Goal: Information Seeking & Learning: Learn about a topic

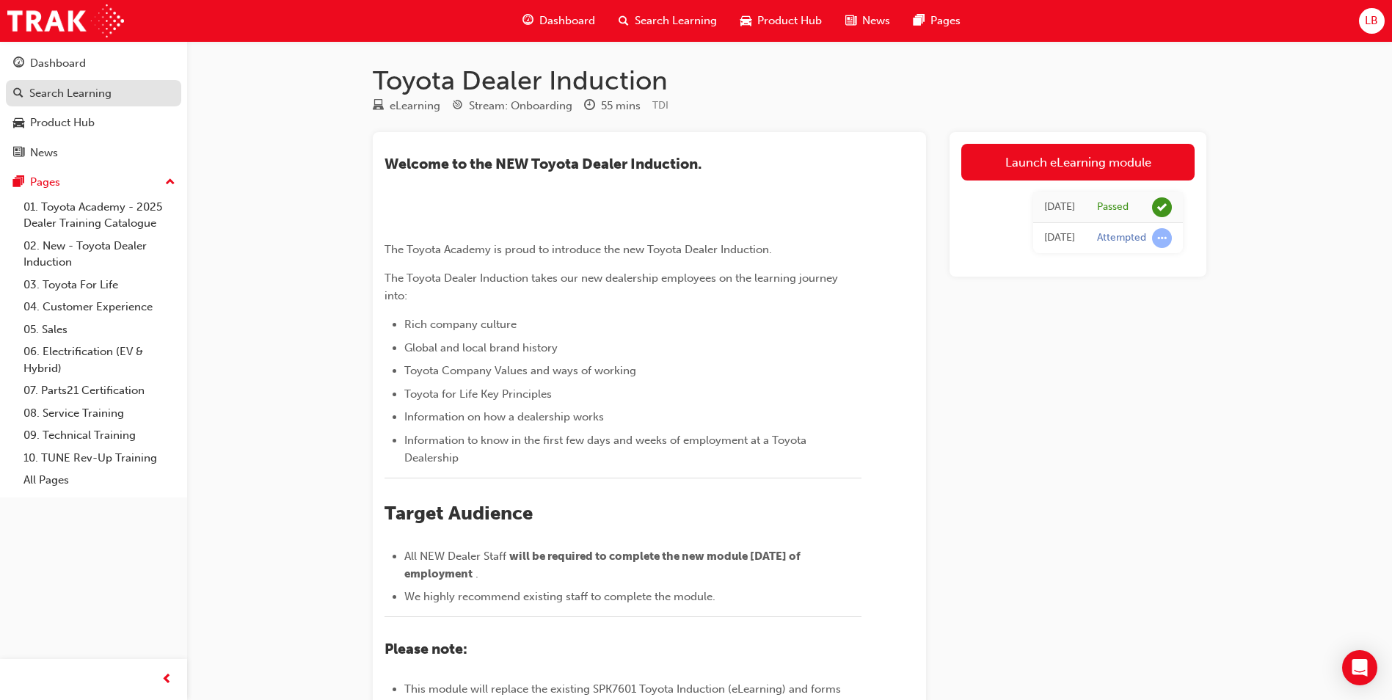
click at [68, 89] on div "Search Learning" at bounding box center [70, 93] width 82 height 17
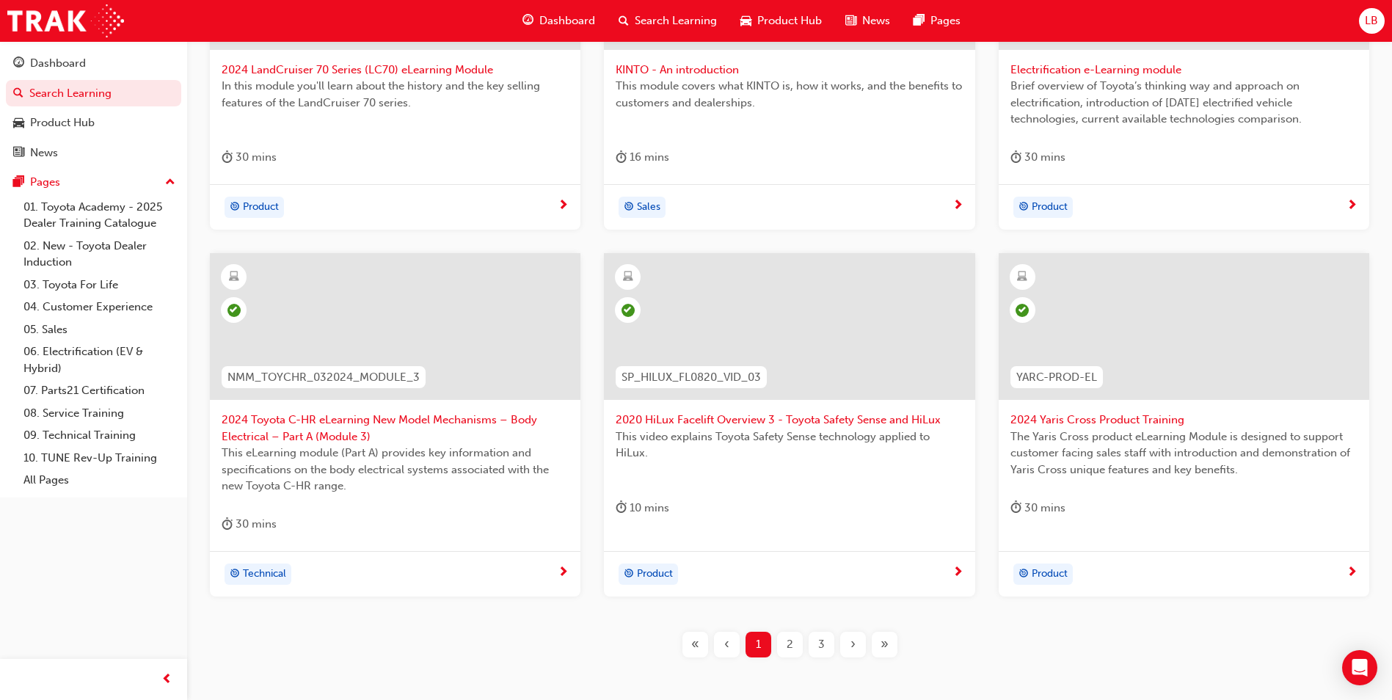
scroll to position [513, 0]
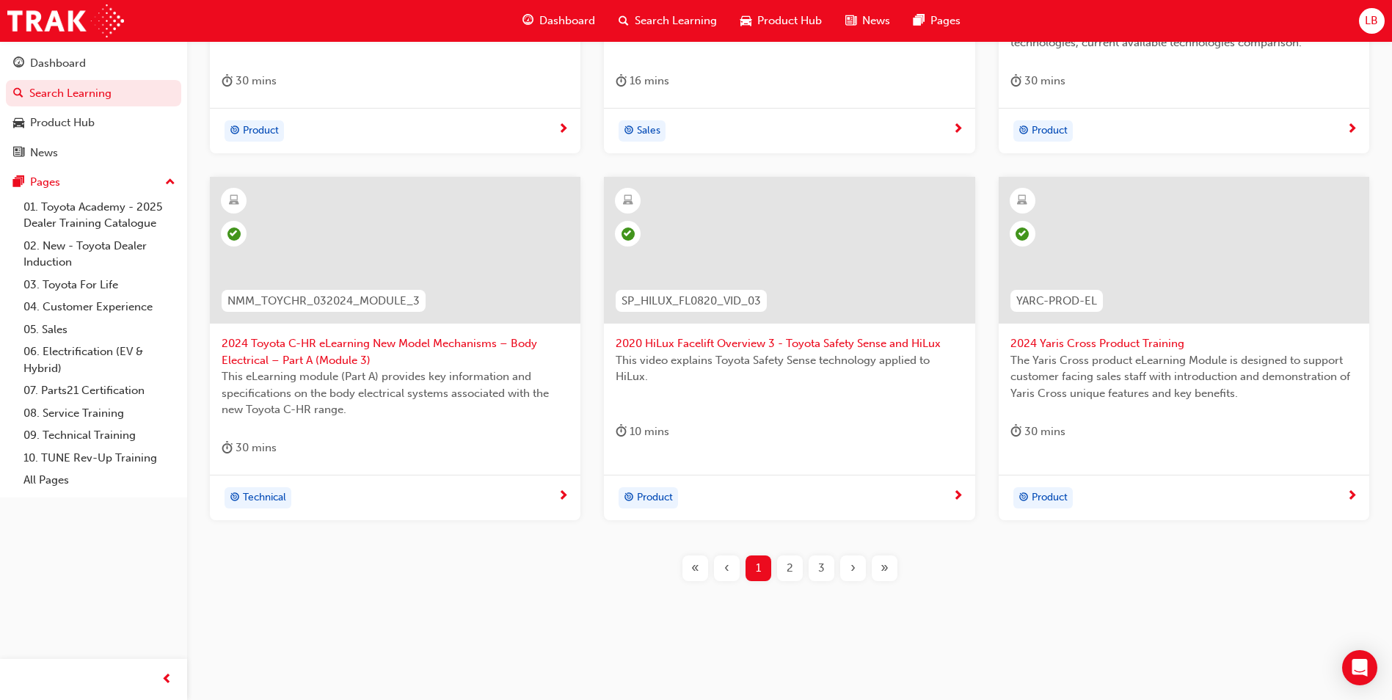
click at [789, 566] on span "2" at bounding box center [790, 568] width 7 height 17
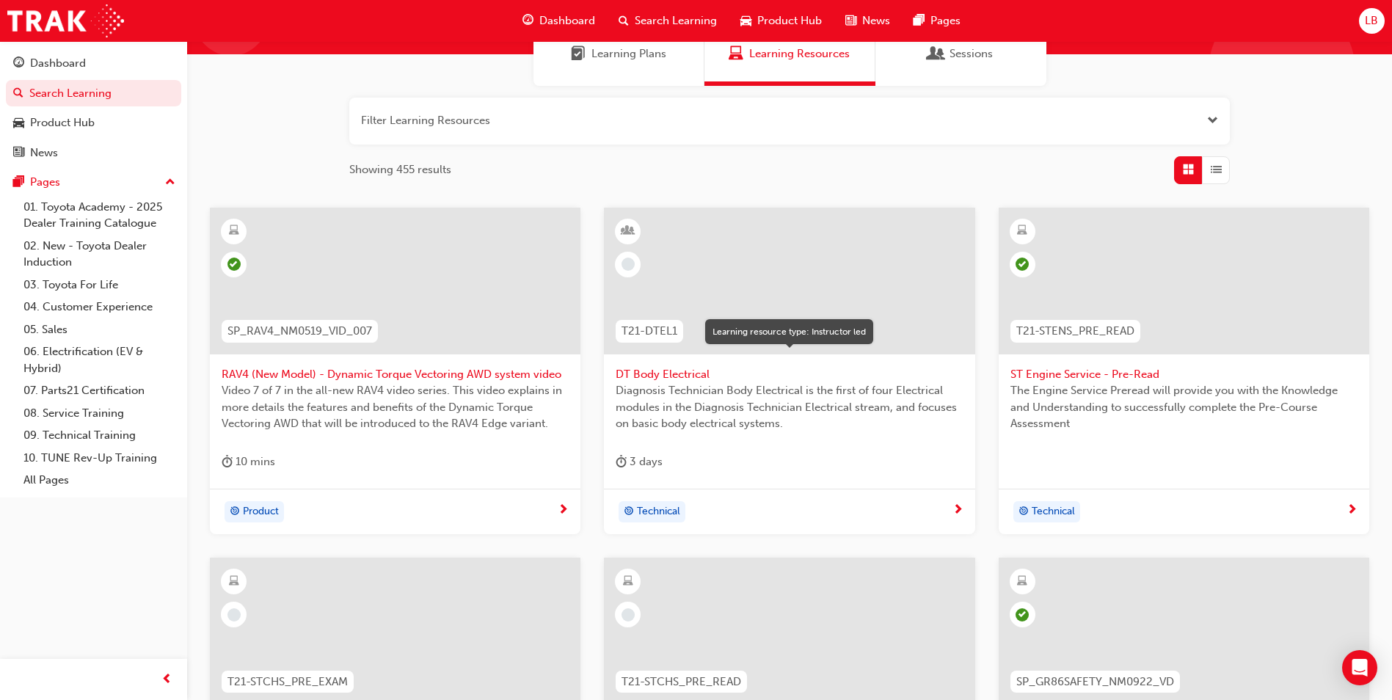
scroll to position [130, 0]
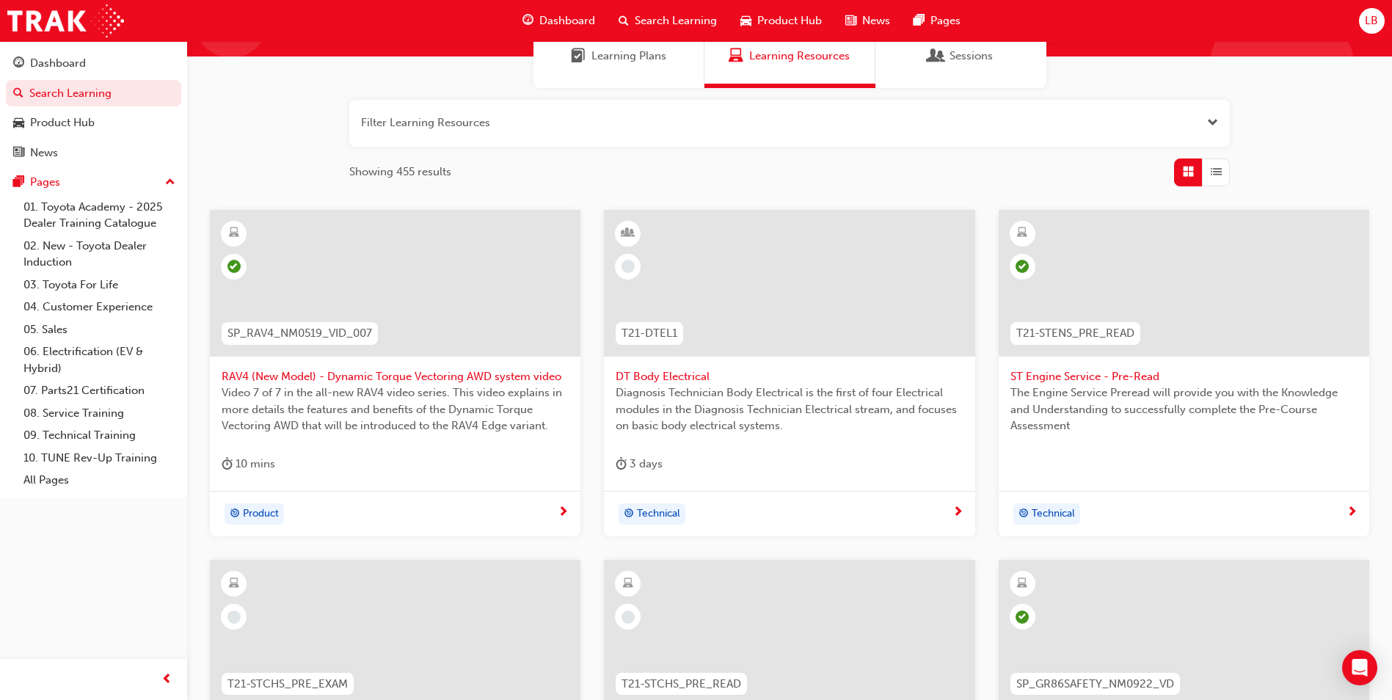
click at [681, 21] on span "Search Learning" at bounding box center [676, 20] width 82 height 17
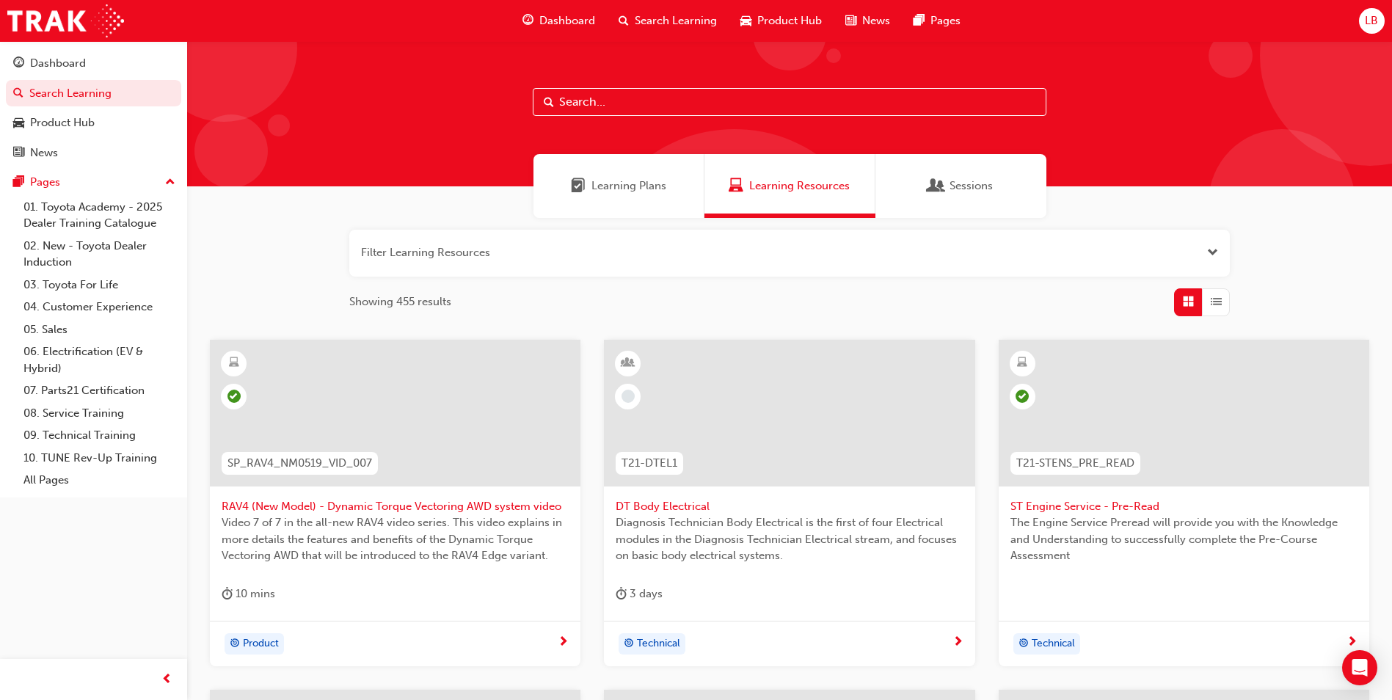
click at [597, 95] on input "text" at bounding box center [790, 102] width 514 height 28
type input "86"
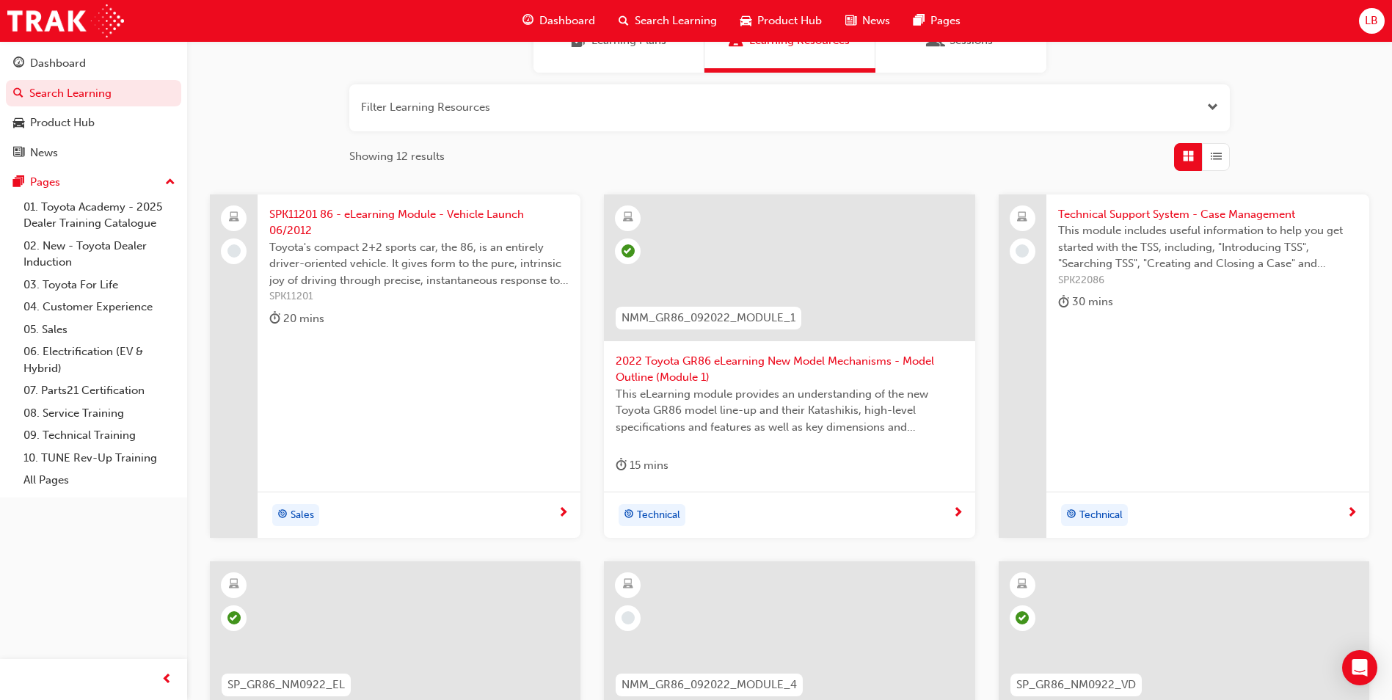
scroll to position [147, 0]
click at [319, 219] on span "SPK11201 86 - eLearning Module - Vehicle Launch 06/2012" at bounding box center [418, 221] width 299 height 33
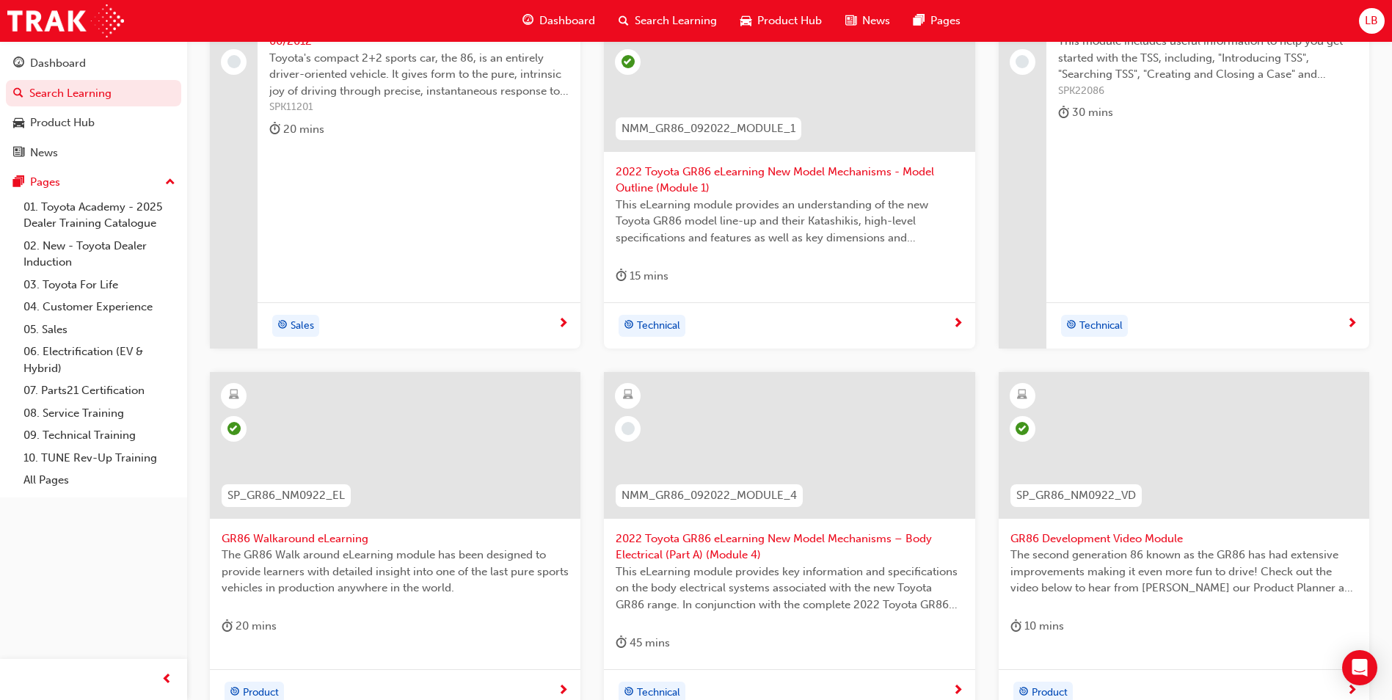
scroll to position [367, 0]
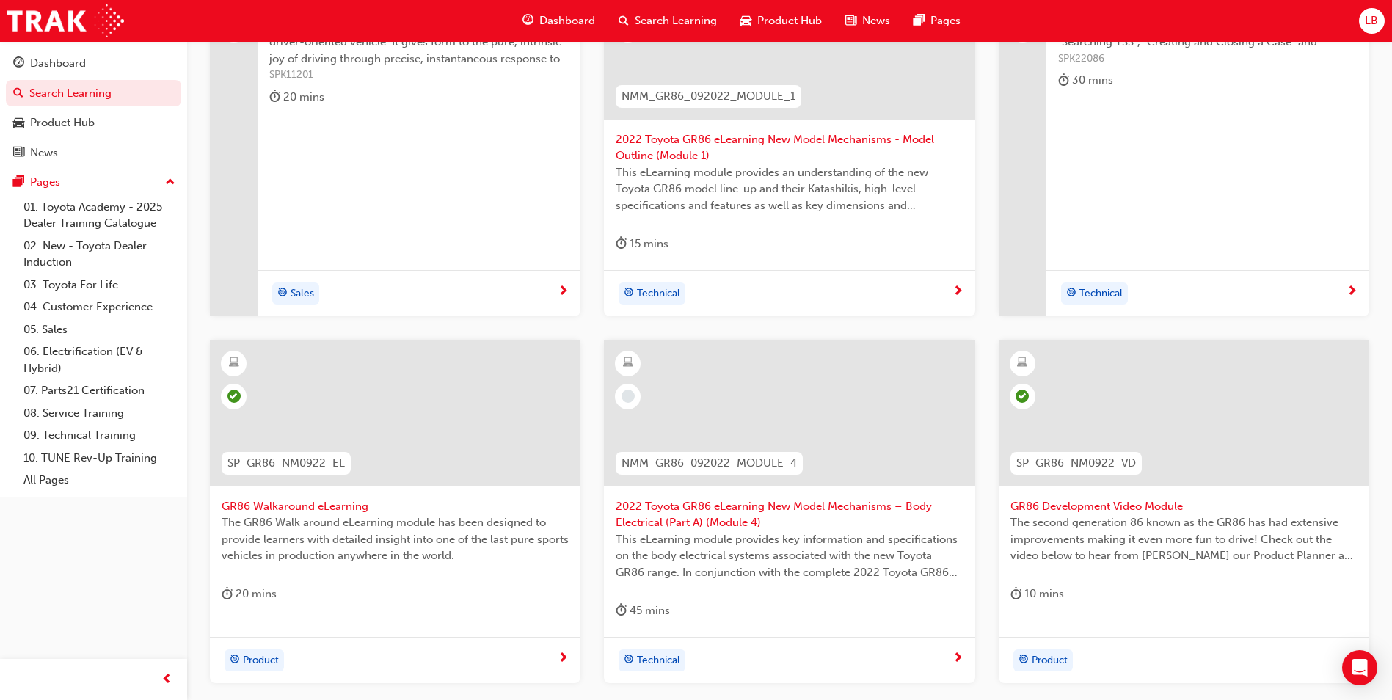
click at [663, 520] on span "2022 Toyota GR86 eLearning New Model Mechanisms – Body Electrical (Part A) (Mod…" at bounding box center [789, 514] width 347 height 33
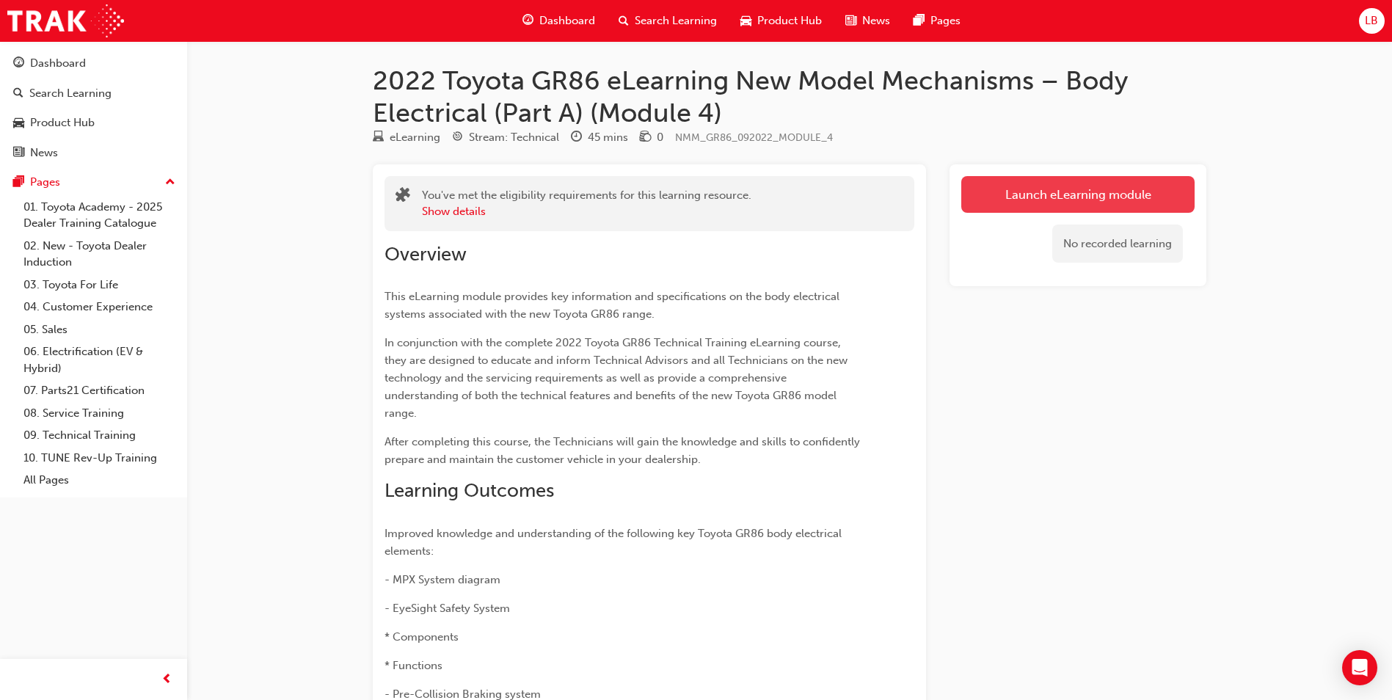
click at [1050, 206] on link "Launch eLearning module" at bounding box center [1078, 194] width 233 height 37
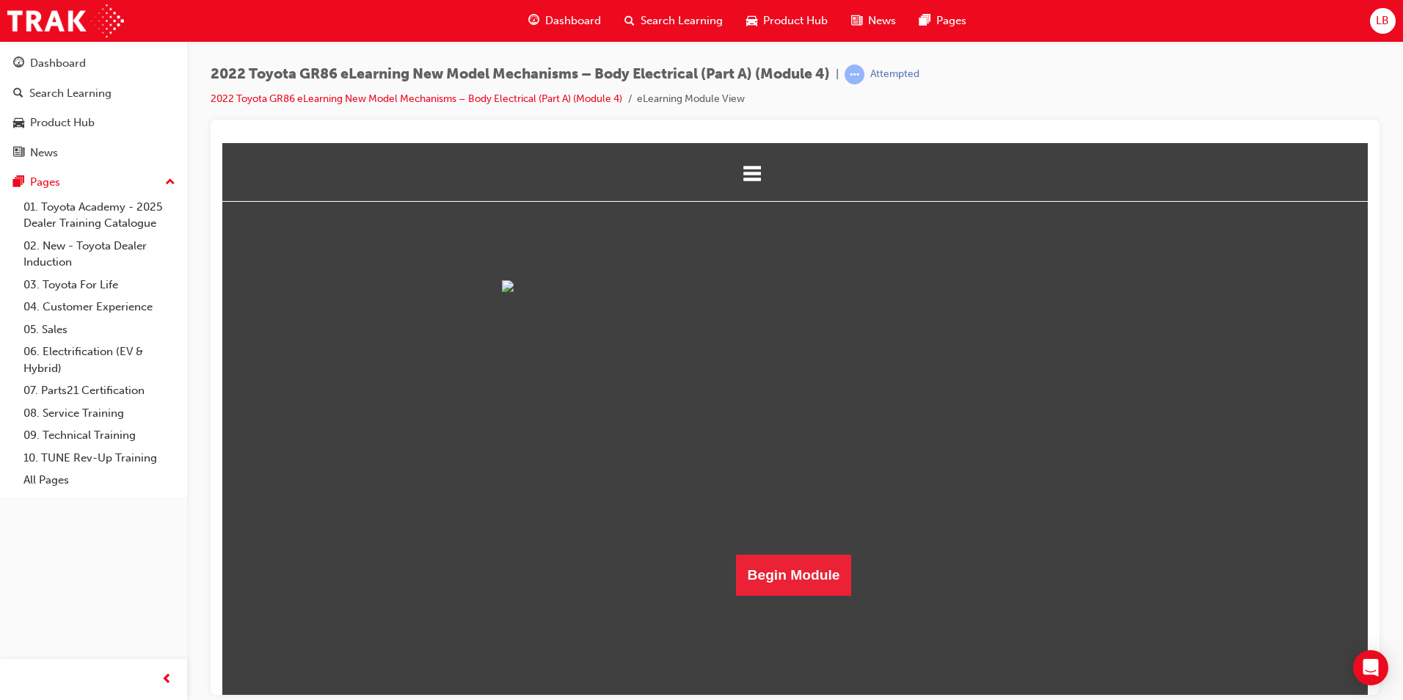
scroll to position [210, 0]
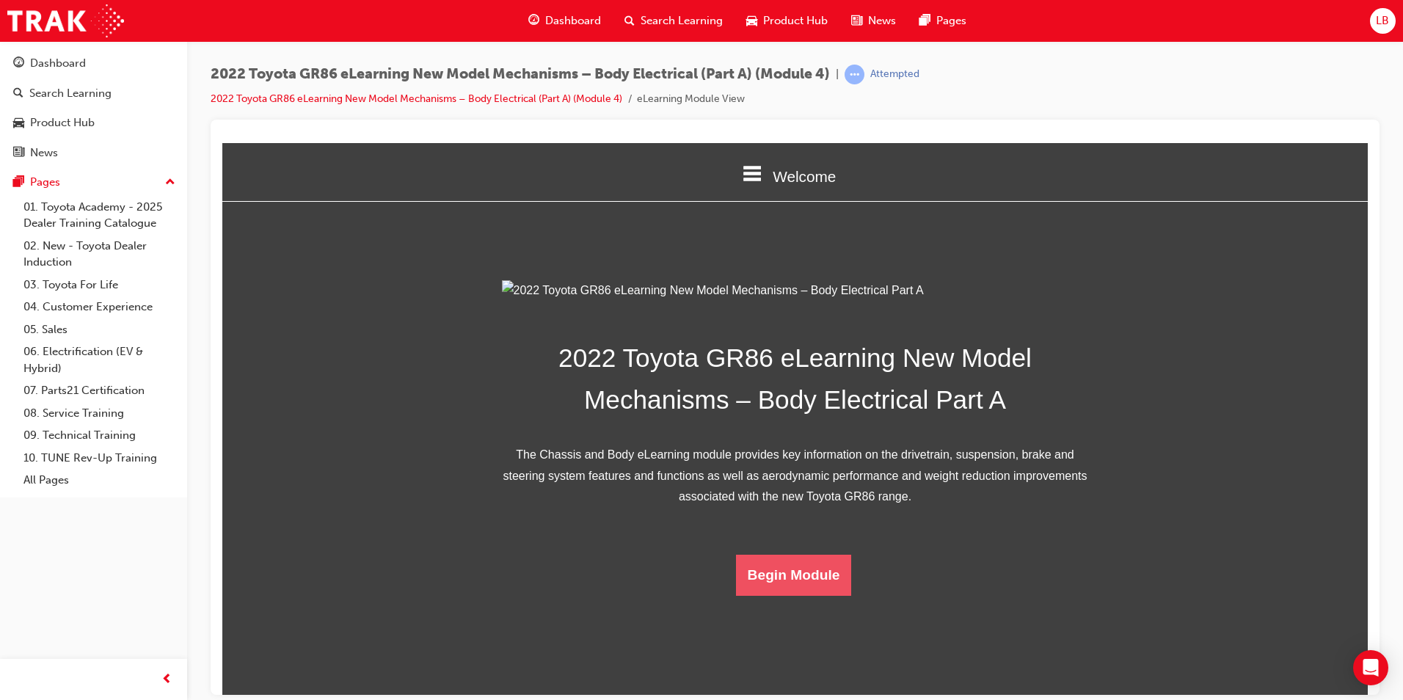
click at [768, 595] on button "Begin Module" at bounding box center [794, 574] width 116 height 41
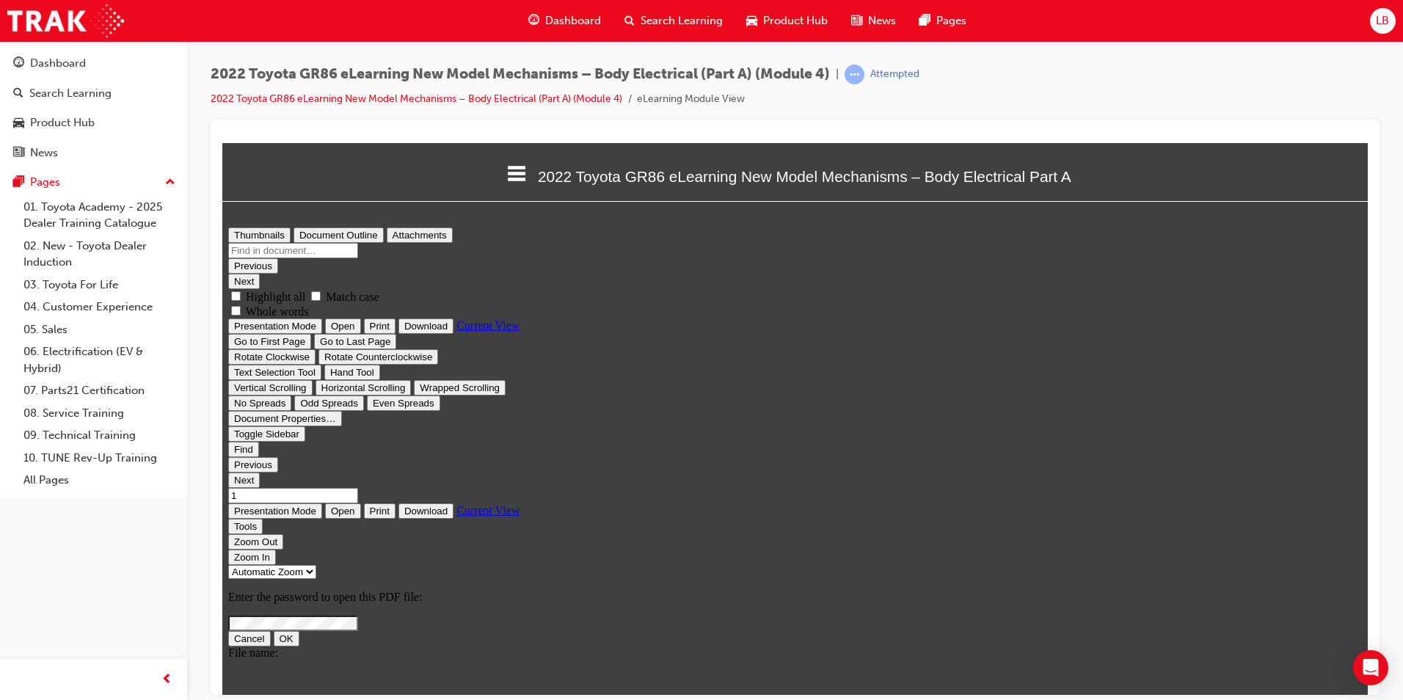
scroll to position [0, 0]
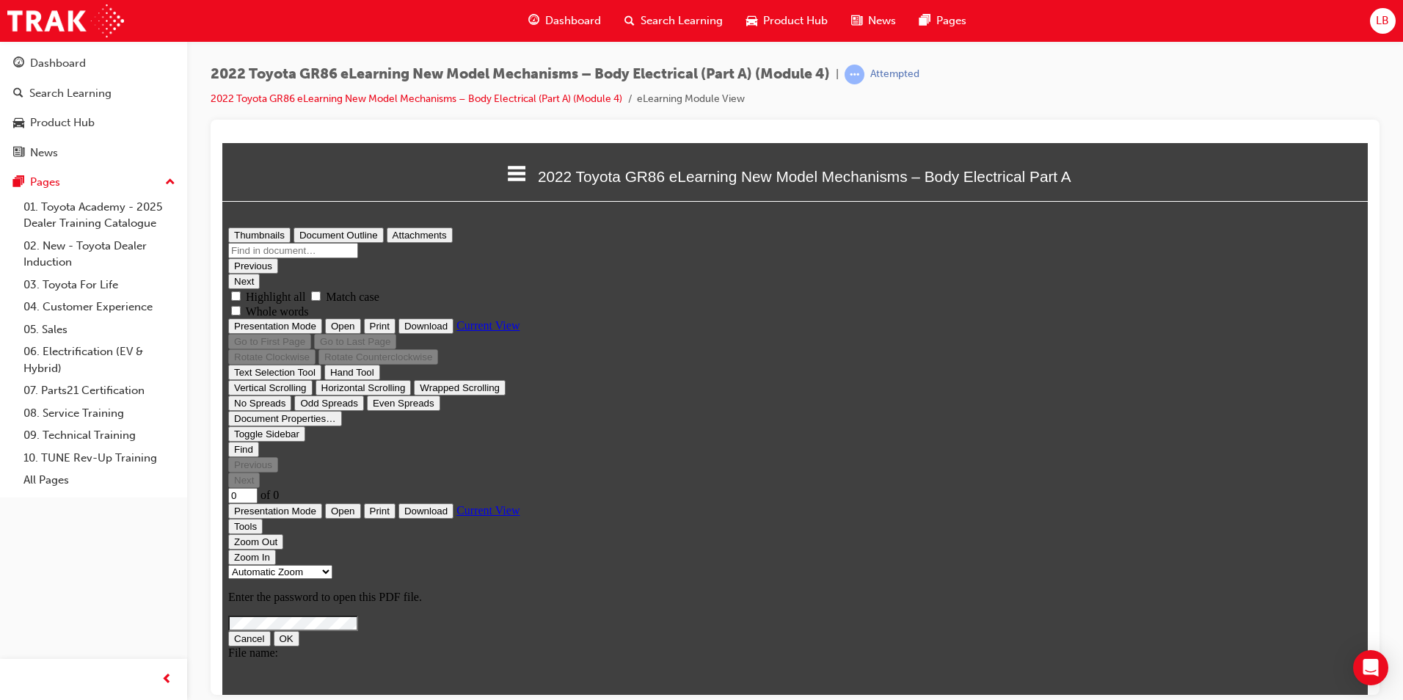
type input "1"
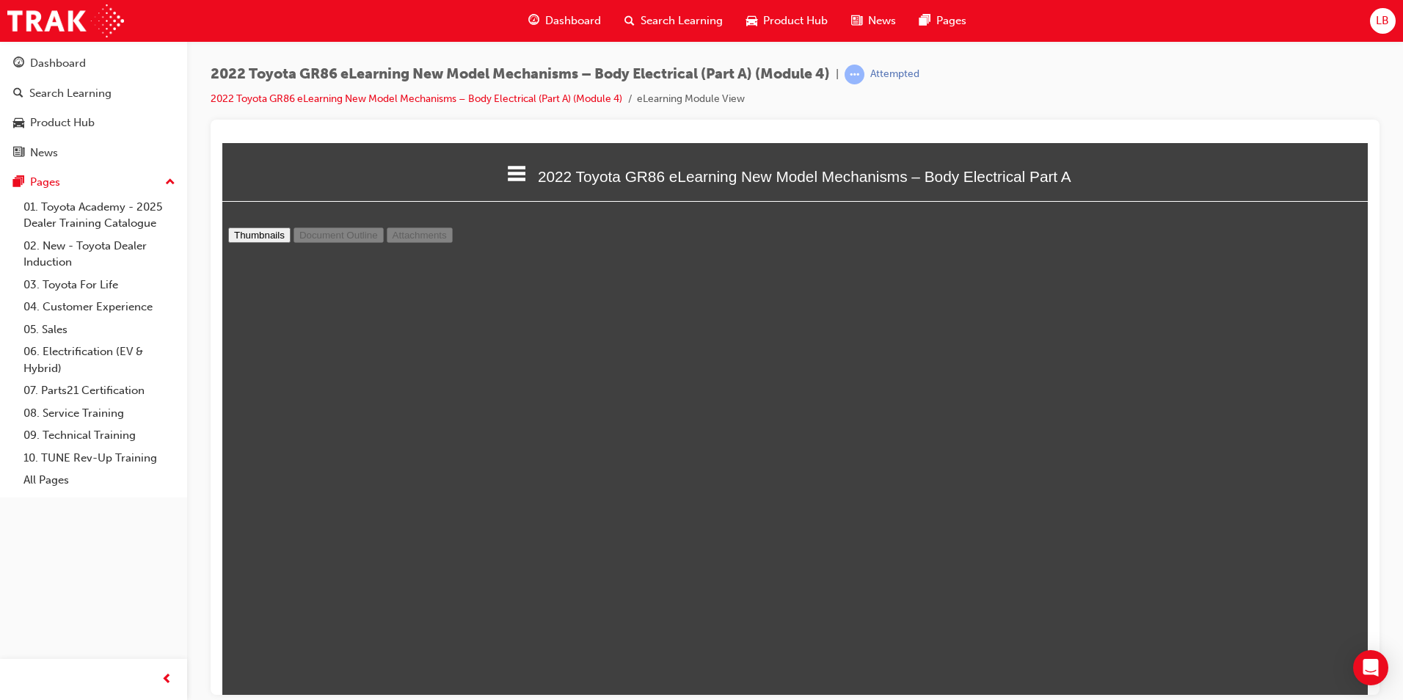
select select "custom"
type input "2"
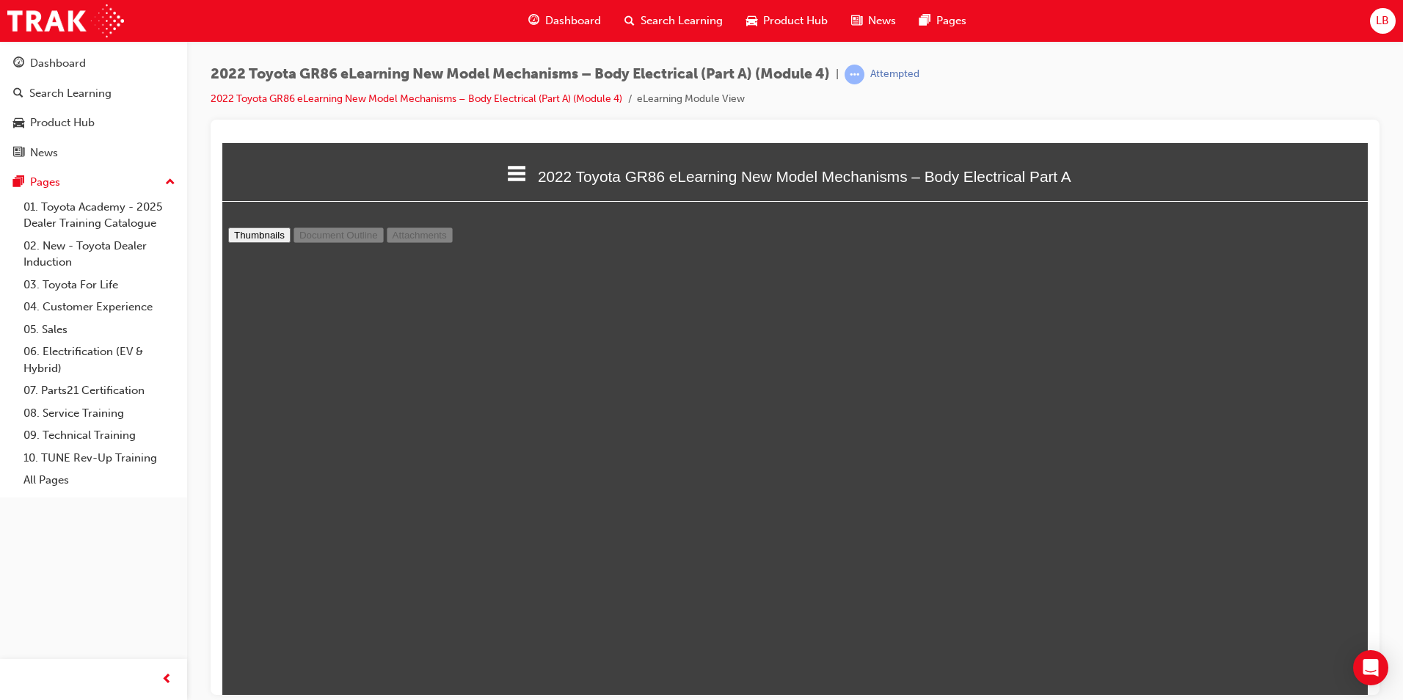
select select "custom"
type input "3"
select select "custom"
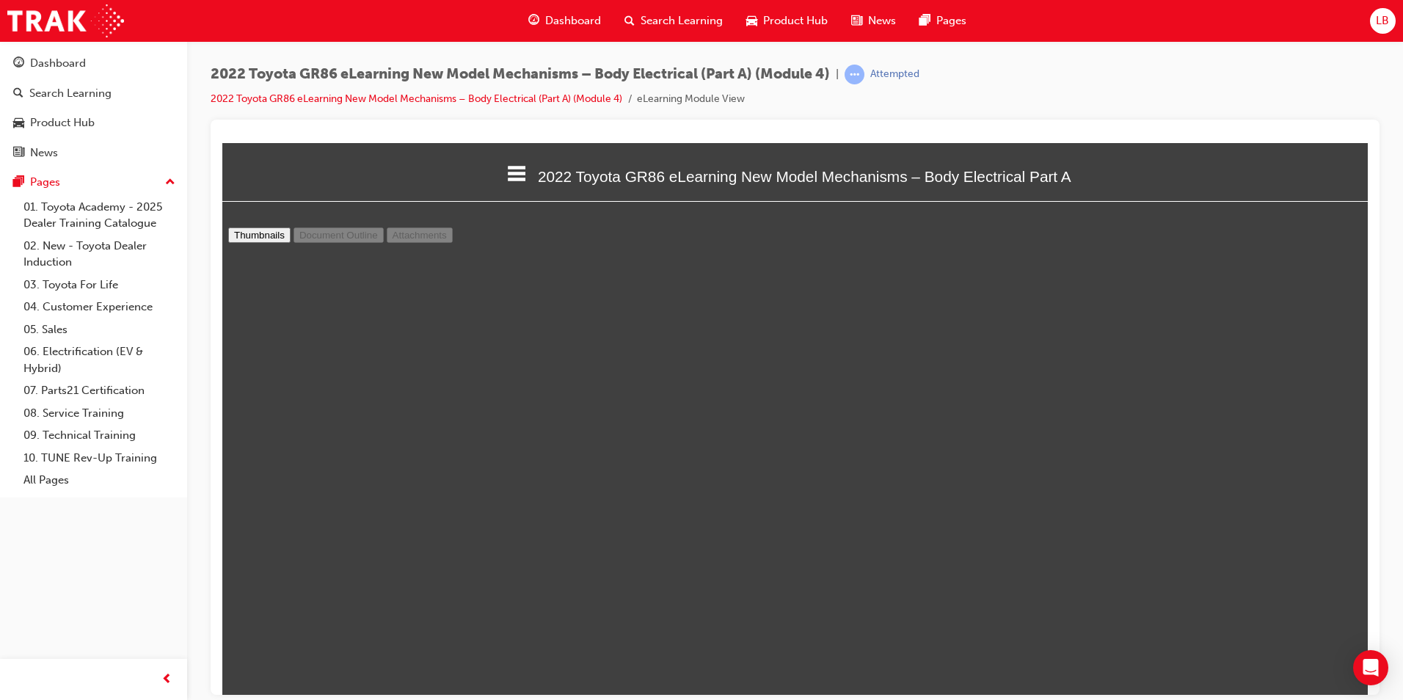
type input "4"
select select "custom"
type input "5"
select select "custom"
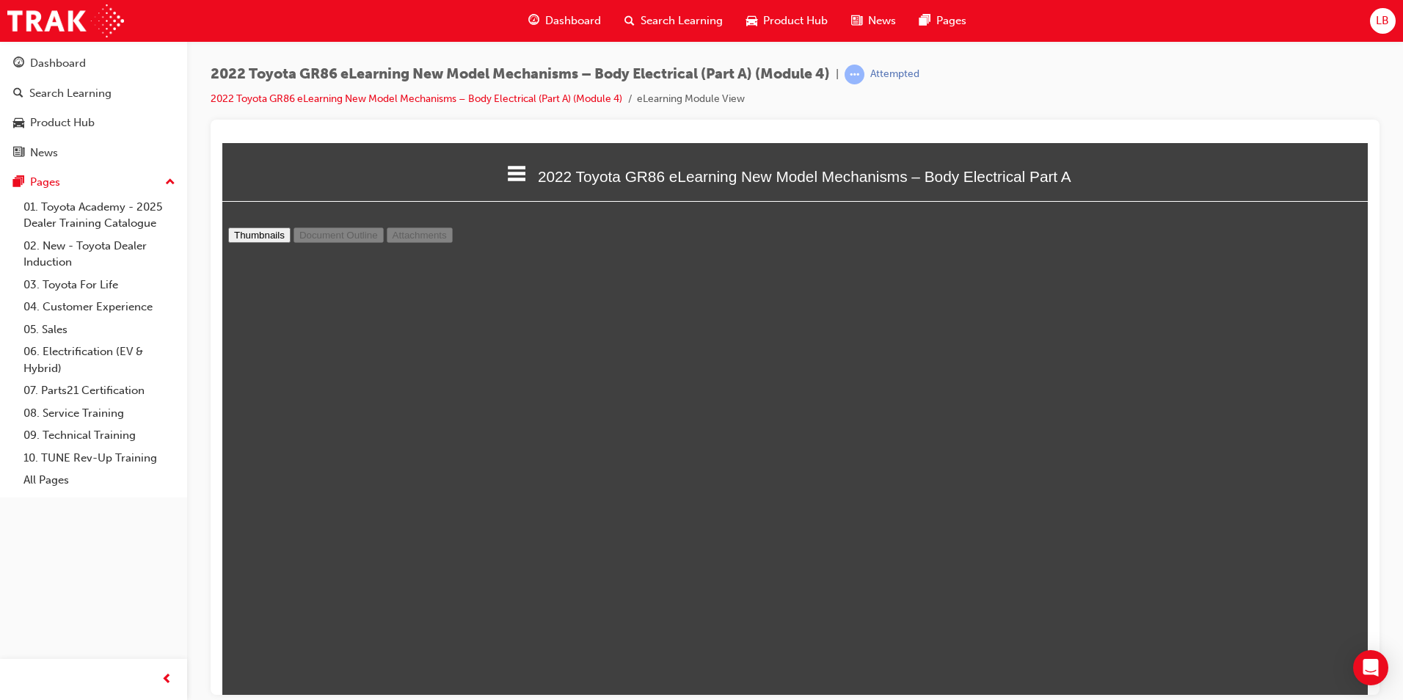
scroll to position [3384, 0]
type input "6"
select select "custom"
type input "7"
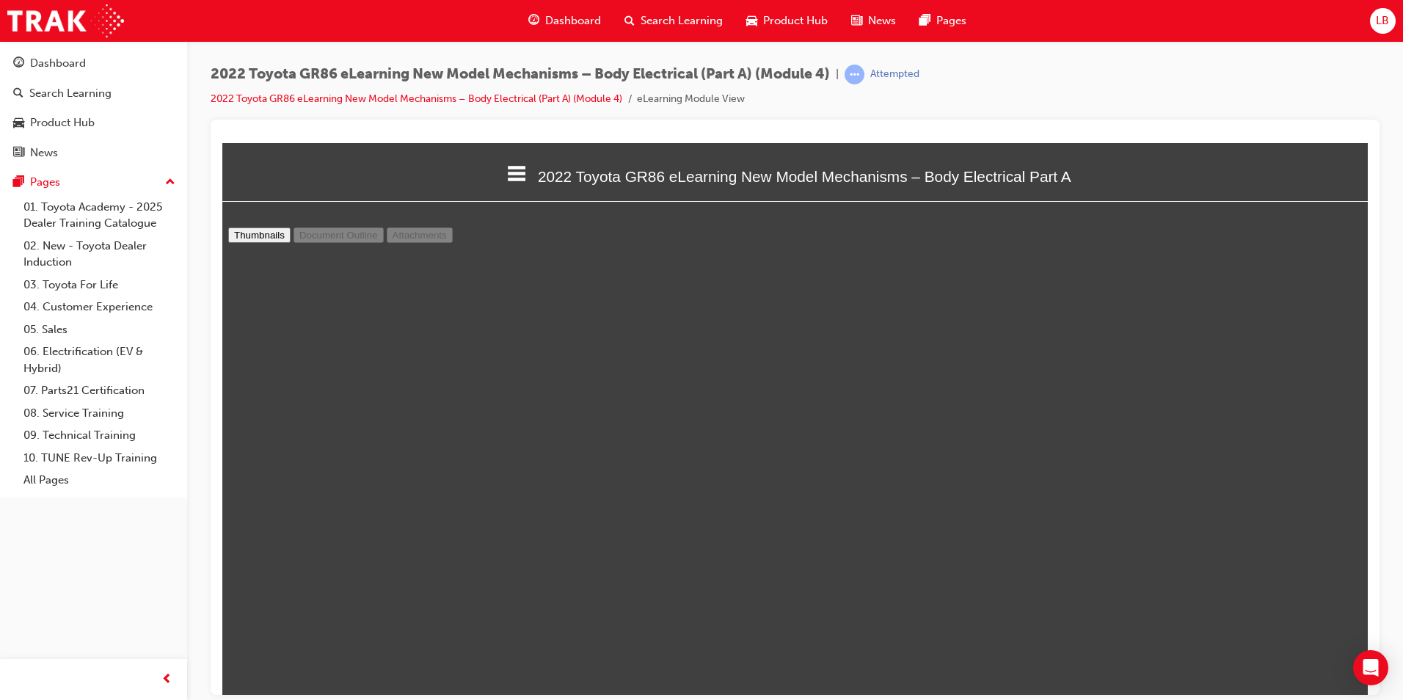
select select "custom"
type input "8"
select select "custom"
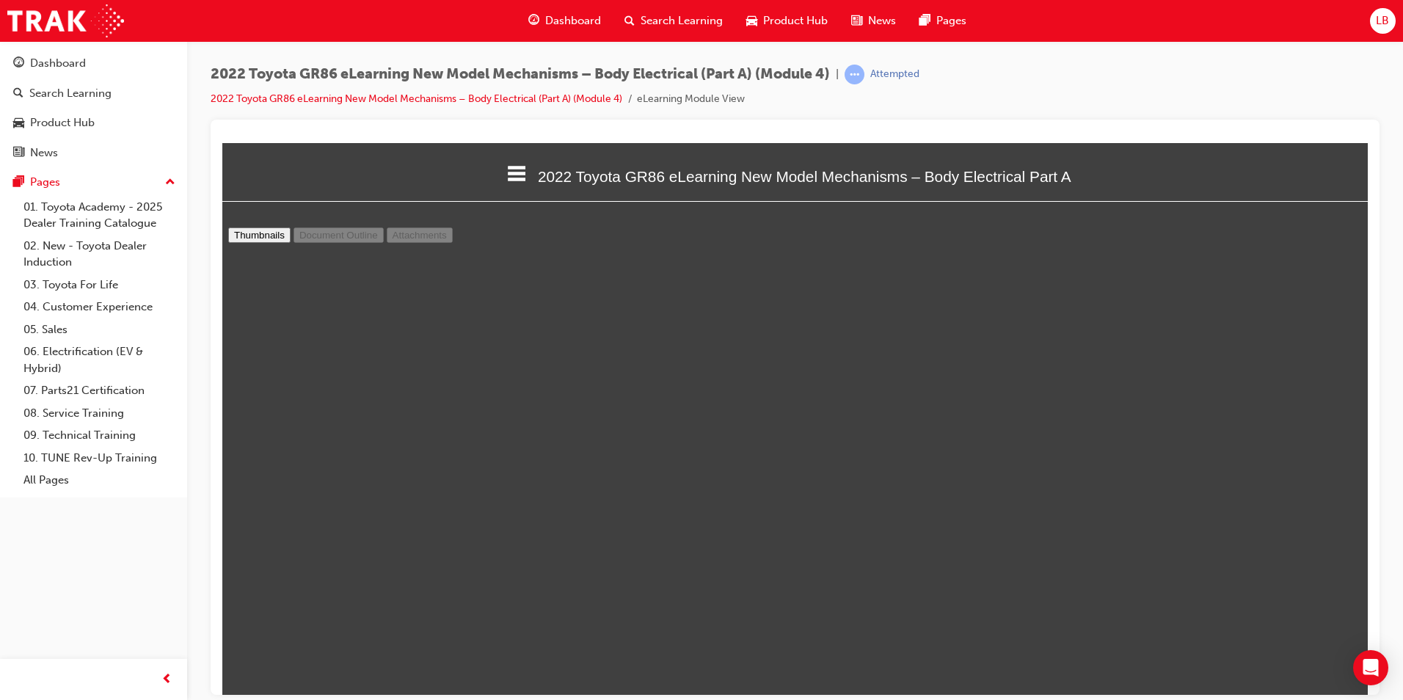
type input "9"
select select "custom"
type input "10"
select select "custom"
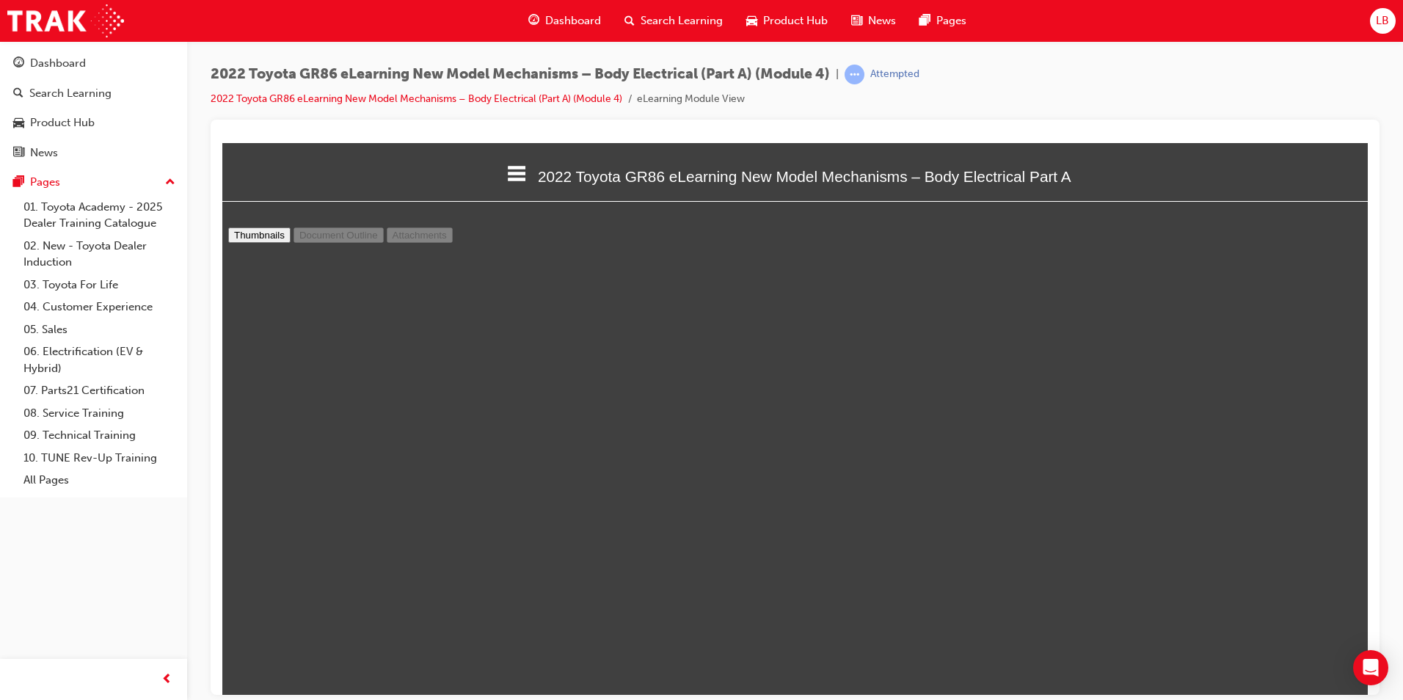
scroll to position [6099, 0]
type input "9"
select select "custom"
type input "10"
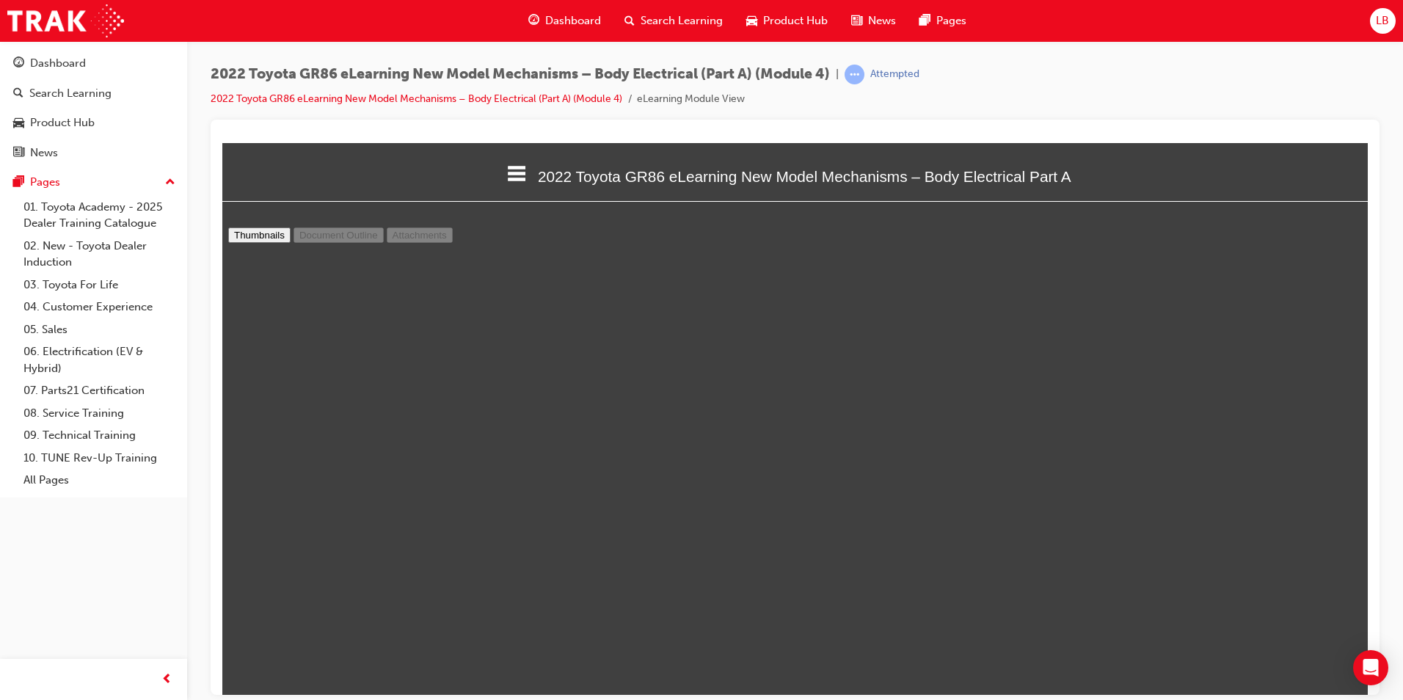
select select "custom"
type input "11"
select select "custom"
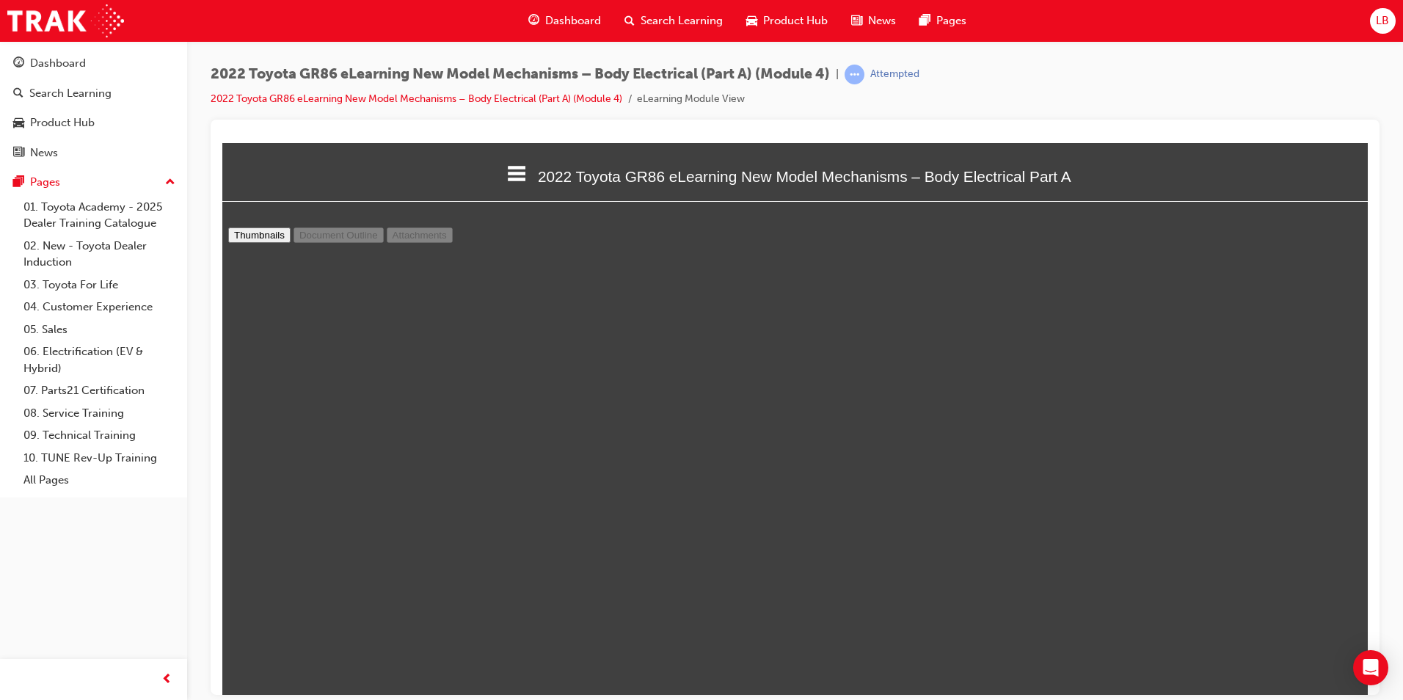
type input "12"
select select "custom"
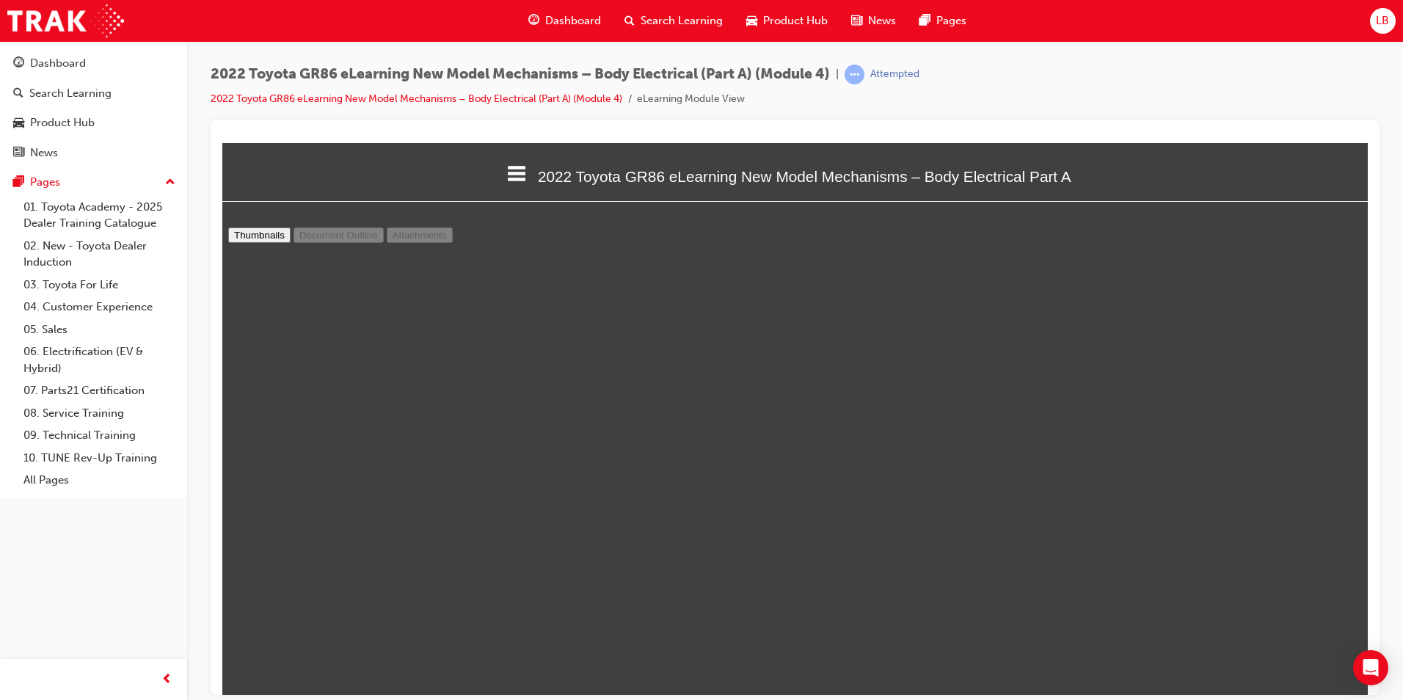
type input "13"
select select "custom"
type input "14"
select select "custom"
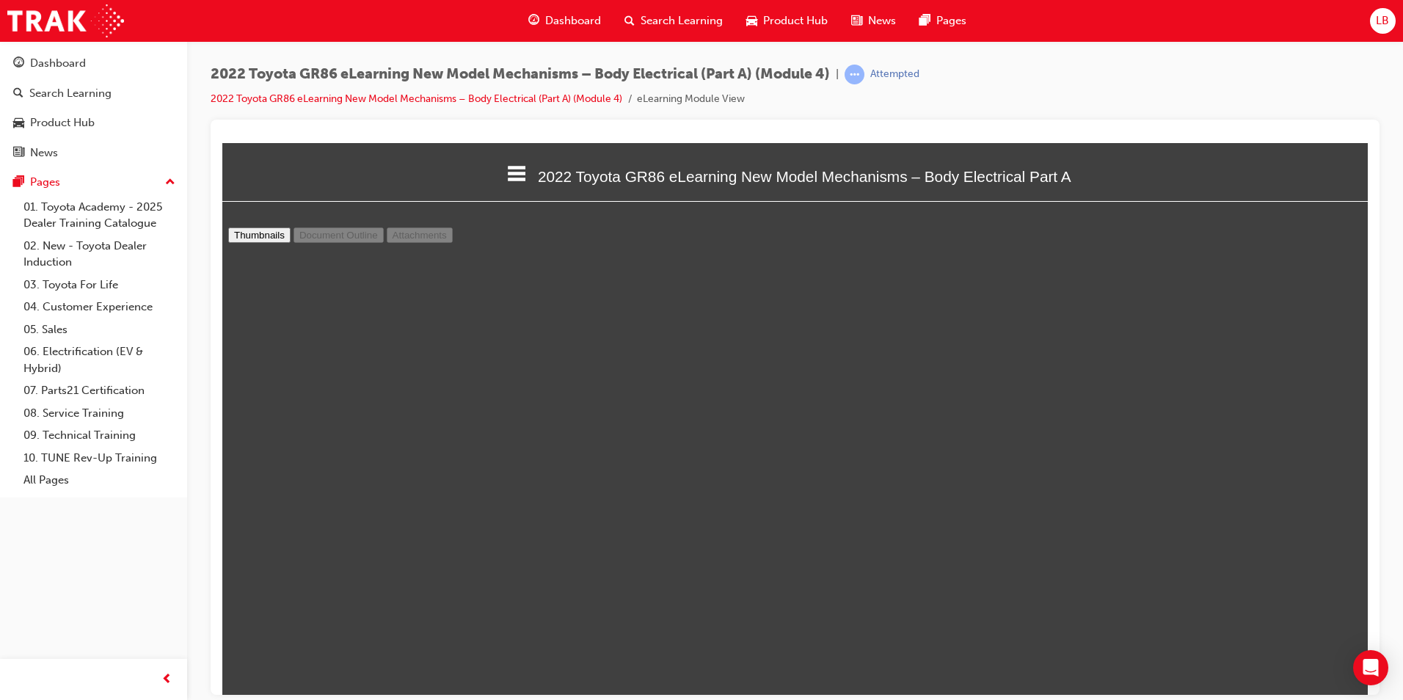
scroll to position [9035, 0]
type input "15"
select select "custom"
type input "16"
select select "custom"
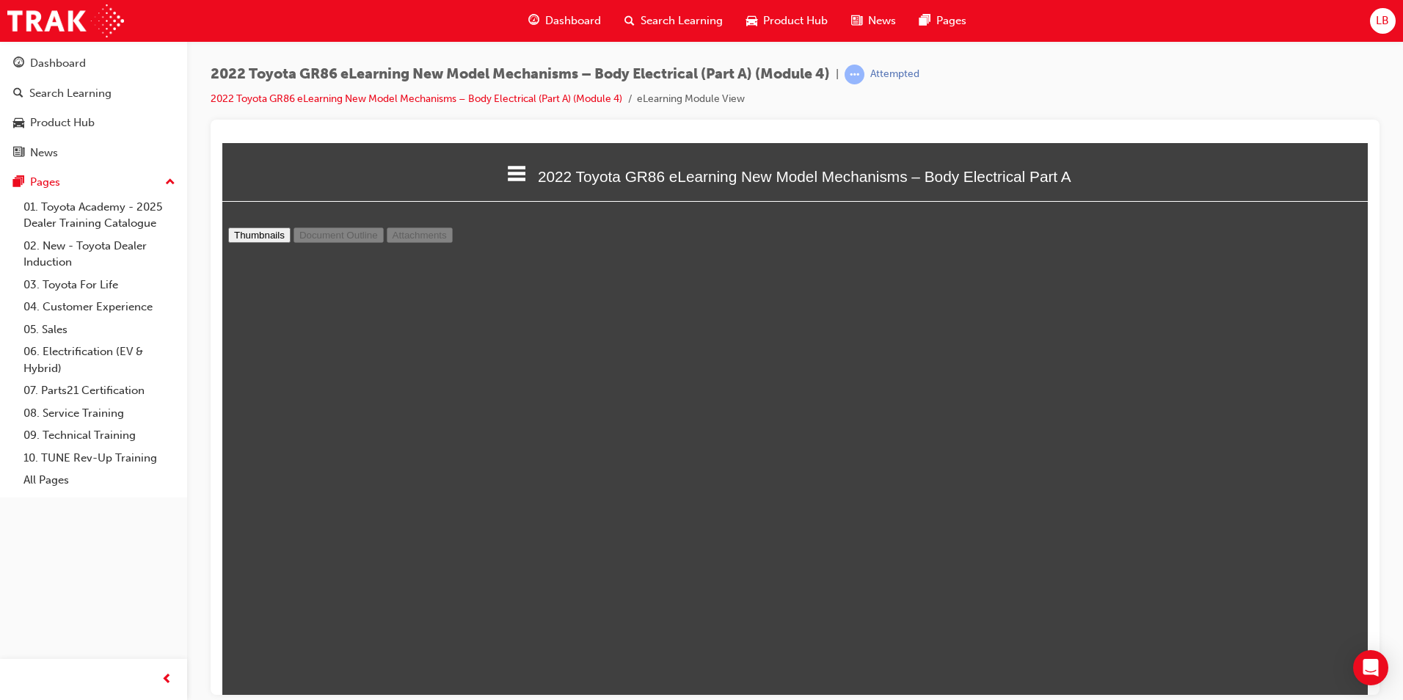
type input "15"
select select "custom"
type input "14"
select select "custom"
type input "13"
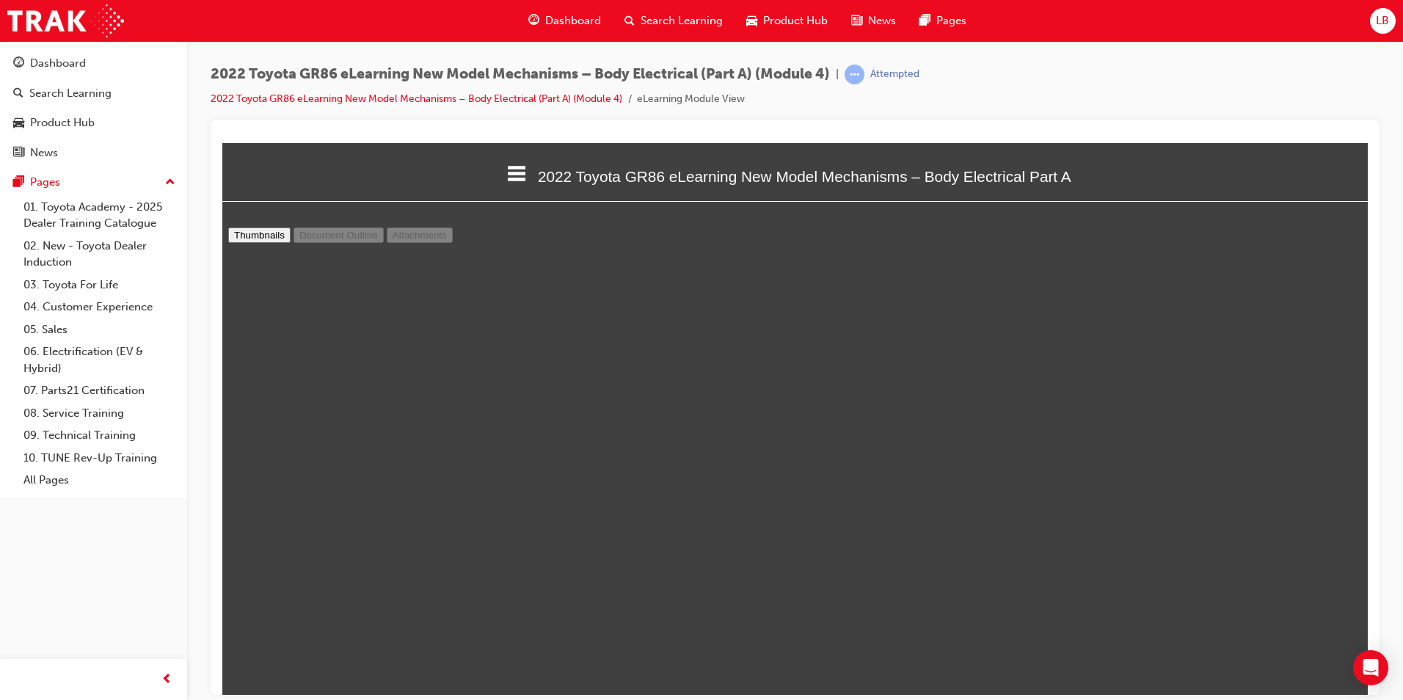
select select "custom"
type input "12"
select select "custom"
type input "11"
select select "custom"
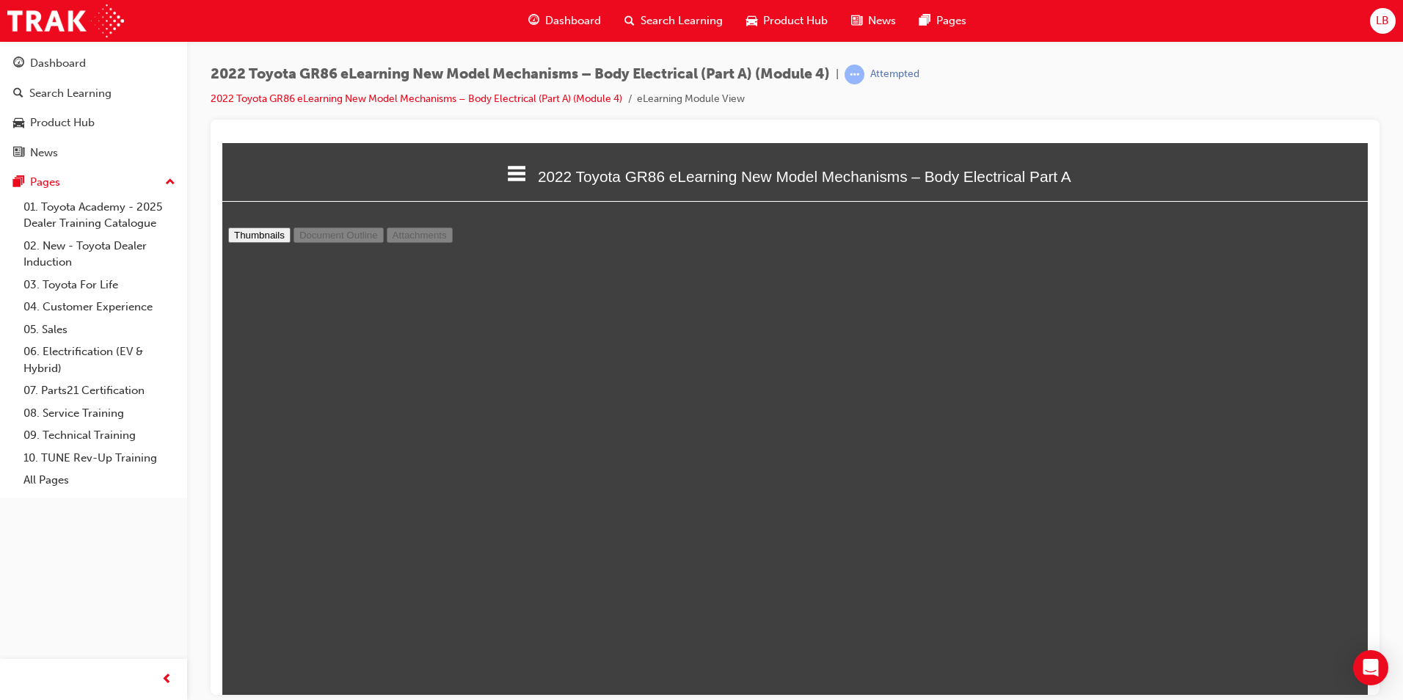
type input "10"
select select "custom"
type input "11"
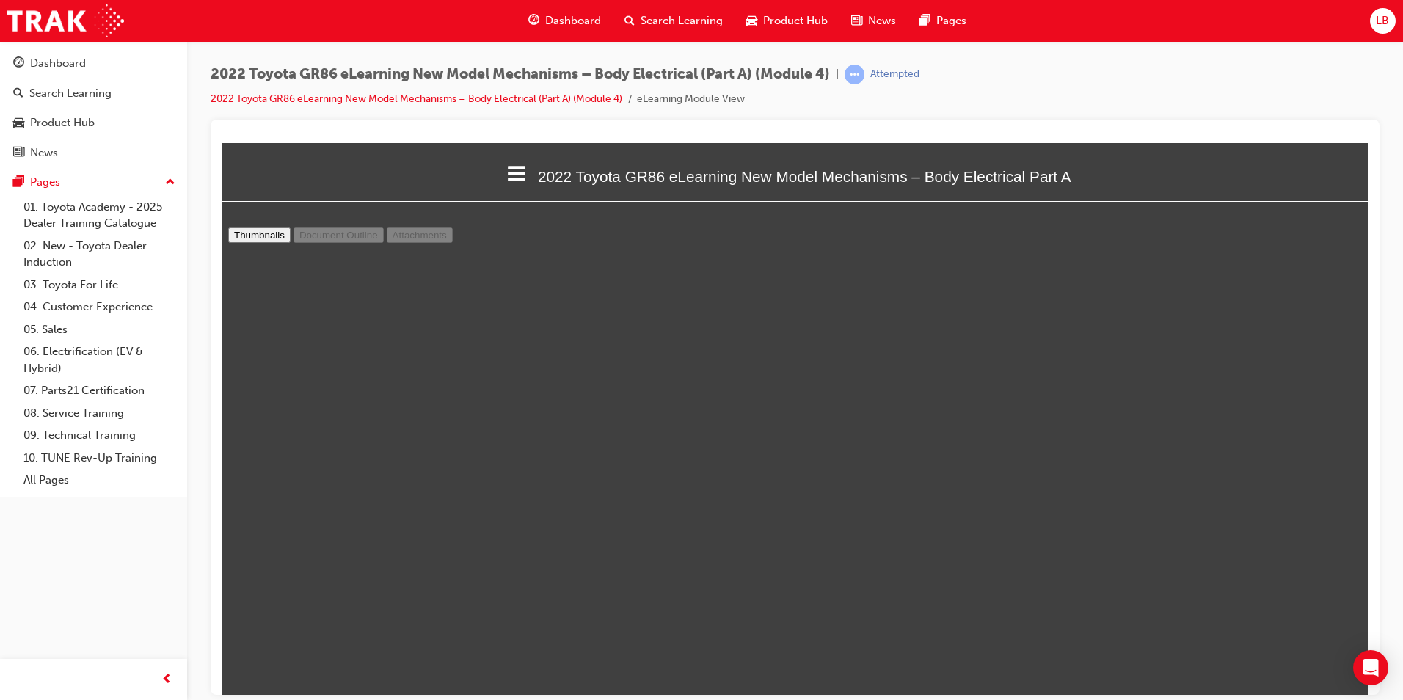
select select "custom"
type input "10"
select select "custom"
type input "11"
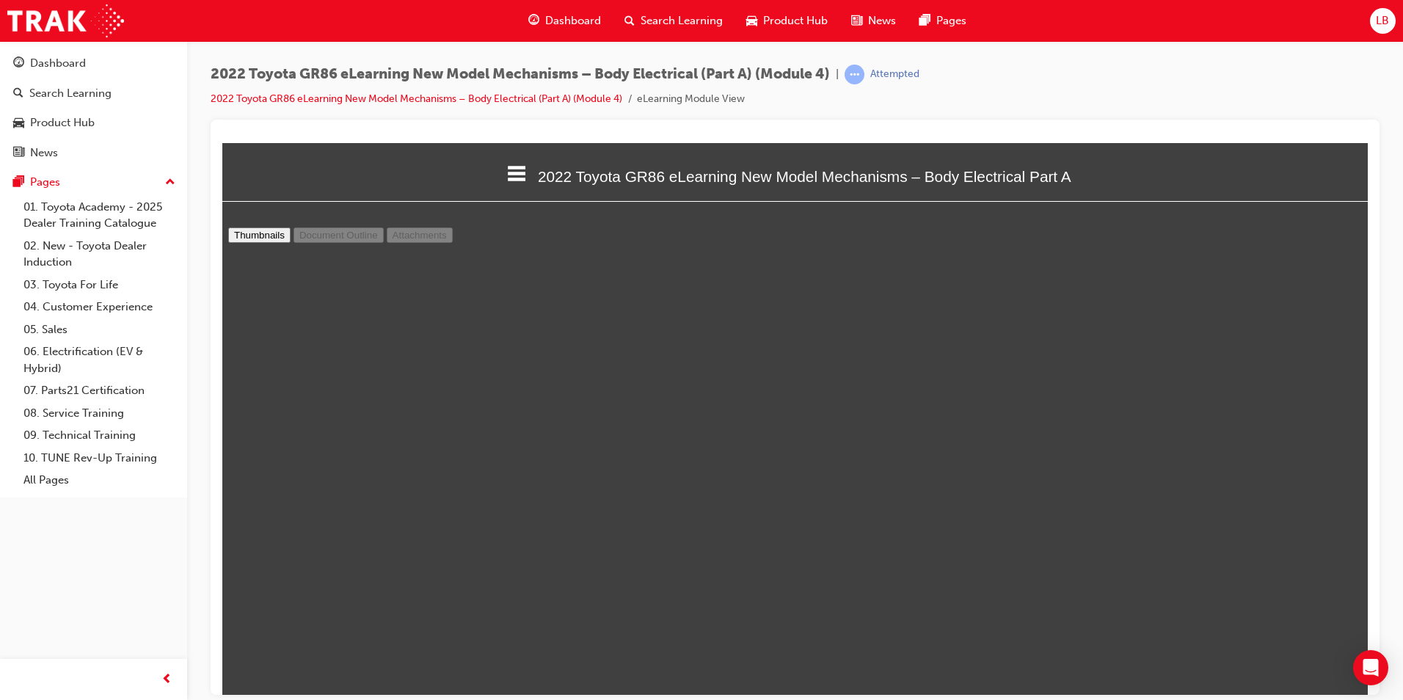
select select "custom"
type input "12"
select select "custom"
type input "13"
select select "custom"
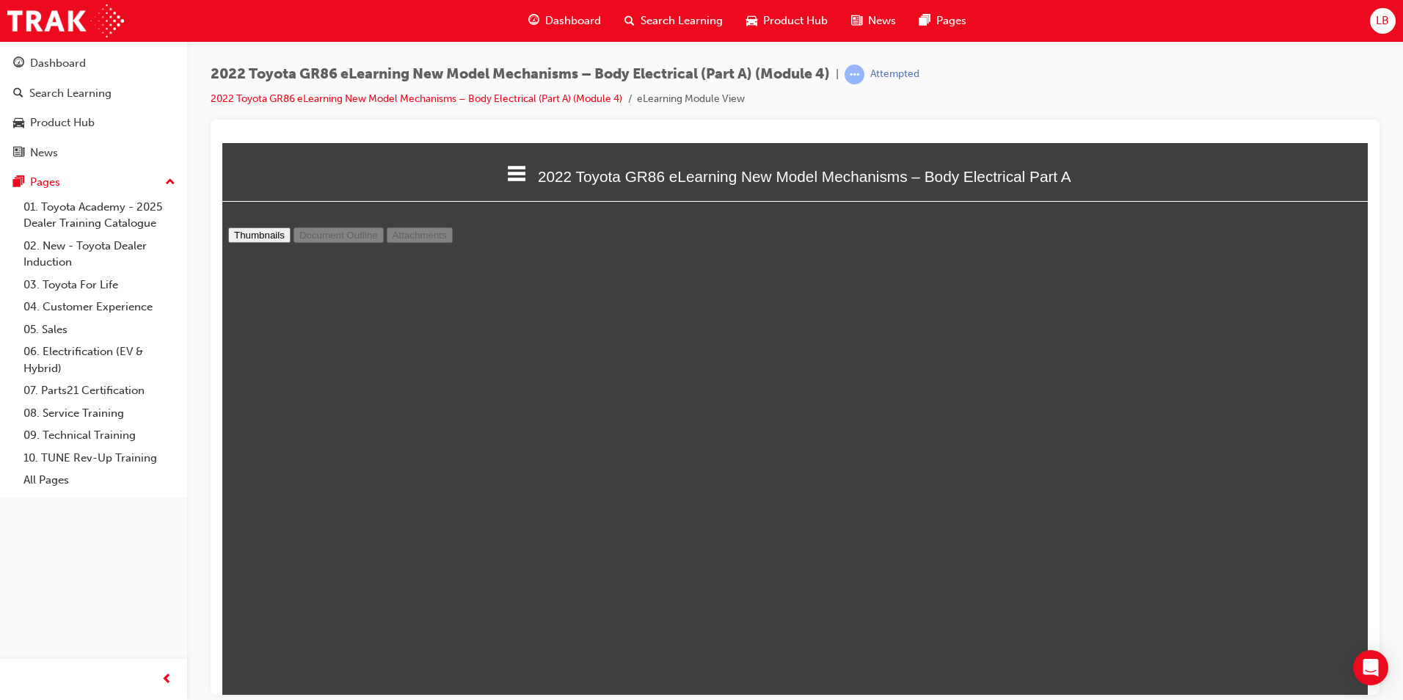
type input "14"
select select "custom"
type input "15"
select select "custom"
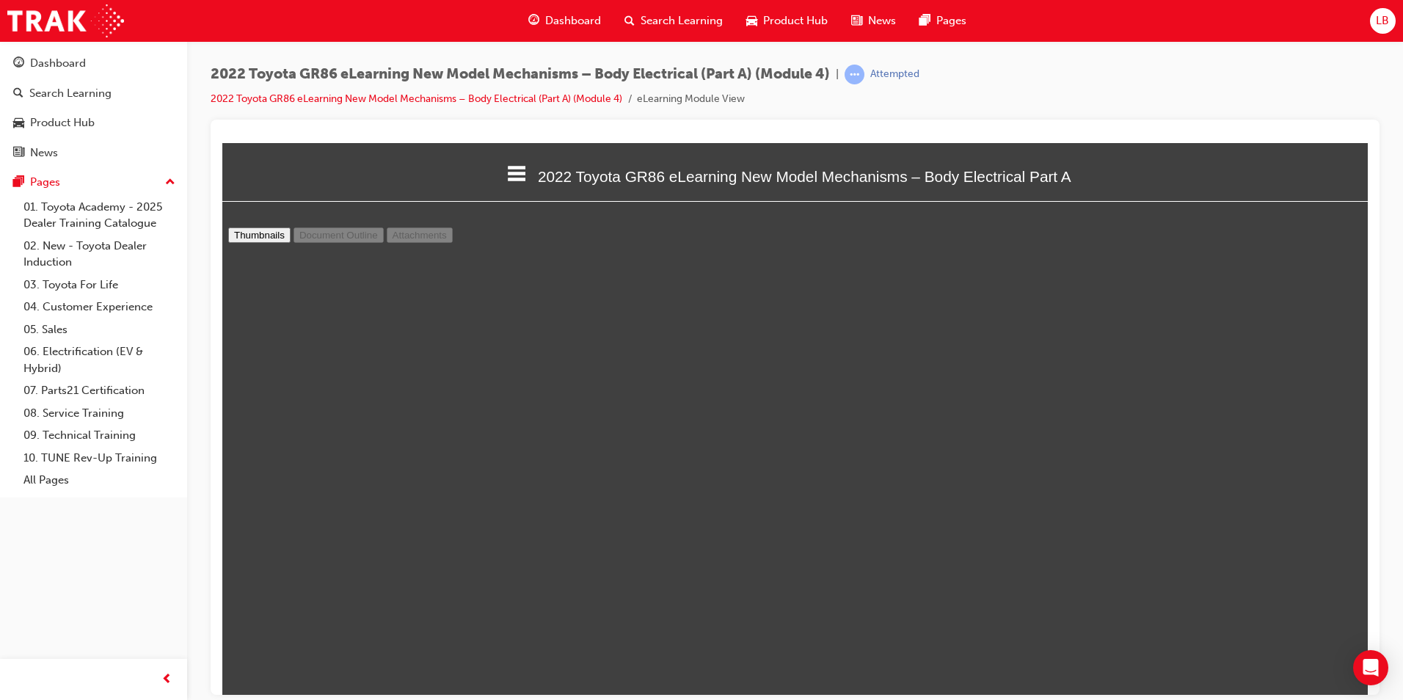
scroll to position [9623, 0]
type input "16"
select select "custom"
type input "15"
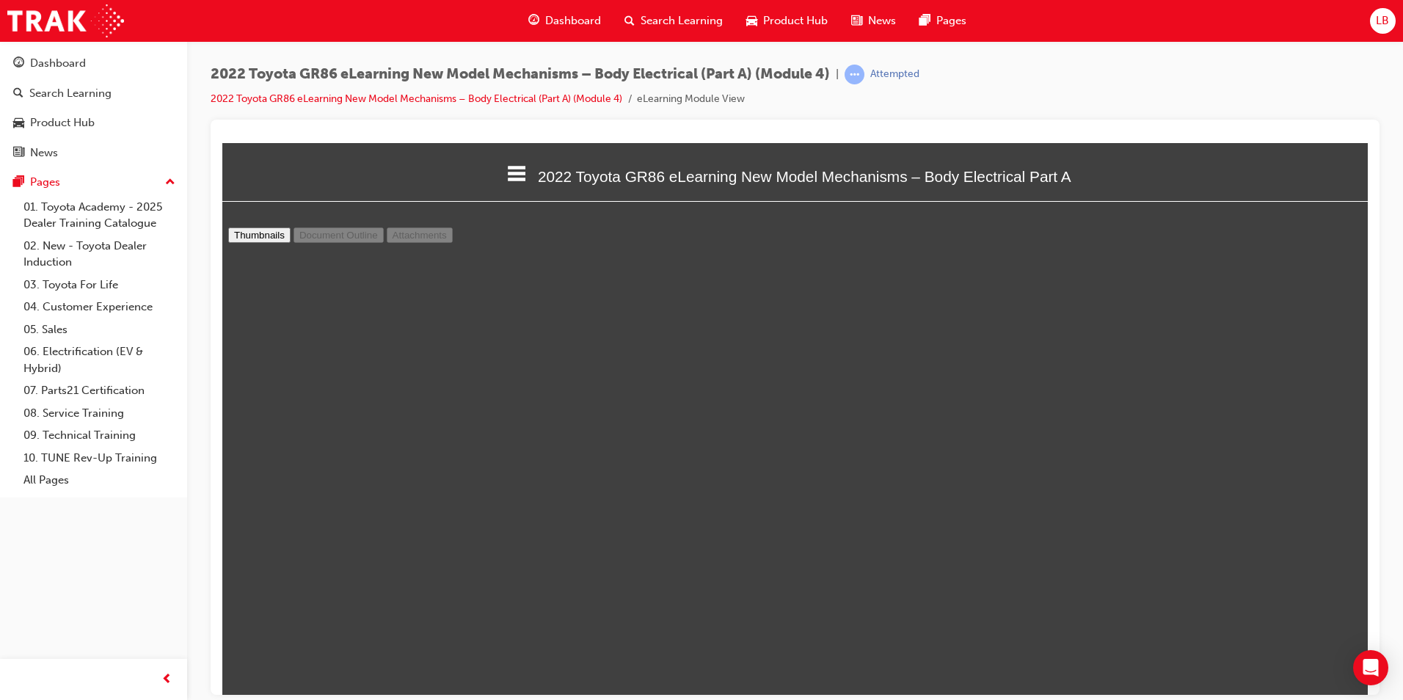
select select "custom"
type input "16"
select select "custom"
type input "17"
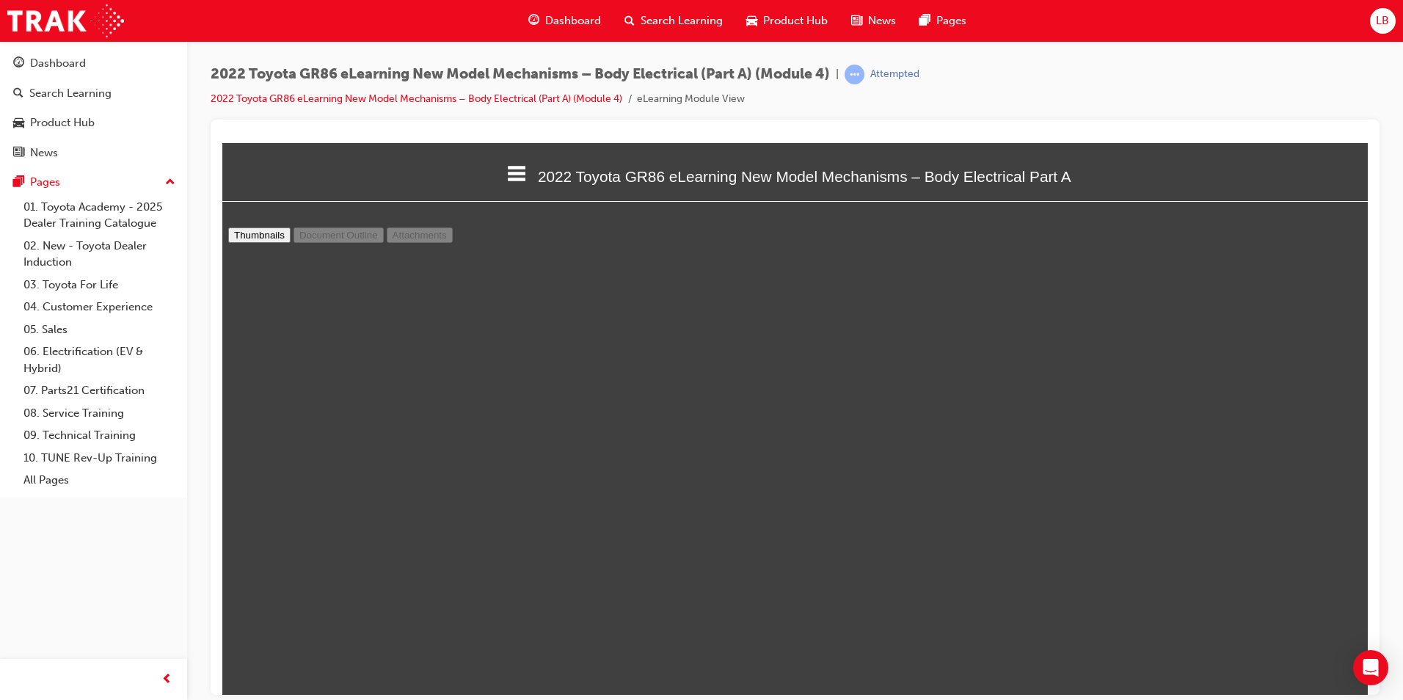
select select "custom"
type input "18"
select select "custom"
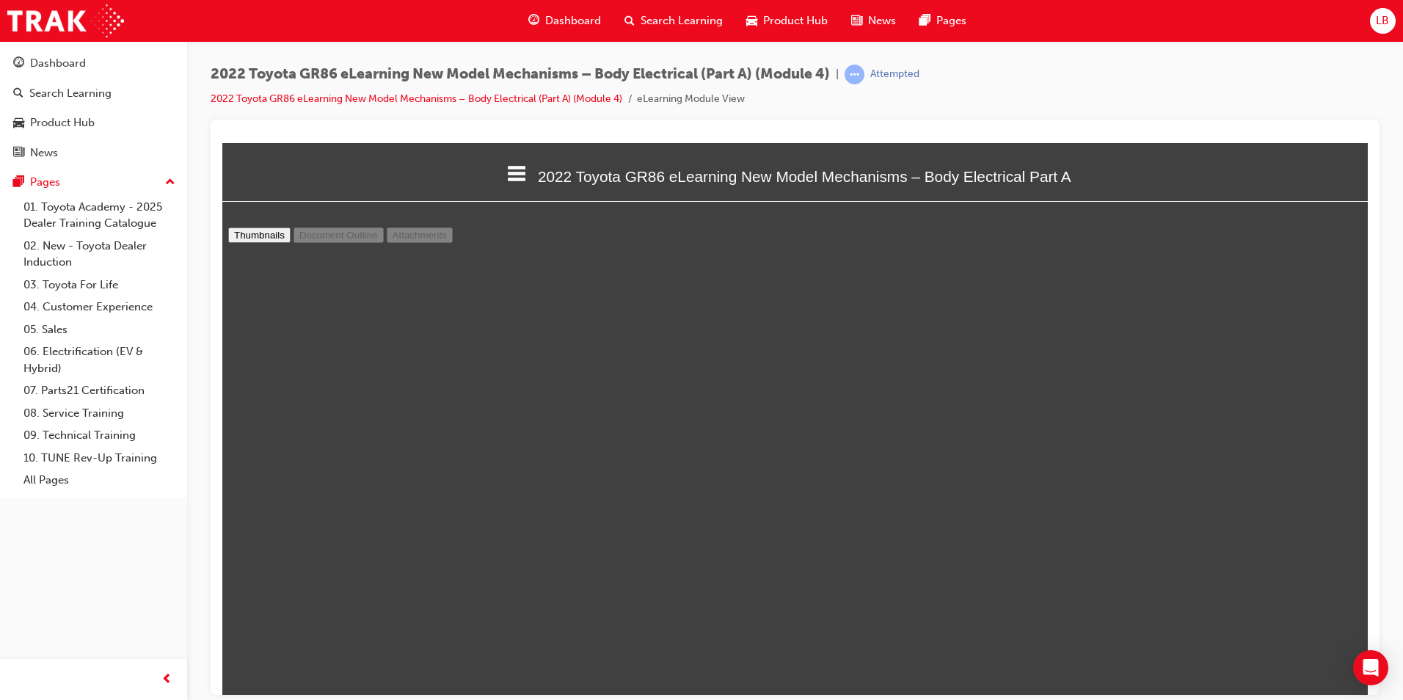
type input "19"
select select "custom"
type input "20"
select select "custom"
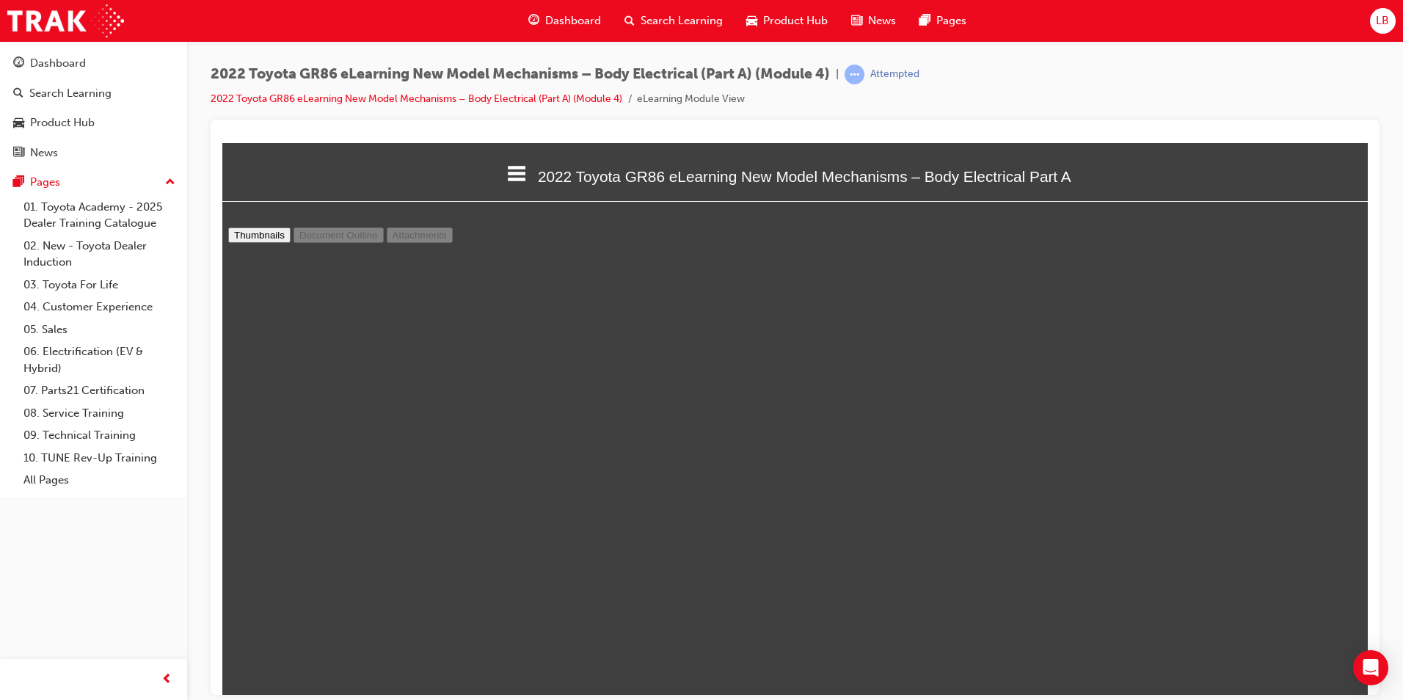
scroll to position [12999, 0]
type input "21"
select select "custom"
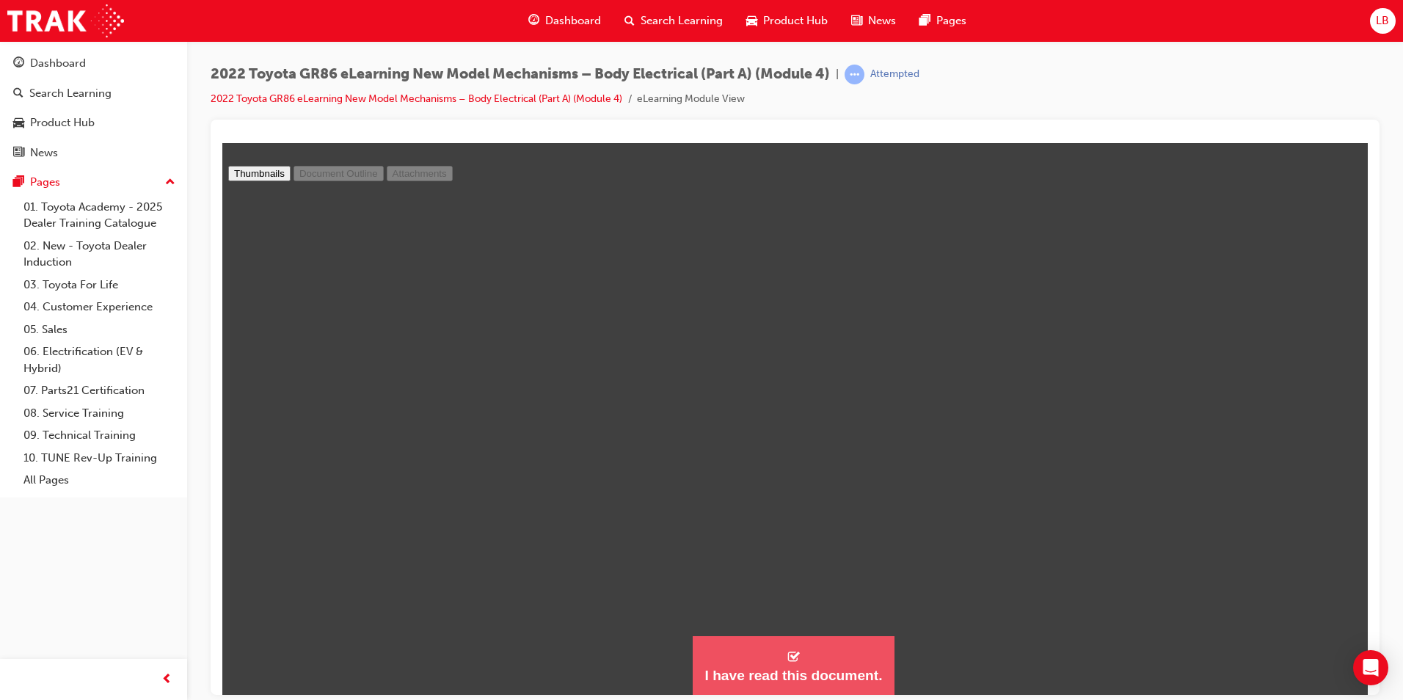
click at [837, 667] on div "I have read this document." at bounding box center [794, 675] width 178 height 18
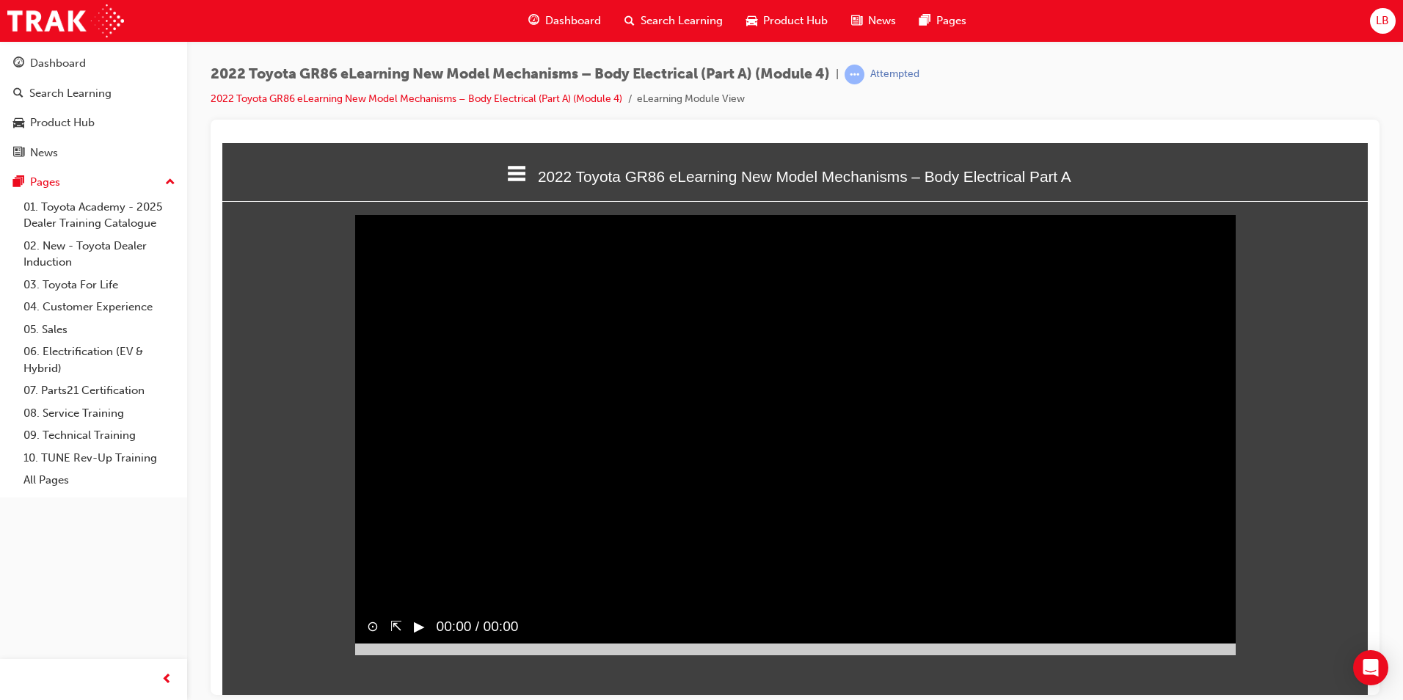
scroll to position [464, 1169]
click at [413, 643] on div "▶︎" at bounding box center [413, 626] width 23 height 33
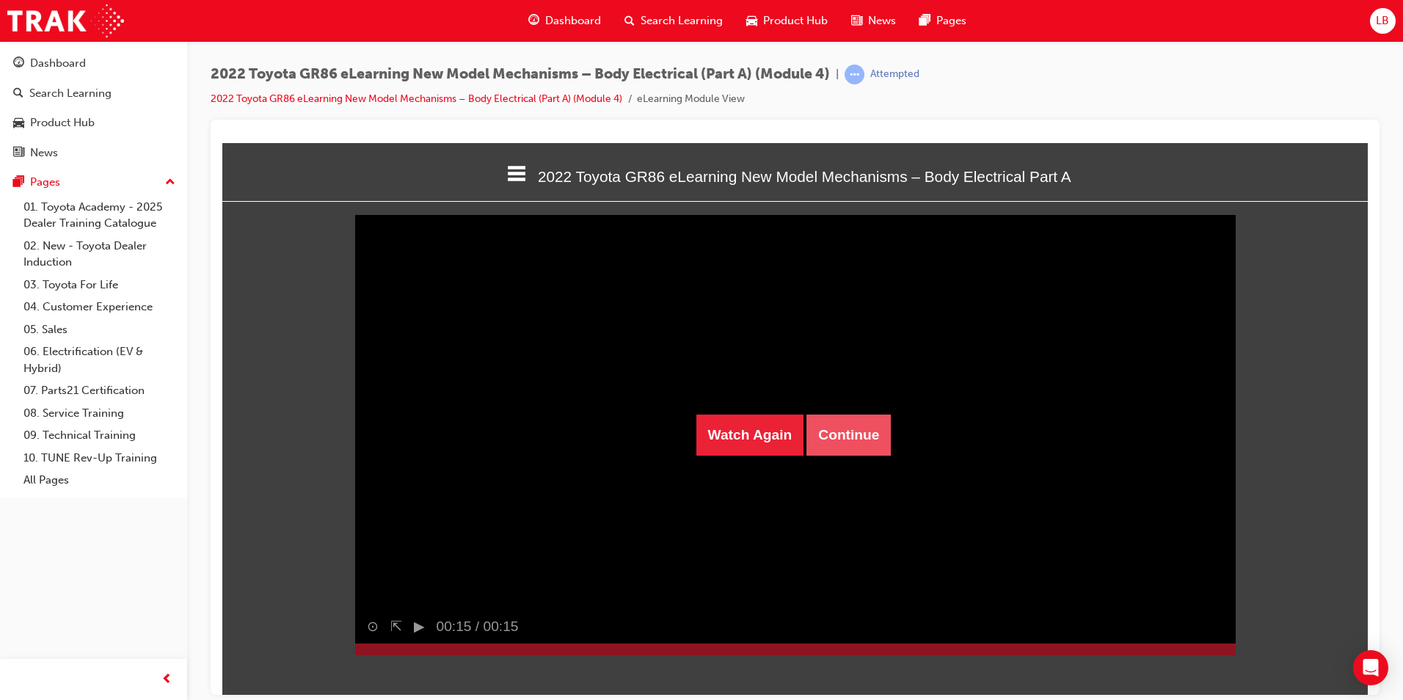
click at [834, 435] on button "Continue" at bounding box center [849, 434] width 84 height 41
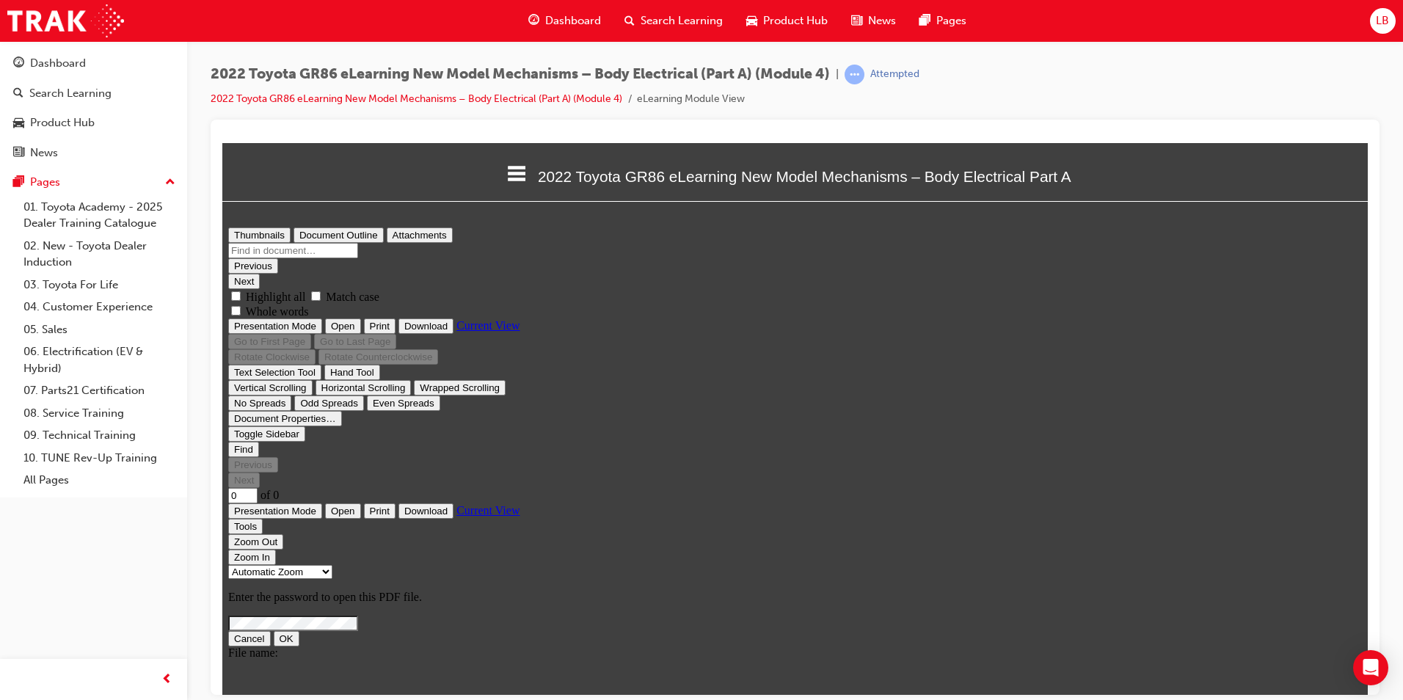
type input "1"
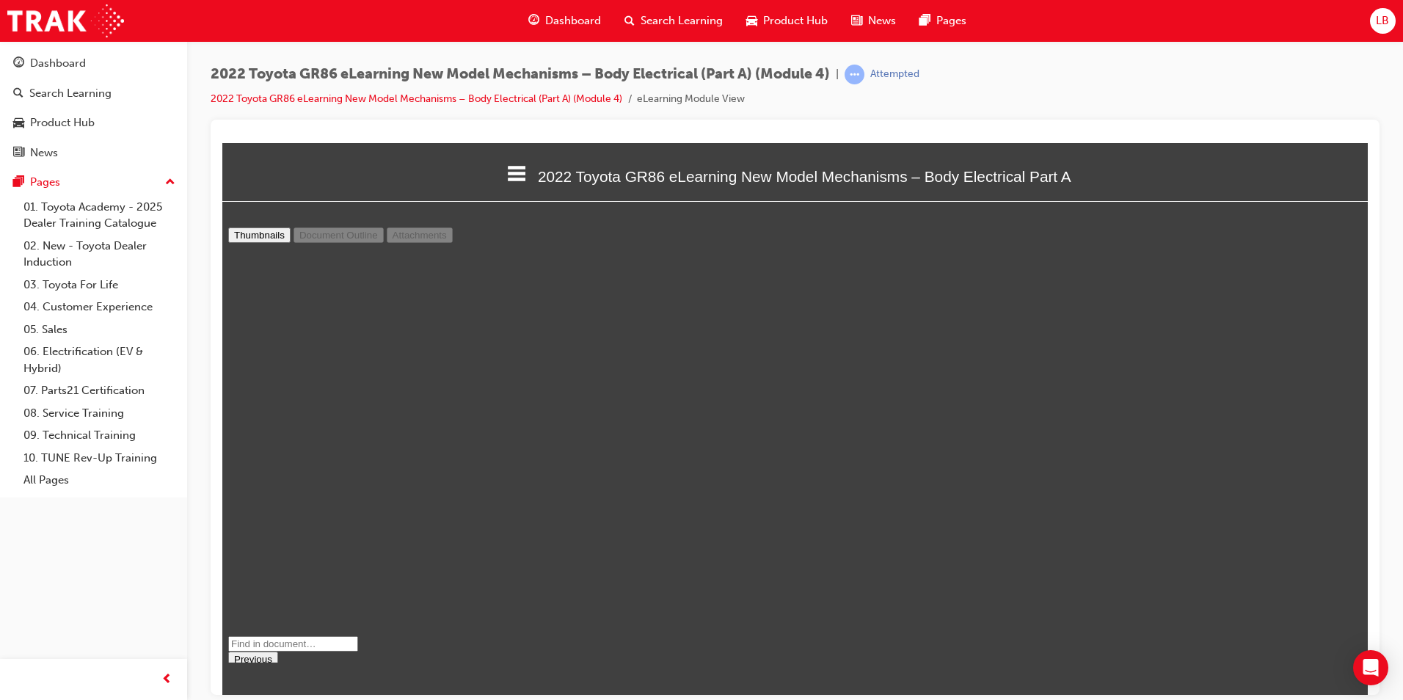
select select "custom"
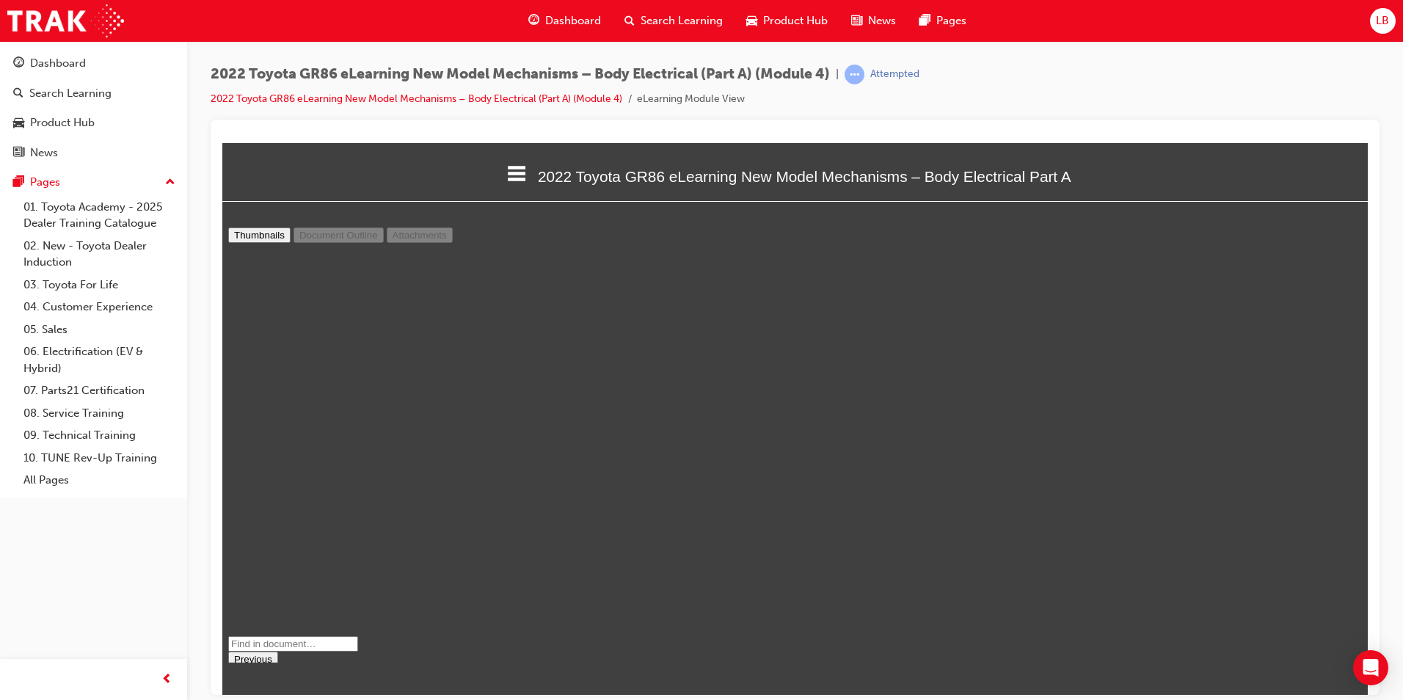
type input "2"
select select "custom"
type input "3"
select select "custom"
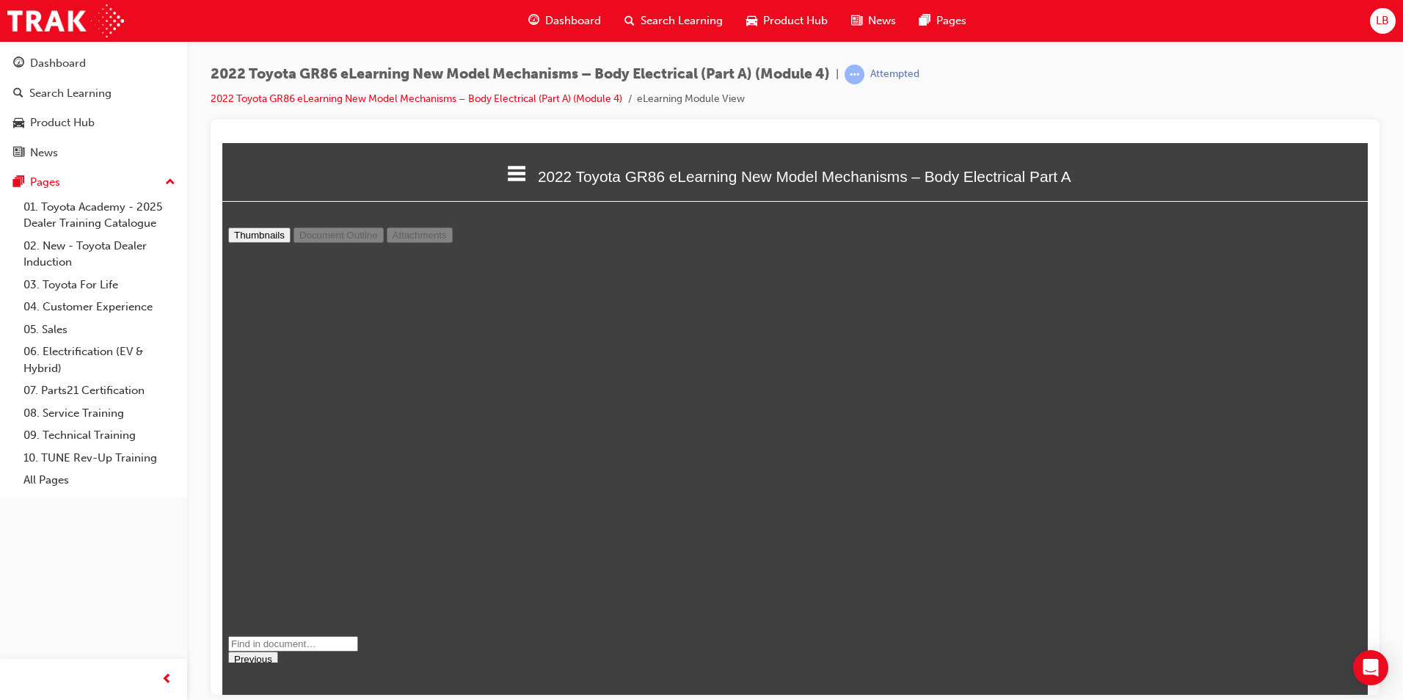
type input "2"
select select "custom"
type input "3"
select select "custom"
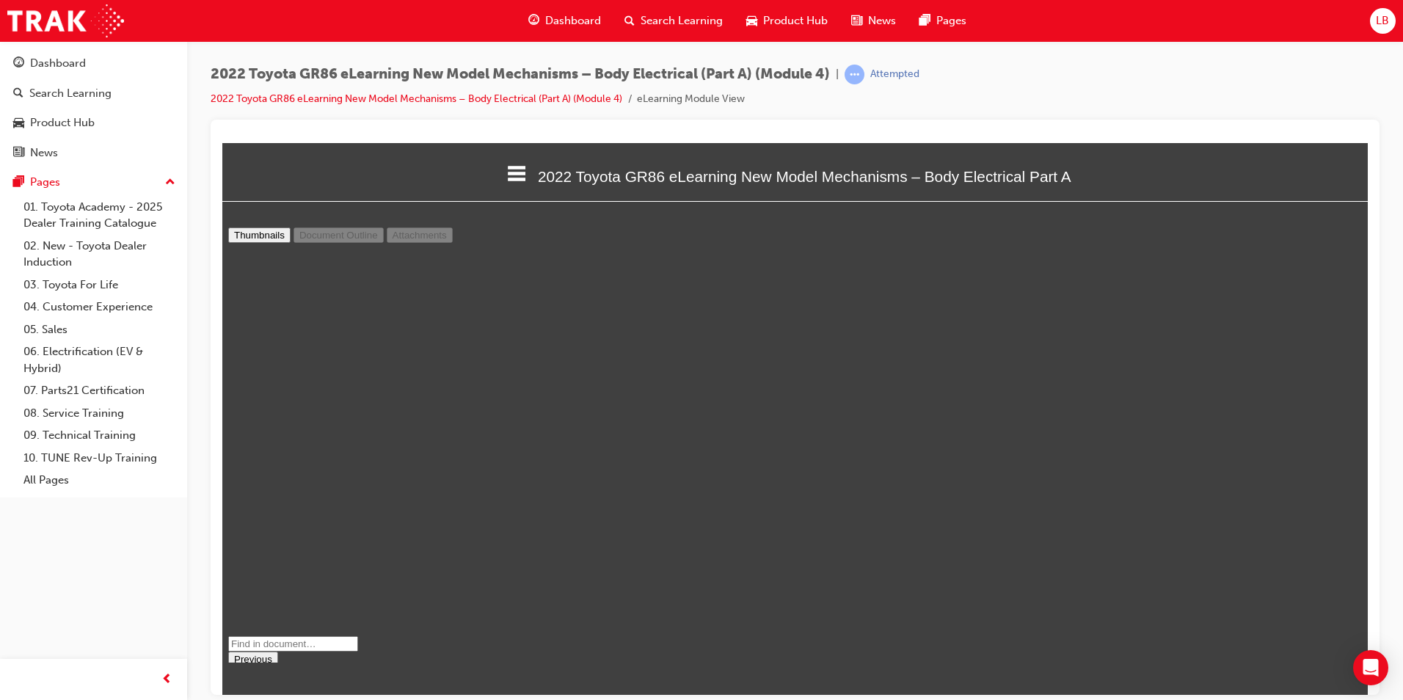
scroll to position [1329, 0]
type input "4"
select select "custom"
type input "5"
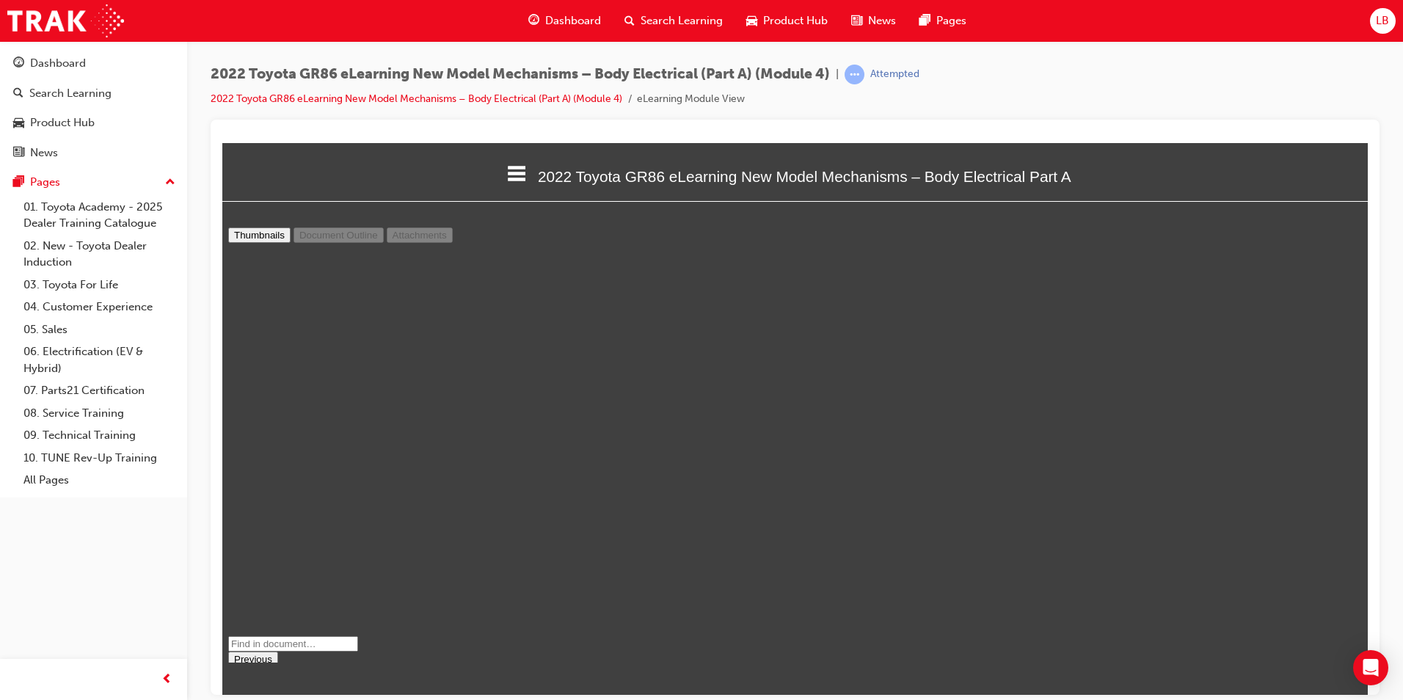
select select "custom"
type input "4"
select select "custom"
type input "5"
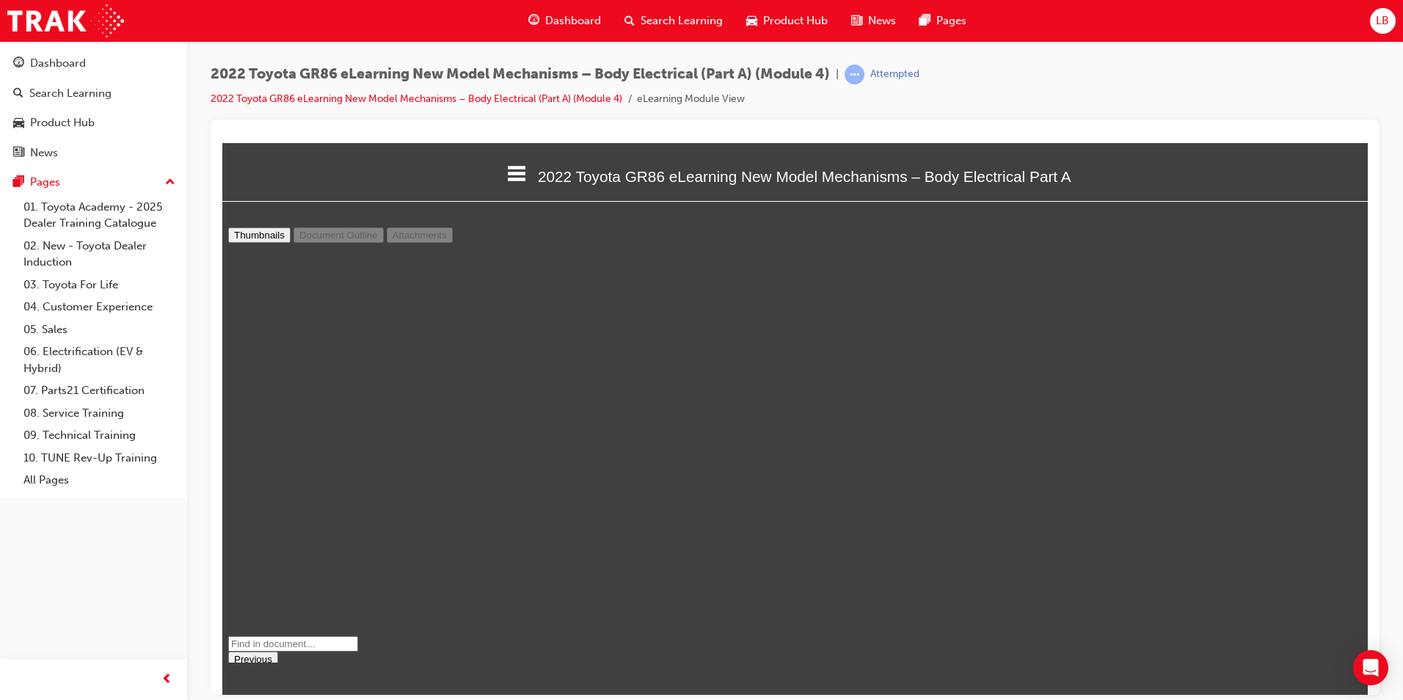
select select "custom"
type input "6"
select select "custom"
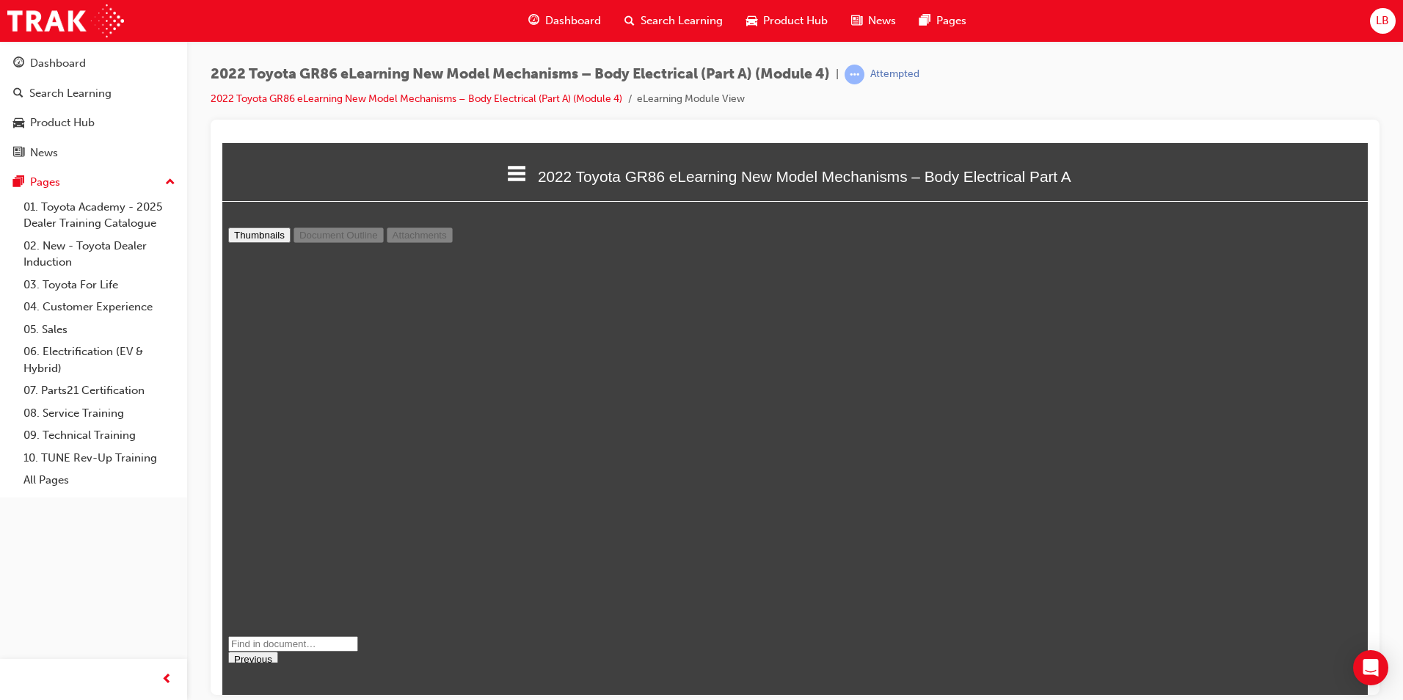
type input "7"
select select "custom"
type input "8"
select select "custom"
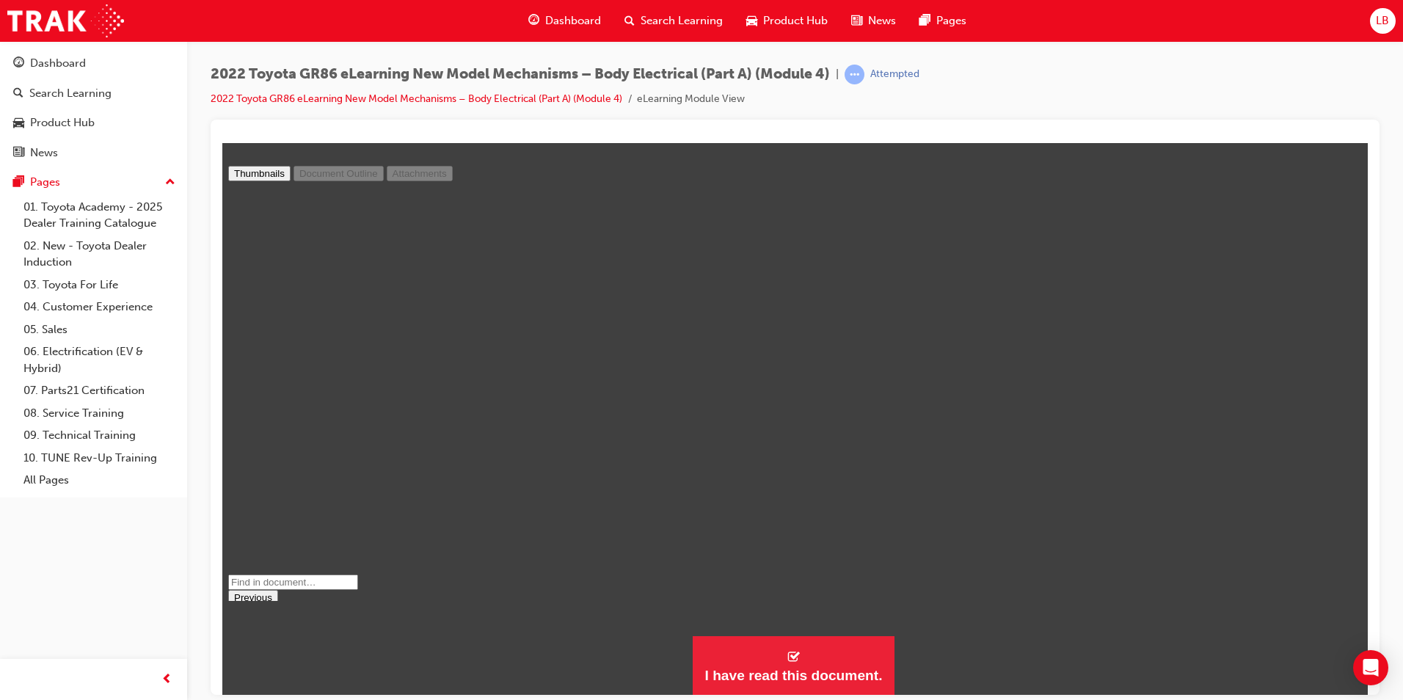
scroll to position [4840, 0]
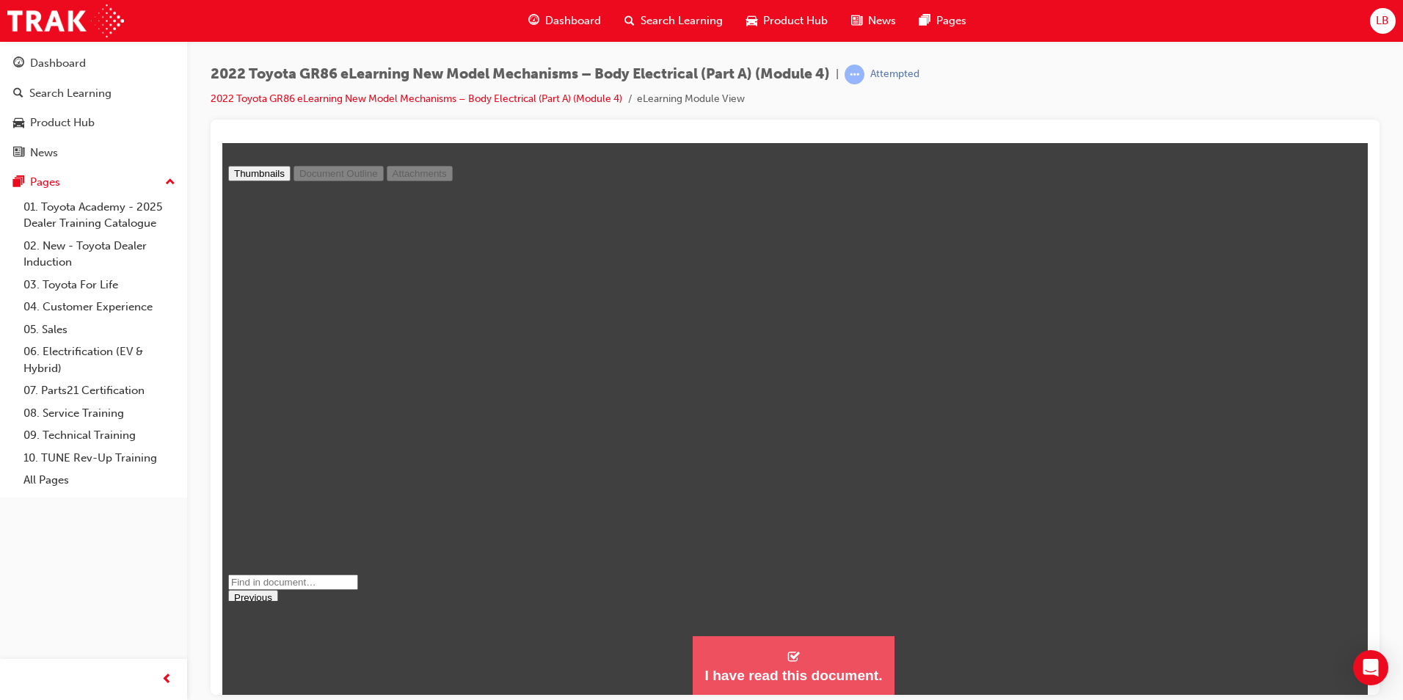
click at [809, 658] on button "I have read this document." at bounding box center [793, 665] width 201 height 59
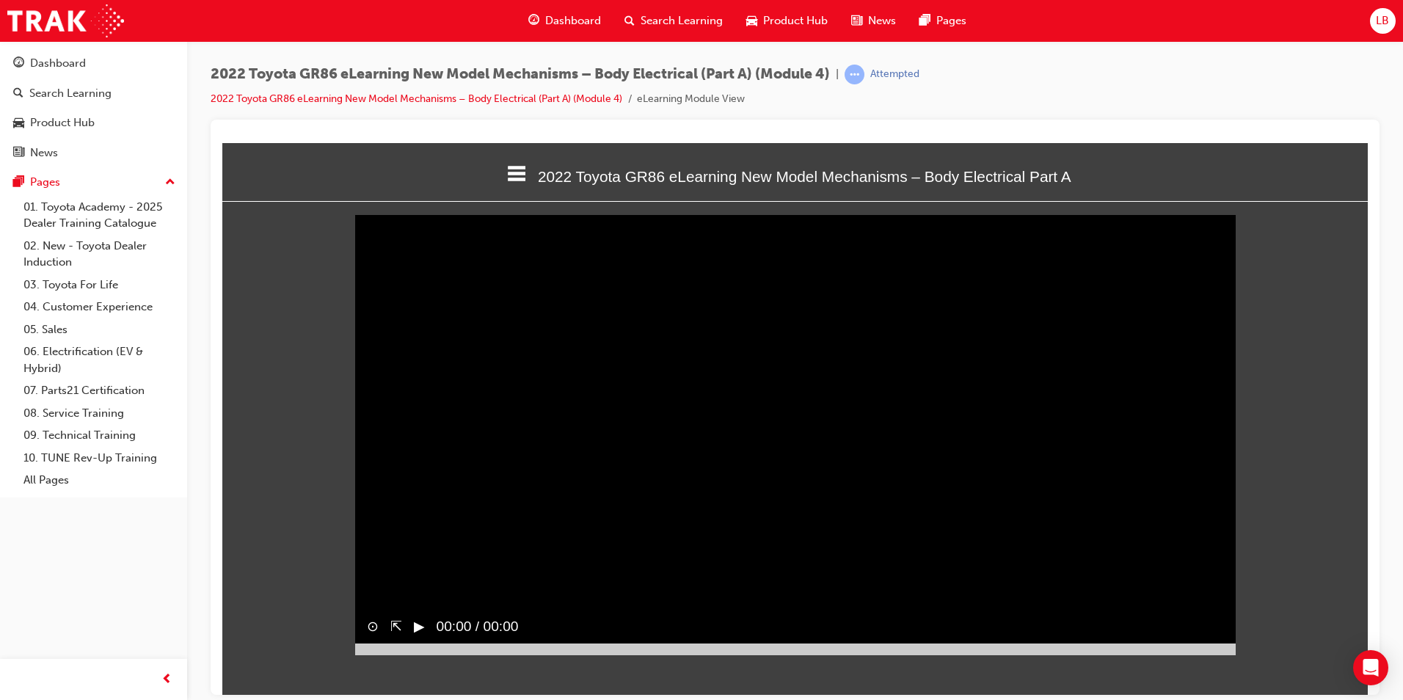
scroll to position [464, 1169]
click at [417, 637] on button "▶︎" at bounding box center [419, 626] width 11 height 21
click at [417, 637] on button "‖" at bounding box center [417, 626] width 7 height 21
click at [418, 637] on button "▶︎" at bounding box center [419, 626] width 11 height 21
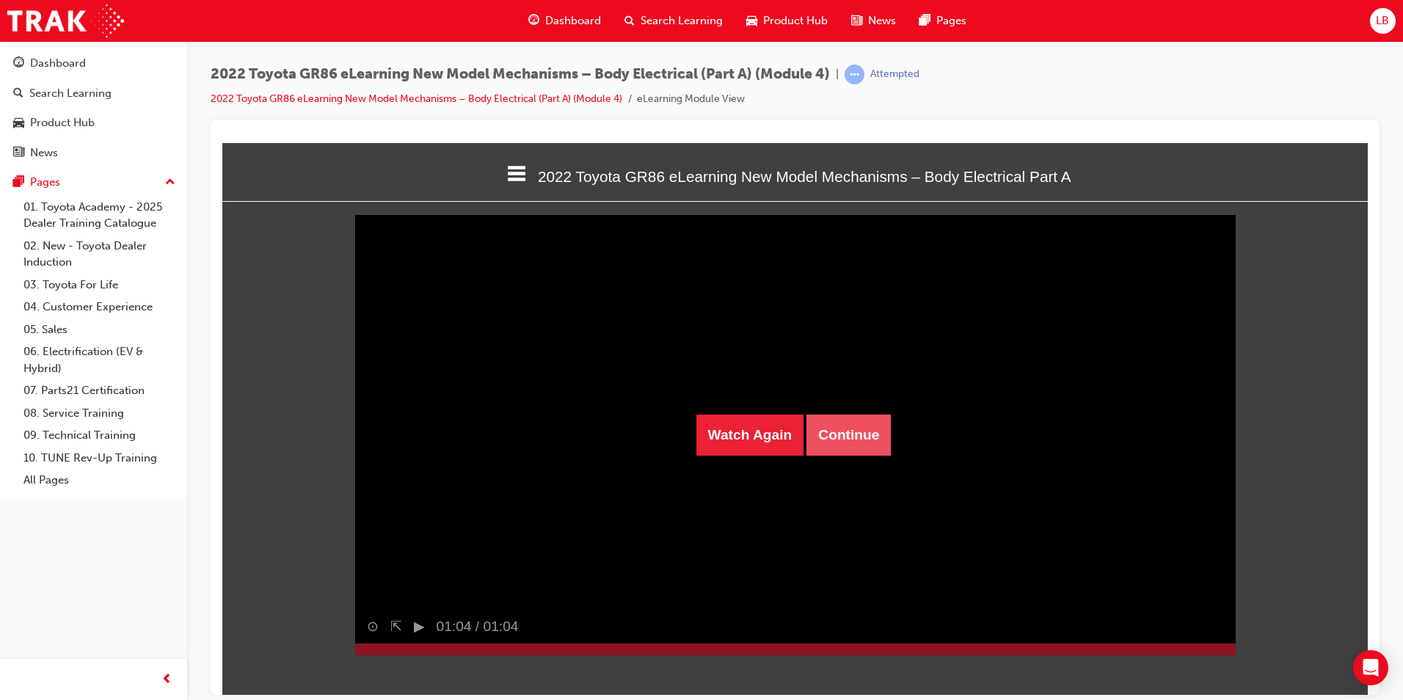
click at [885, 427] on button "Continue" at bounding box center [849, 434] width 84 height 41
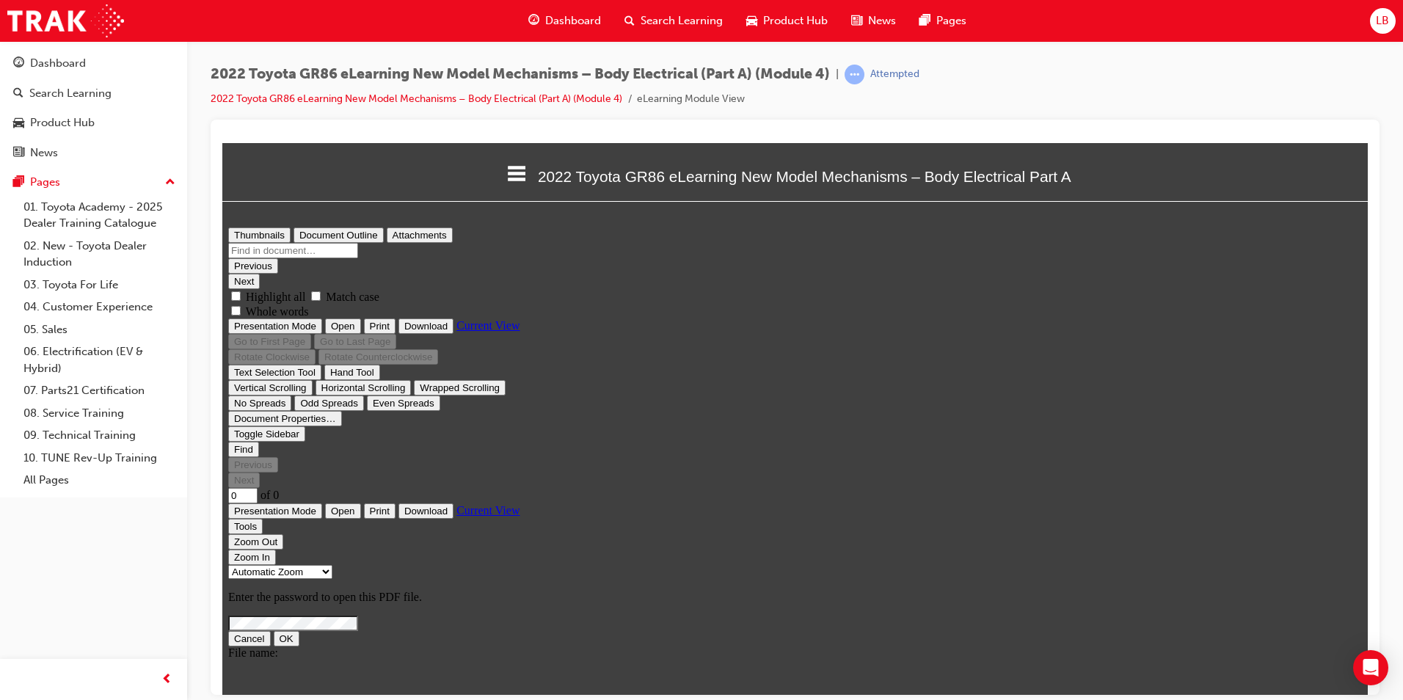
scroll to position [0, 0]
type input "1"
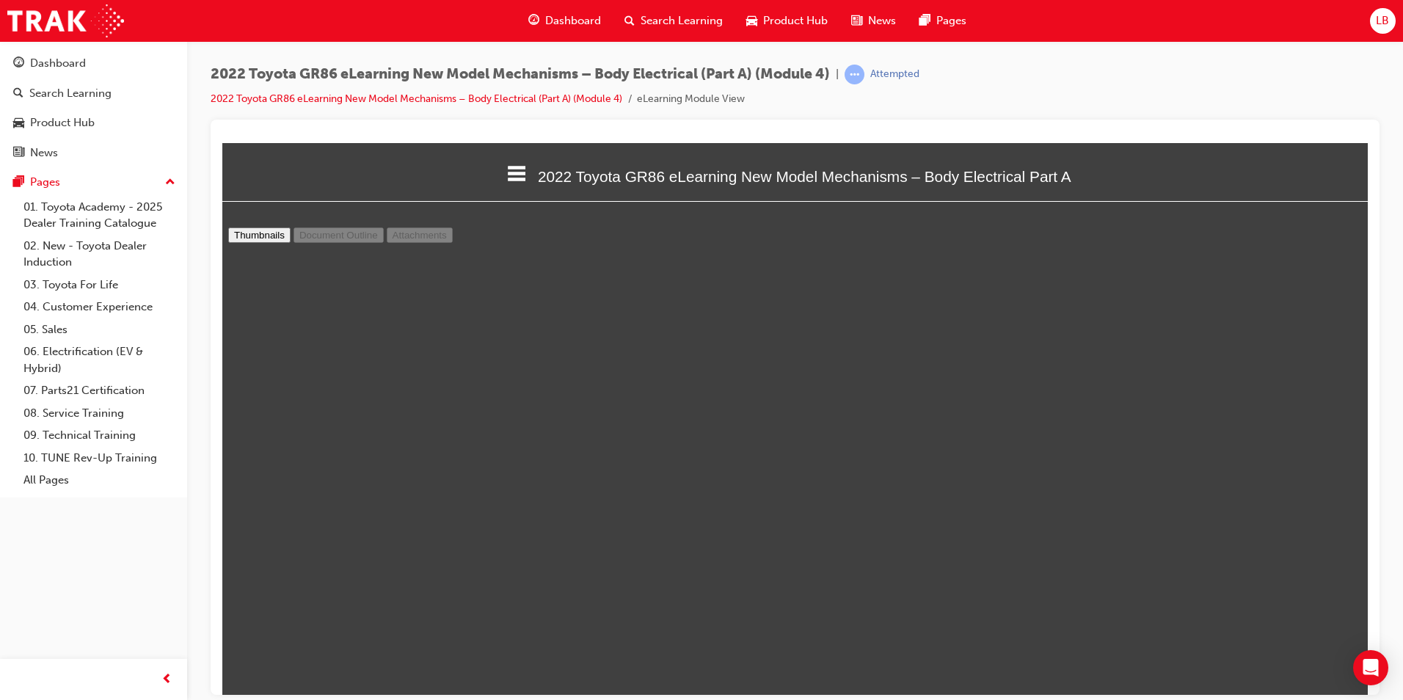
select select "custom"
type input "2"
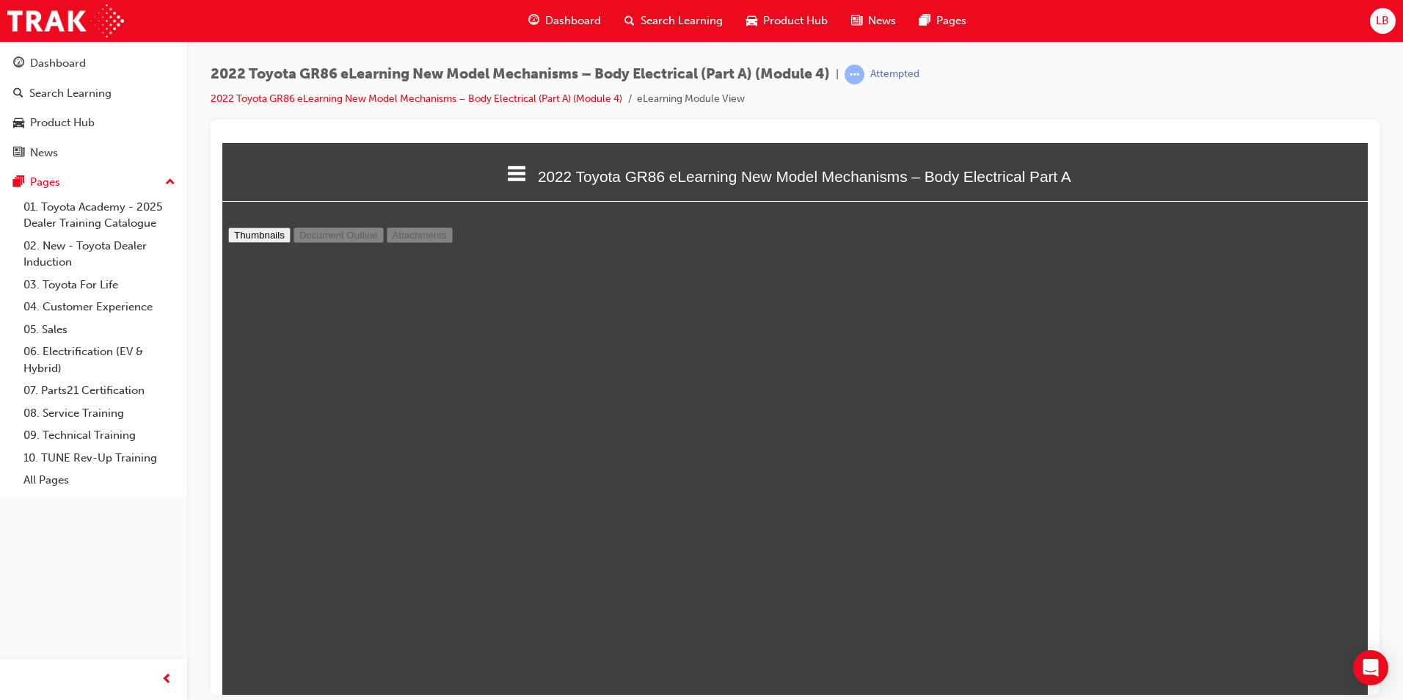
select select "custom"
type input "3"
select select "custom"
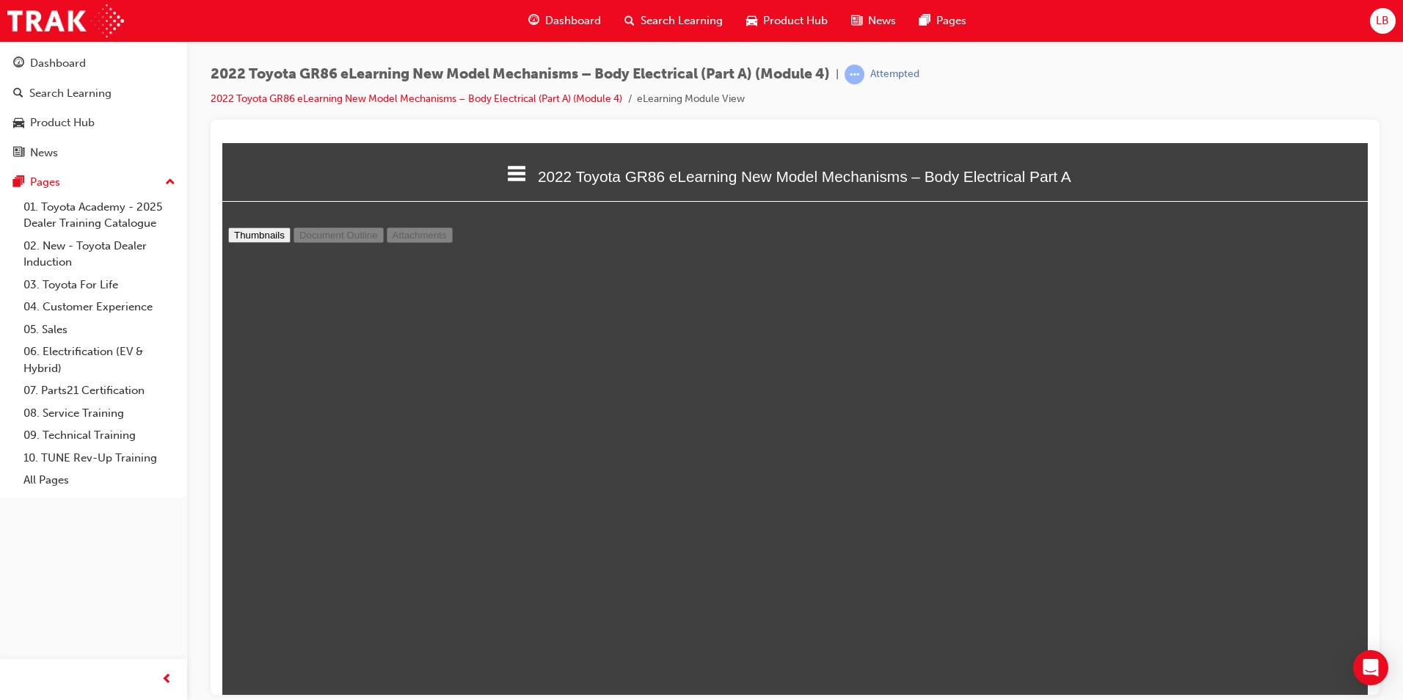
type input "4"
select select "custom"
type input "5"
select select "custom"
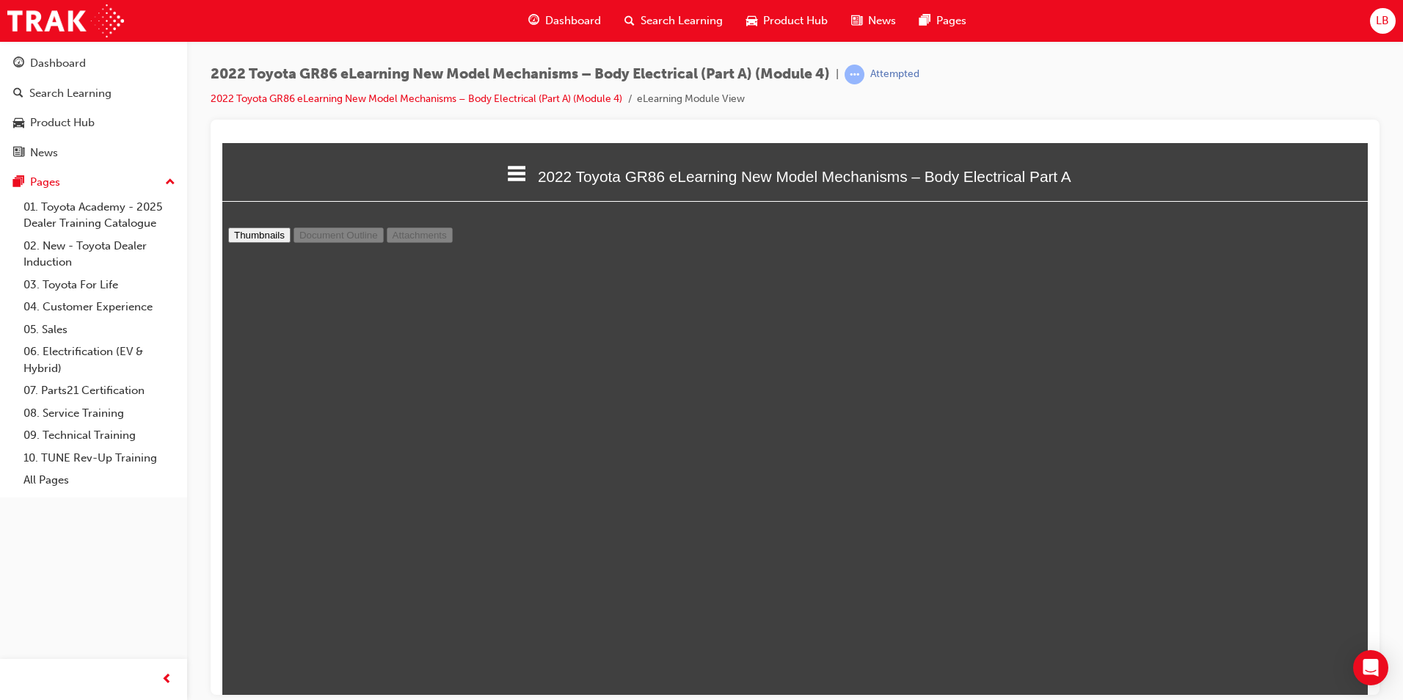
scroll to position [2870, 0]
type input "6"
select select "custom"
type input "7"
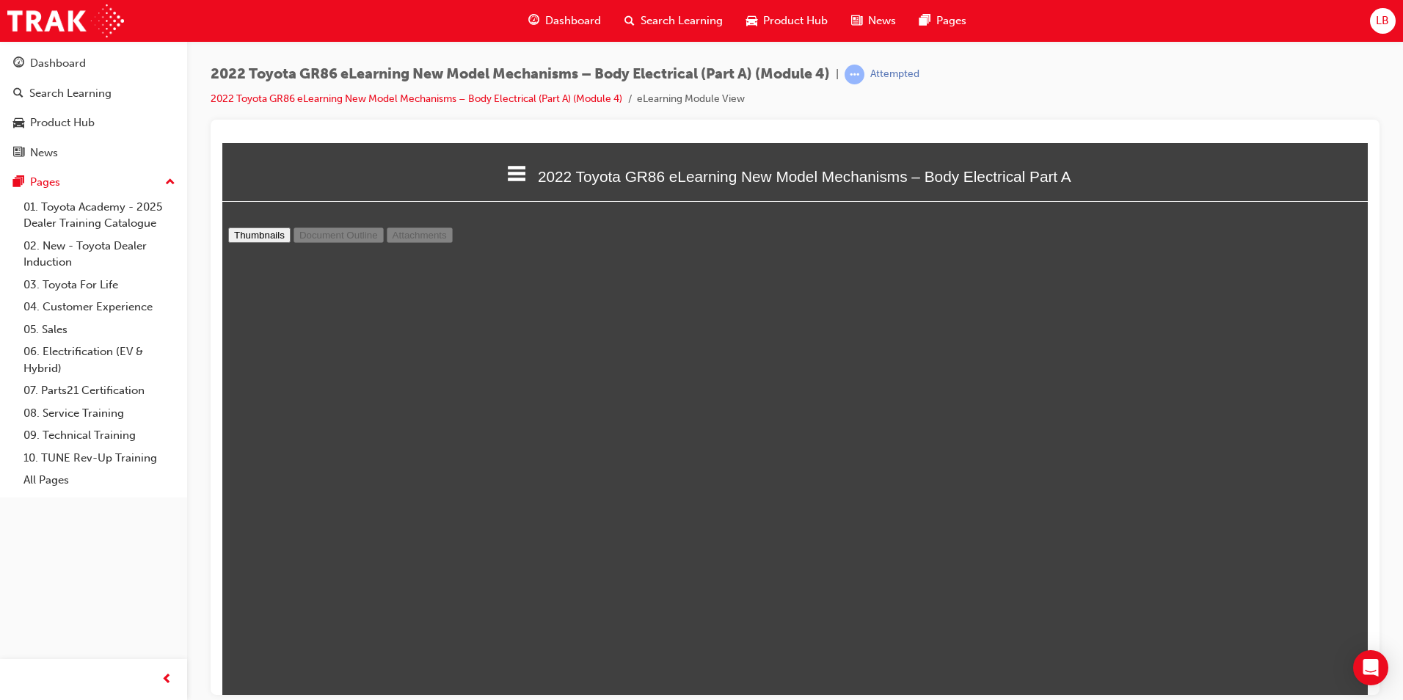
select select "custom"
type input "8"
select select "custom"
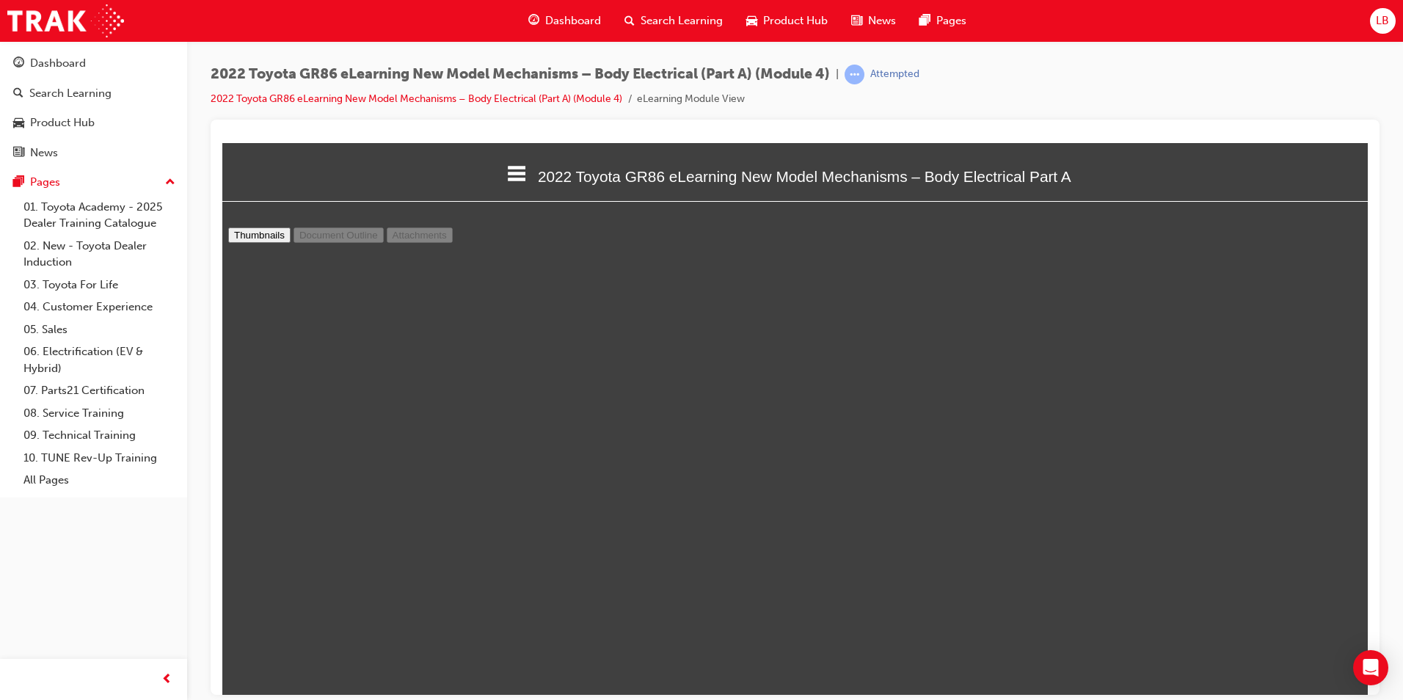
type input "9"
select select "custom"
type input "10"
select select "custom"
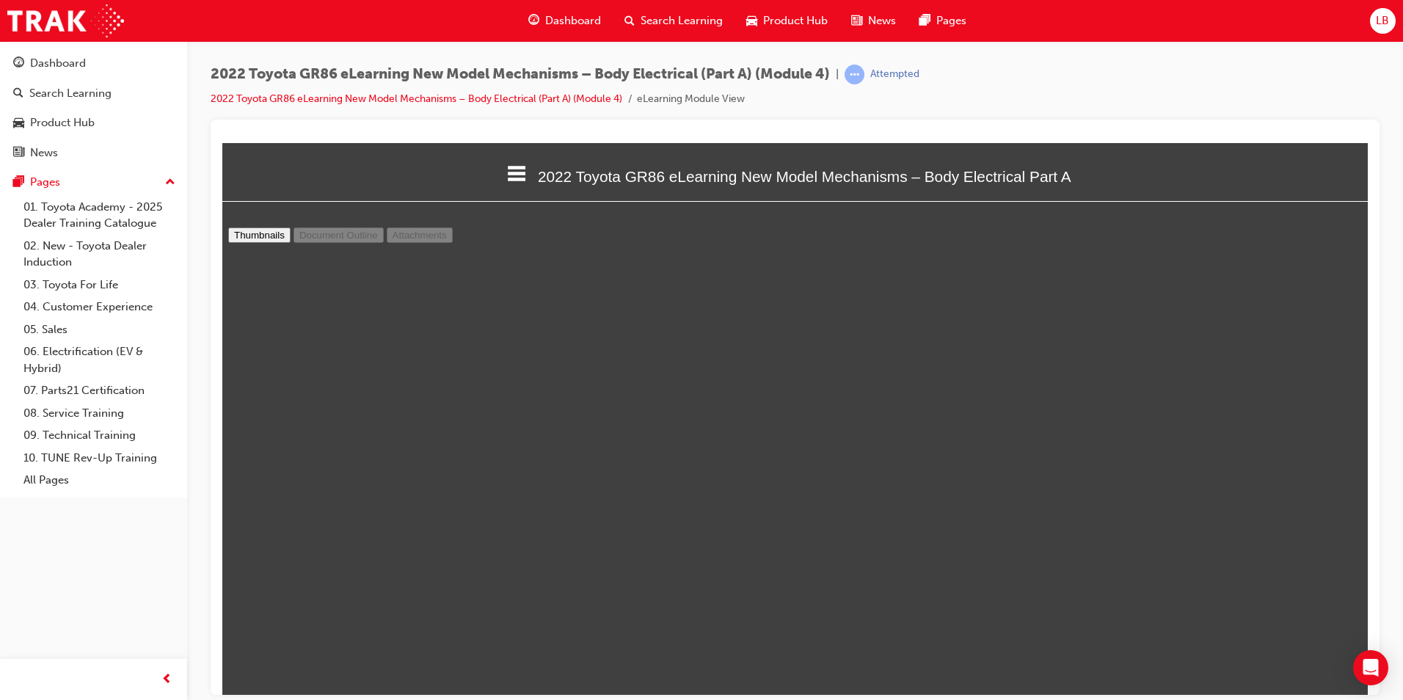
scroll to position [6246, 0]
type input "11"
select select "custom"
type input "12"
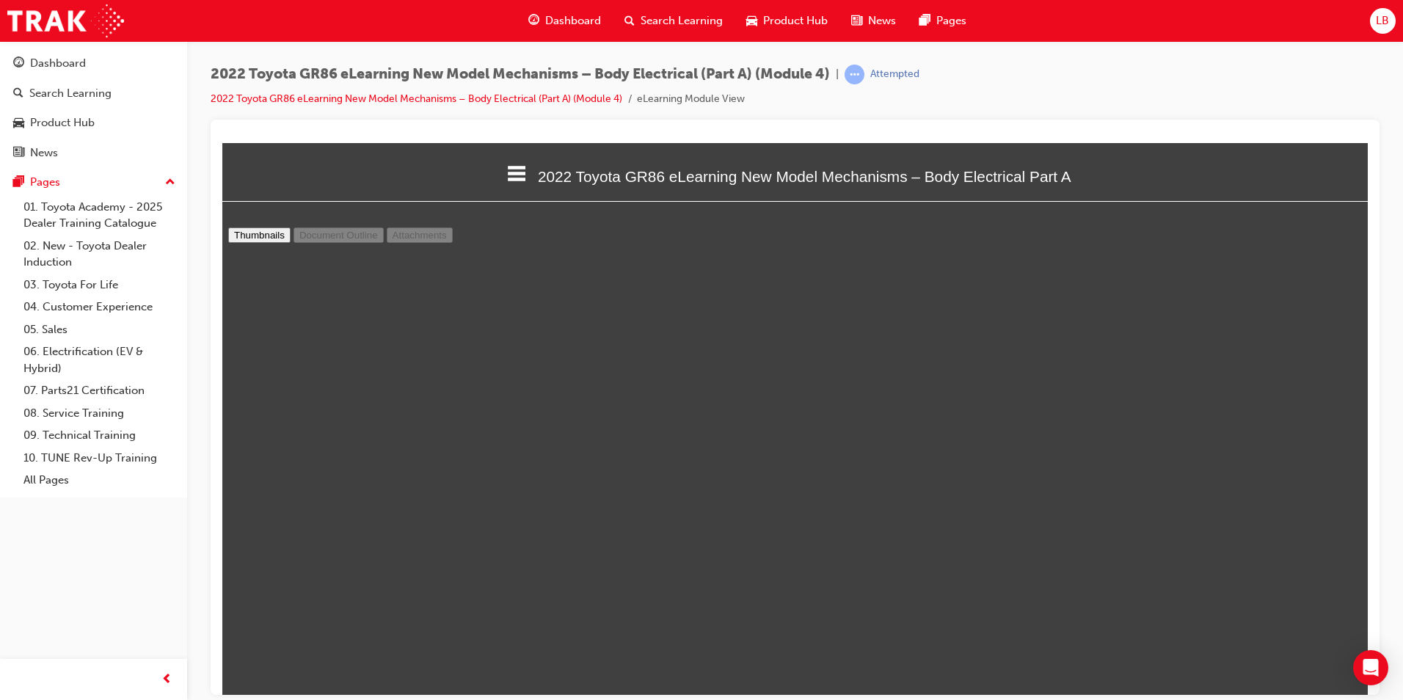
select select "custom"
type input "13"
select select "custom"
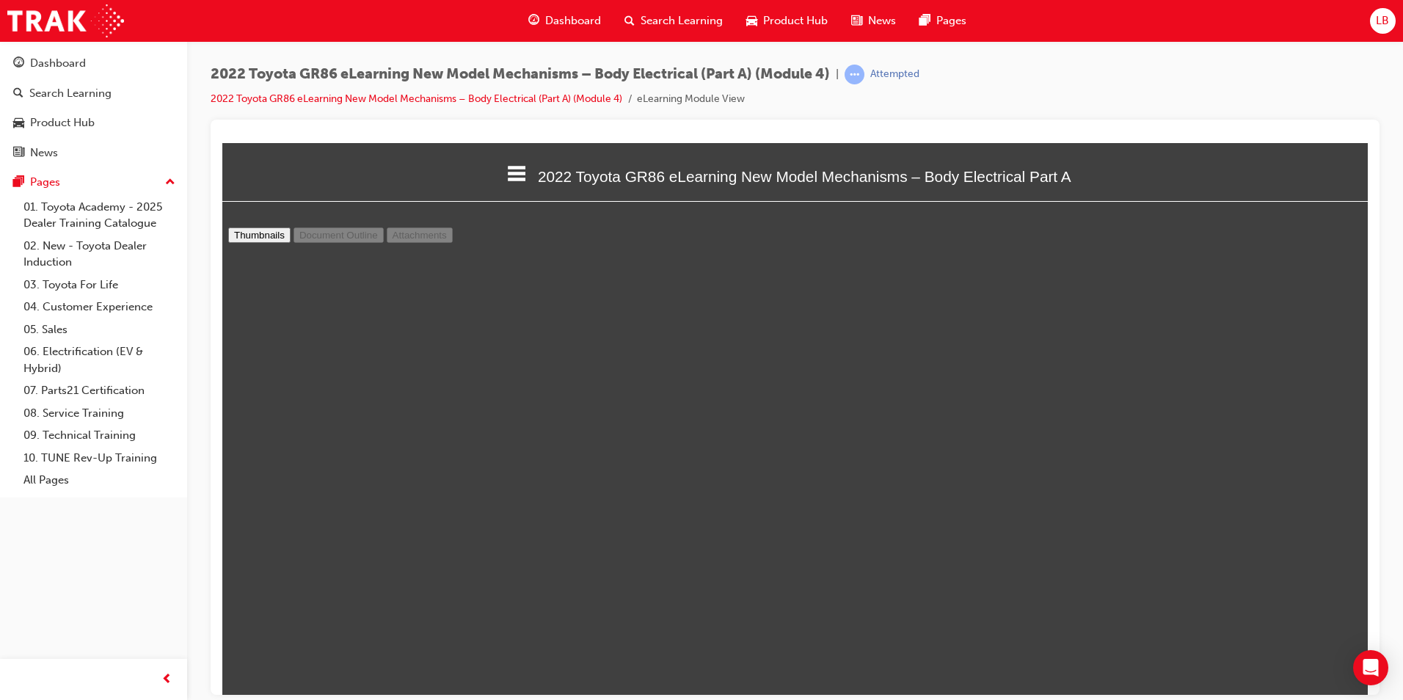
type input "12"
select select "custom"
type input "11"
select select "custom"
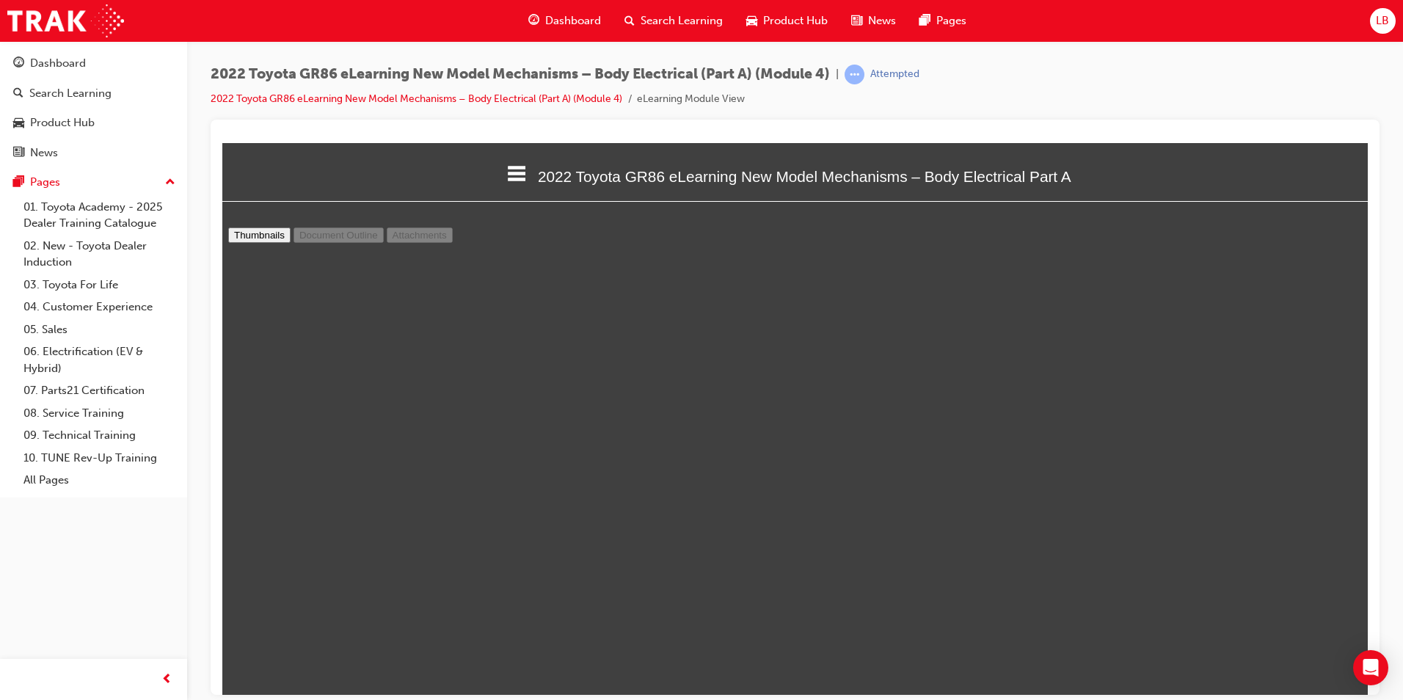
type input "10"
select select "custom"
type input "11"
select select "custom"
type input "12"
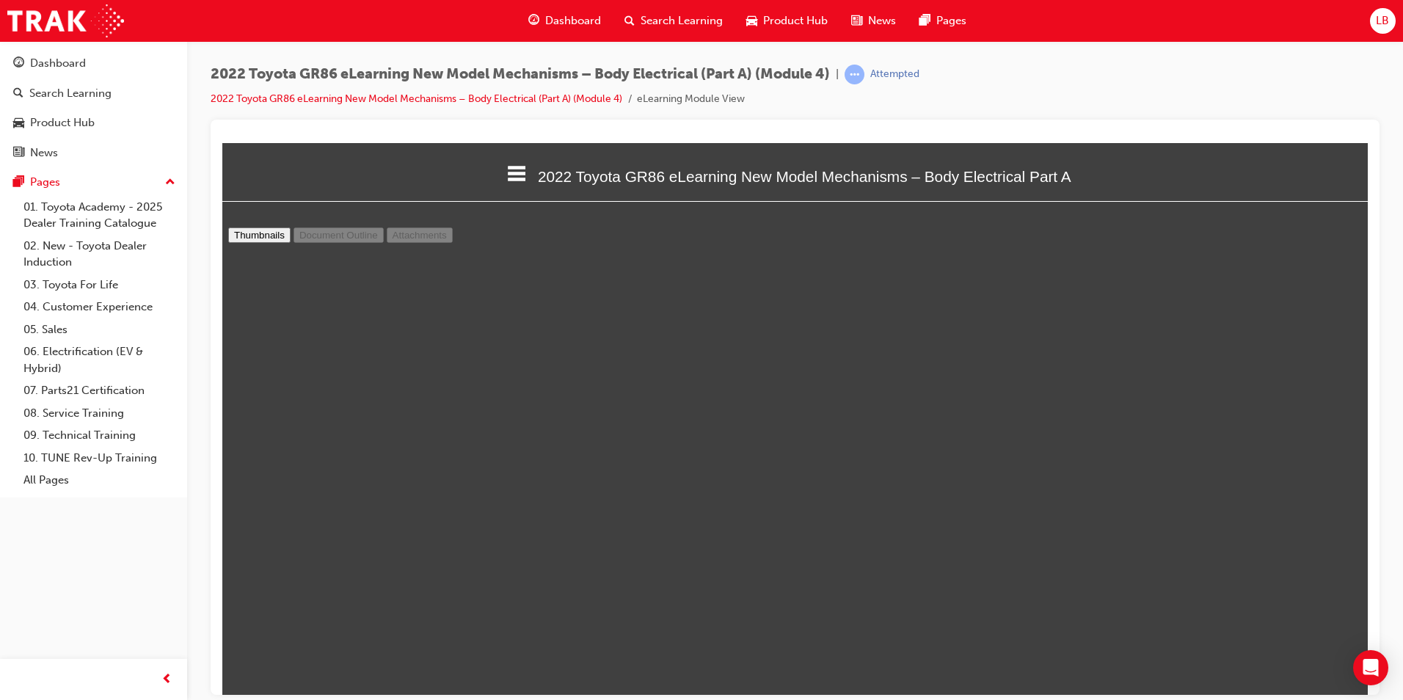
select select "custom"
type input "13"
select select "custom"
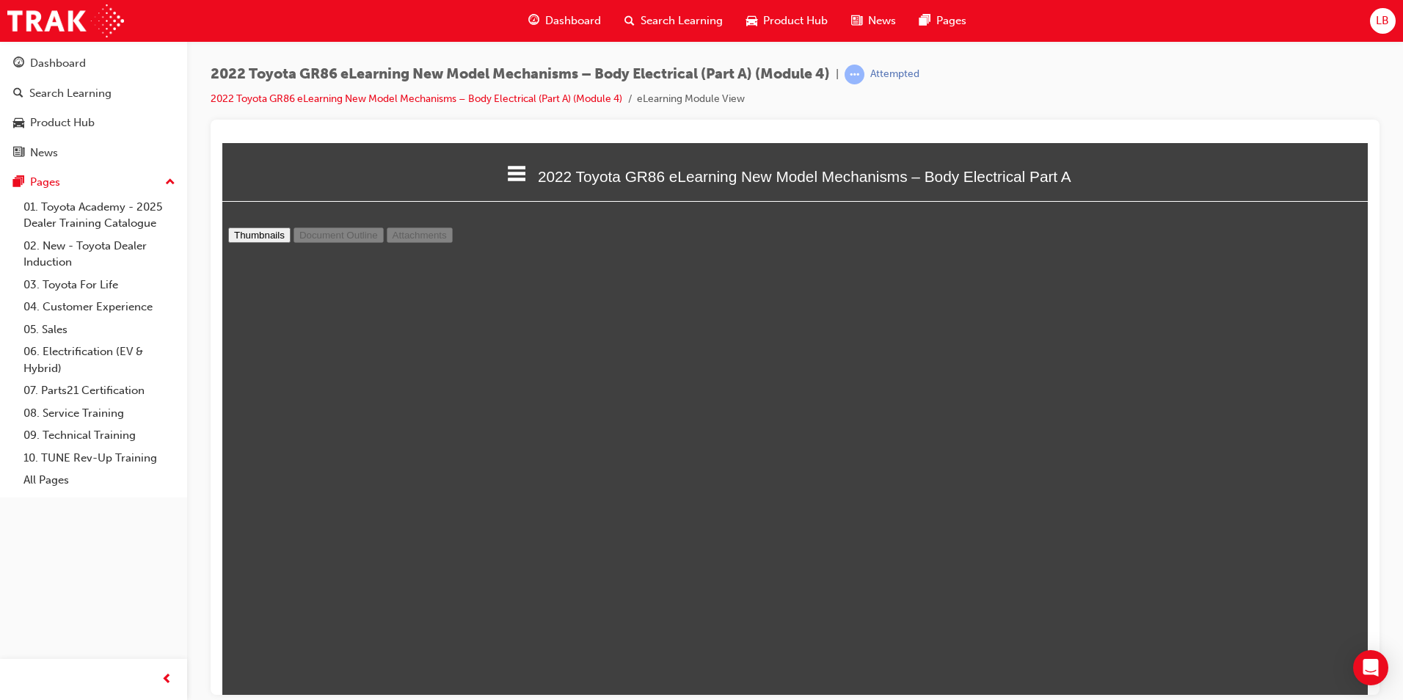
type input "14"
select select "custom"
type input "15"
select select "custom"
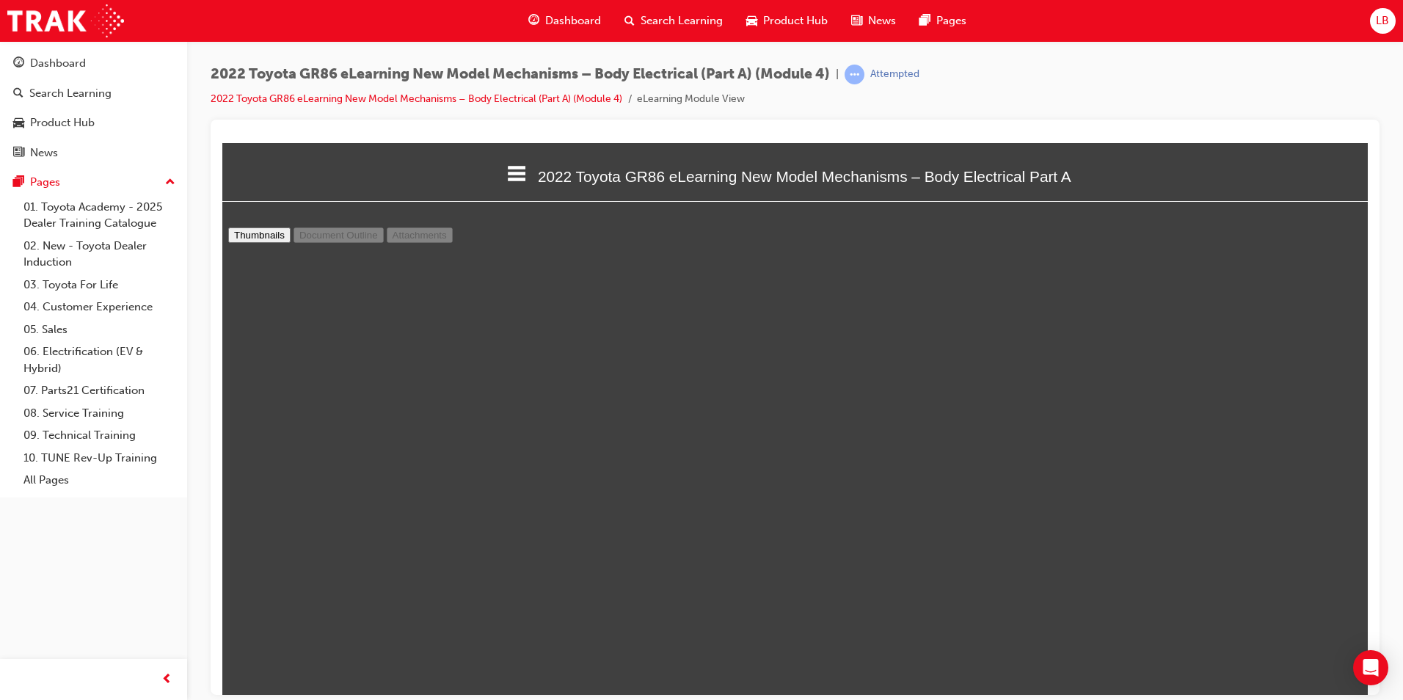
scroll to position [9696, 0]
type input "16"
select select "custom"
type input "17"
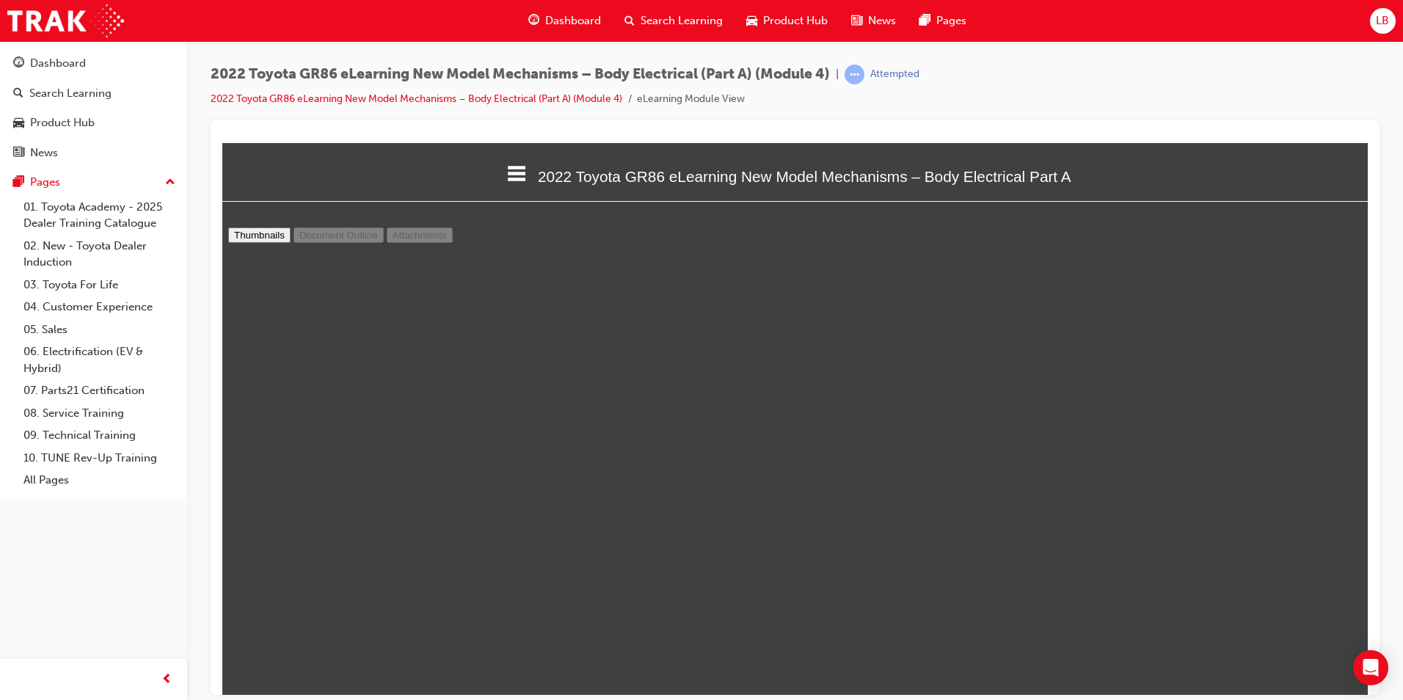
select select "custom"
type input "18"
select select "custom"
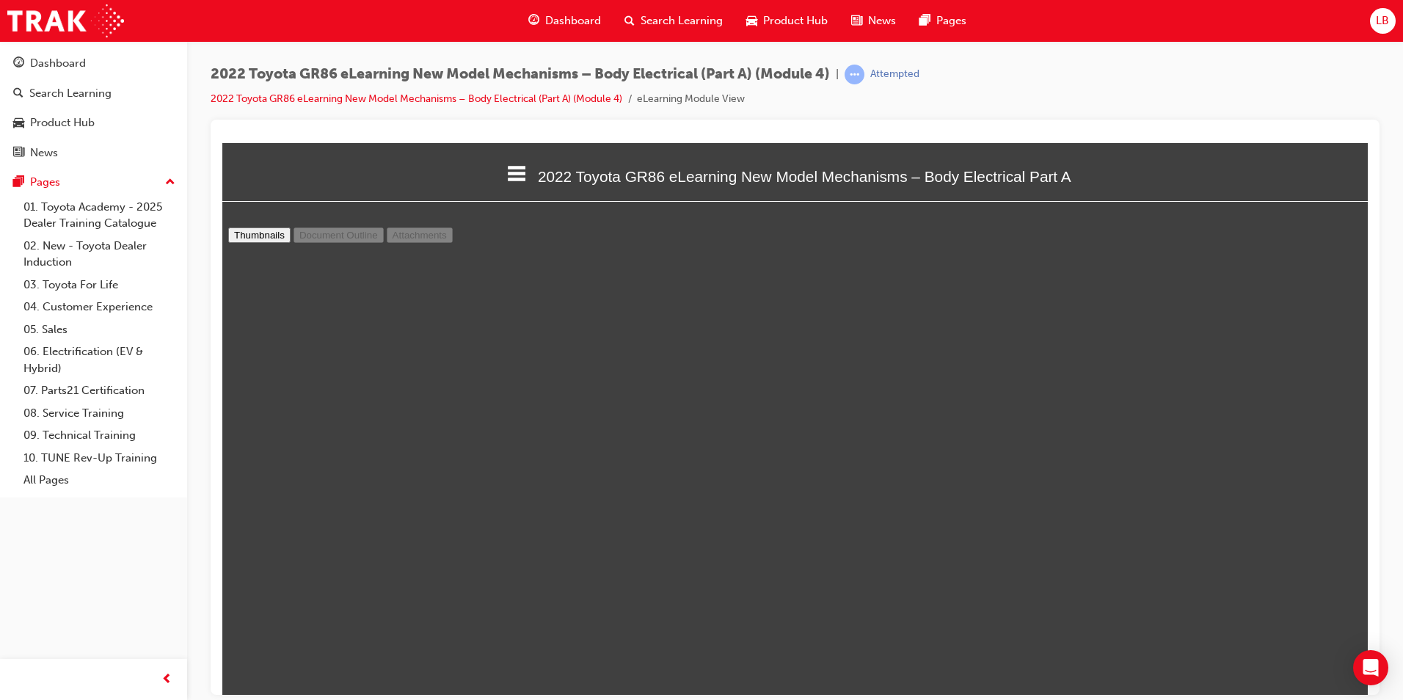
type input "19"
select select "custom"
type input "20"
select select "custom"
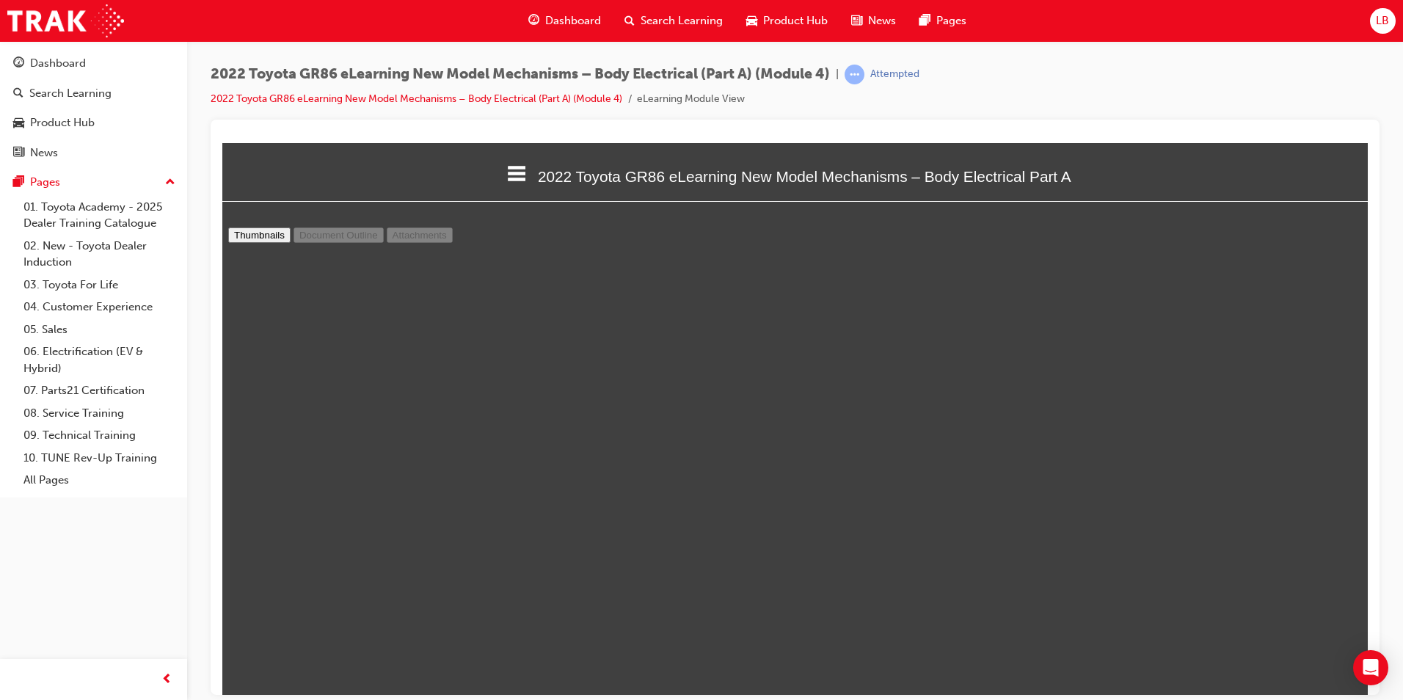
scroll to position [13146, 0]
type input "21"
select select "custom"
type input "22"
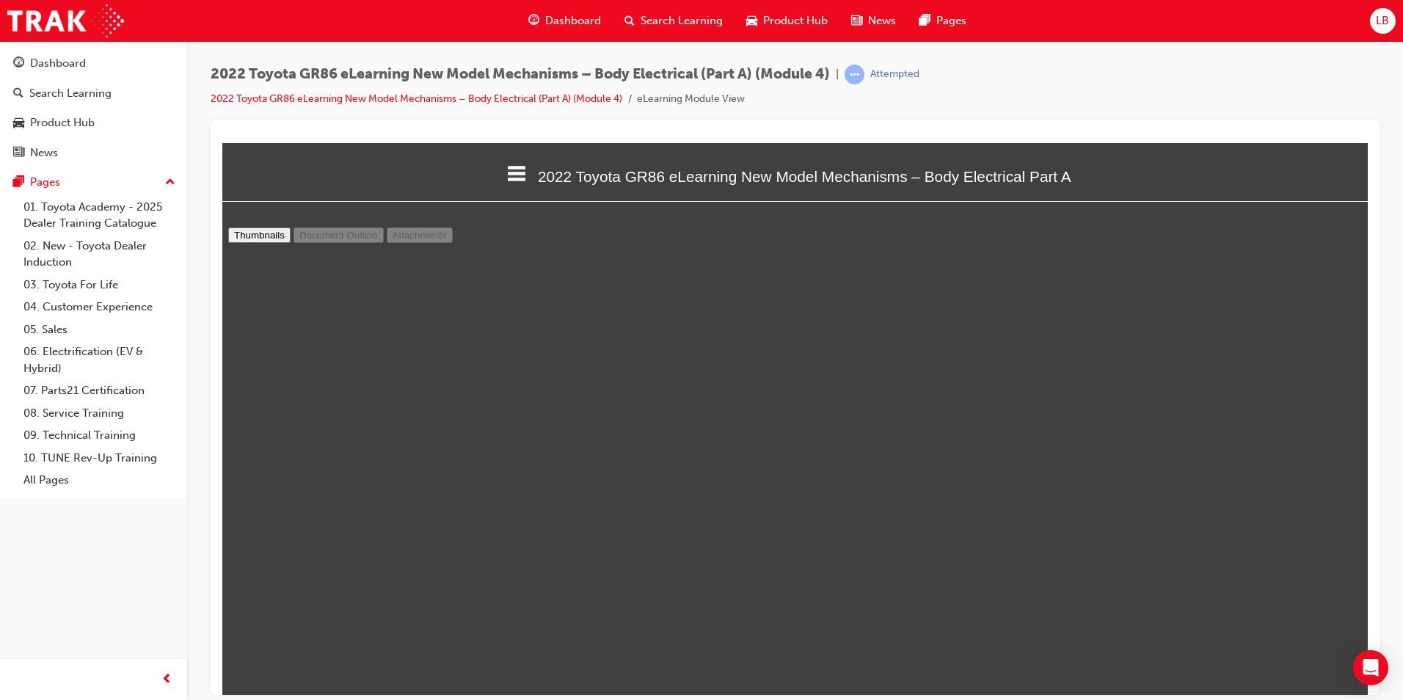
select select "custom"
type input "23"
select select "custom"
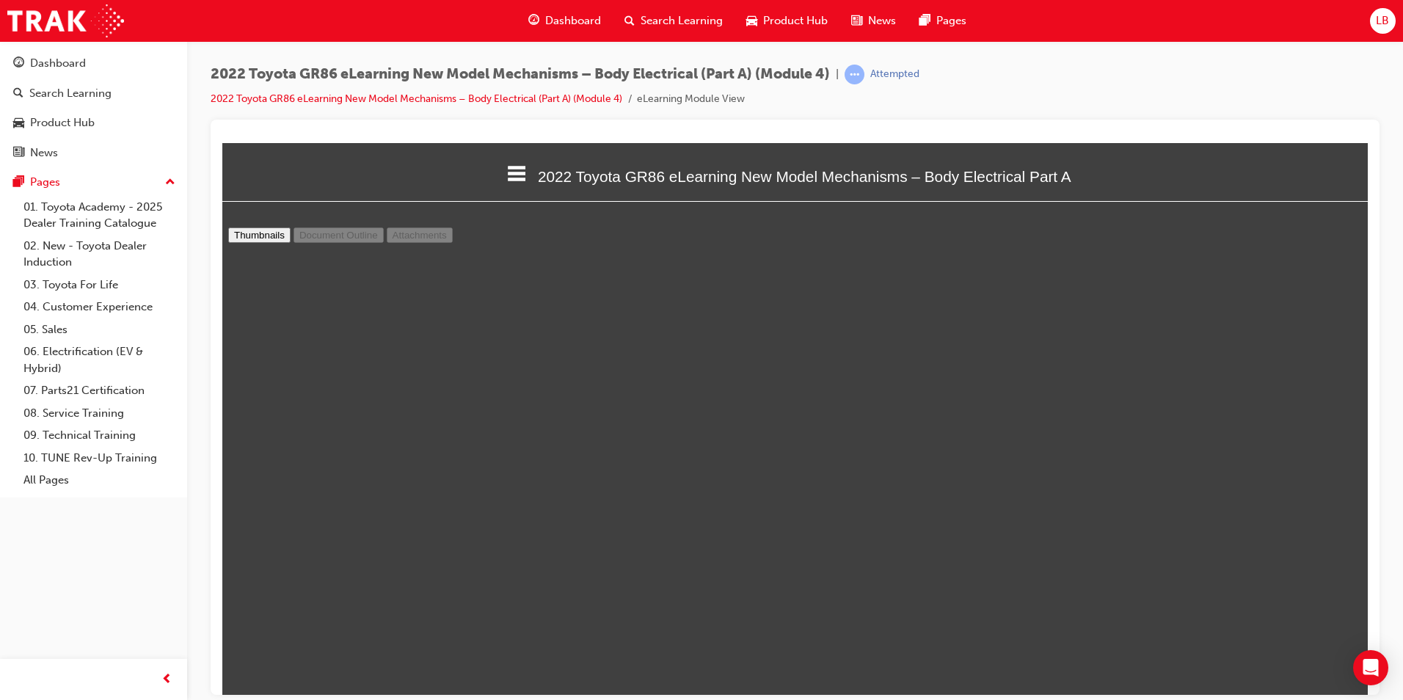
type input "24"
select select "custom"
type input "25"
select select "custom"
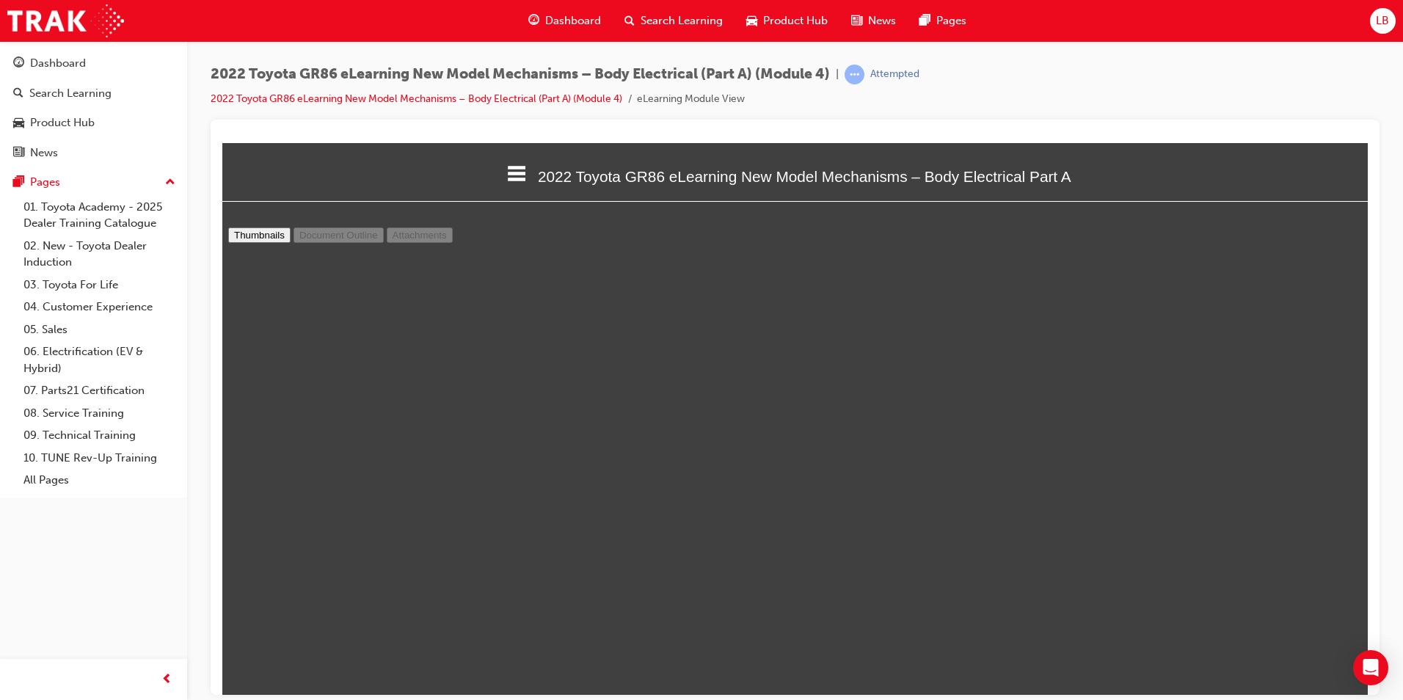
scroll to position [16375, 0]
type input "26"
select select "custom"
type input "27"
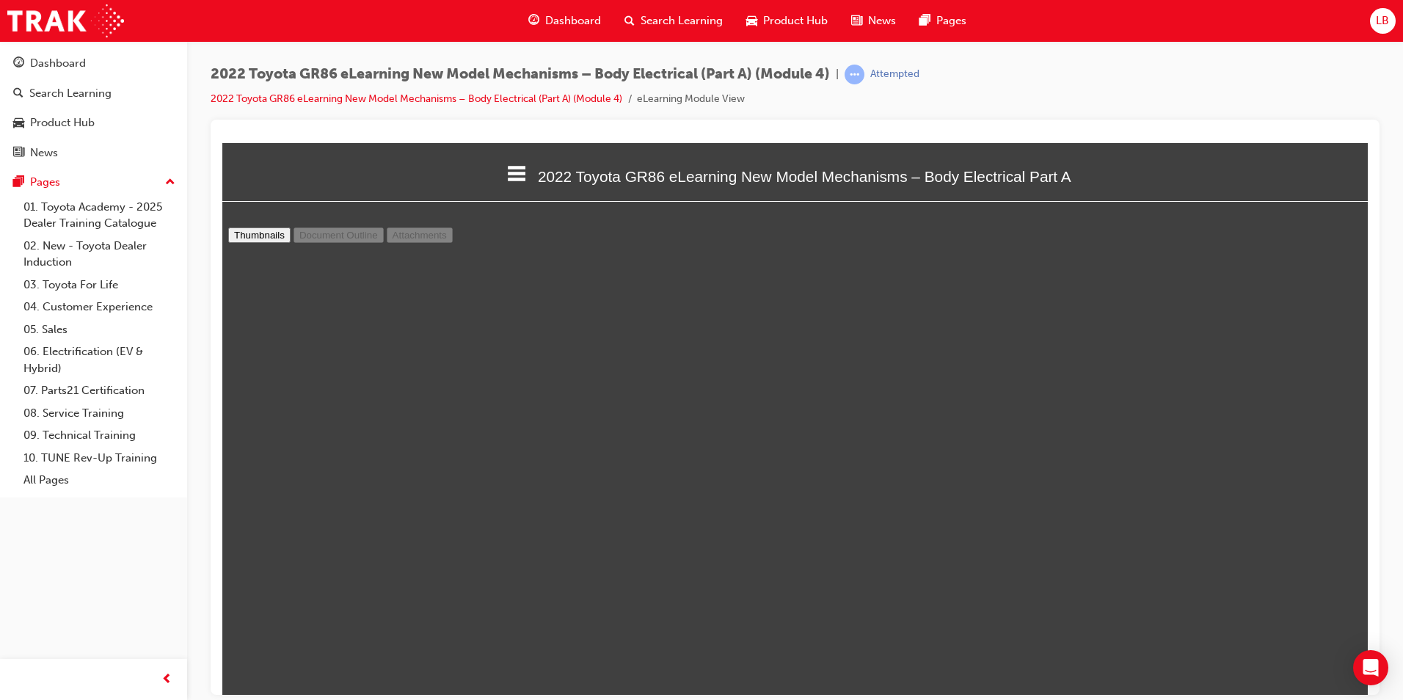
select select "custom"
type input "28"
select select "custom"
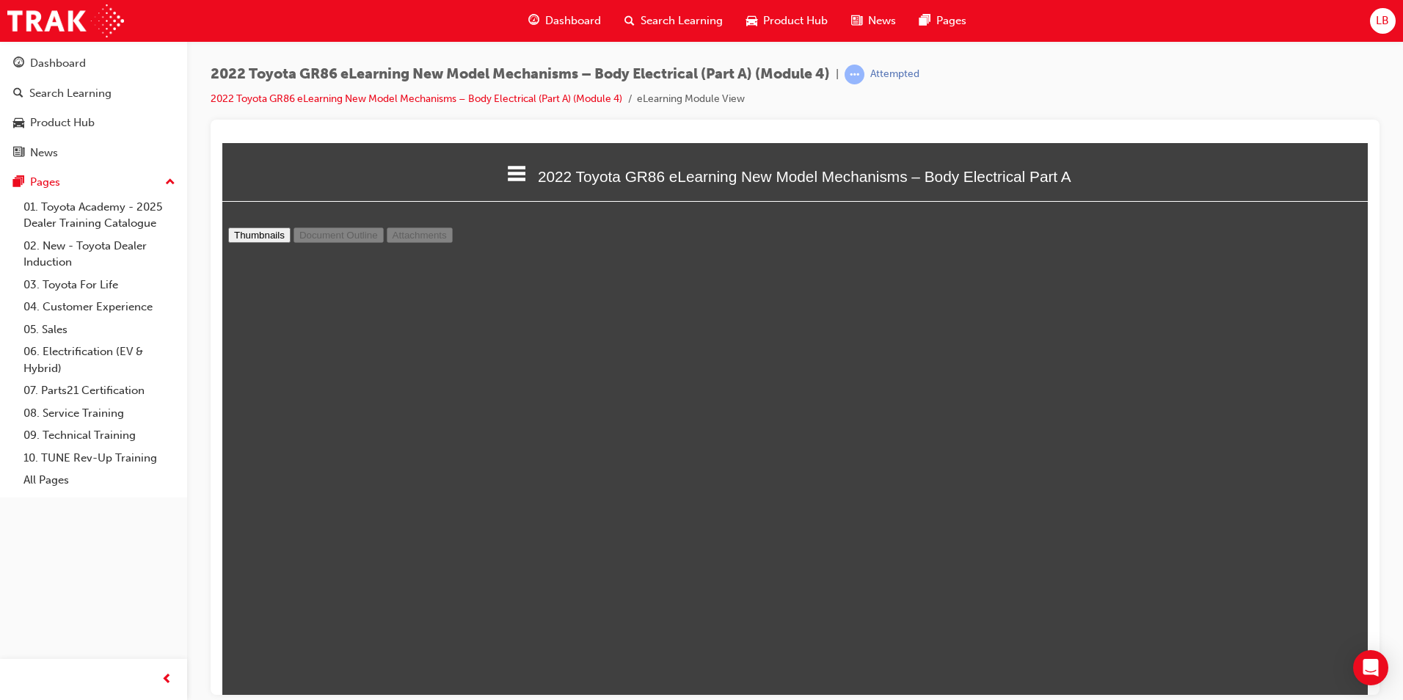
type input "29"
select select "custom"
type input "30"
select select "custom"
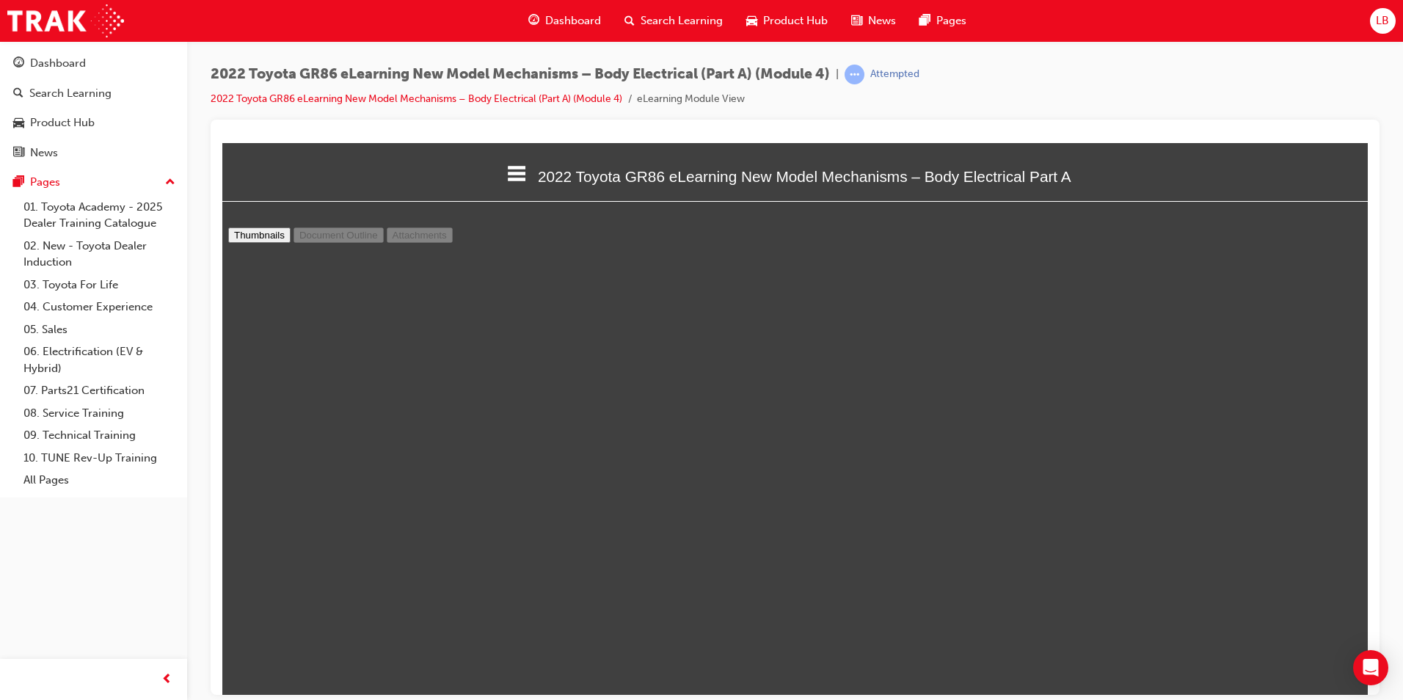
scroll to position [62, 0]
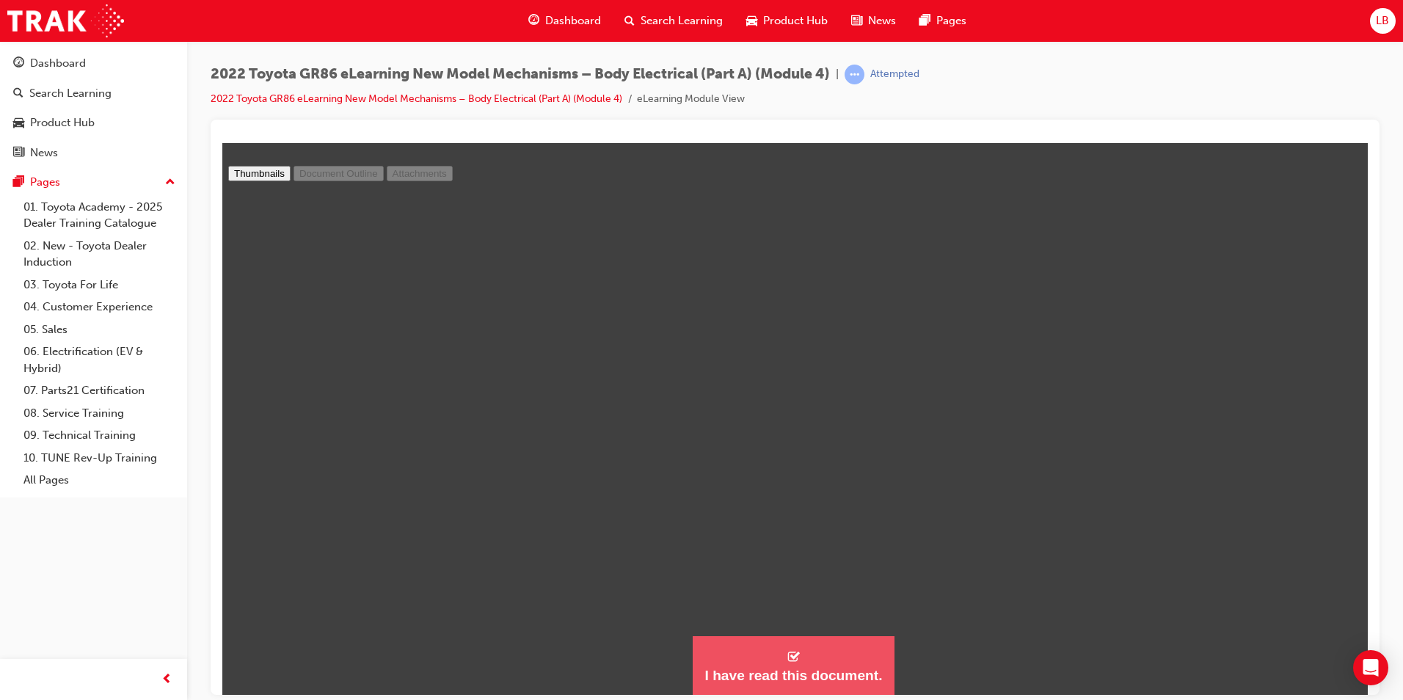
click at [843, 661] on button "I have read this document." at bounding box center [793, 665] width 201 height 59
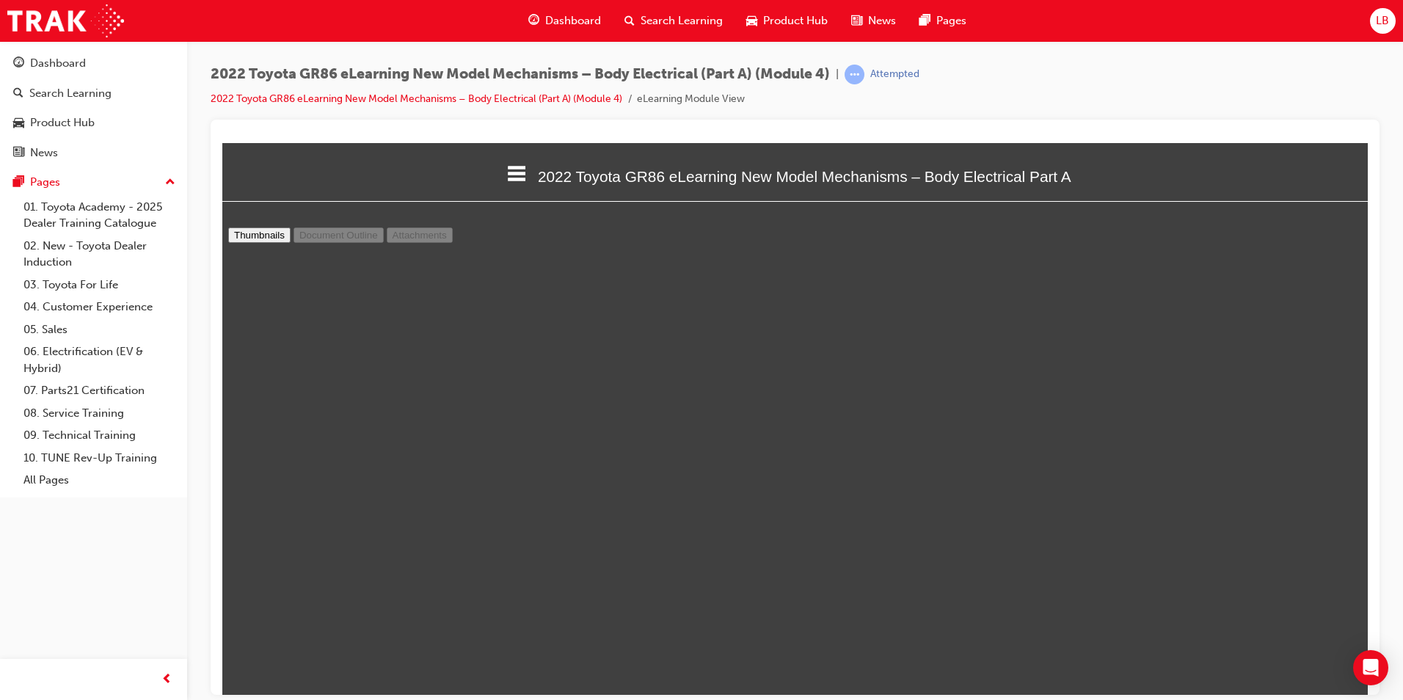
scroll to position [1707, 1158]
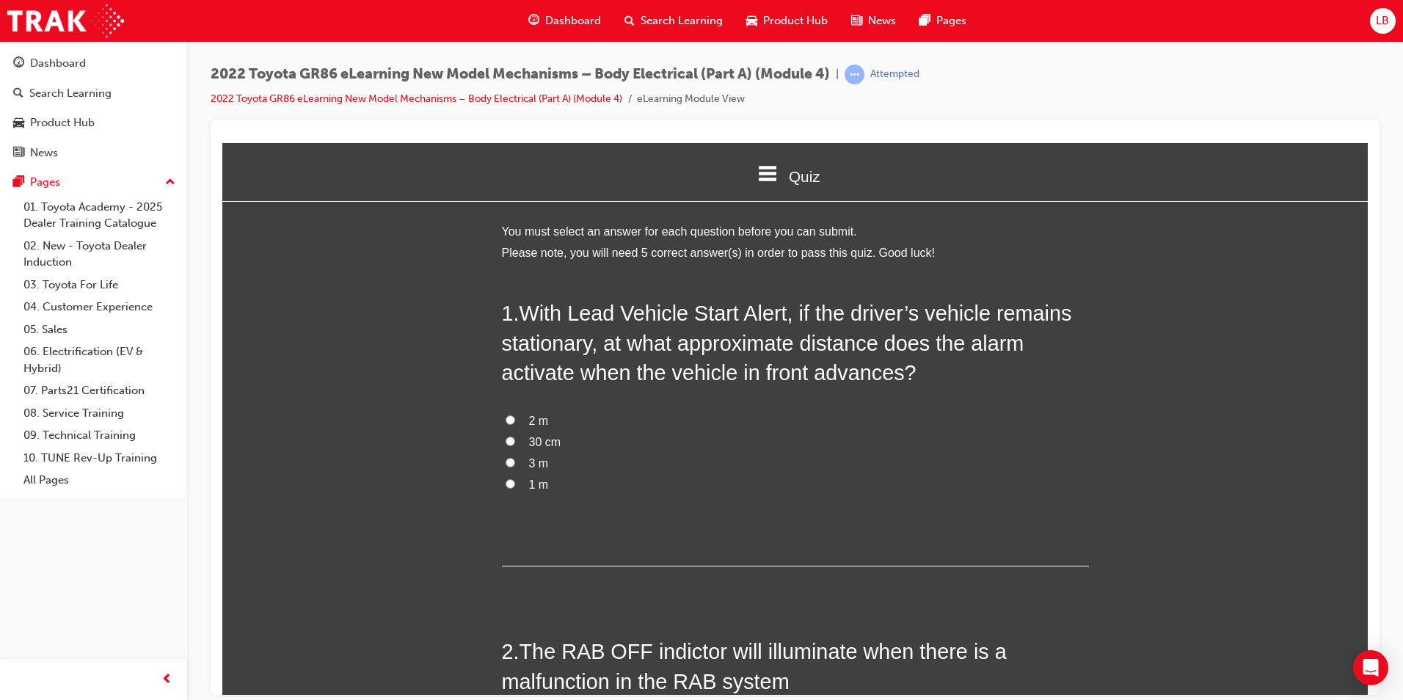
click at [508, 479] on input "1 m" at bounding box center [511, 484] width 10 height 10
radio input "true"
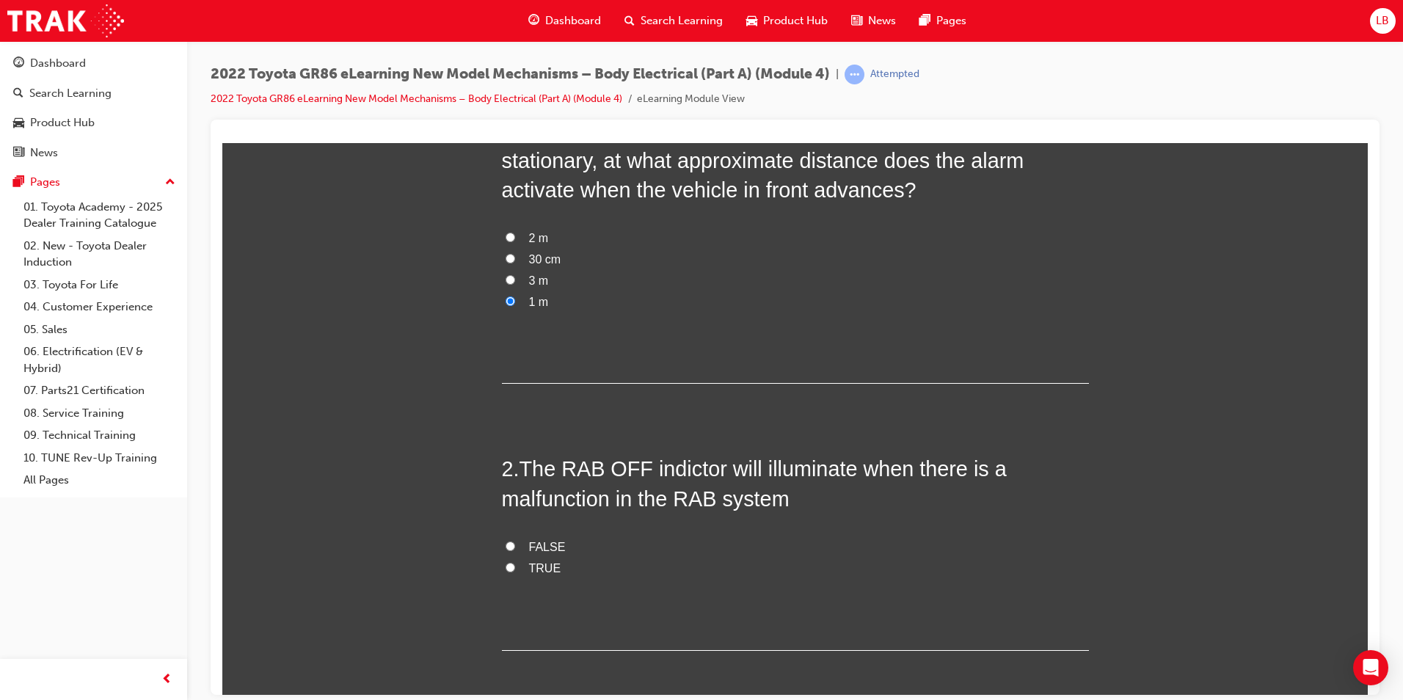
scroll to position [294, 0]
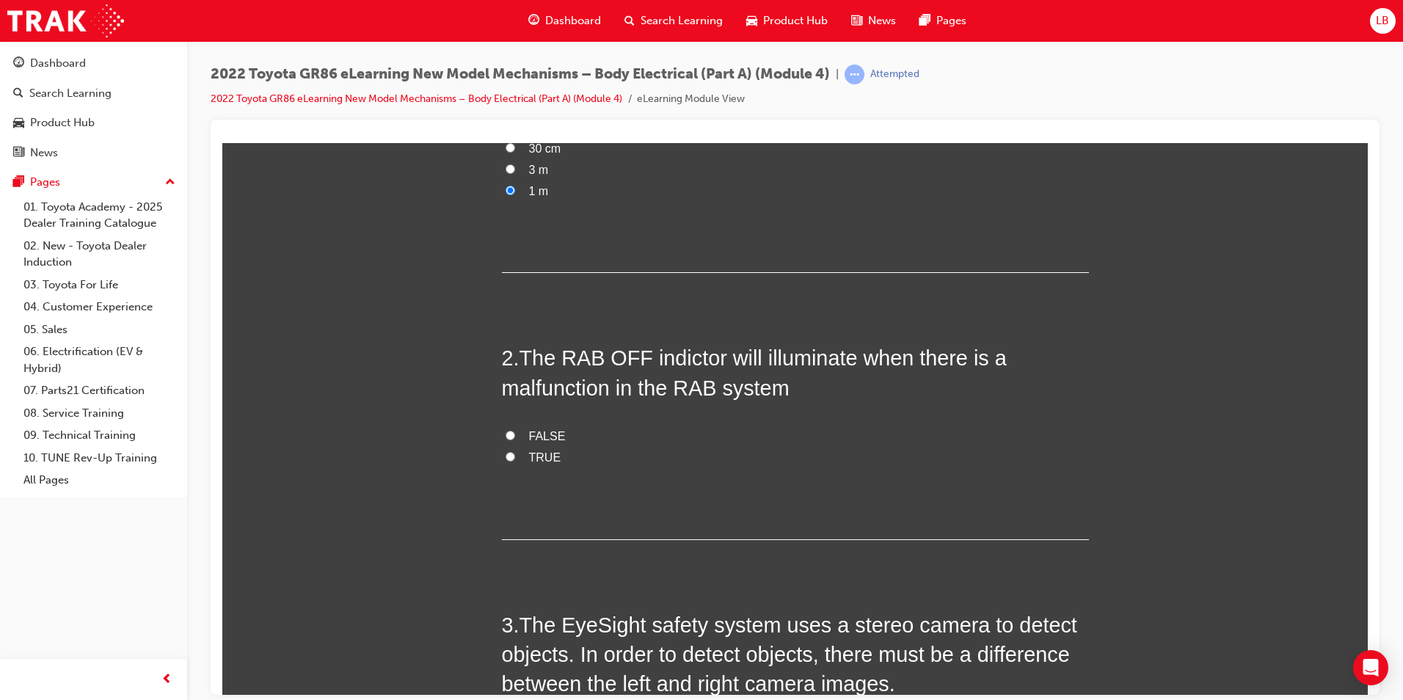
click at [539, 454] on span "TRUE" at bounding box center [545, 457] width 32 height 12
click at [515, 454] on input "TRUE" at bounding box center [511, 456] width 10 height 10
radio input "true"
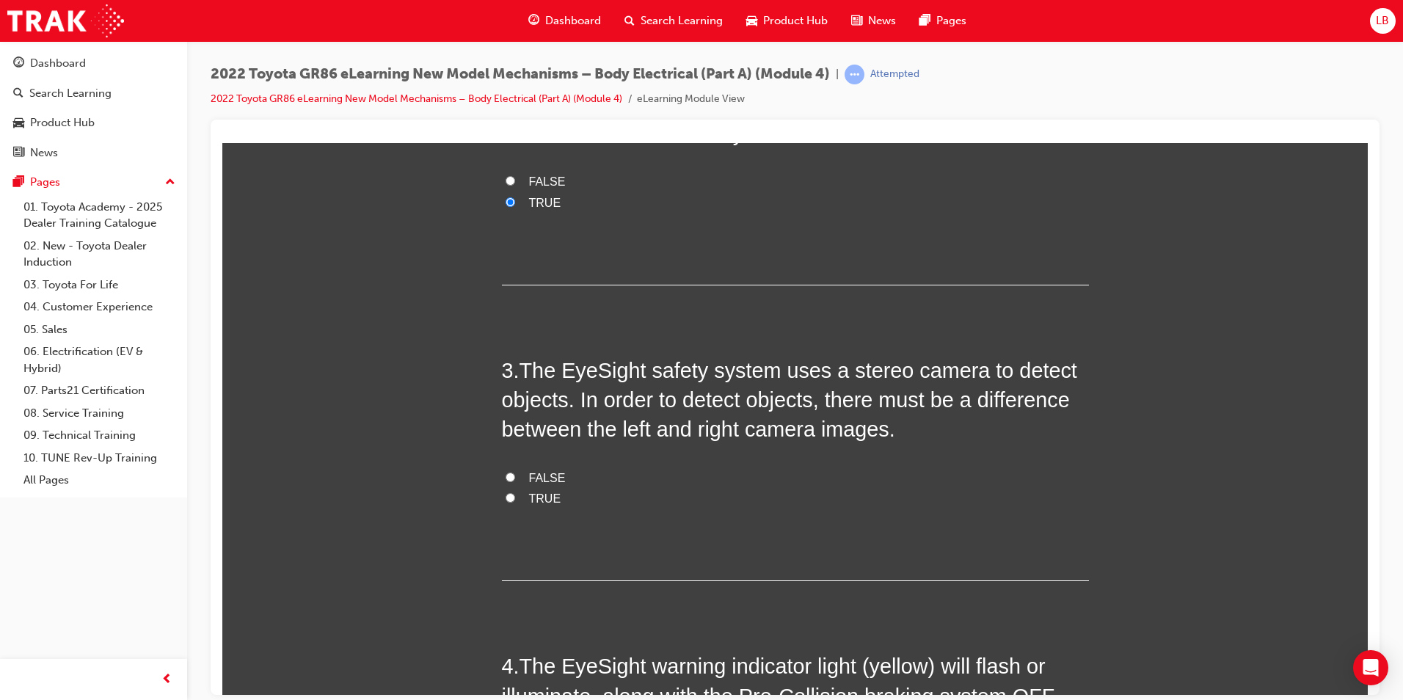
scroll to position [661, 0]
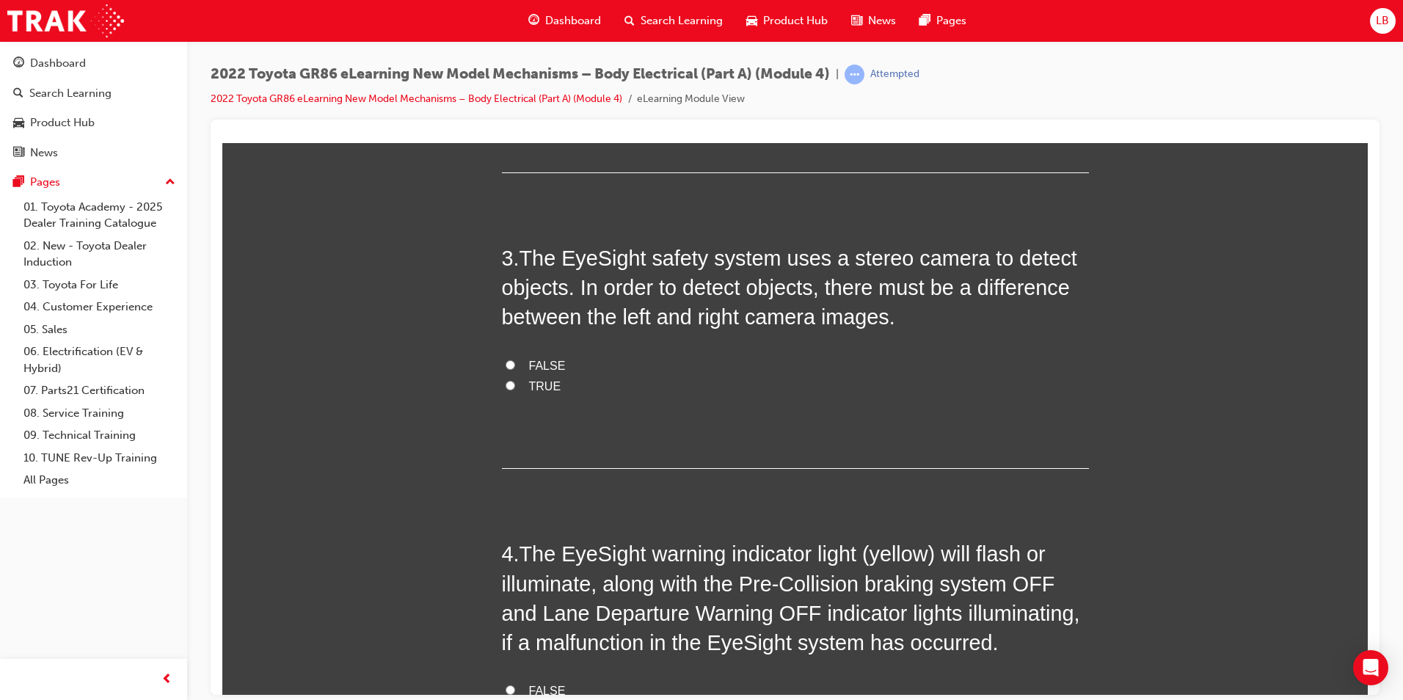
click at [532, 388] on span "TRUE" at bounding box center [545, 385] width 32 height 12
click at [515, 388] on input "TRUE" at bounding box center [511, 385] width 10 height 10
radio input "true"
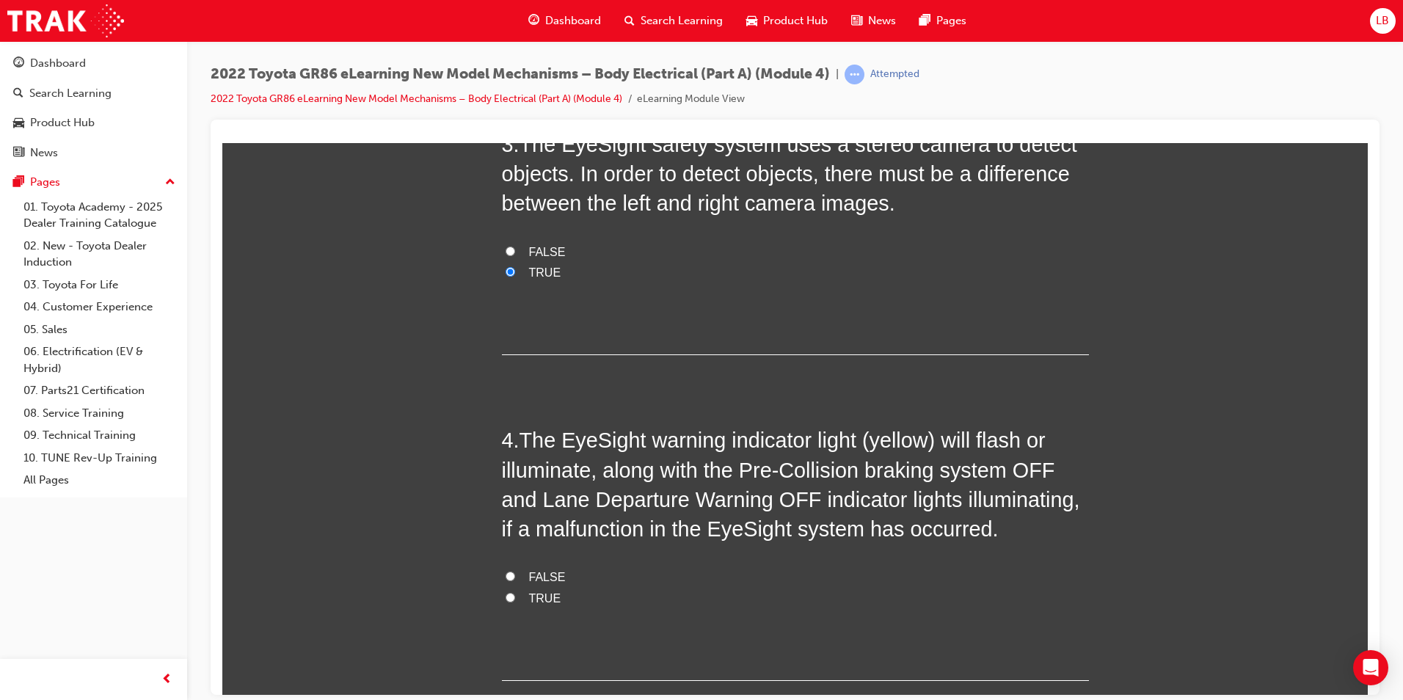
scroll to position [954, 0]
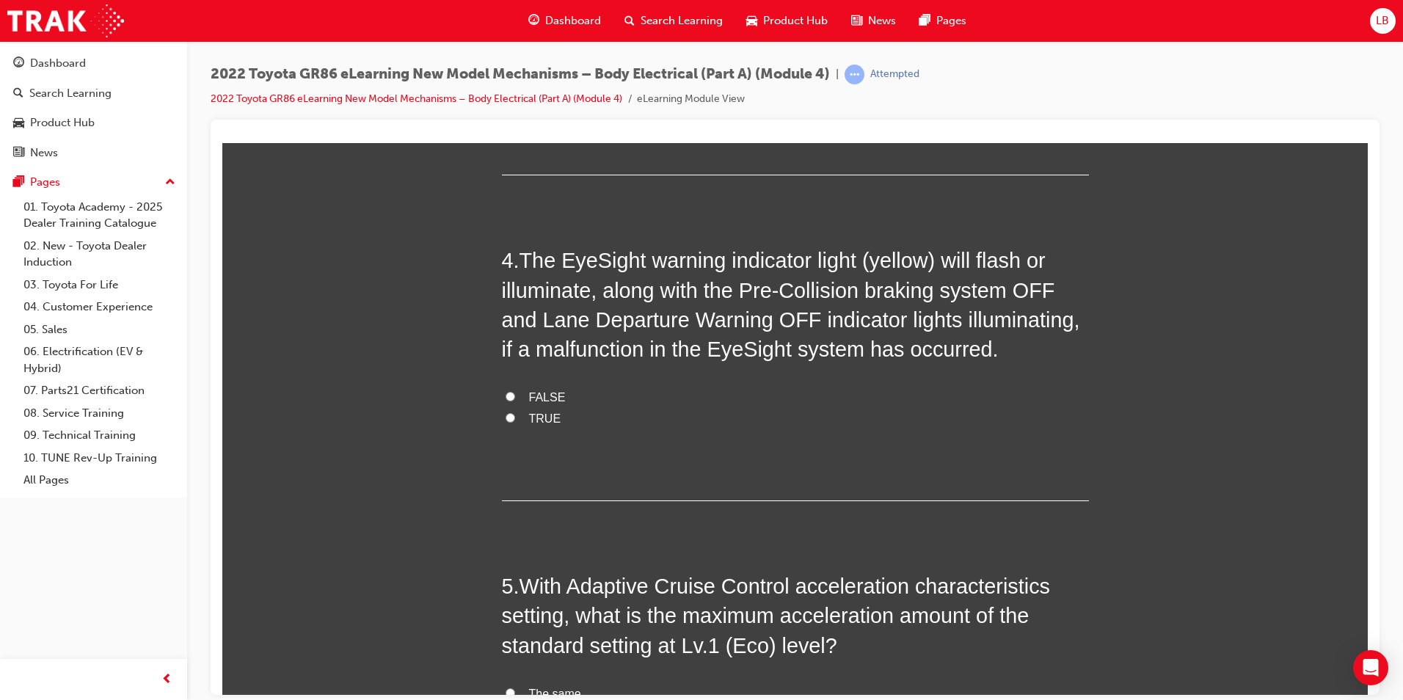
click at [533, 413] on span "TRUE" at bounding box center [545, 418] width 32 height 12
click at [515, 413] on input "TRUE" at bounding box center [511, 418] width 10 height 10
radio input "true"
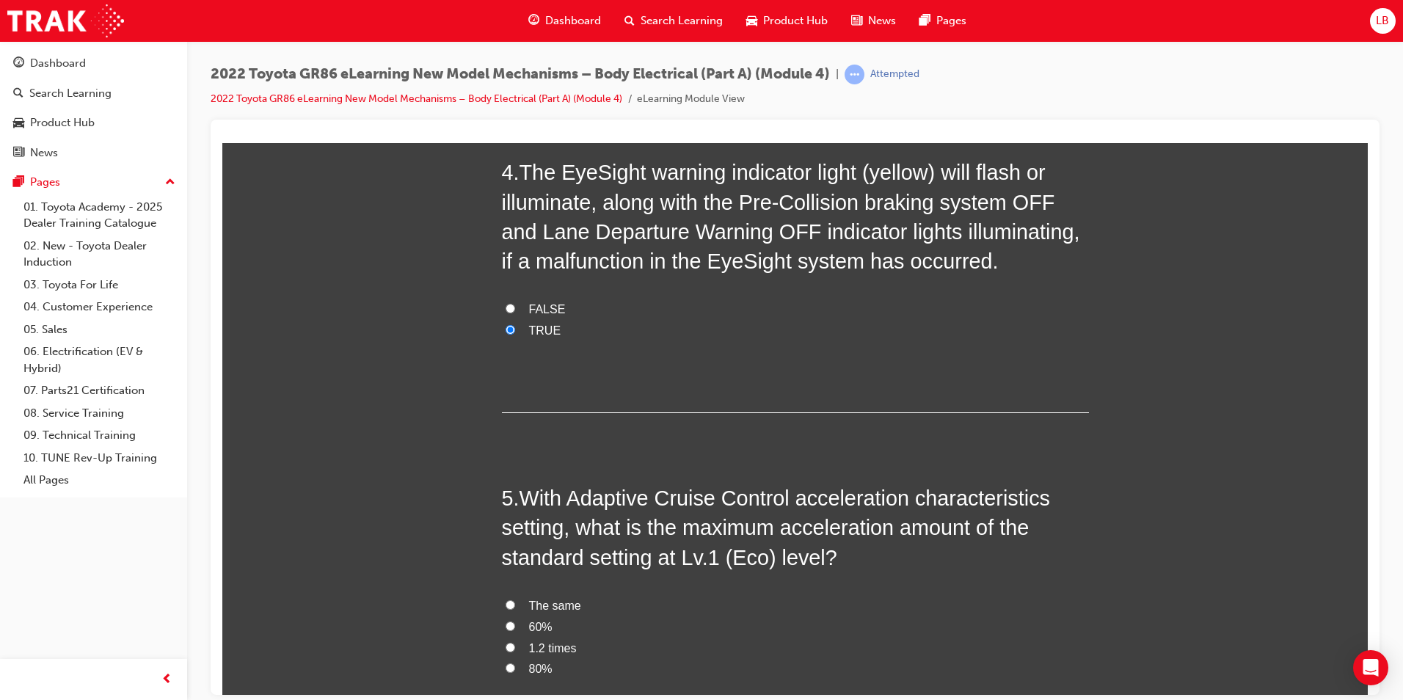
scroll to position [1210, 0]
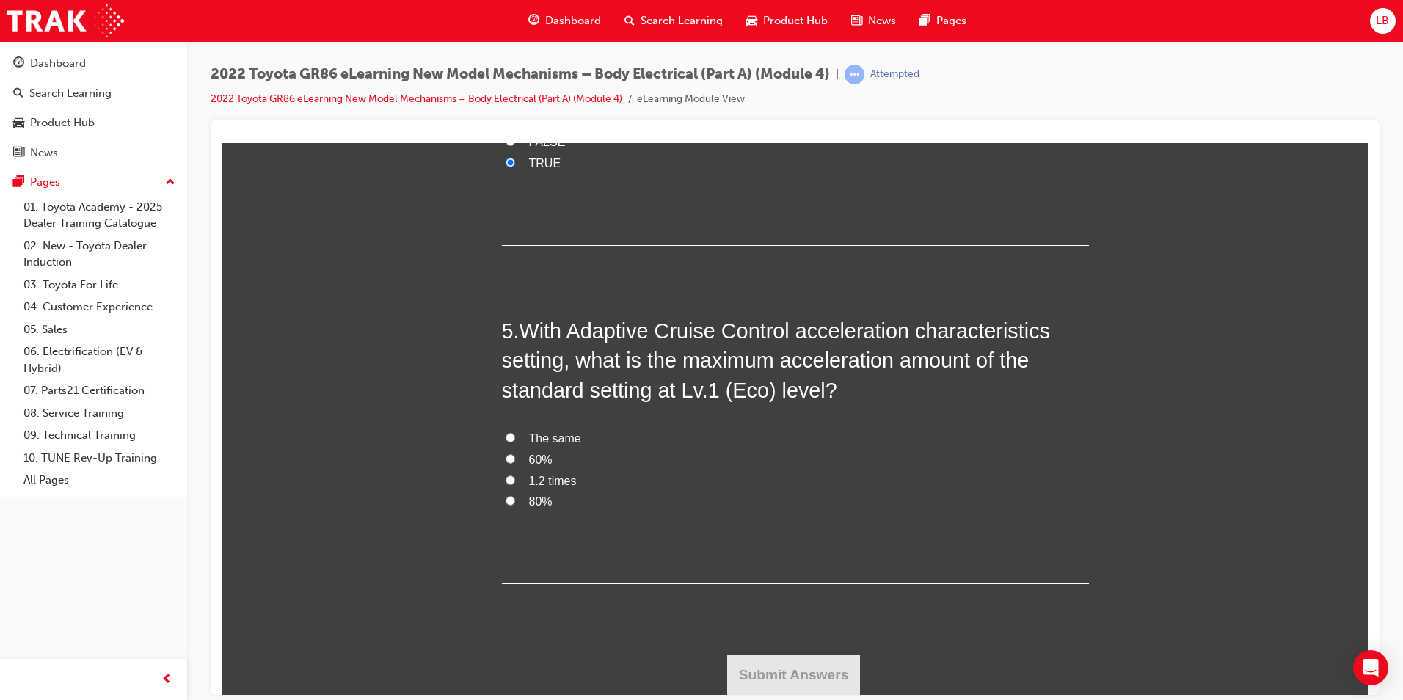
click at [529, 459] on span "60%" at bounding box center [540, 459] width 23 height 12
click at [515, 459] on input "60%" at bounding box center [511, 459] width 10 height 10
radio input "true"
click at [537, 476] on span "1.2 times" at bounding box center [553, 480] width 48 height 12
click at [515, 476] on input "1.2 times" at bounding box center [511, 480] width 10 height 10
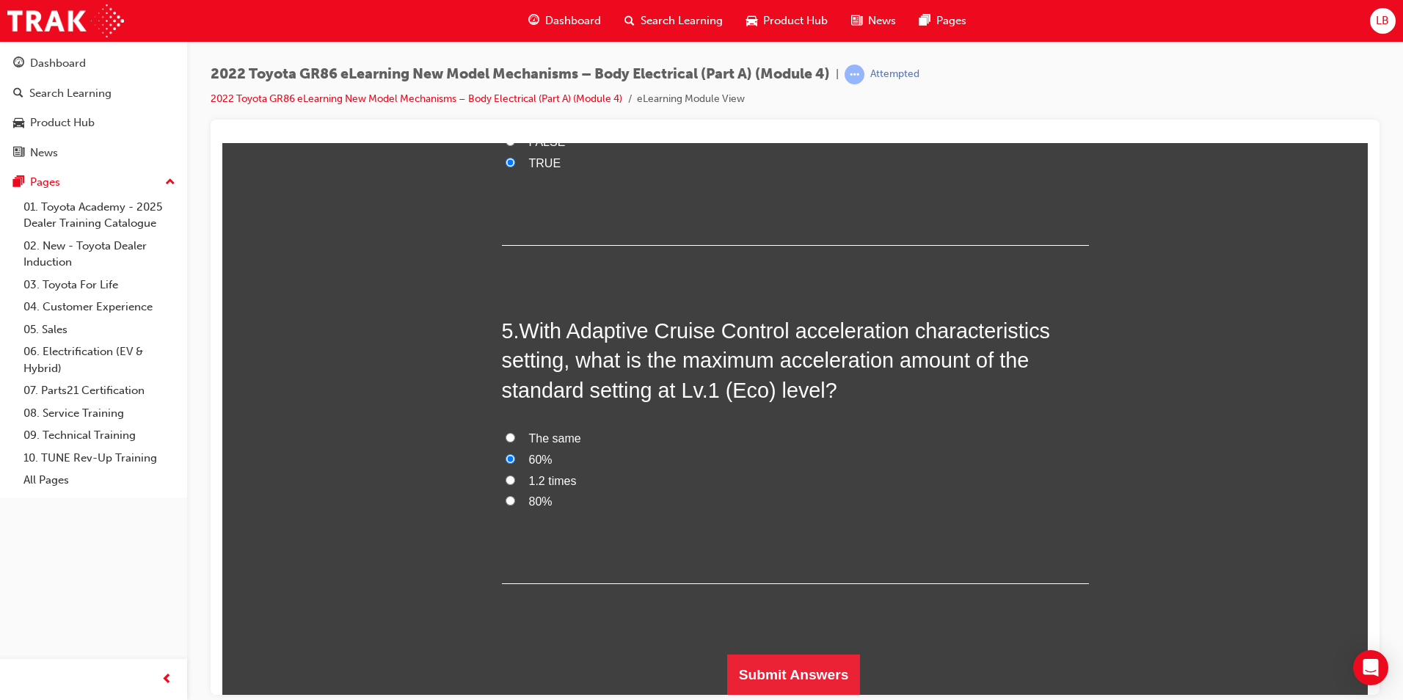
radio input "true"
click at [818, 671] on button "Submit Answers" at bounding box center [794, 674] width 134 height 41
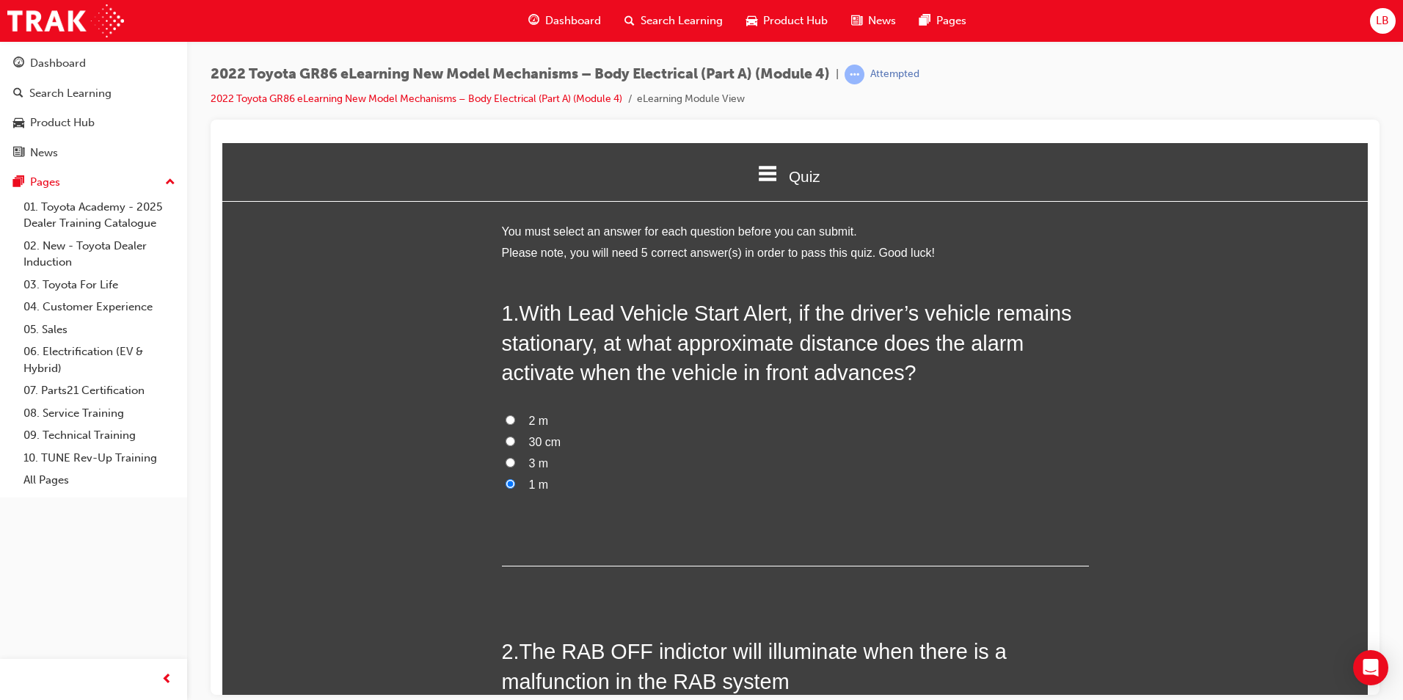
scroll to position [7, 7]
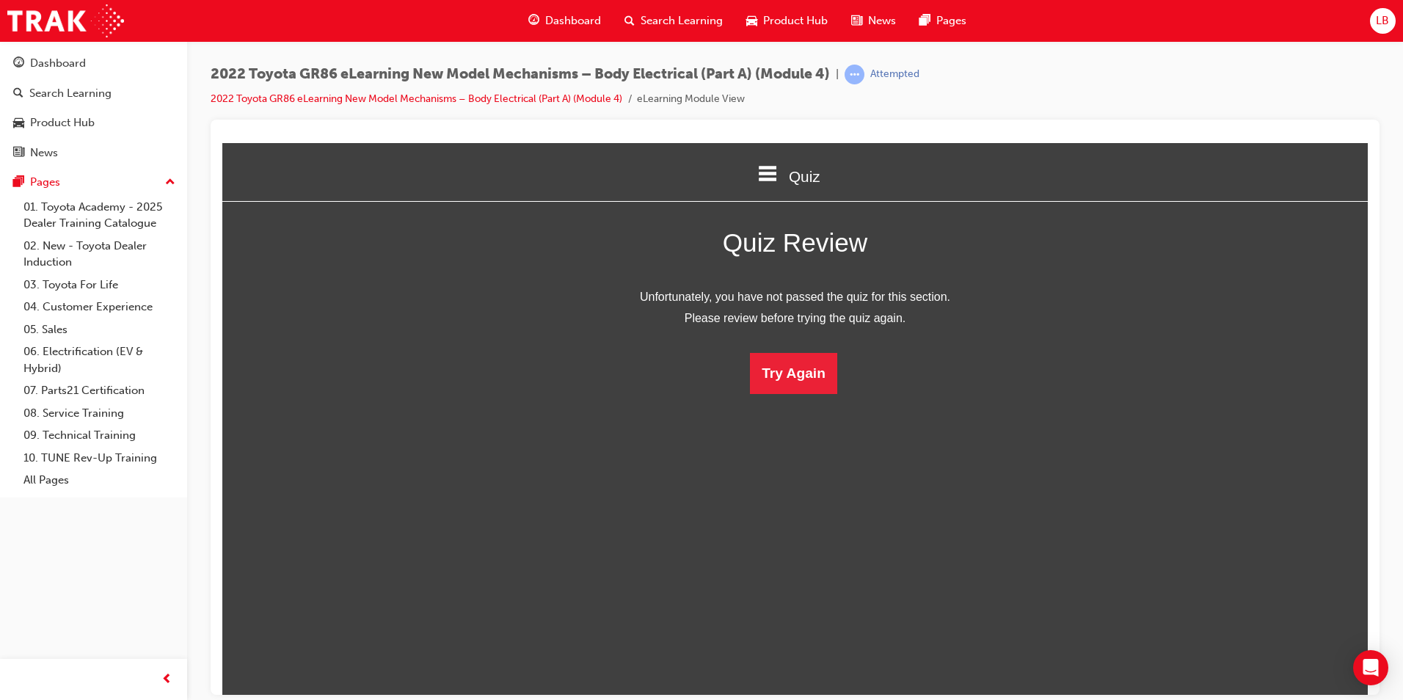
click at [788, 340] on div "Unfortunately, you have not passed the quiz for this section. Please review bef…" at bounding box center [795, 339] width 587 height 107
click at [795, 357] on button "Try Again" at bounding box center [793, 372] width 87 height 41
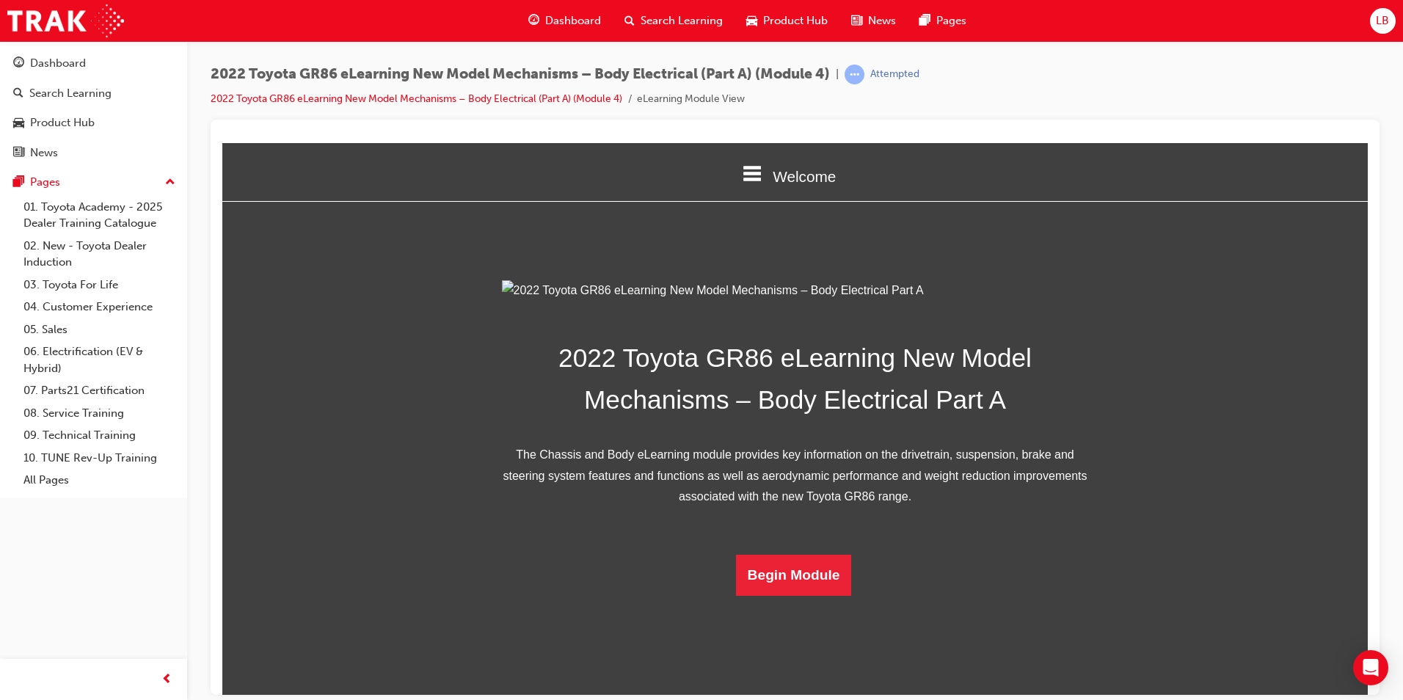
scroll to position [210, 0]
click at [818, 595] on button "Begin Module" at bounding box center [794, 574] width 116 height 41
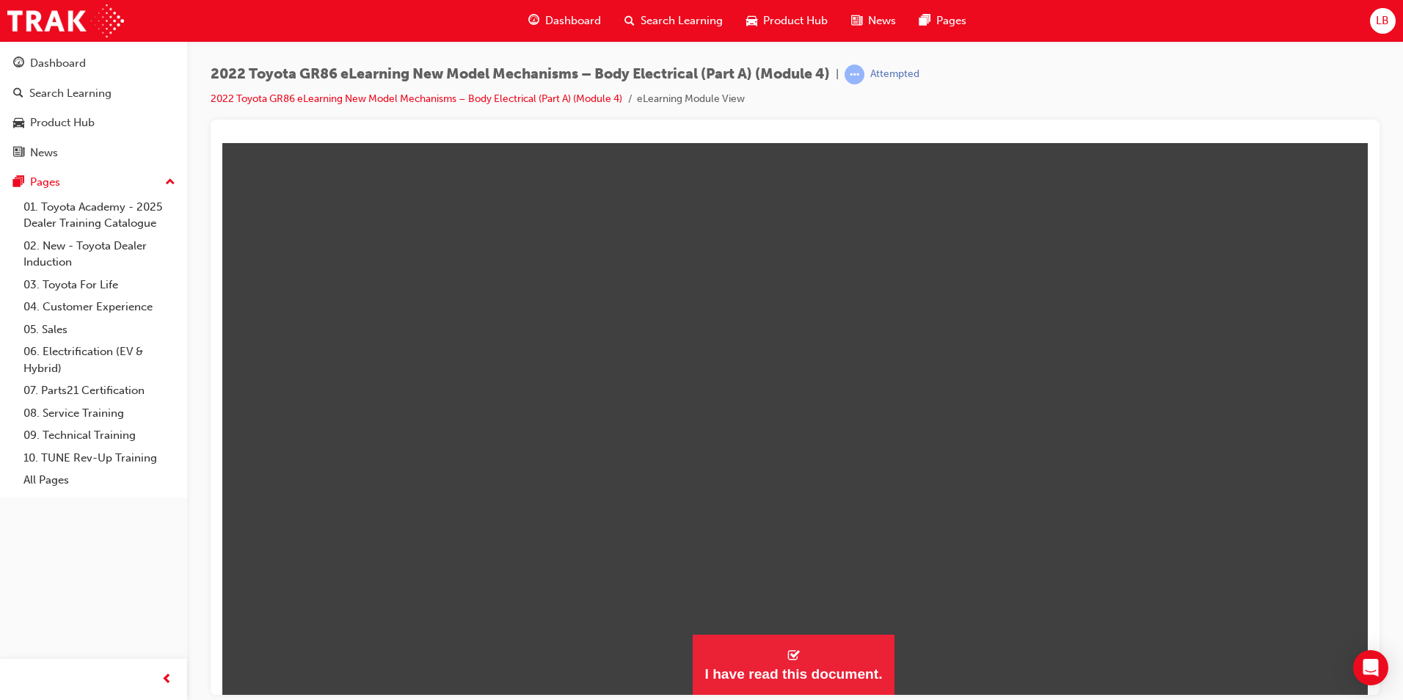
scroll to position [559, 1158]
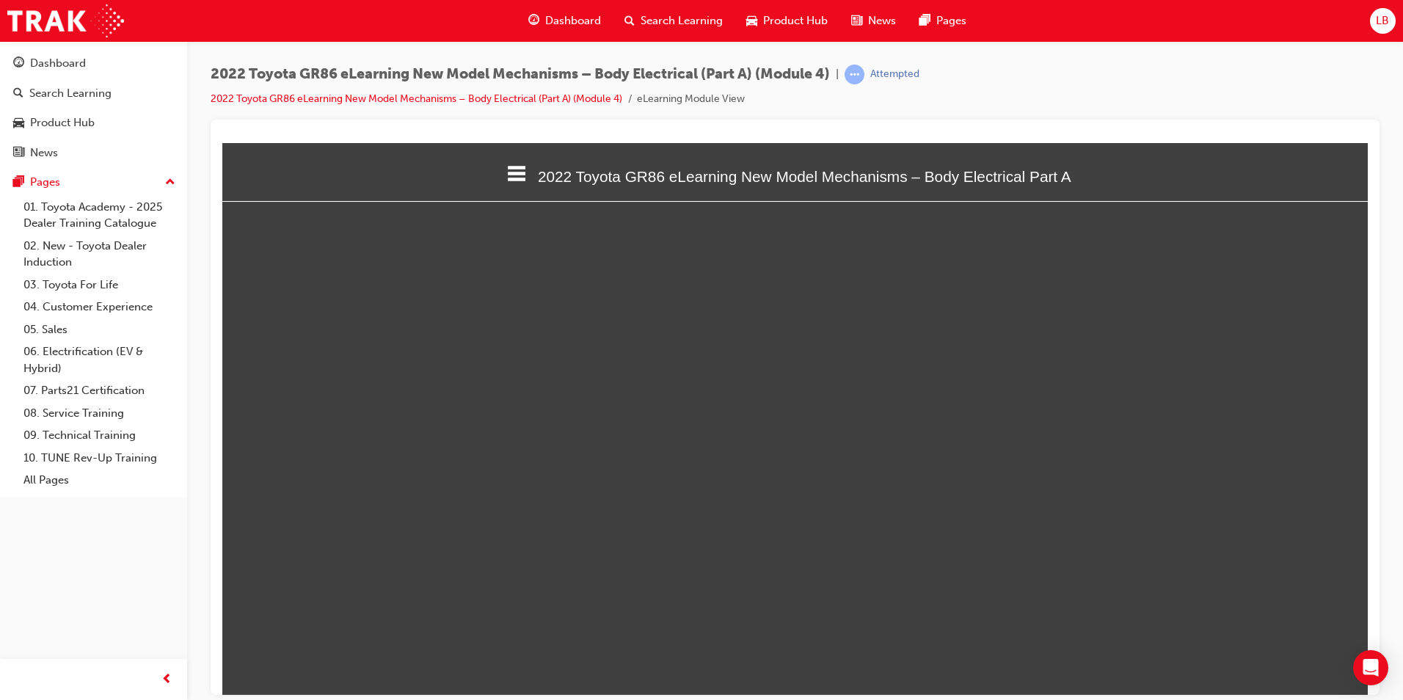
select select "custom"
type input "21"
select select "custom"
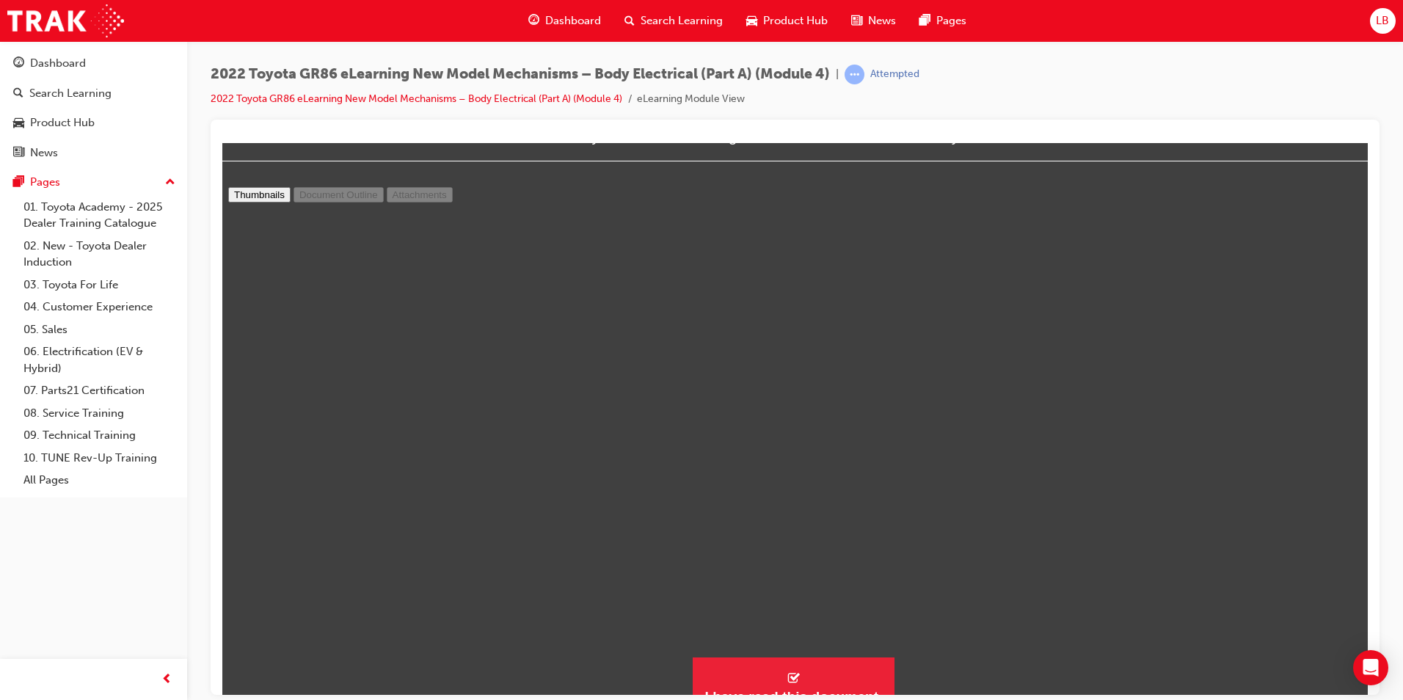
scroll to position [62, 0]
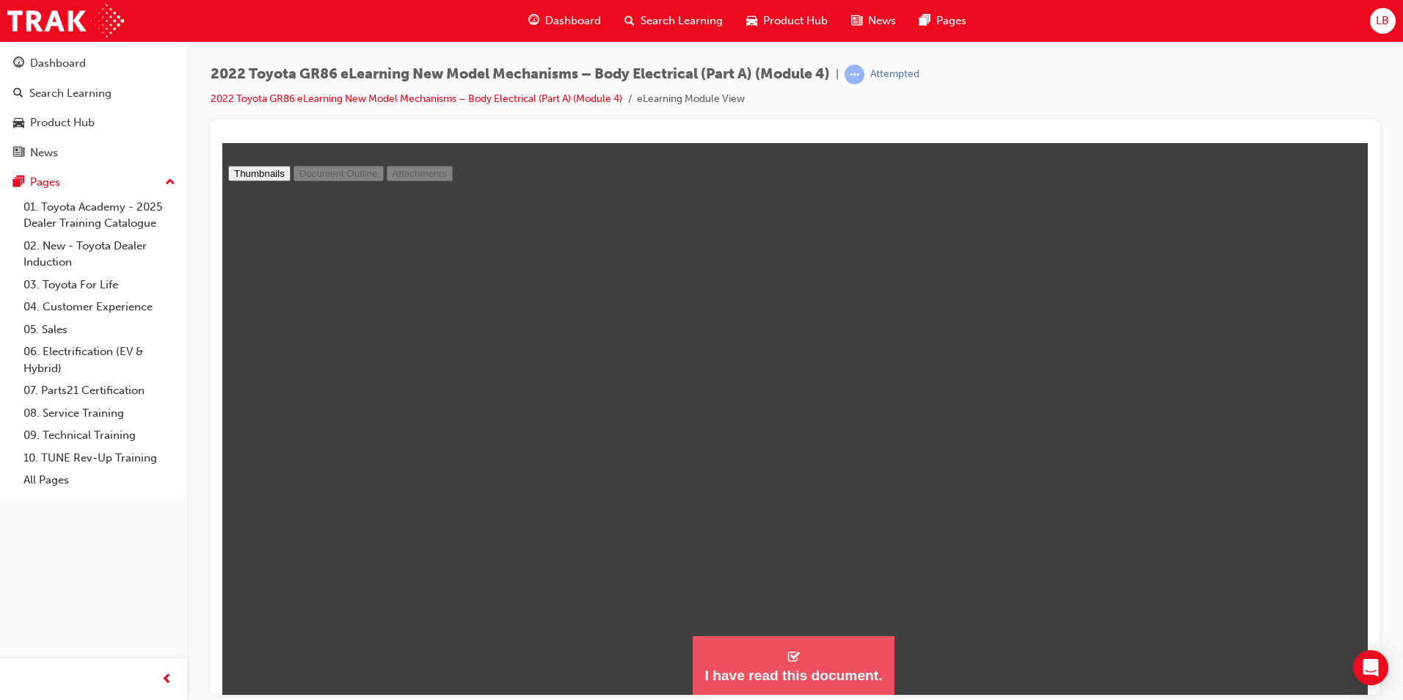
click at [829, 653] on button "I have read this document." at bounding box center [793, 665] width 201 height 59
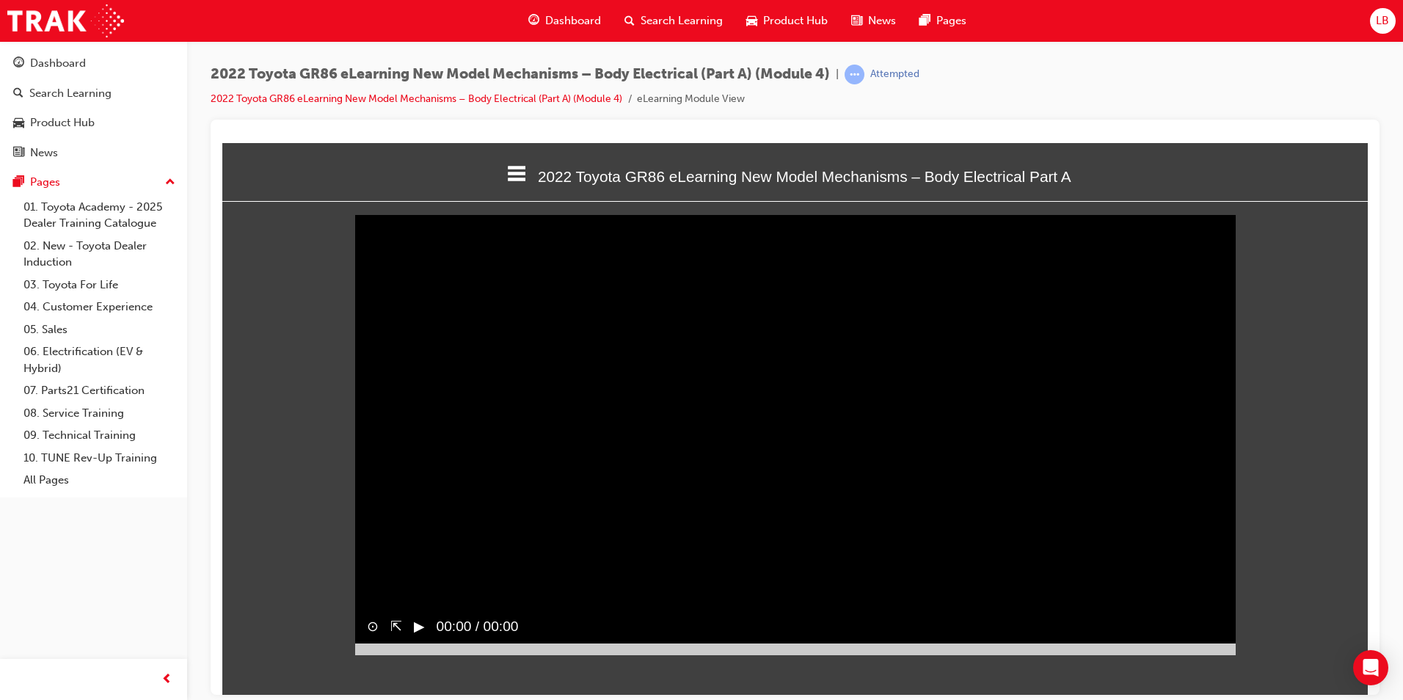
scroll to position [464, 1169]
click at [423, 637] on button "▶︎" at bounding box center [419, 626] width 11 height 21
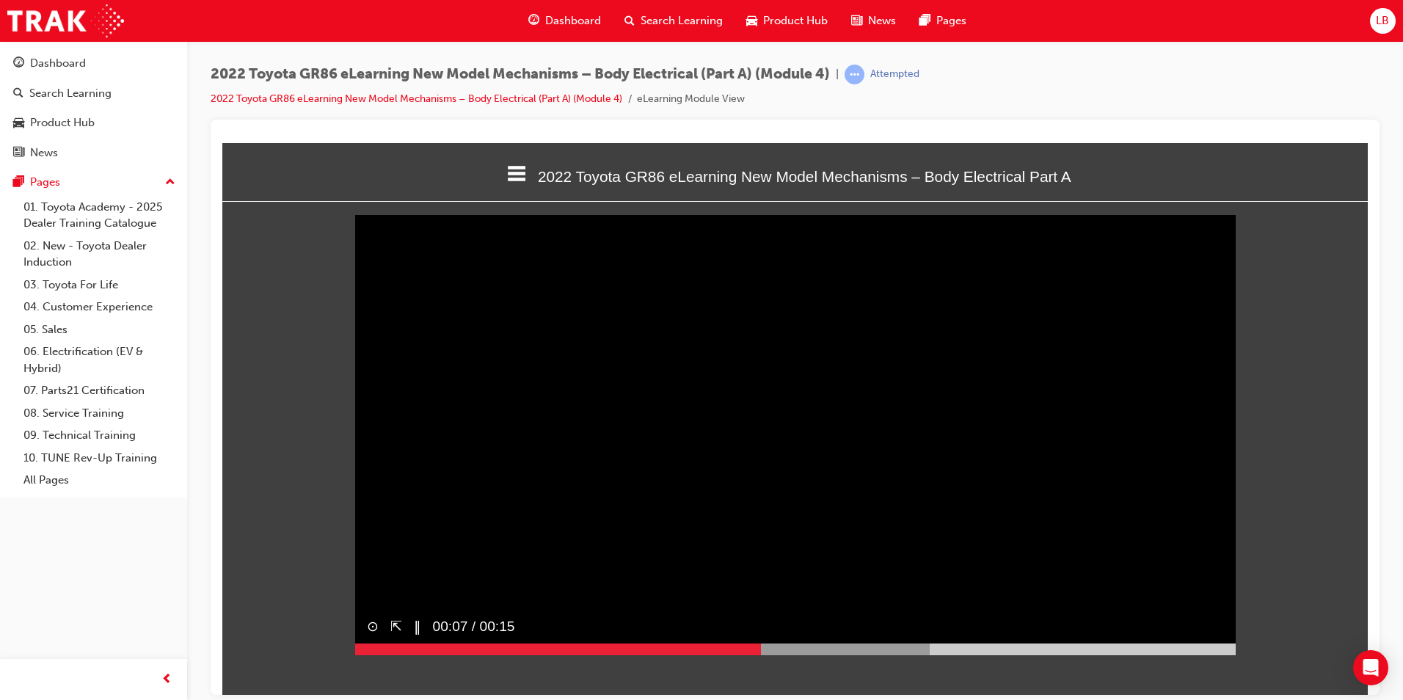
click at [508, 172] on icon at bounding box center [517, 172] width 19 height 15
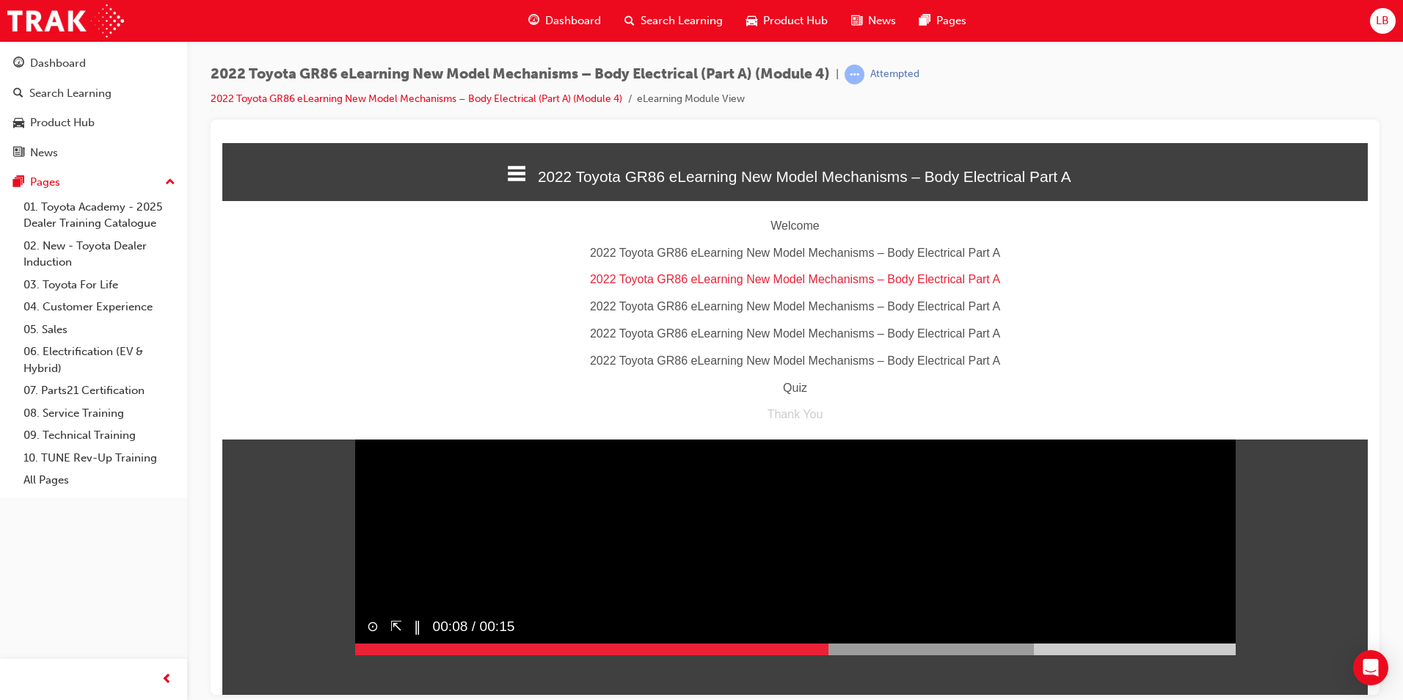
click at [806, 382] on div "Quiz" at bounding box center [795, 387] width 1146 height 21
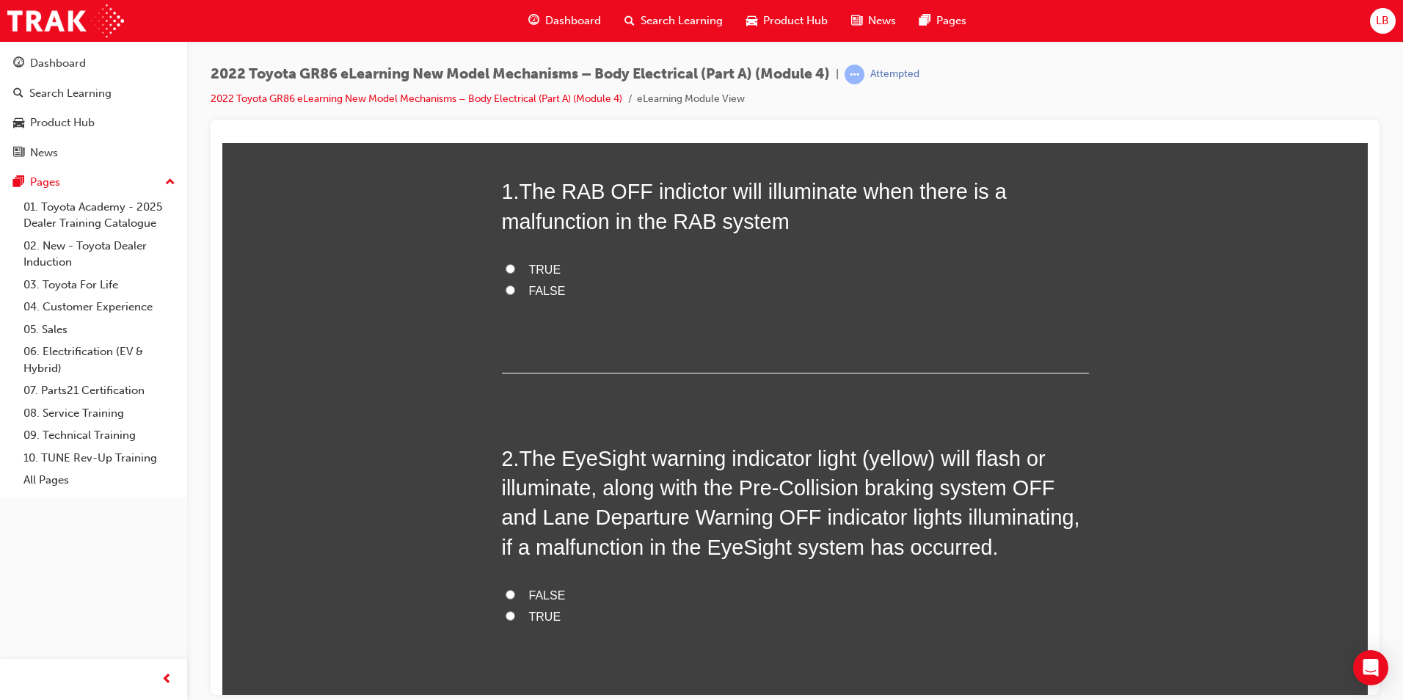
scroll to position [0, 0]
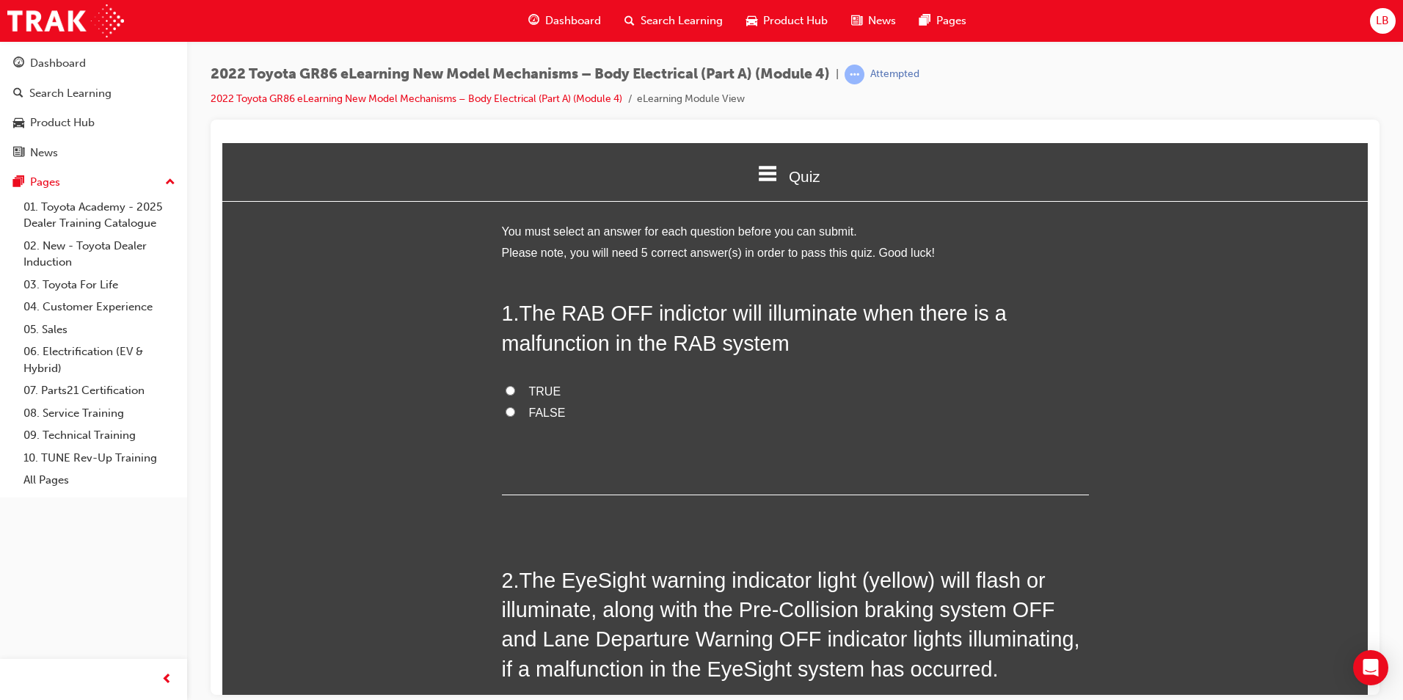
click at [529, 393] on span "TRUE" at bounding box center [545, 391] width 32 height 12
click at [515, 393] on input "TRUE" at bounding box center [511, 390] width 10 height 10
radio input "true"
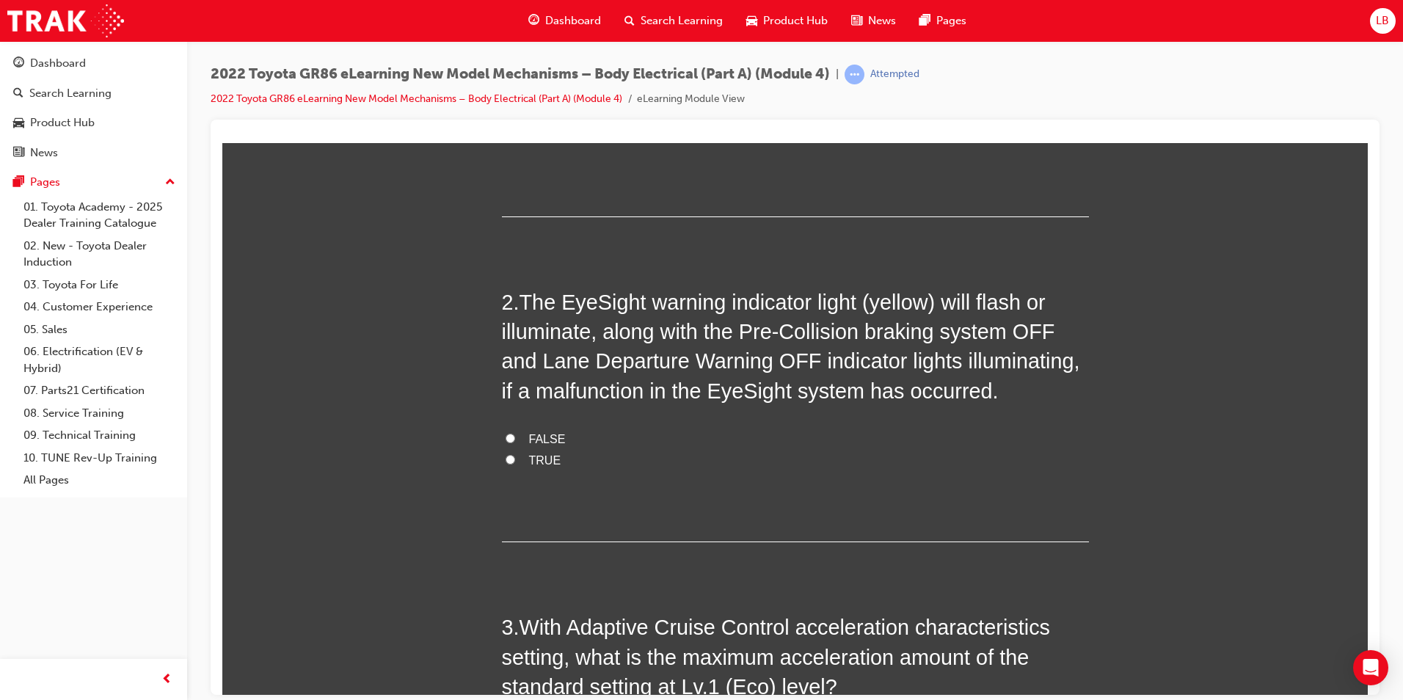
scroll to position [367, 0]
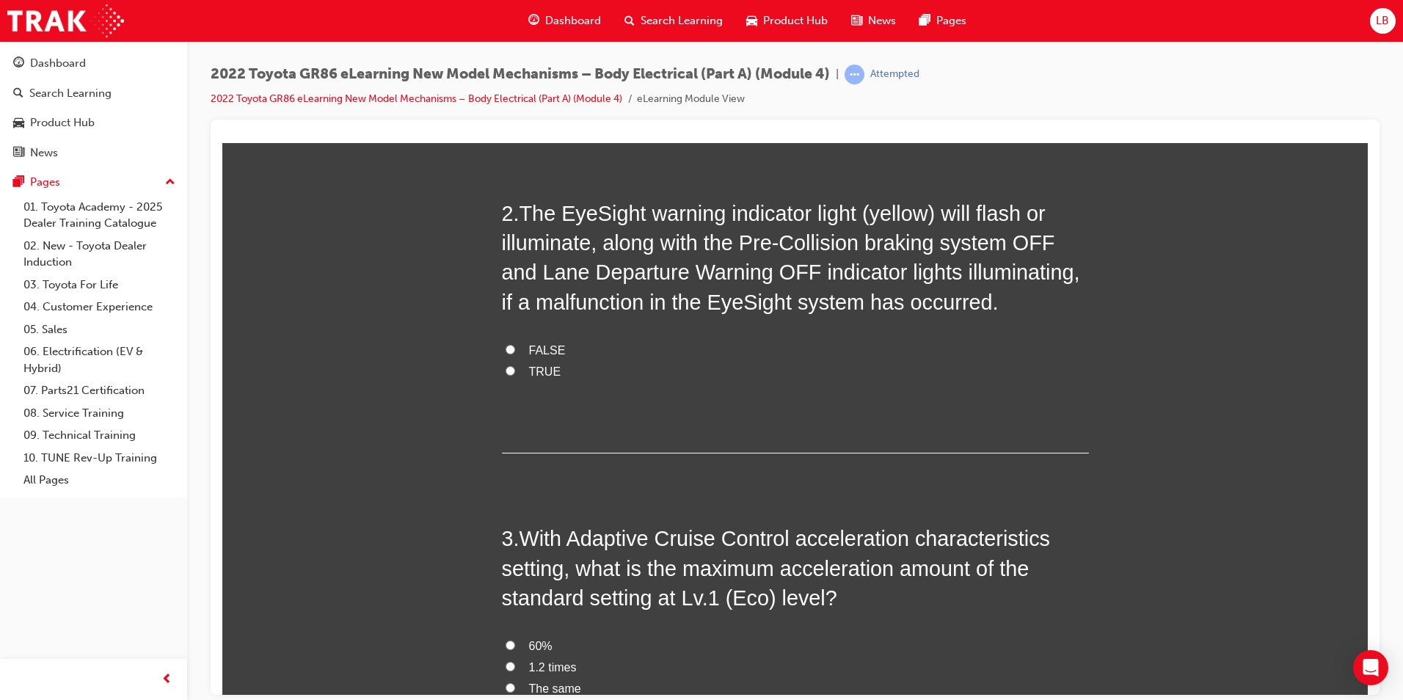
click at [534, 367] on span "TRUE" at bounding box center [545, 371] width 32 height 12
click at [515, 367] on input "TRUE" at bounding box center [511, 371] width 10 height 10
radio input "true"
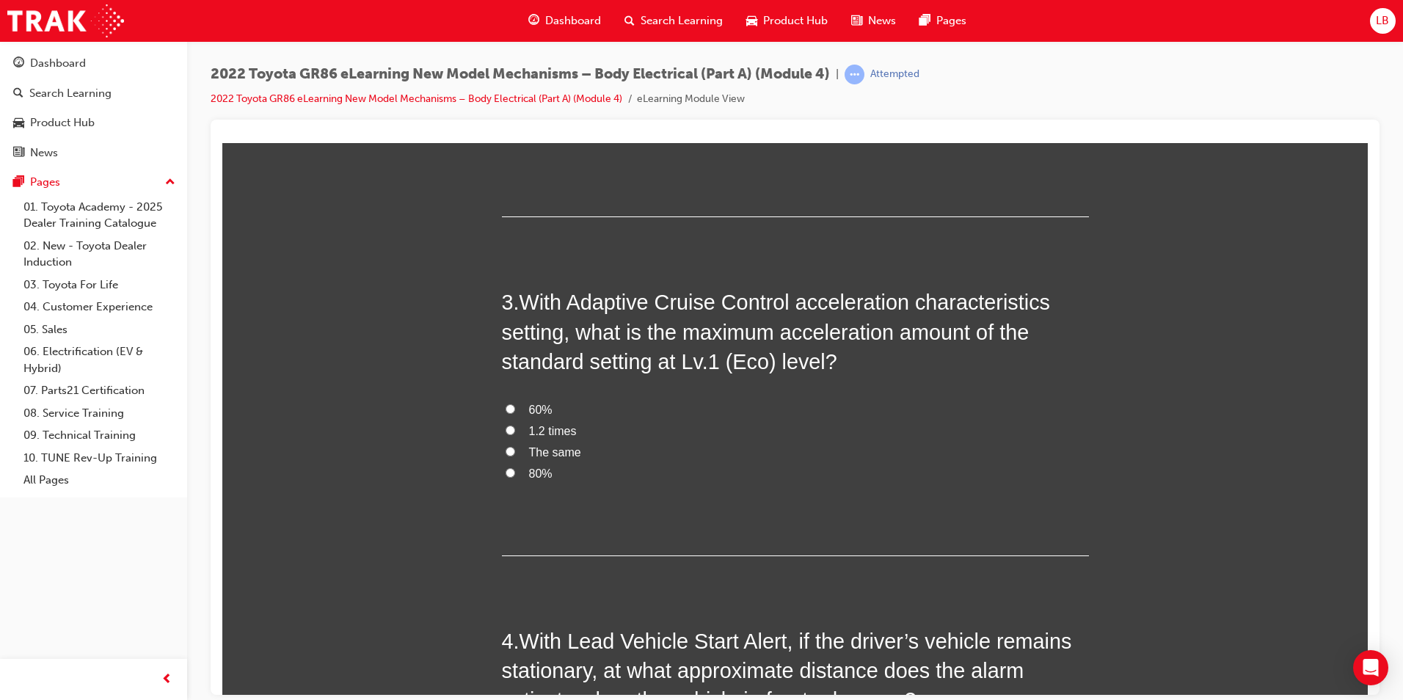
scroll to position [661, 0]
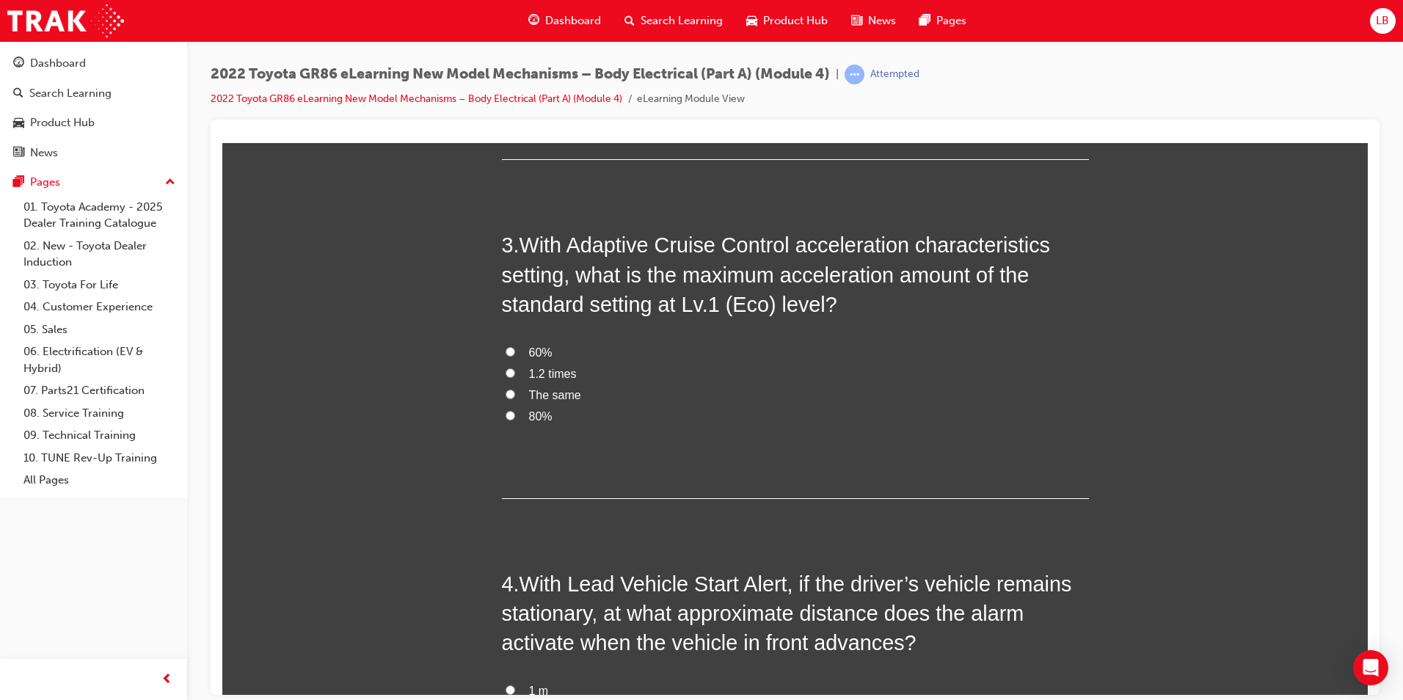
click at [550, 374] on span "1.2 times" at bounding box center [553, 373] width 48 height 12
click at [515, 374] on input "1.2 times" at bounding box center [511, 373] width 10 height 10
radio input "true"
click at [556, 391] on span "The same" at bounding box center [555, 394] width 52 height 12
click at [515, 391] on input "The same" at bounding box center [511, 394] width 10 height 10
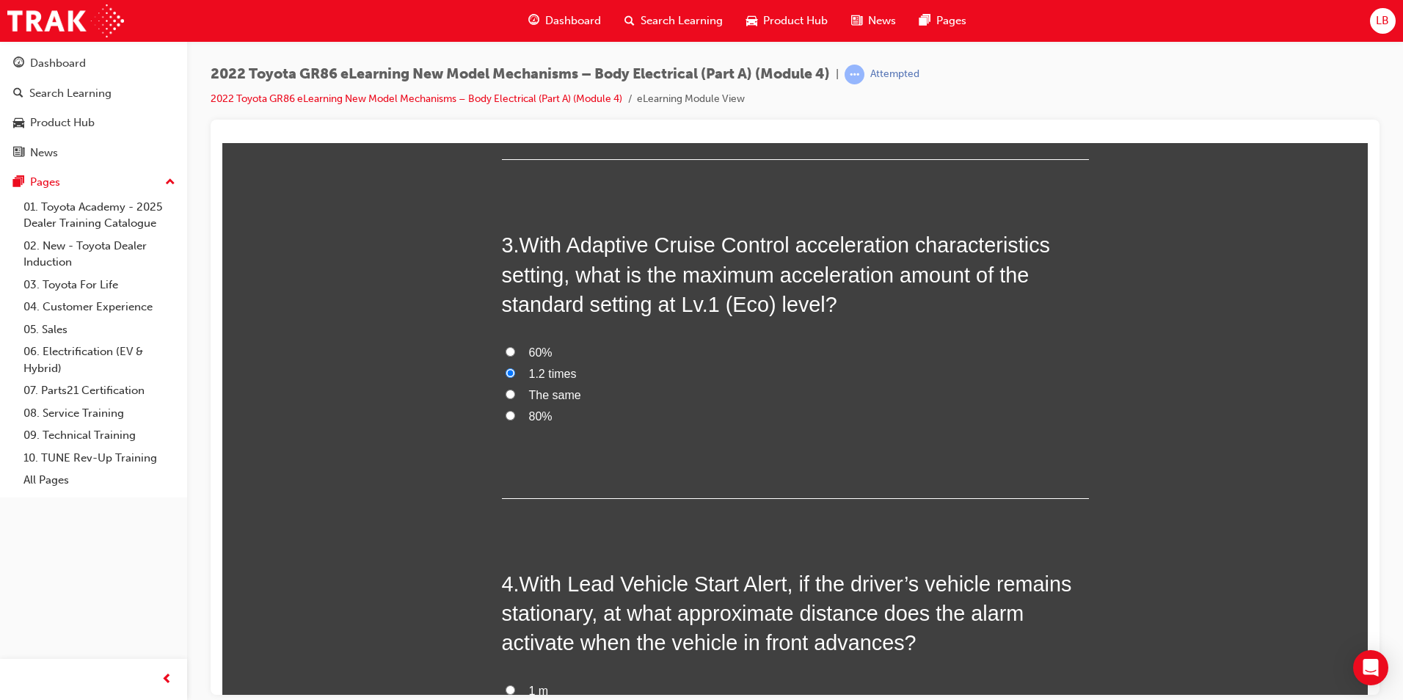
radio input "true"
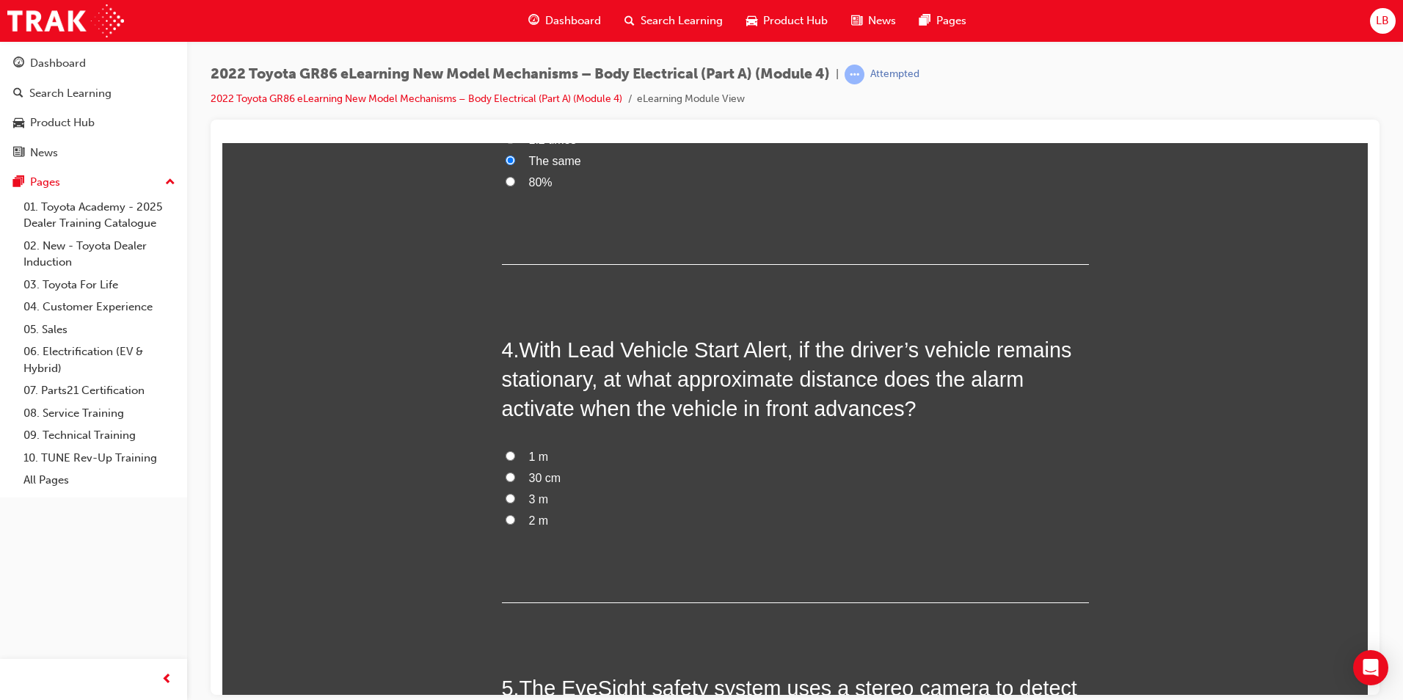
scroll to position [954, 0]
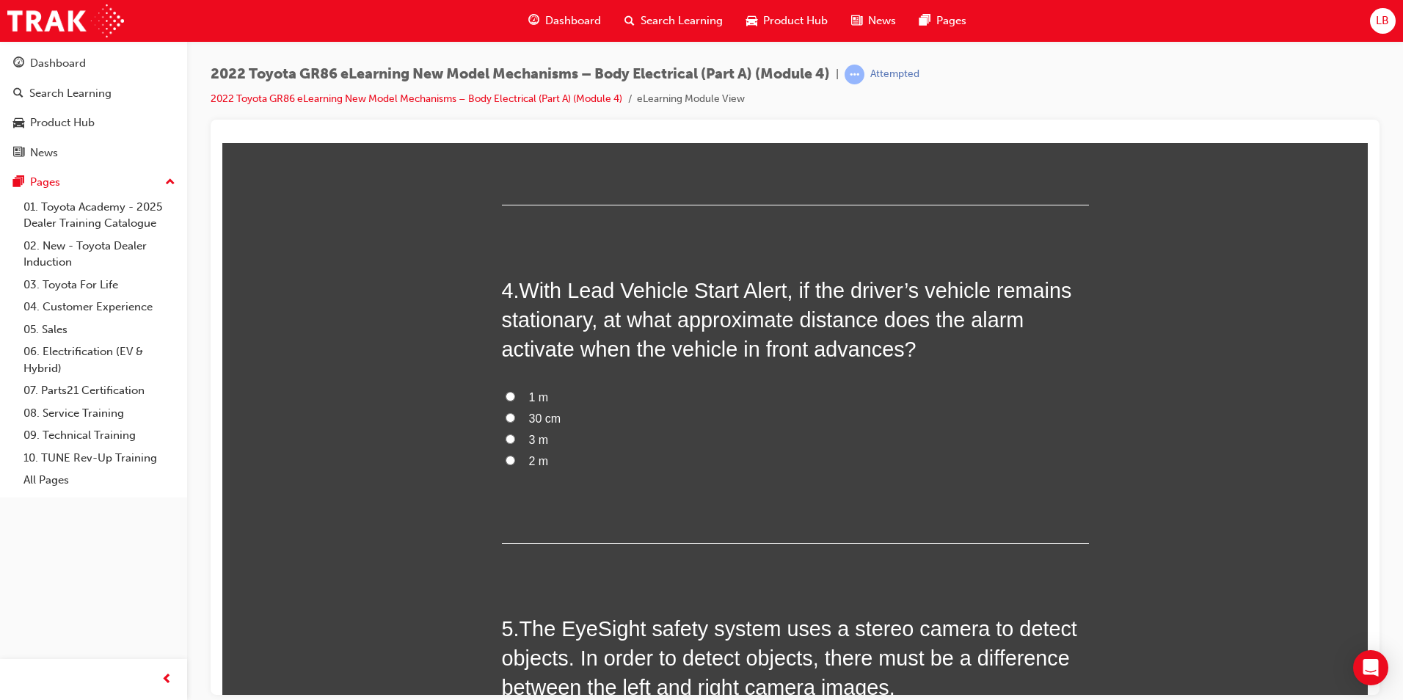
click at [531, 438] on span "3 m" at bounding box center [539, 439] width 20 height 12
click at [515, 438] on input "3 m" at bounding box center [511, 439] width 10 height 10
radio input "true"
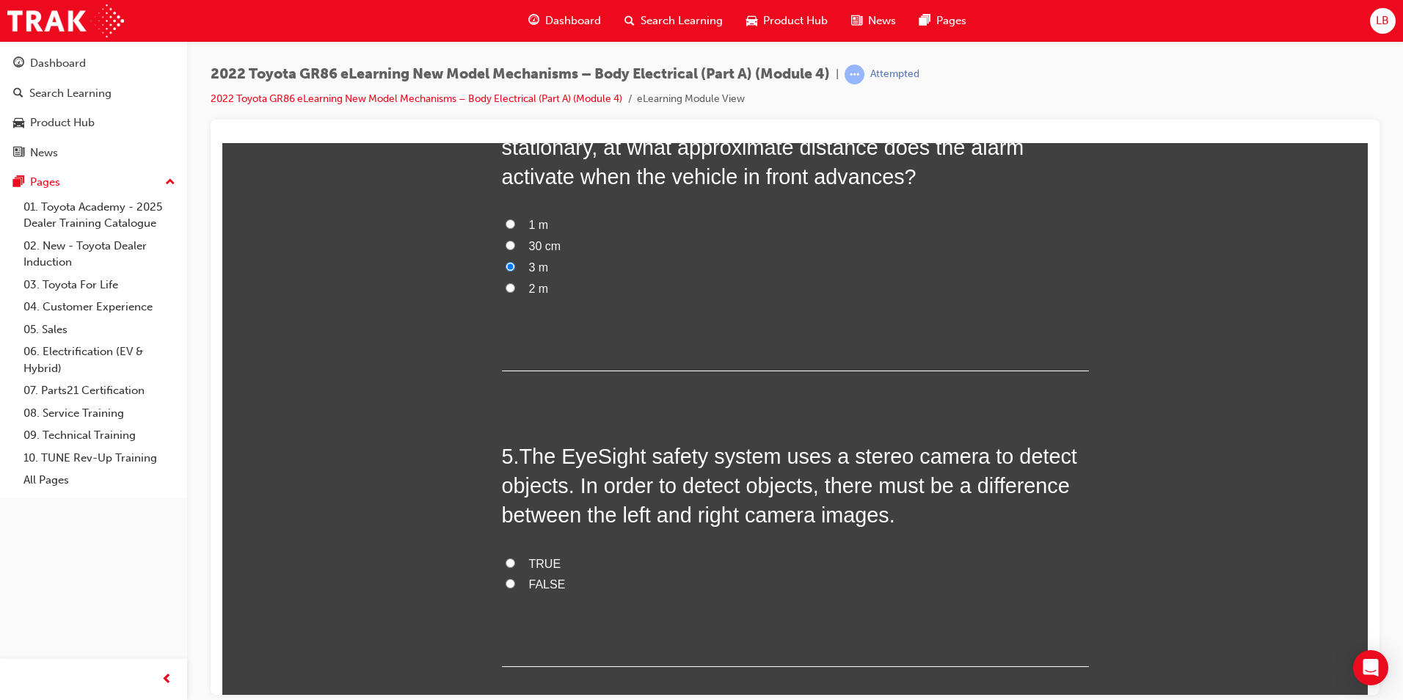
scroll to position [1174, 0]
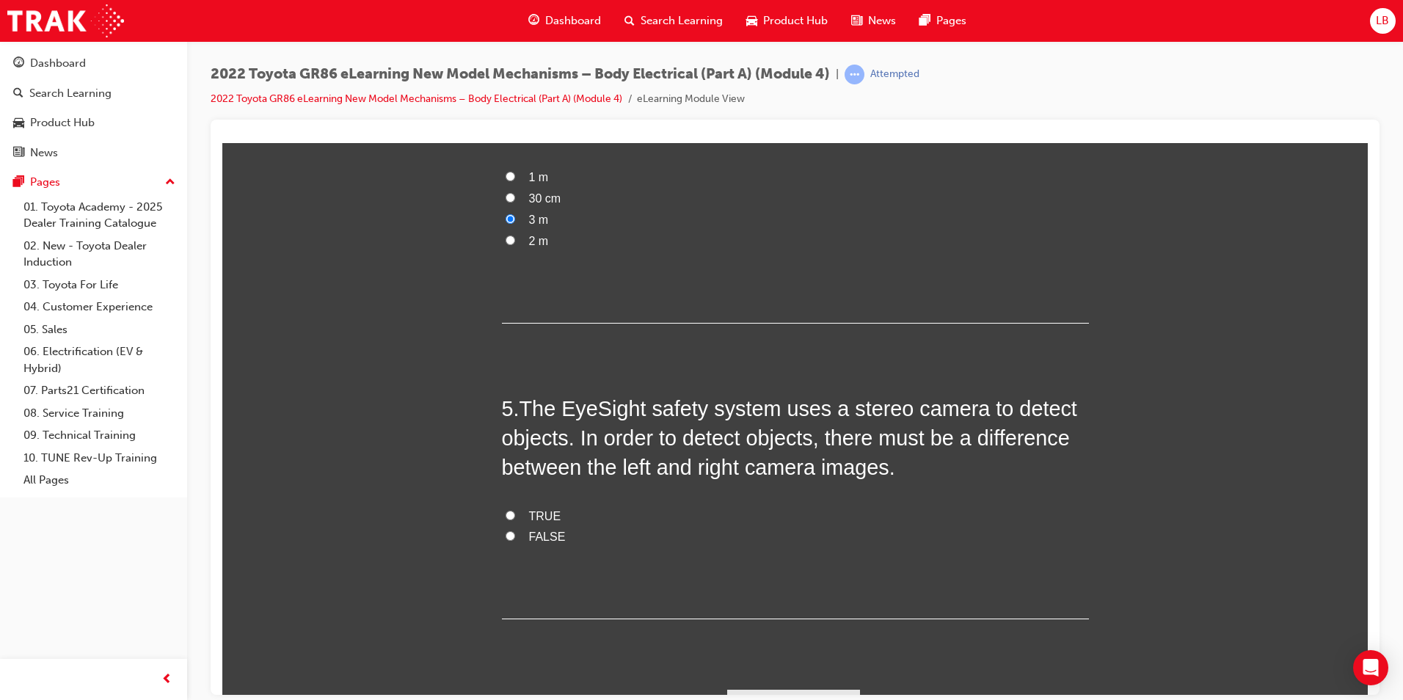
click at [540, 515] on span "TRUE" at bounding box center [545, 515] width 32 height 12
click at [515, 515] on input "TRUE" at bounding box center [511, 515] width 10 height 10
radio input "true"
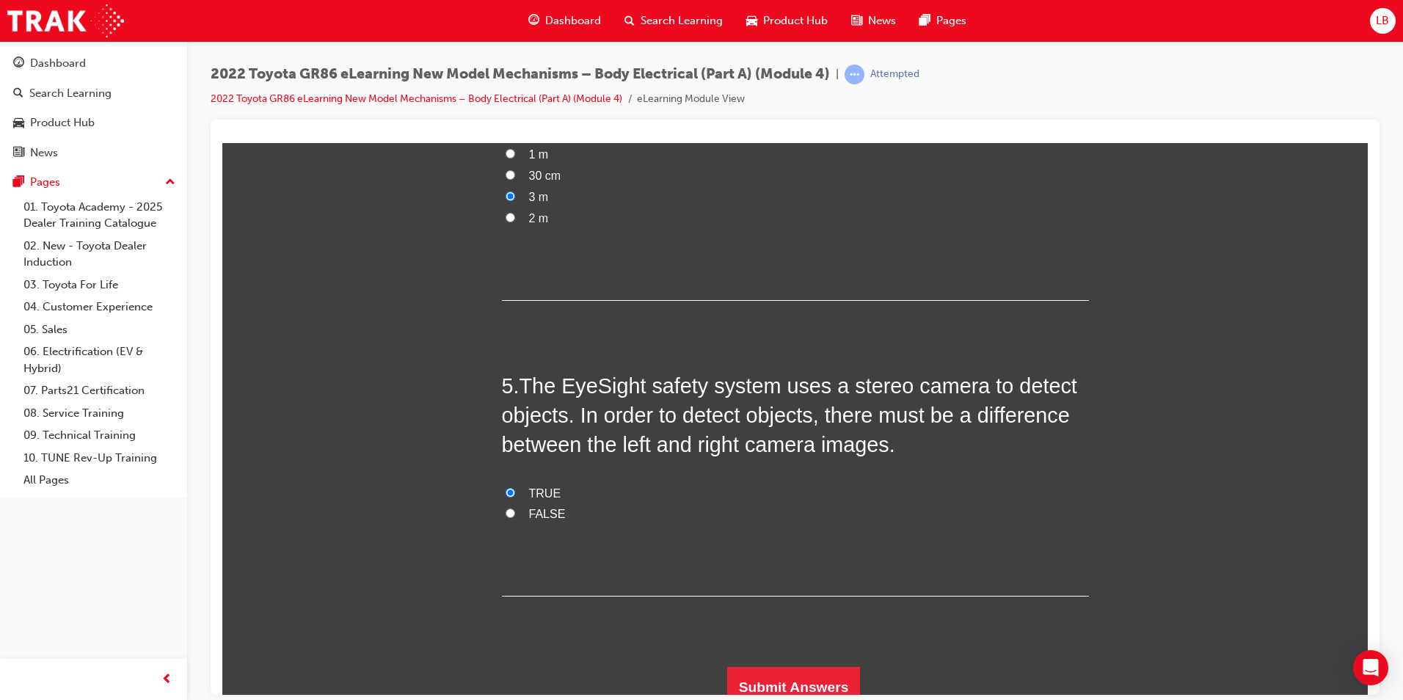
scroll to position [1210, 0]
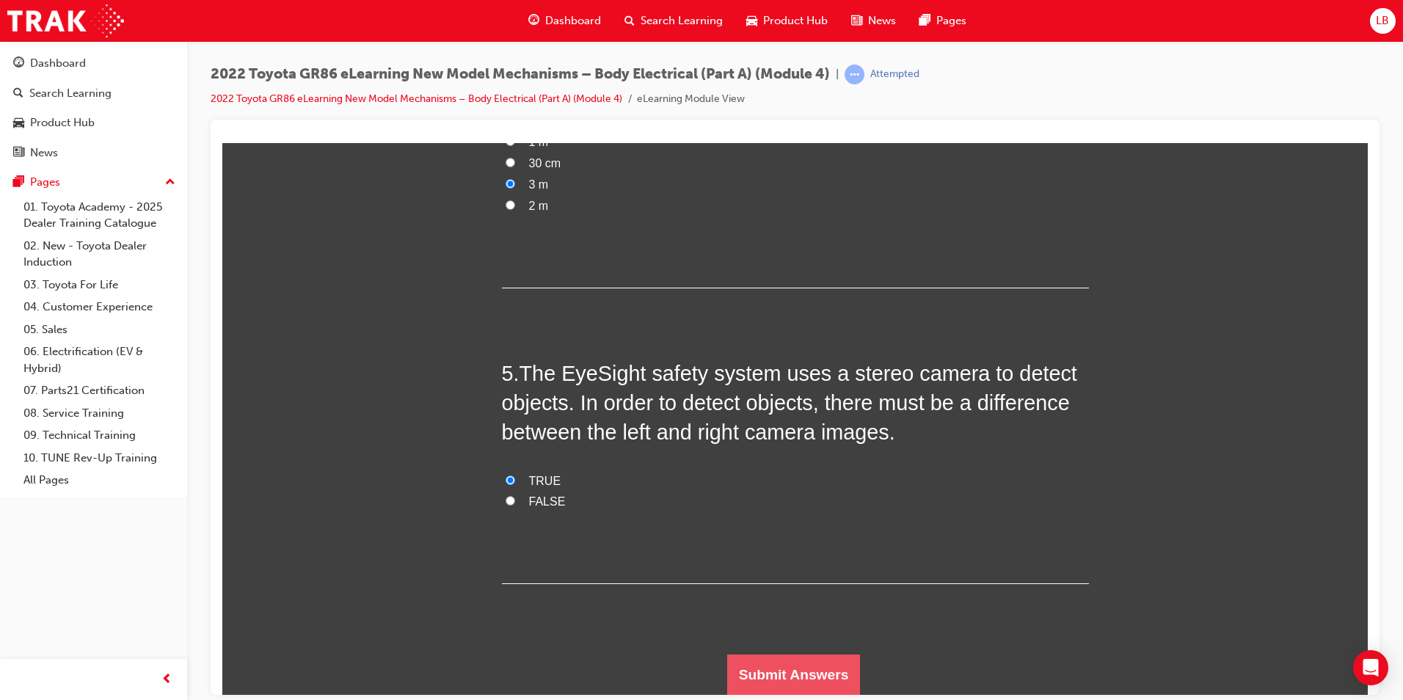
click at [791, 672] on button "Submit Answers" at bounding box center [794, 674] width 134 height 41
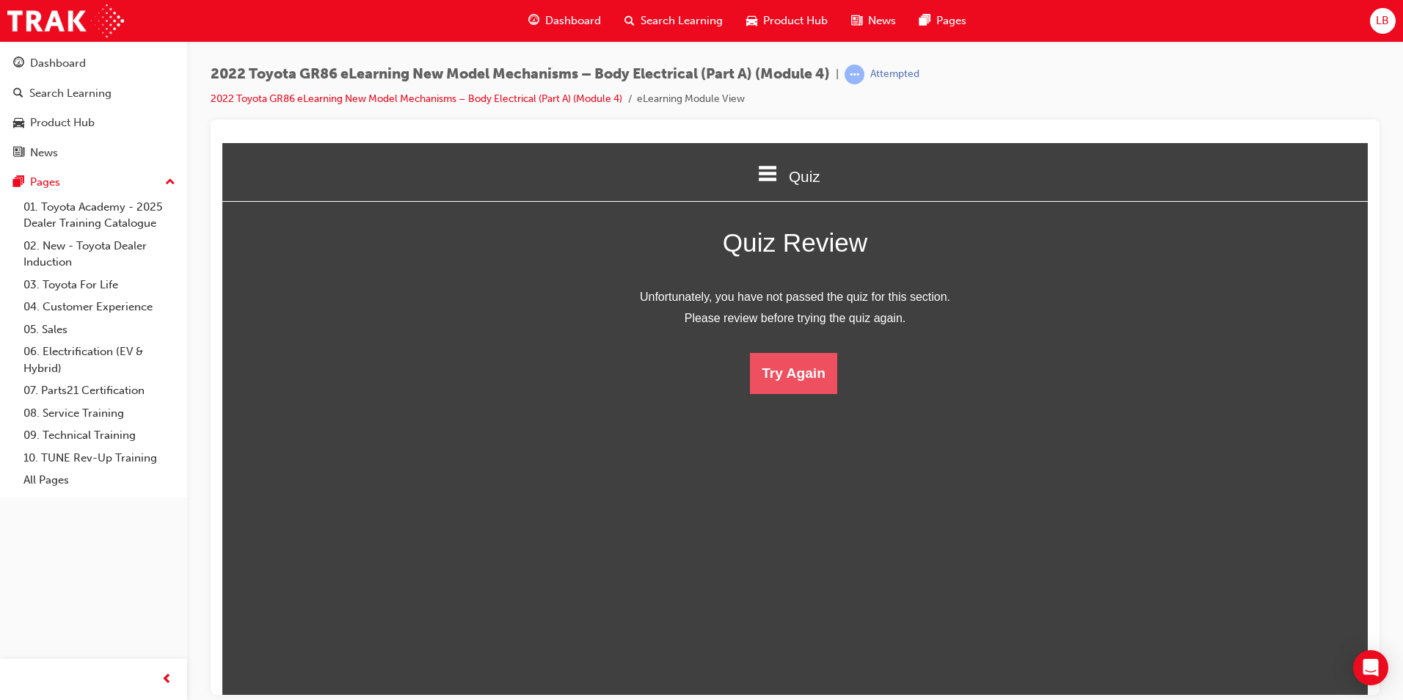
click at [782, 382] on button "Try Again" at bounding box center [793, 372] width 87 height 41
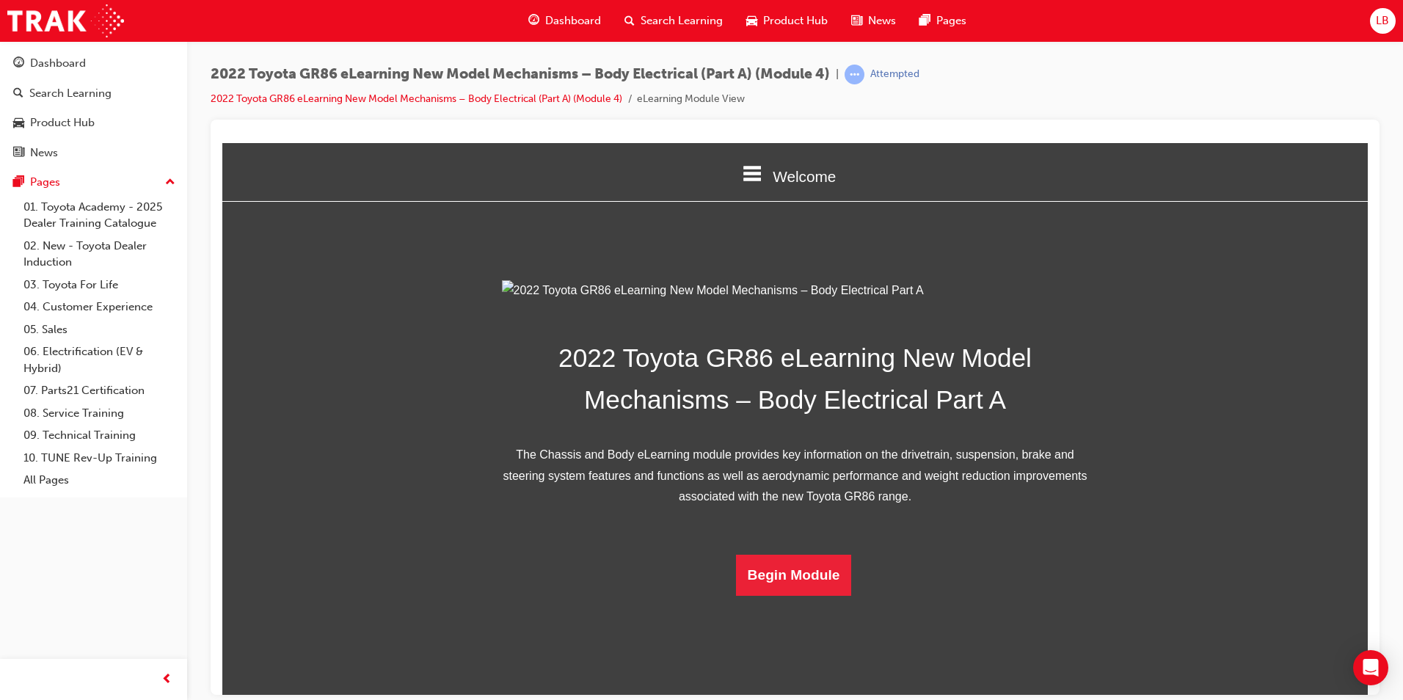
scroll to position [210, 0]
click at [804, 595] on button "Begin Module" at bounding box center [794, 574] width 116 height 41
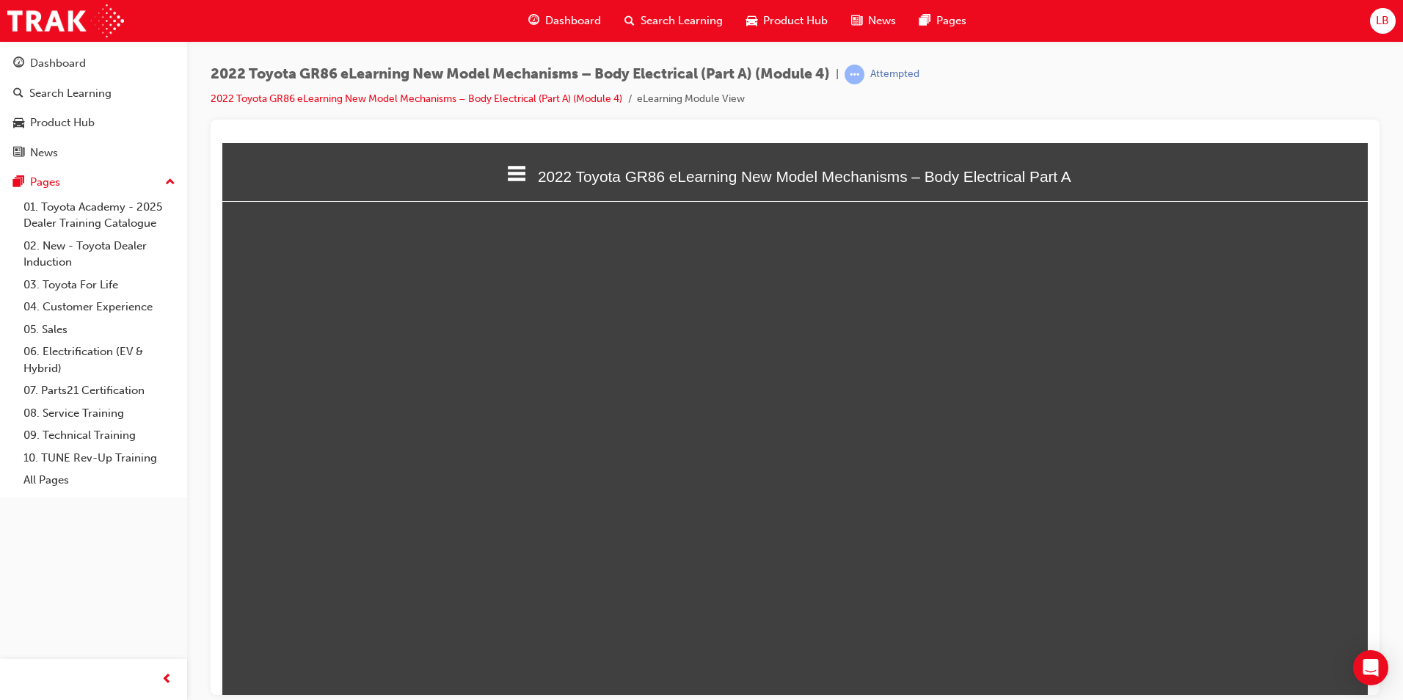
scroll to position [559, 1158]
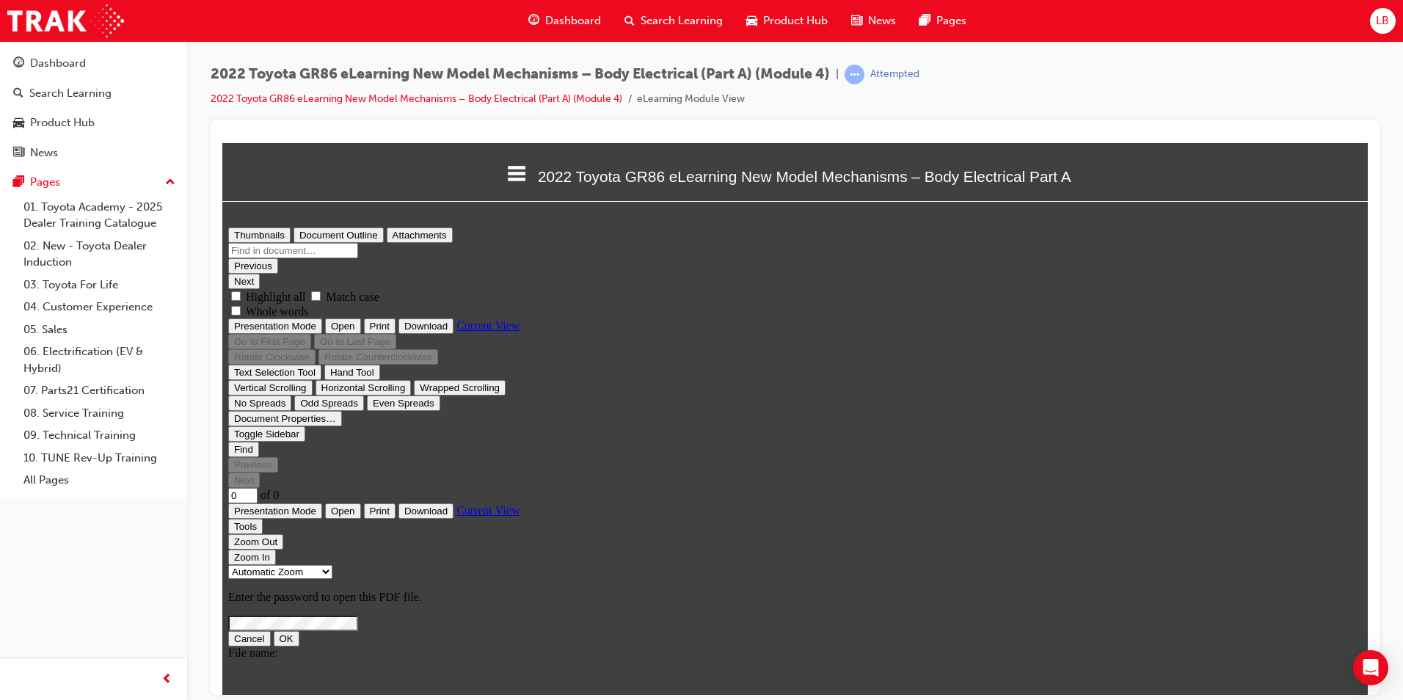
type input "21"
select select "custom"
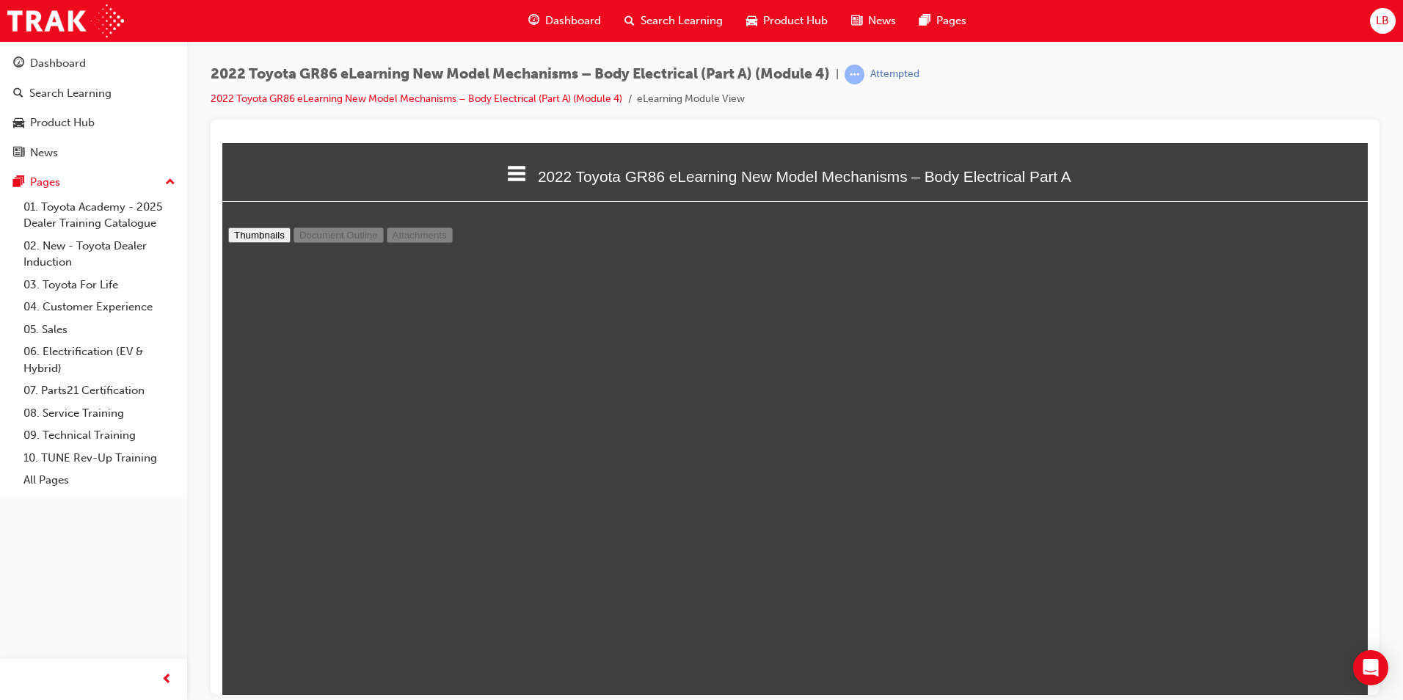
type input "20"
select select "custom"
type input "19"
select select "custom"
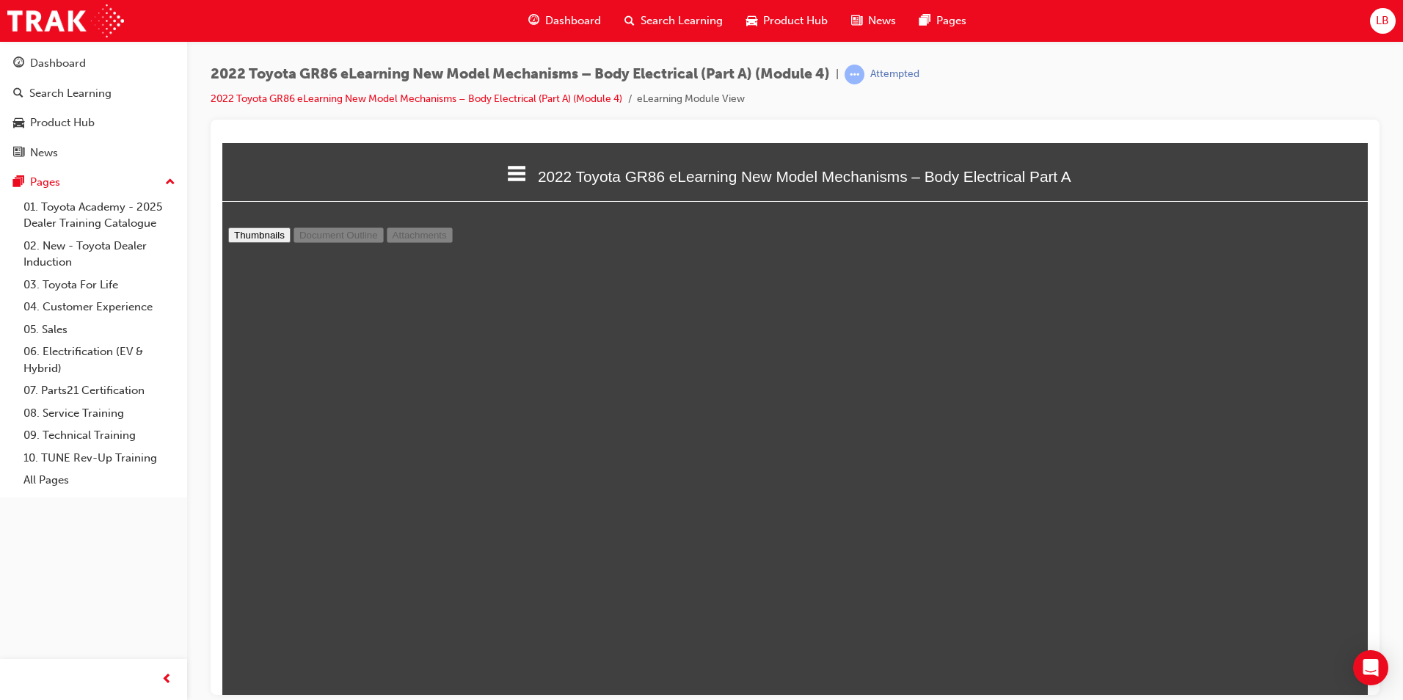
type input "18"
select select "custom"
type input "17"
drag, startPoint x: 1348, startPoint y: 611, endPoint x: 1361, endPoint y: 313, distance: 297.6
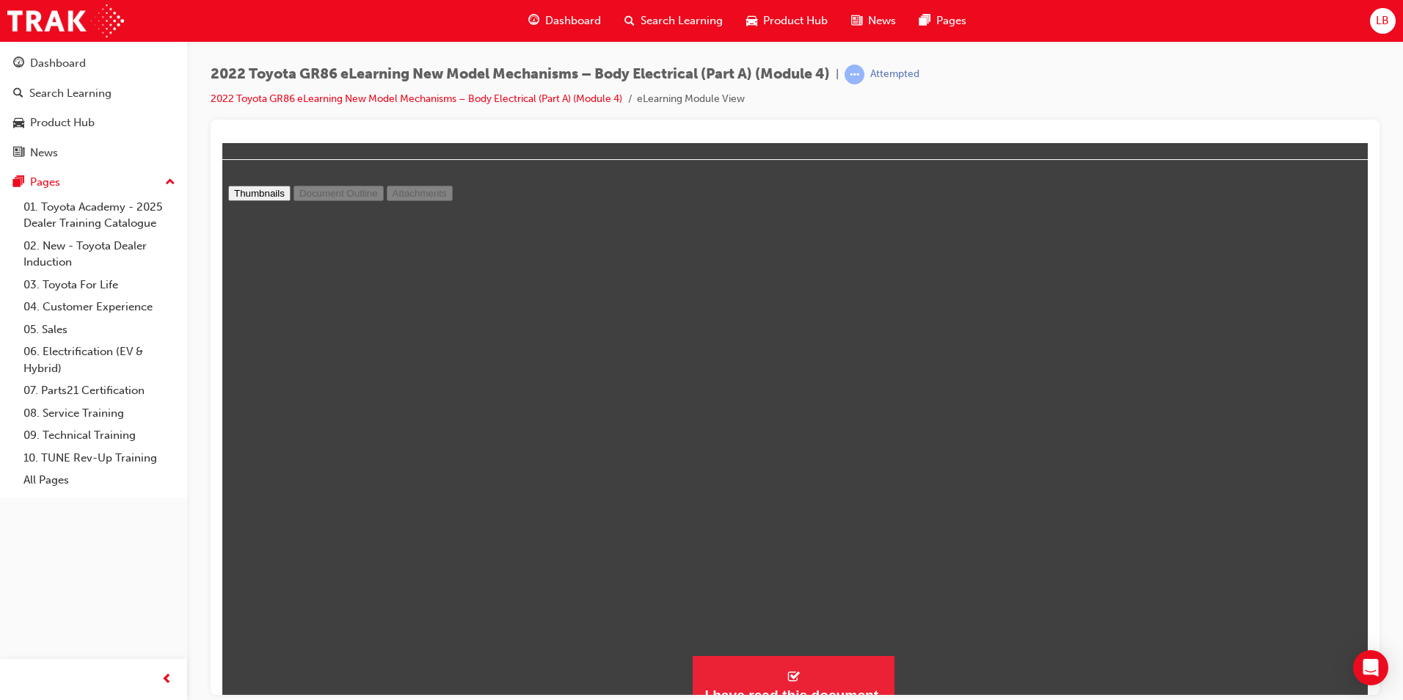
scroll to position [62, 0]
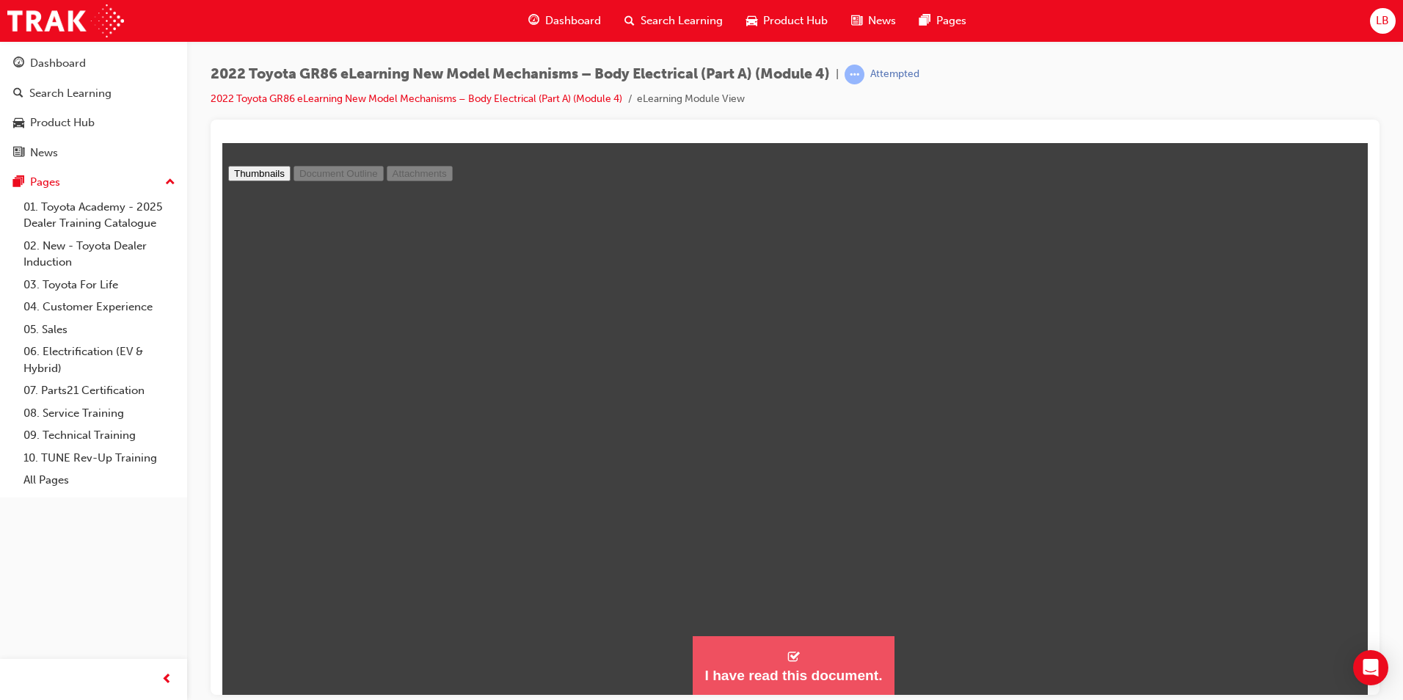
click at [820, 682] on div "I have read this document." at bounding box center [794, 675] width 178 height 18
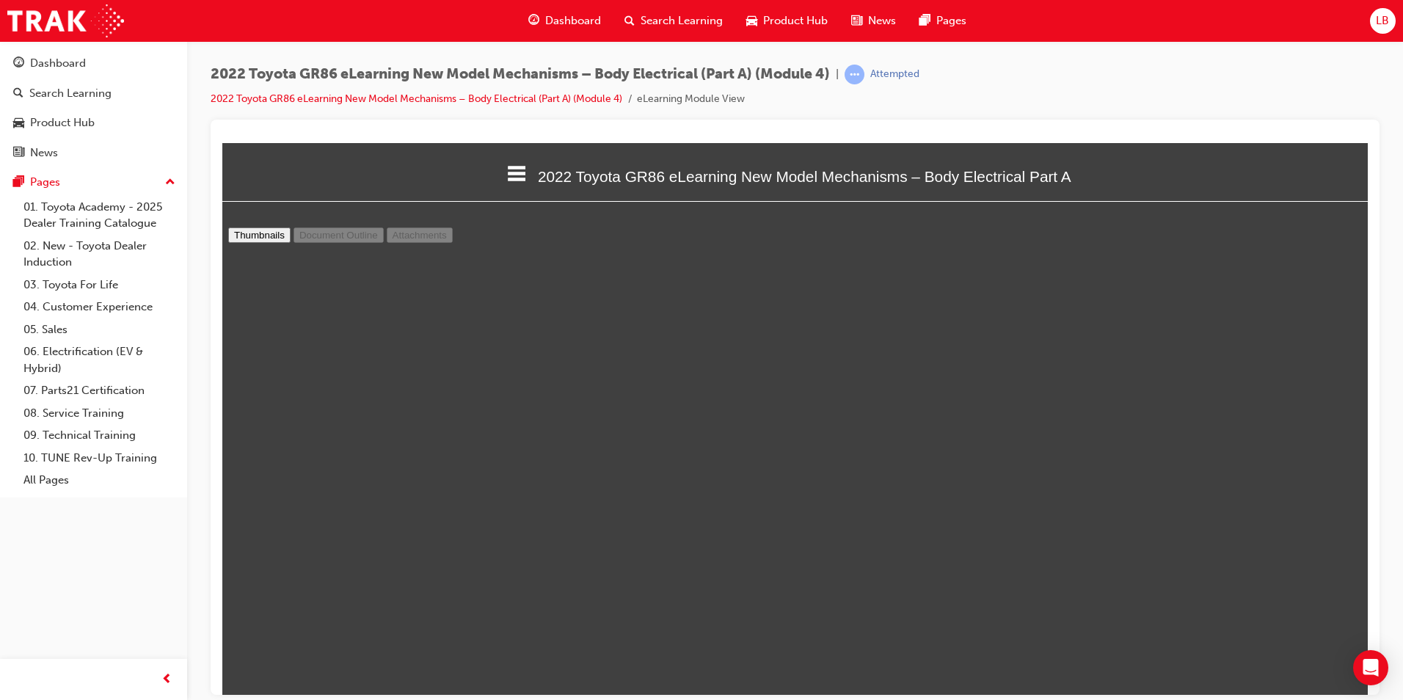
scroll to position [7, 7]
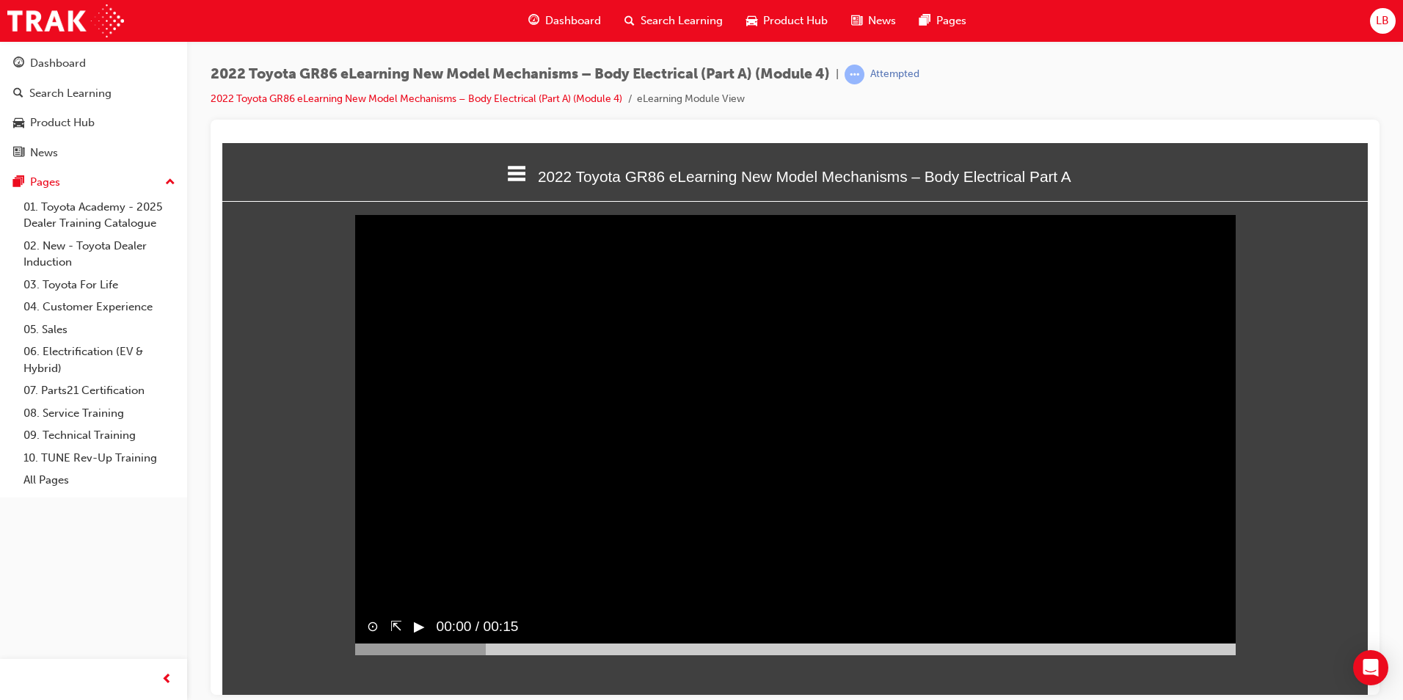
click at [425, 637] on button "▶︎" at bounding box center [419, 626] width 11 height 21
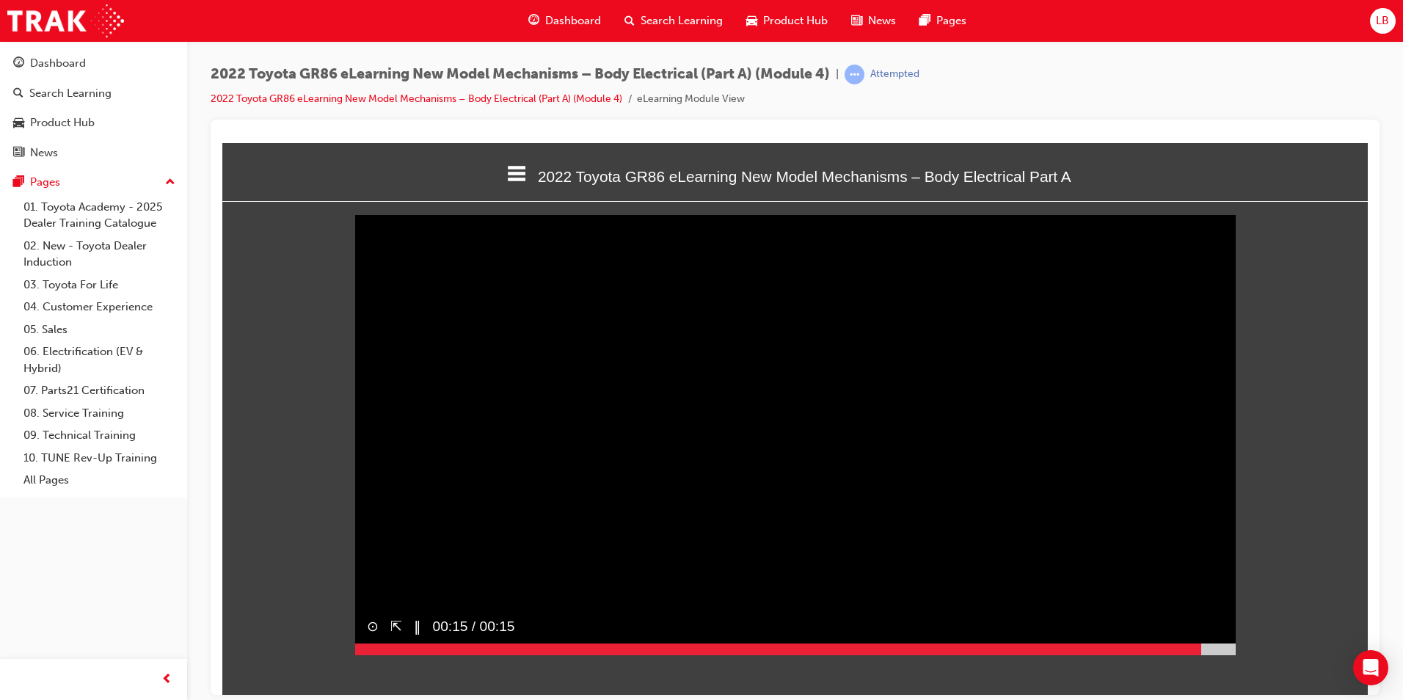
click at [1202, 655] on div at bounding box center [795, 649] width 881 height 12
click at [419, 637] on button "▶︎" at bounding box center [419, 626] width 11 height 21
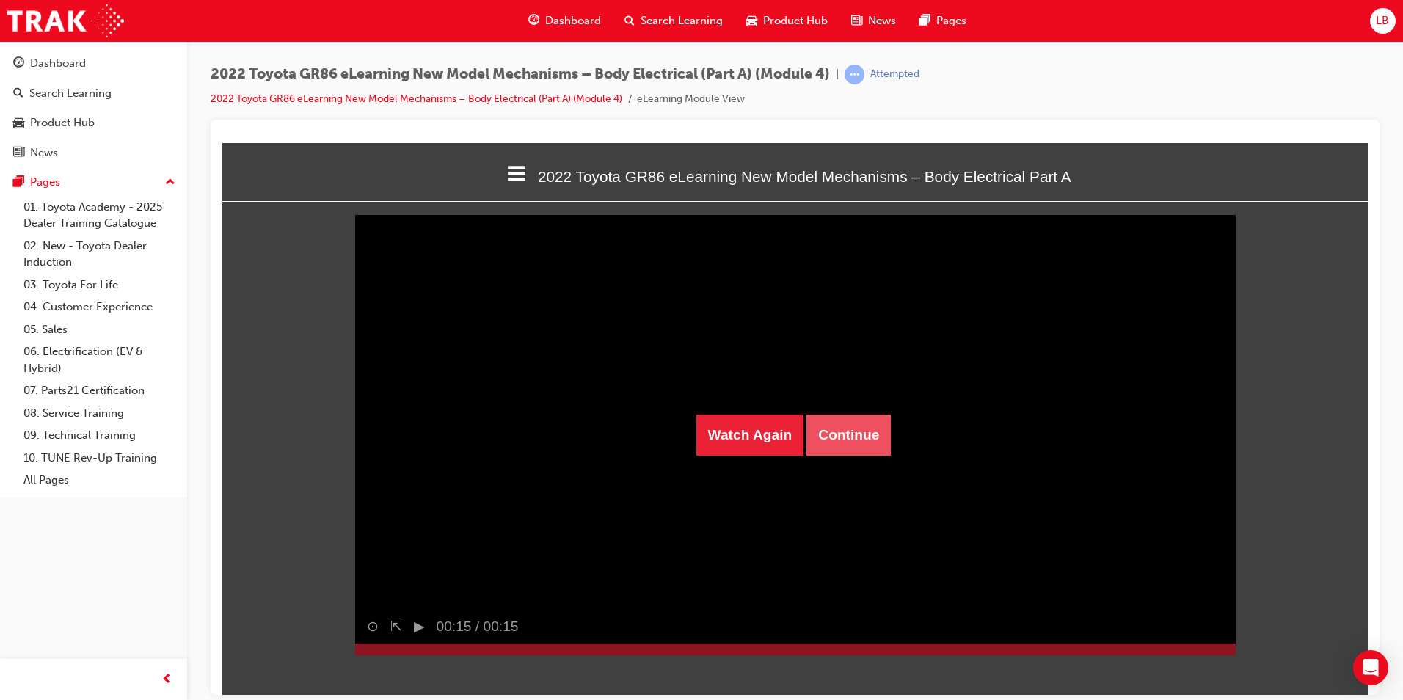
click at [837, 434] on button "Continue" at bounding box center [849, 434] width 84 height 41
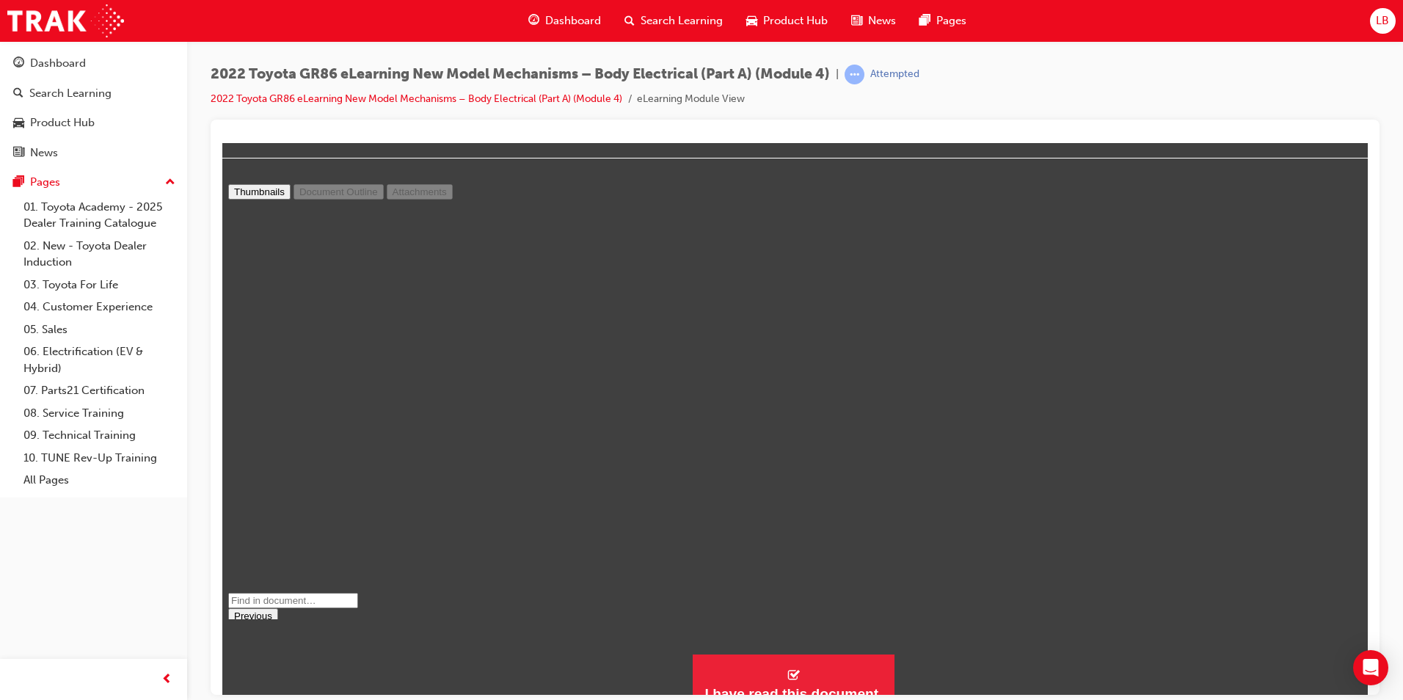
scroll to position [62, 0]
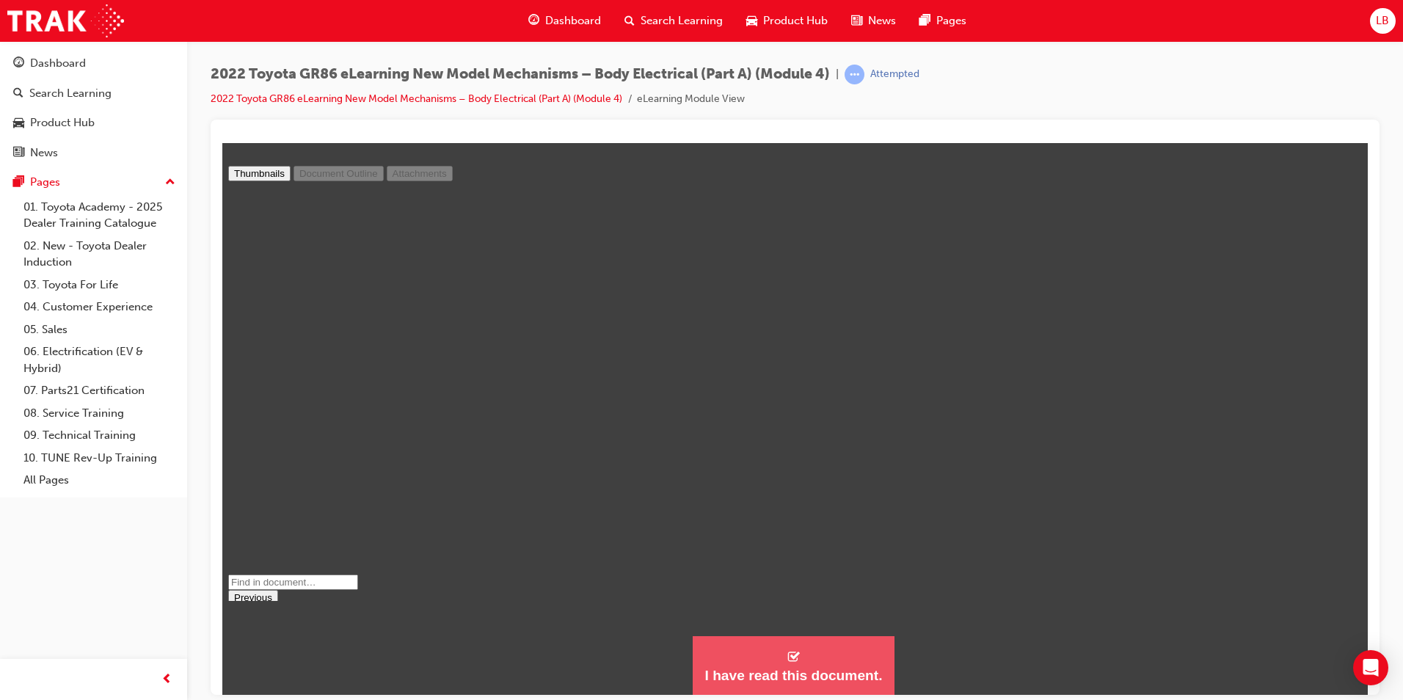
click at [847, 645] on button "I have read this document." at bounding box center [793, 665] width 201 height 59
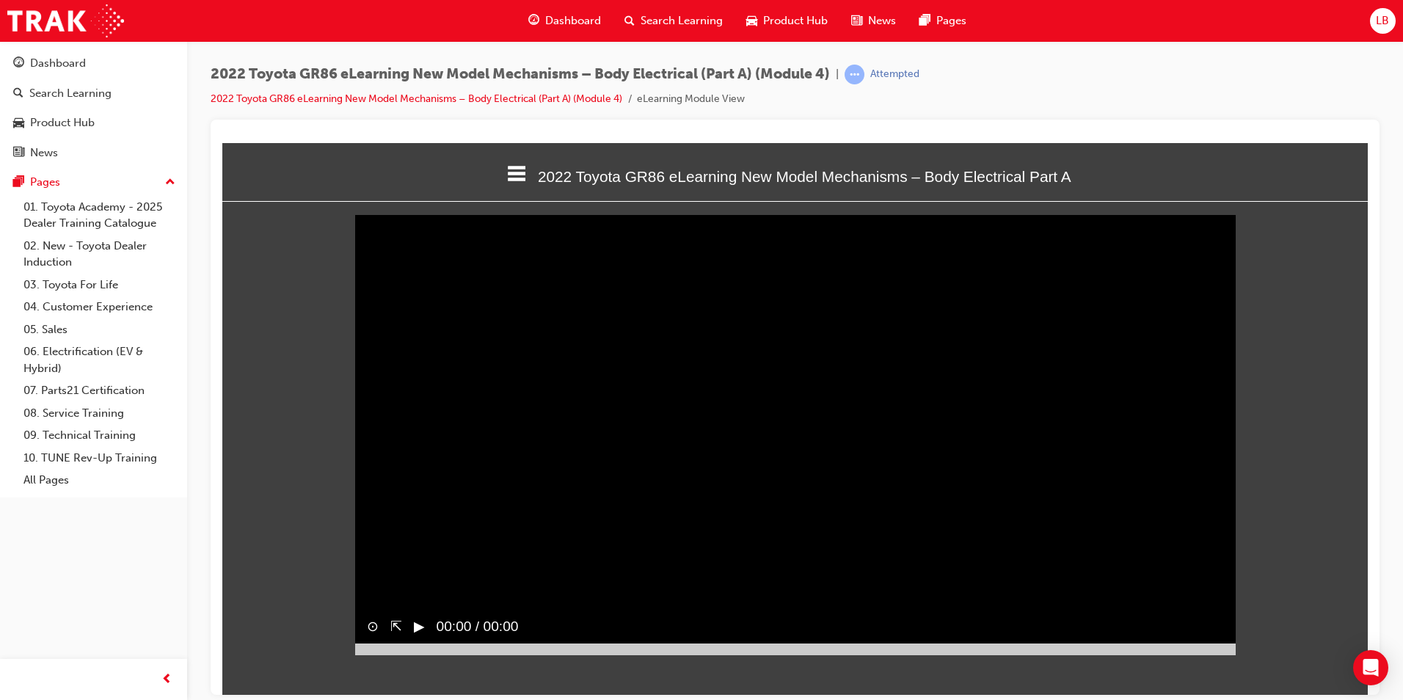
scroll to position [7, 7]
click at [412, 643] on div "▶︎" at bounding box center [413, 626] width 23 height 33
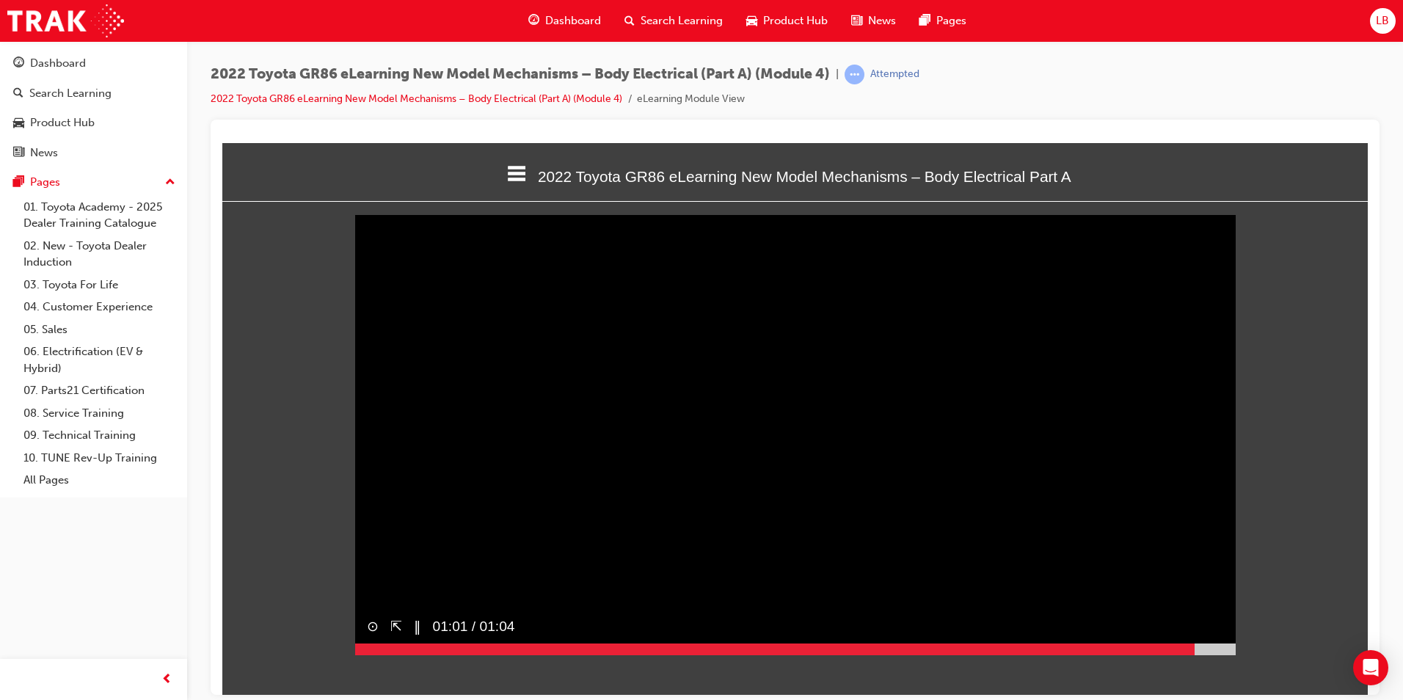
click at [1195, 655] on div at bounding box center [795, 649] width 881 height 12
click at [420, 637] on button "▶︎" at bounding box center [419, 626] width 11 height 21
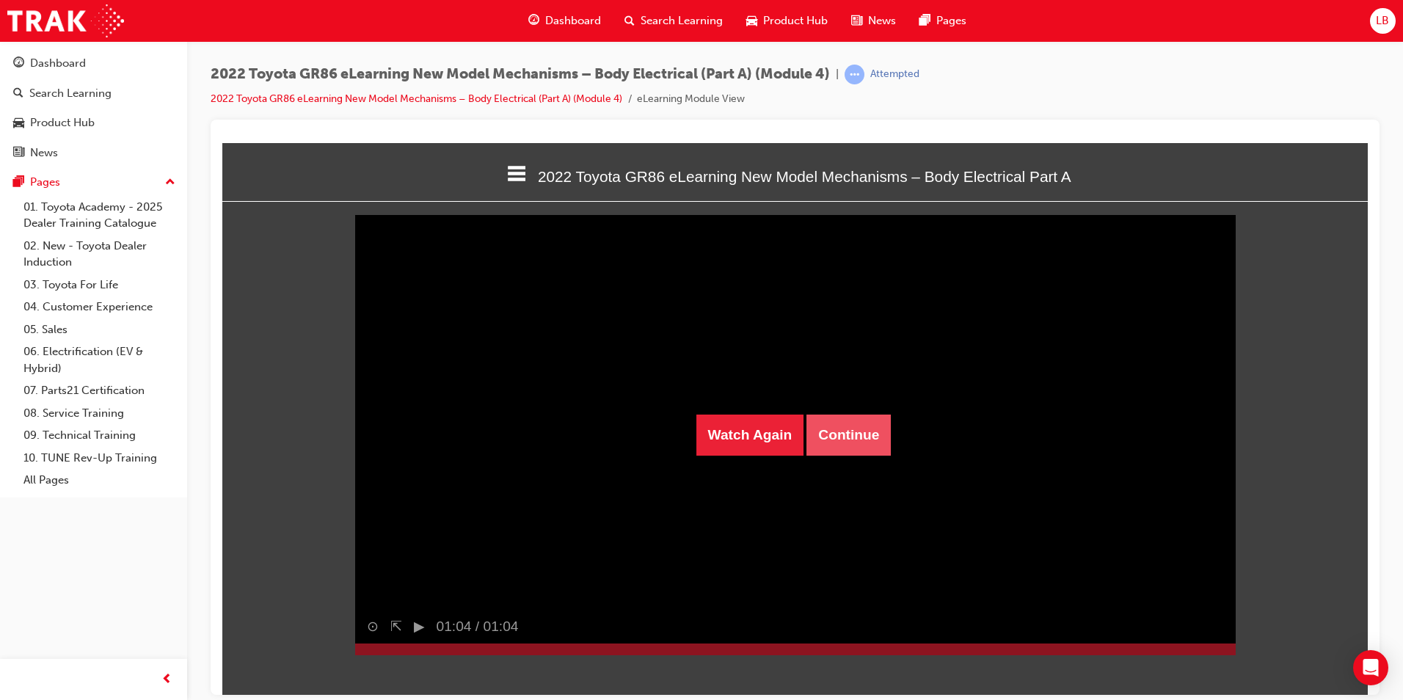
click at [877, 429] on button "Continue" at bounding box center [849, 434] width 84 height 41
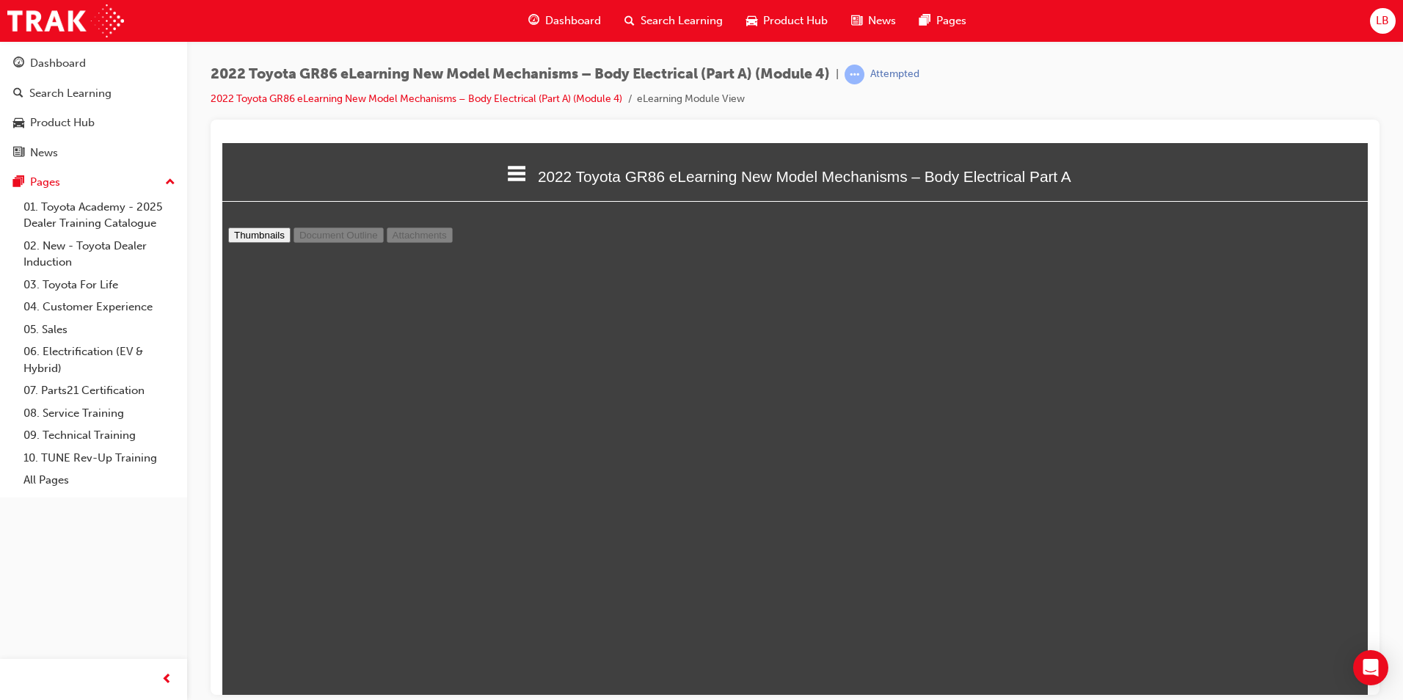
scroll to position [62, 0]
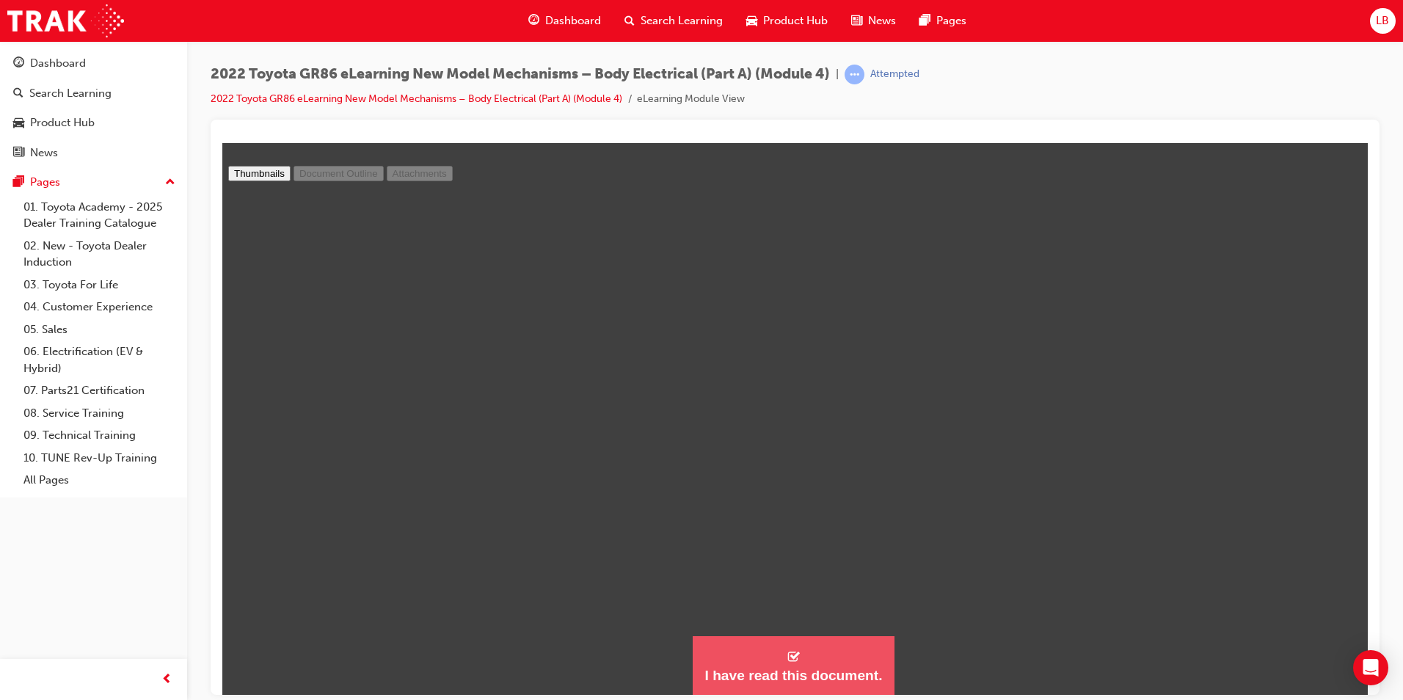
click at [845, 682] on div "I have read this document." at bounding box center [794, 675] width 178 height 18
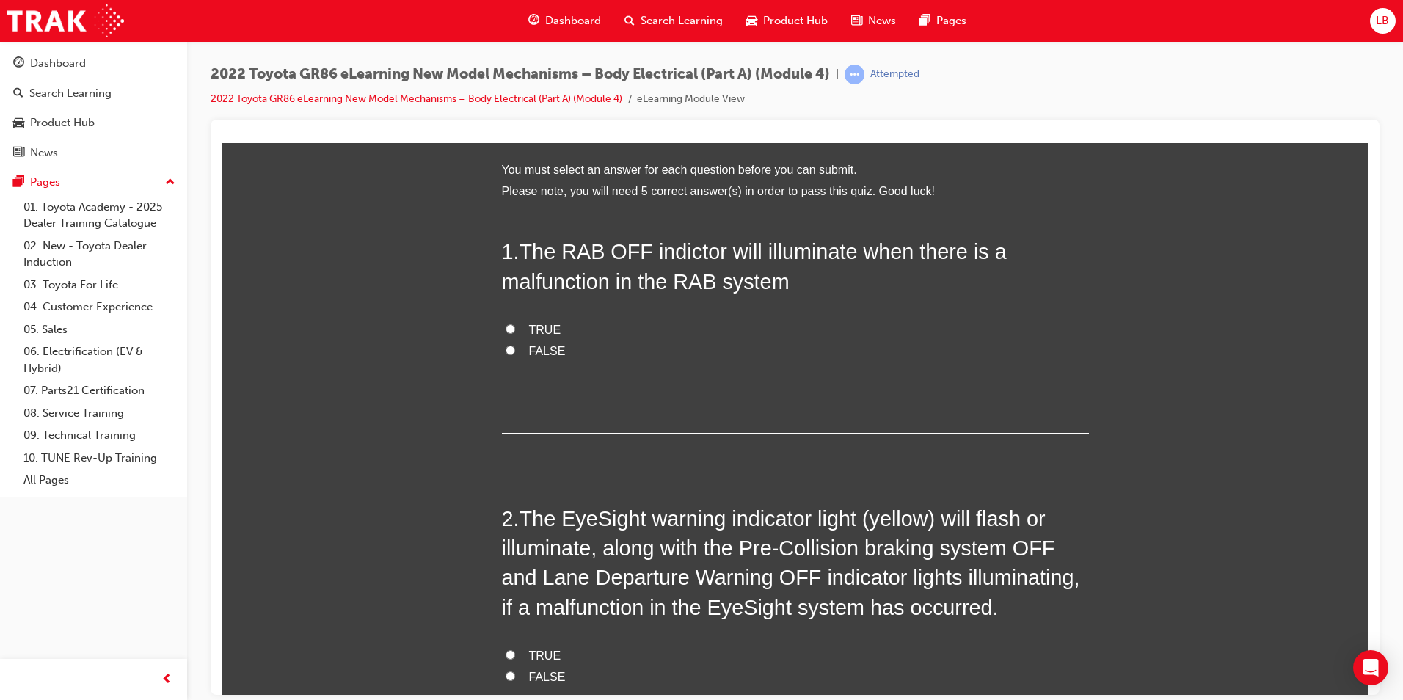
scroll to position [1707, 1158]
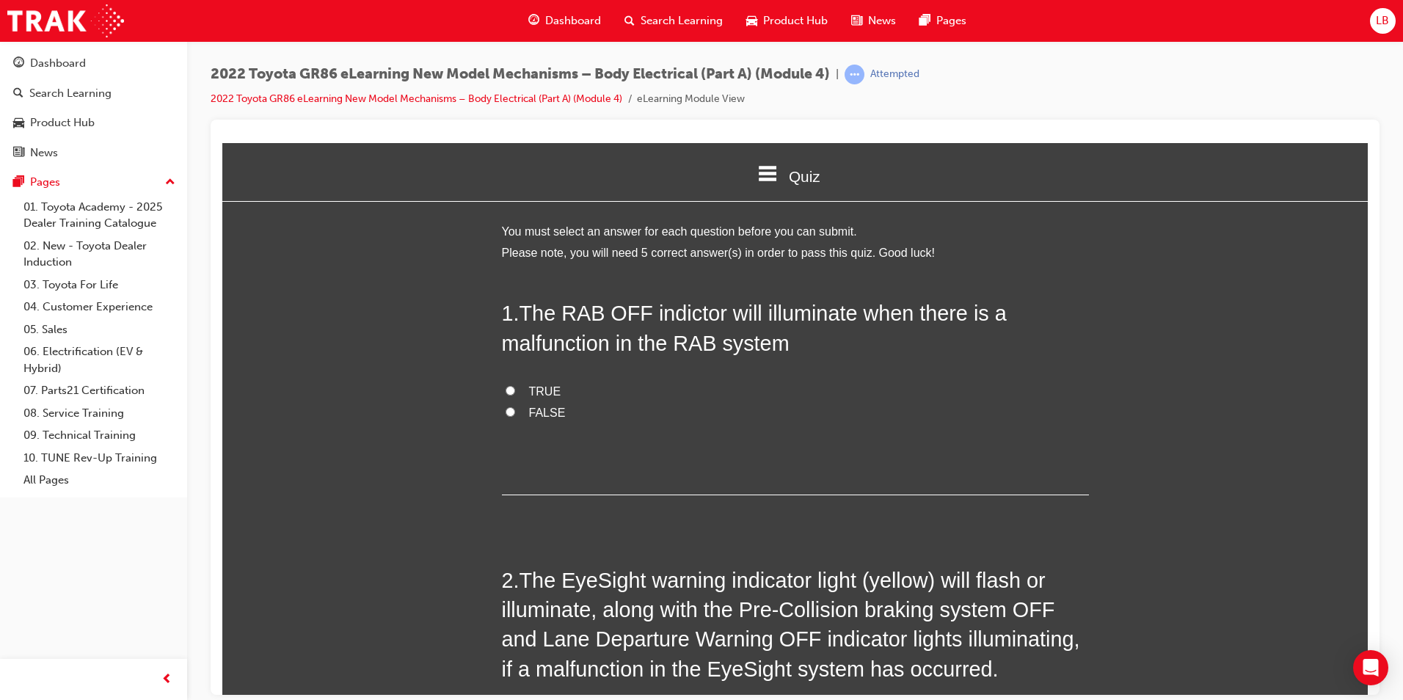
click at [529, 391] on span "TRUE" at bounding box center [545, 391] width 32 height 12
click at [515, 391] on input "TRUE" at bounding box center [511, 390] width 10 height 10
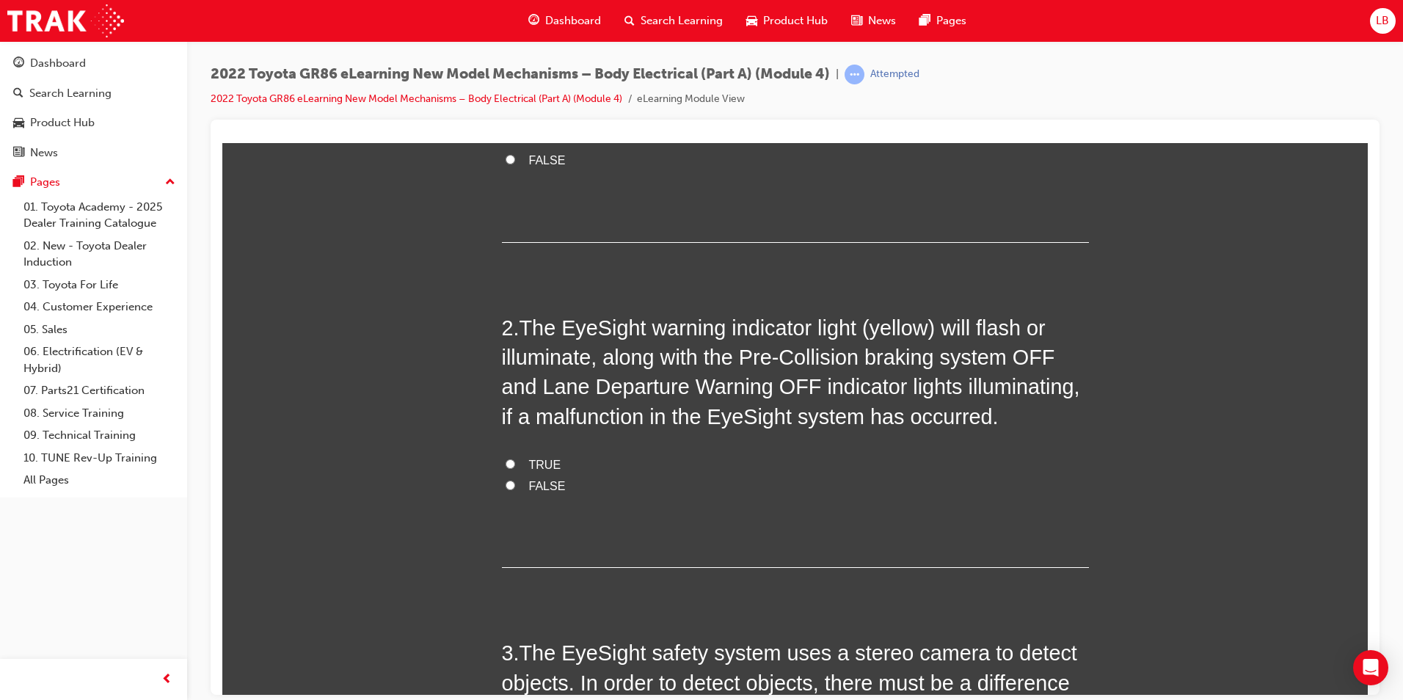
scroll to position [294, 0]
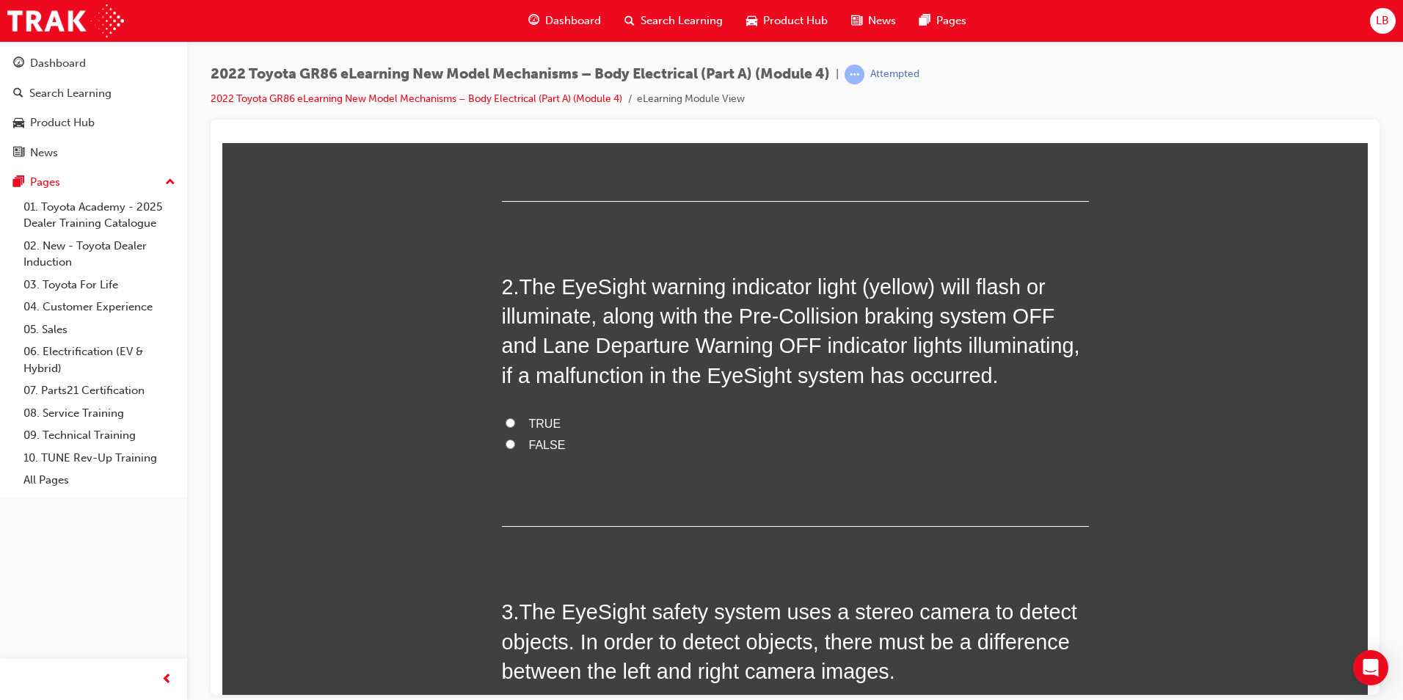
click at [531, 422] on span "TRUE" at bounding box center [545, 423] width 32 height 12
click at [515, 422] on input "TRUE" at bounding box center [511, 423] width 10 height 10
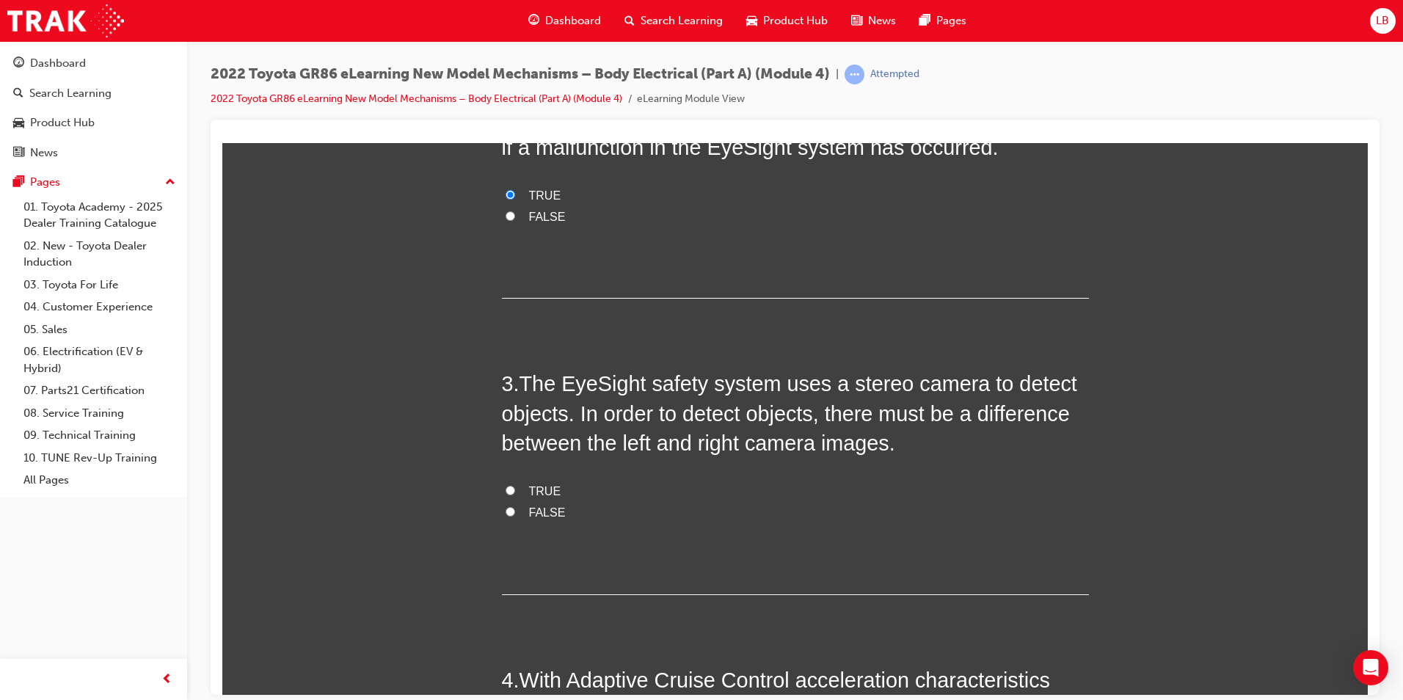
scroll to position [587, 0]
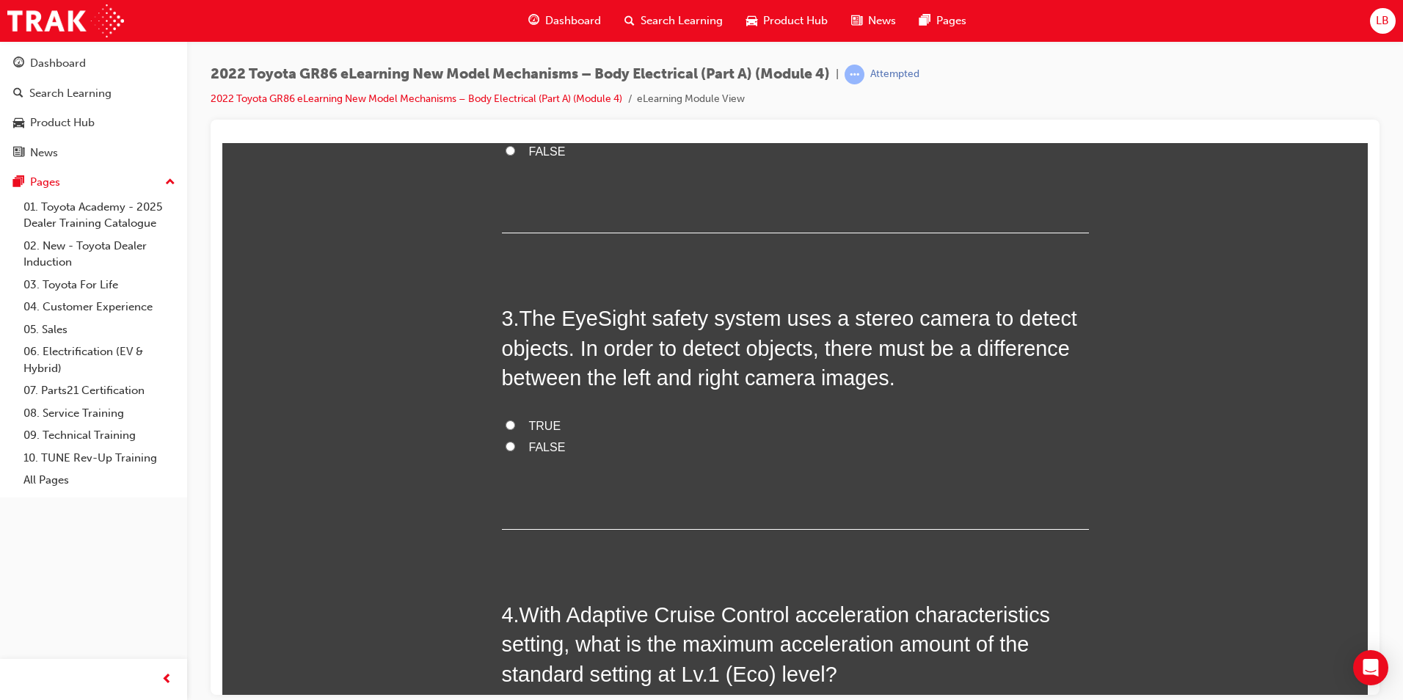
click at [531, 424] on span "TRUE" at bounding box center [545, 425] width 32 height 12
click at [515, 424] on input "TRUE" at bounding box center [511, 425] width 10 height 10
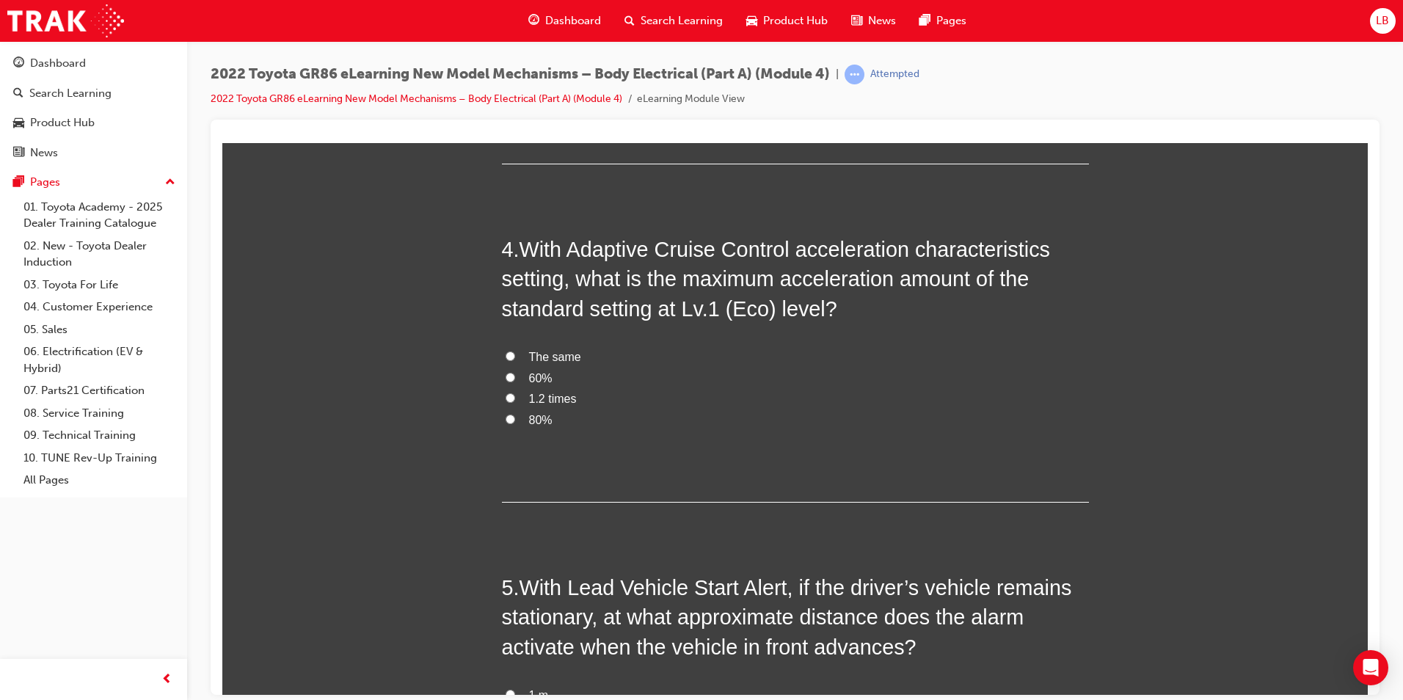
scroll to position [954, 0]
click at [530, 376] on span "60%" at bounding box center [540, 376] width 23 height 12
click at [515, 376] on input "60%" at bounding box center [511, 376] width 10 height 10
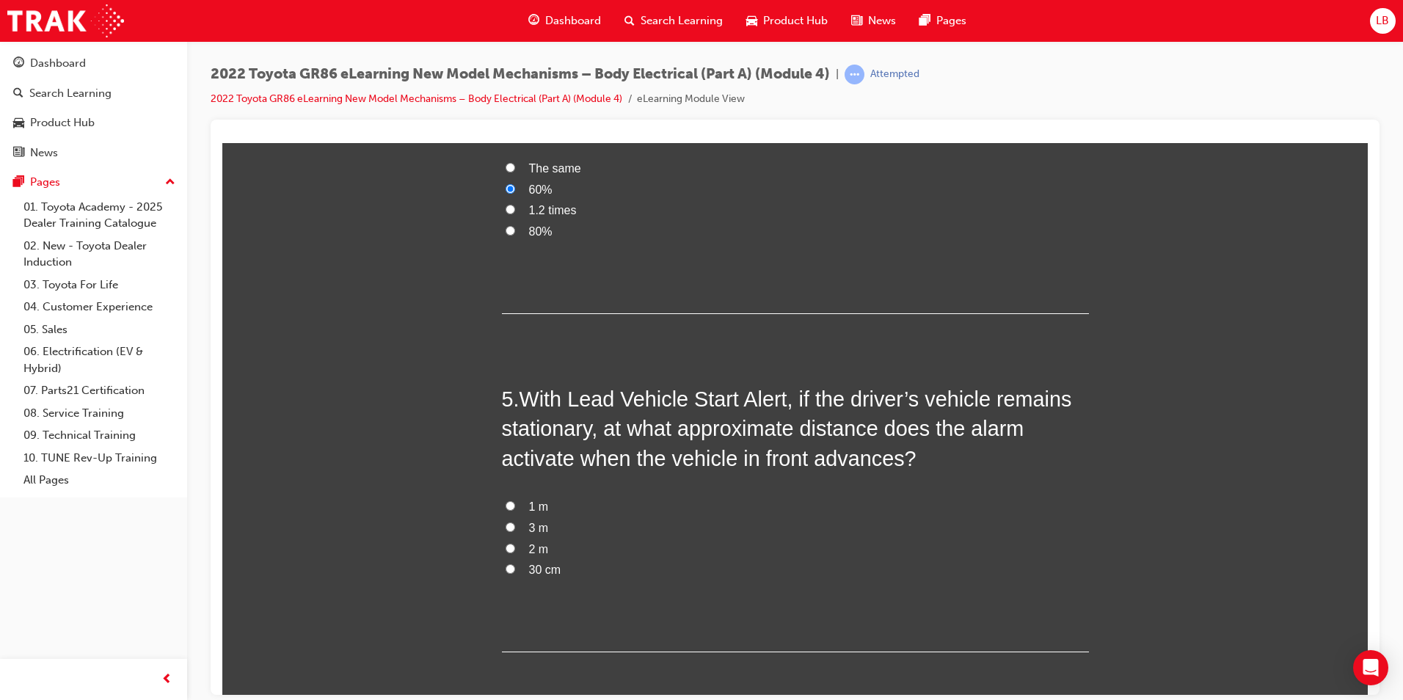
scroll to position [1210, 0]
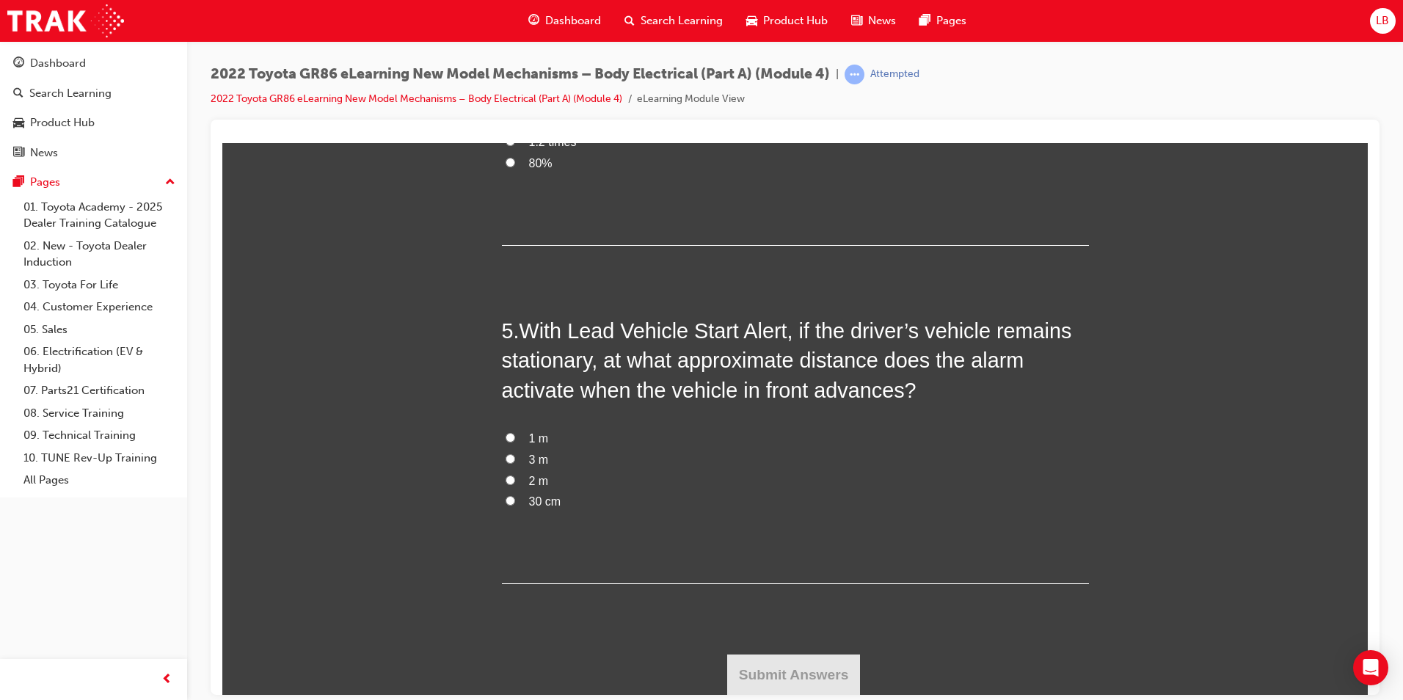
click at [506, 457] on input "3 m" at bounding box center [511, 459] width 10 height 10
click at [783, 669] on button "Submit Answers" at bounding box center [794, 674] width 134 height 41
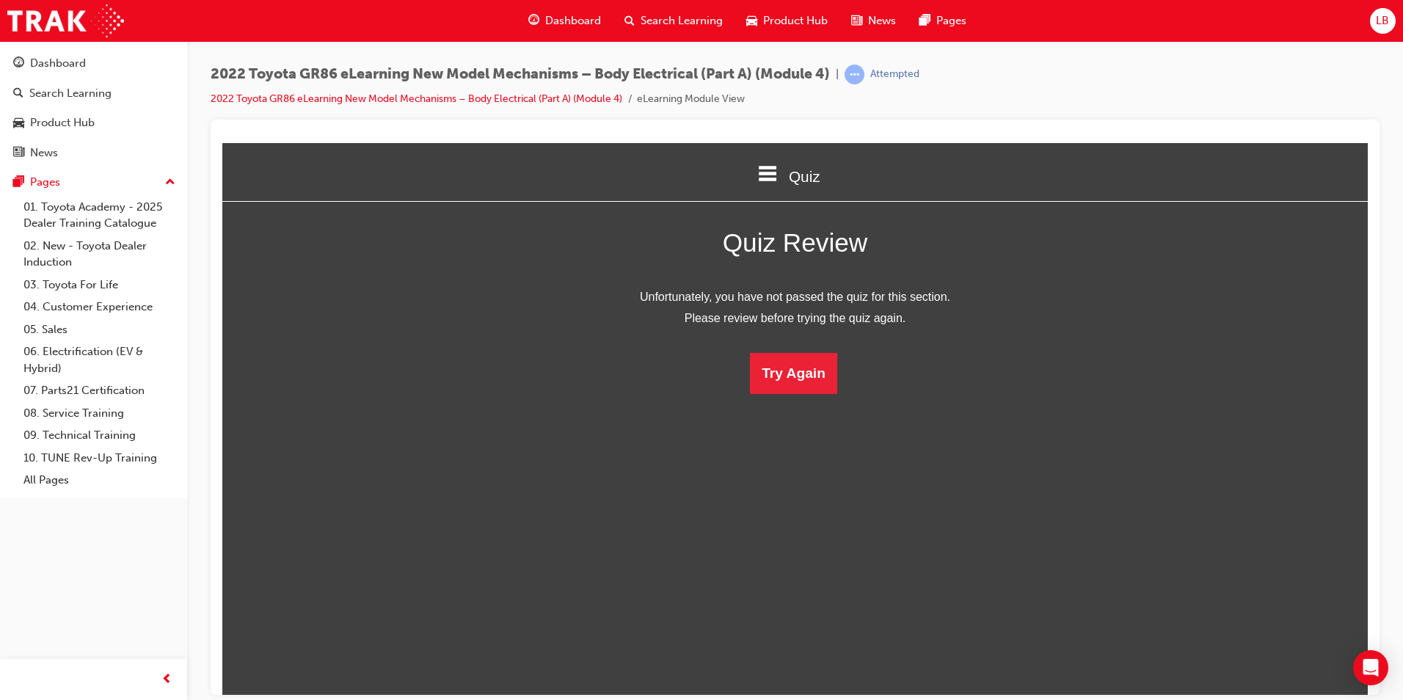
scroll to position [7, 7]
click at [802, 369] on button "Try Again" at bounding box center [793, 372] width 87 height 41
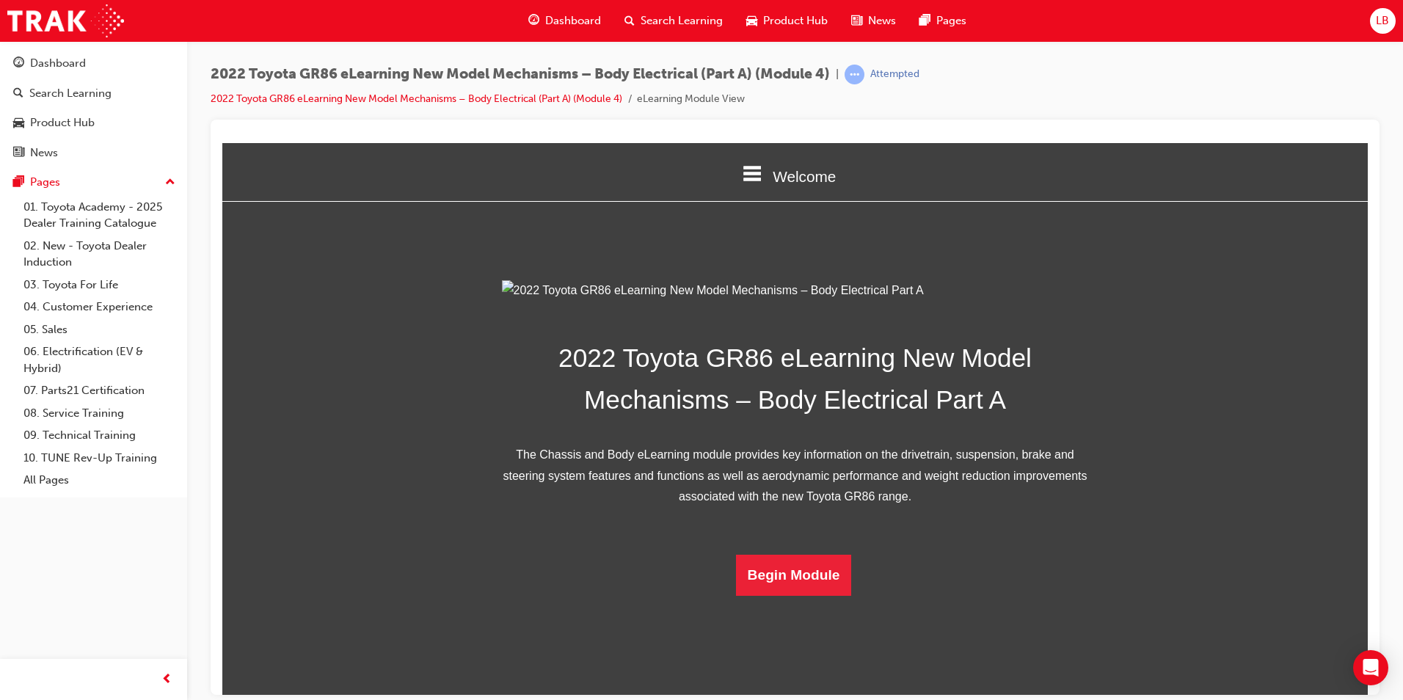
scroll to position [0, 0]
click at [745, 172] on icon at bounding box center [753, 172] width 19 height 15
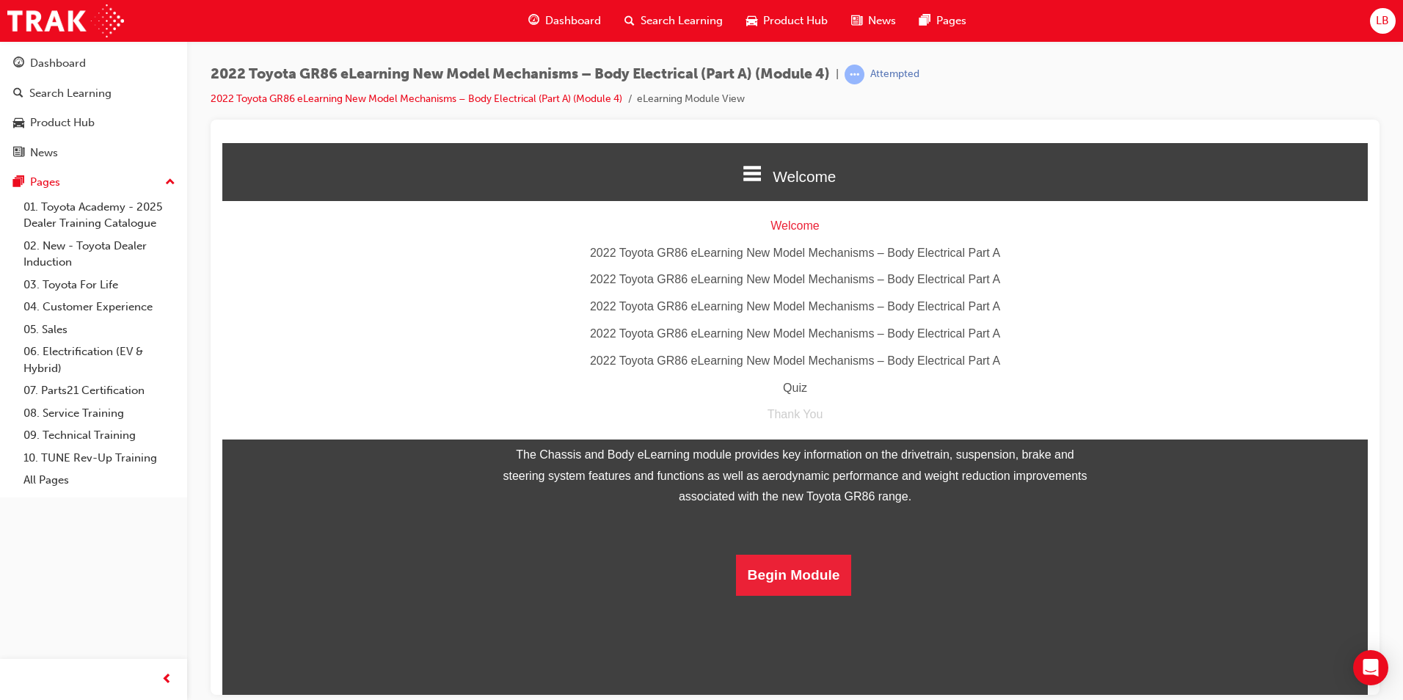
click at [790, 384] on div "Quiz" at bounding box center [795, 387] width 1146 height 21
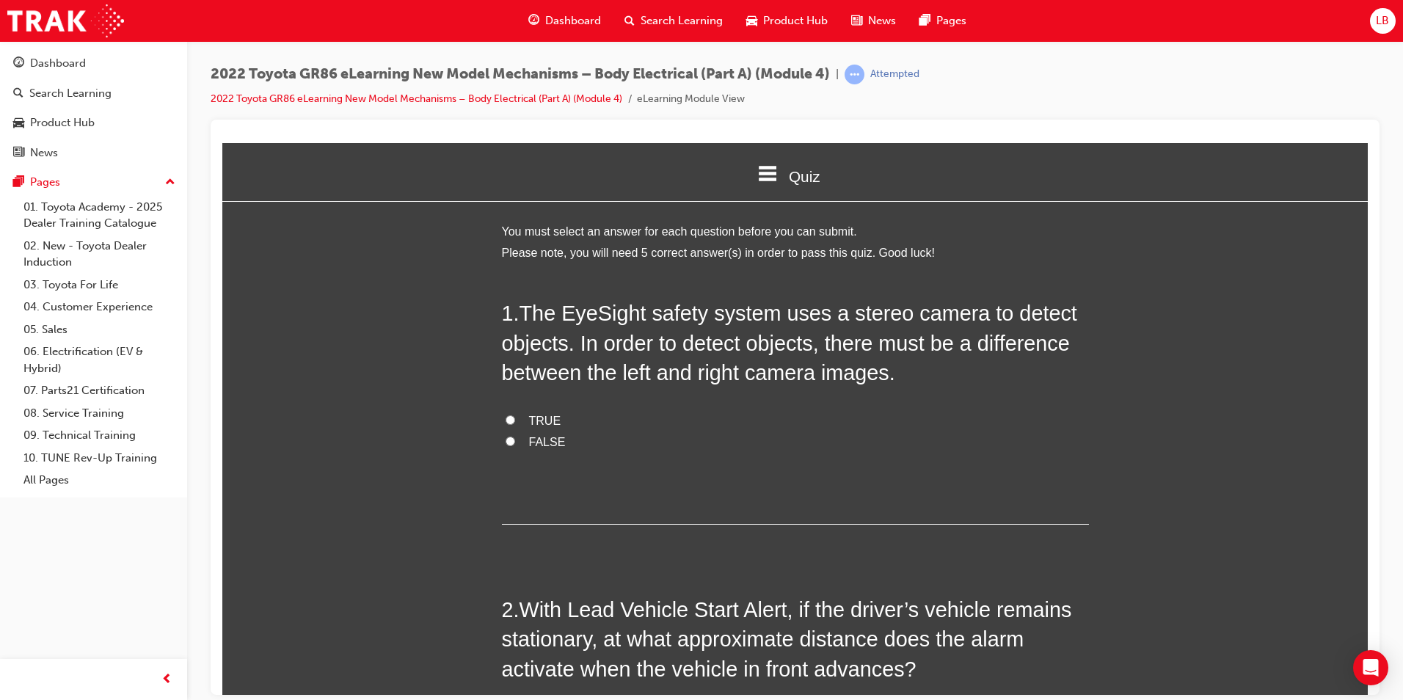
click at [537, 418] on span "TRUE" at bounding box center [545, 420] width 32 height 12
click at [515, 418] on input "TRUE" at bounding box center [511, 420] width 10 height 10
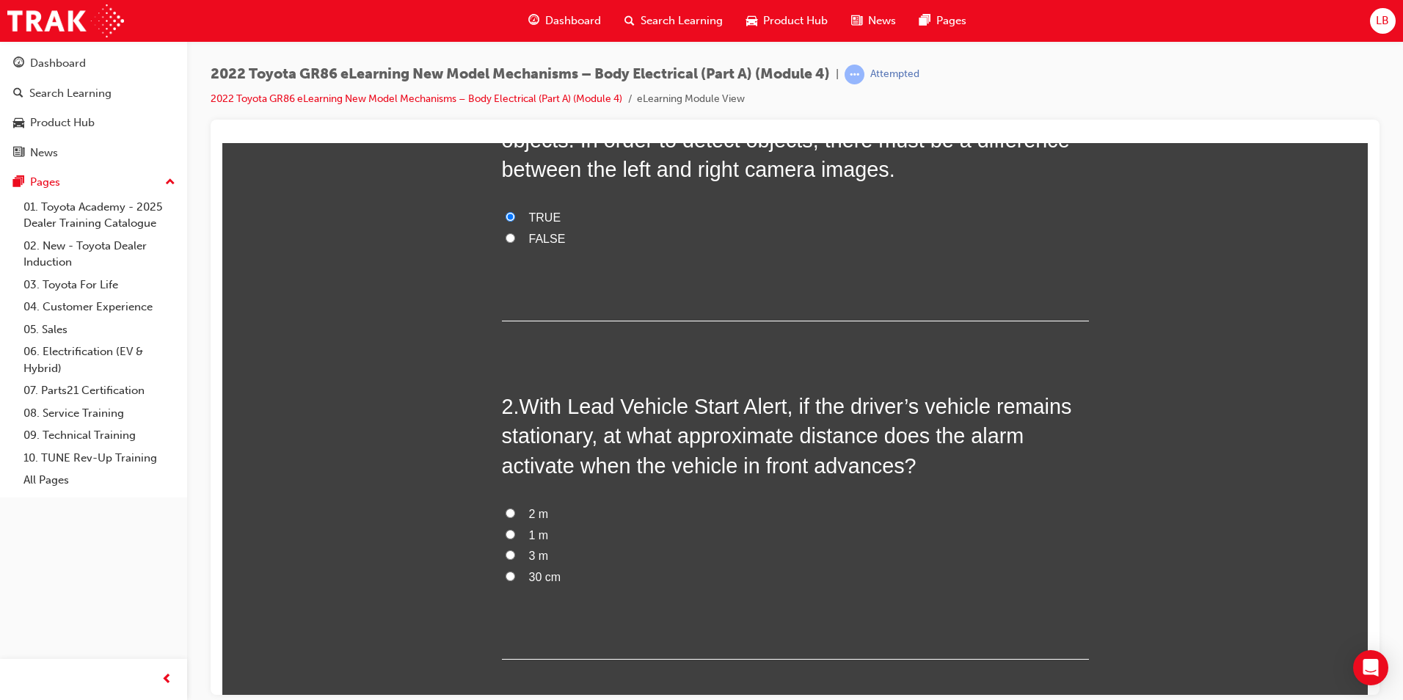
scroll to position [294, 0]
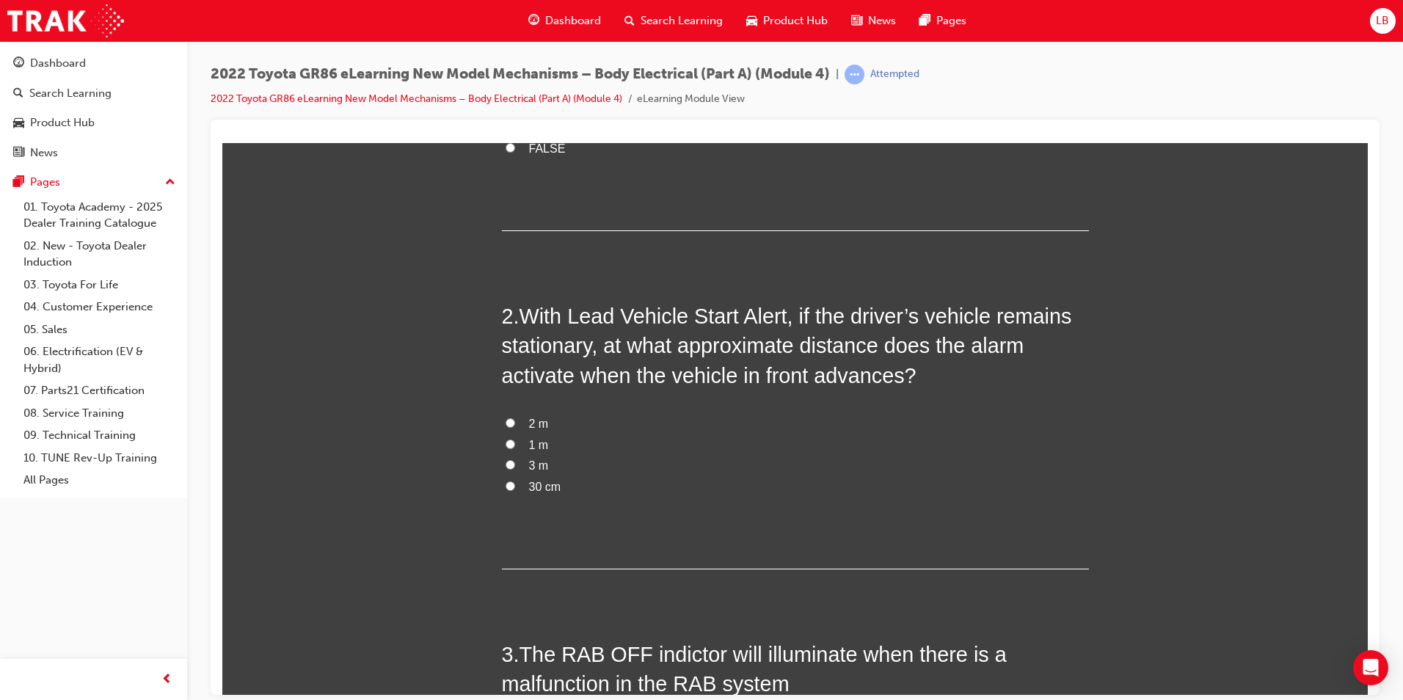
click at [529, 468] on span "3 m" at bounding box center [539, 465] width 20 height 12
click at [515, 468] on input "3 m" at bounding box center [511, 464] width 10 height 10
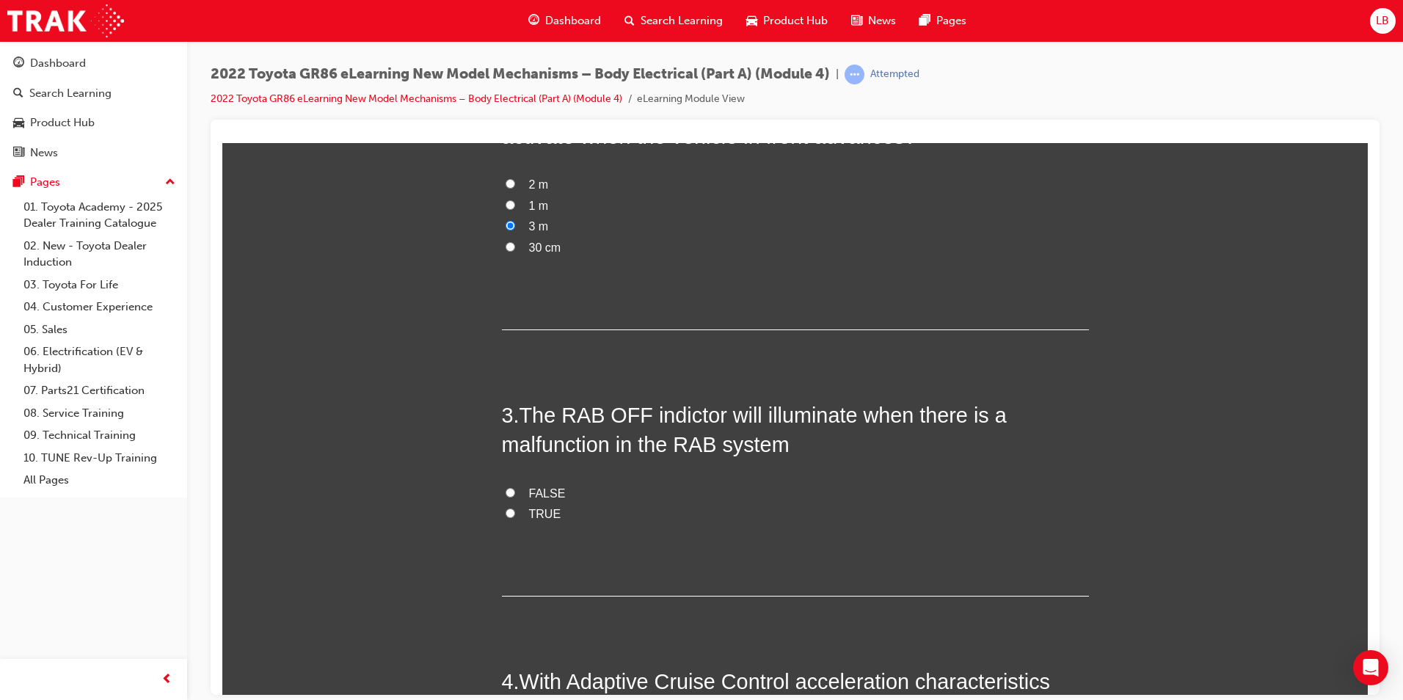
scroll to position [587, 0]
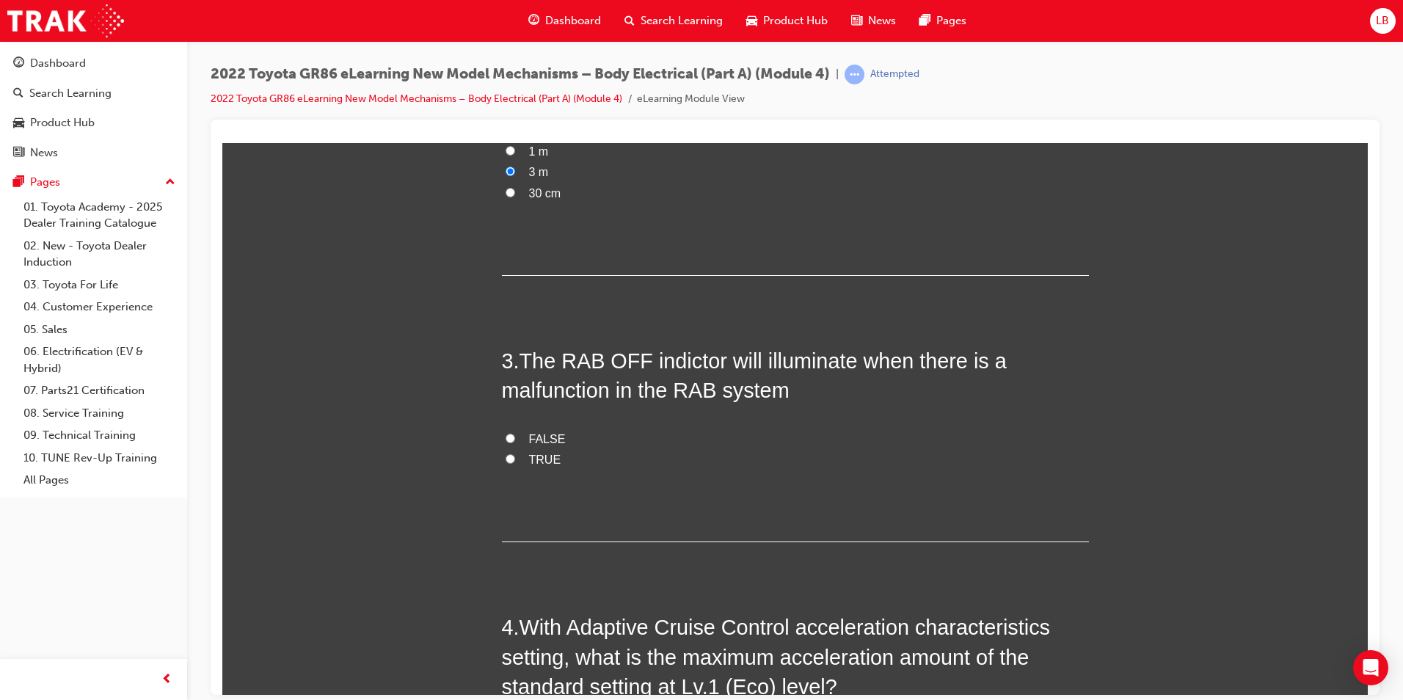
click at [529, 438] on span "FALSE" at bounding box center [547, 438] width 37 height 12
click at [515, 438] on input "FALSE" at bounding box center [511, 438] width 10 height 10
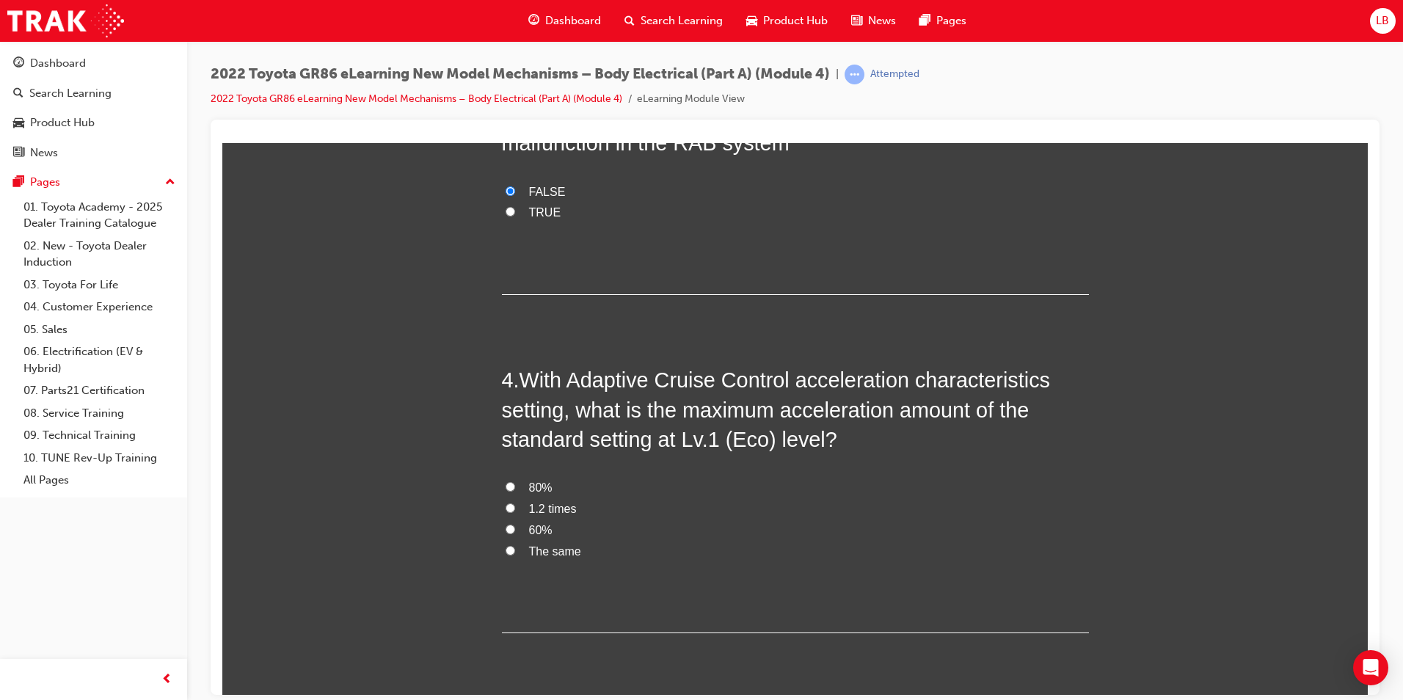
scroll to position [881, 0]
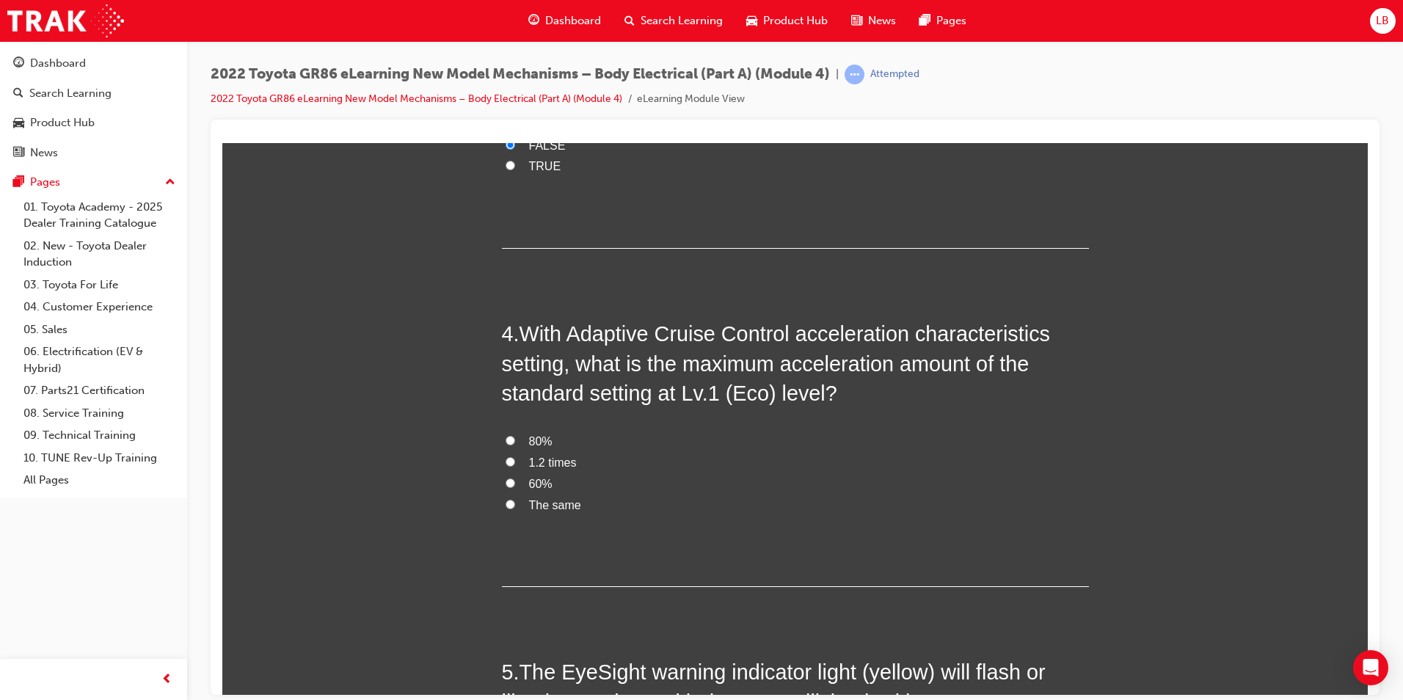
click at [539, 481] on span "60%" at bounding box center [540, 483] width 23 height 12
click at [515, 481] on input "60%" at bounding box center [511, 483] width 10 height 10
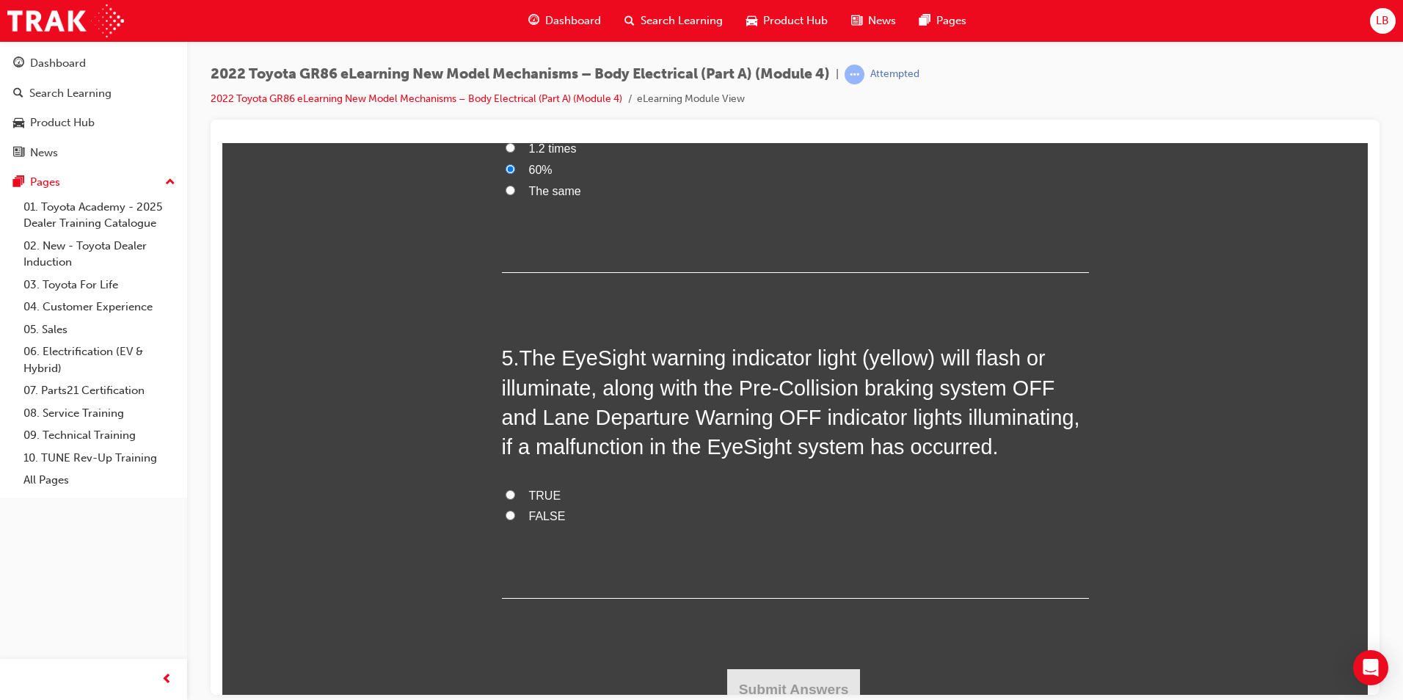
scroll to position [1210, 0]
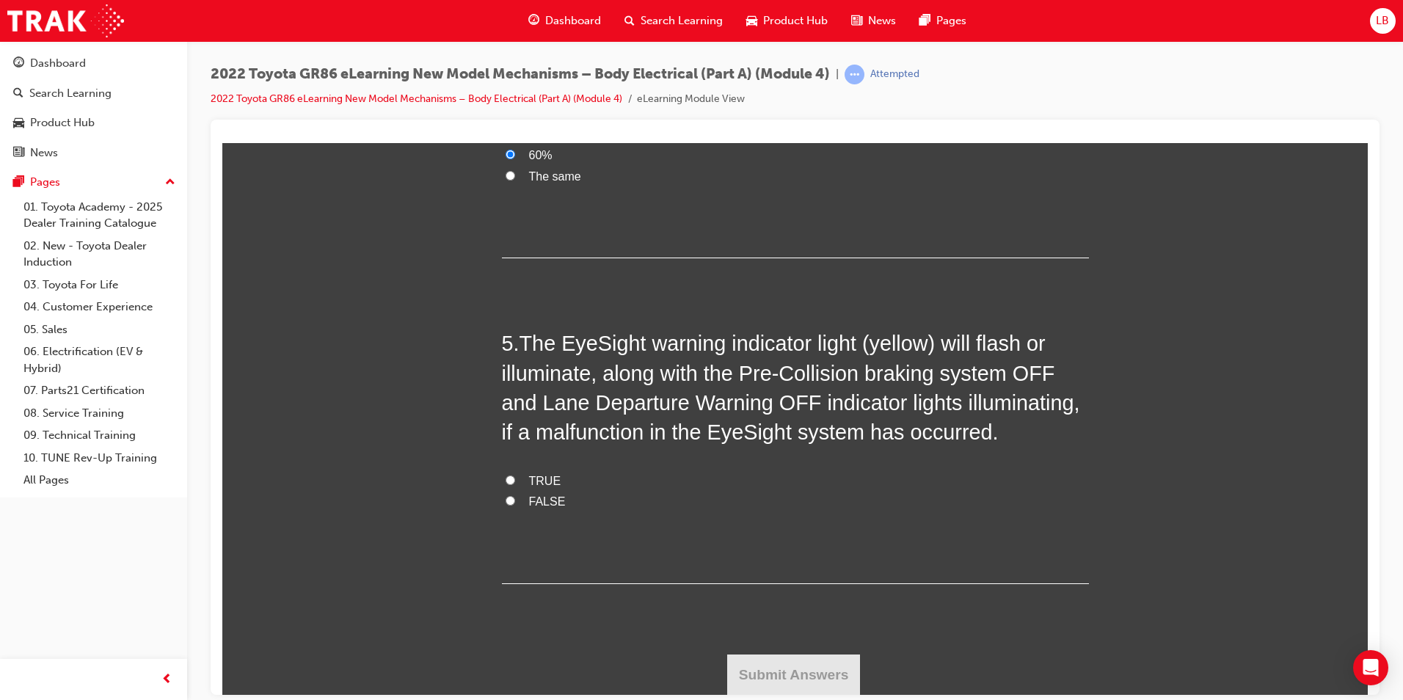
click at [532, 499] on span "FALSE" at bounding box center [547, 501] width 37 height 12
click at [515, 499] on input "FALSE" at bounding box center [511, 500] width 10 height 10
click at [786, 666] on button "Submit Answers" at bounding box center [794, 674] width 134 height 41
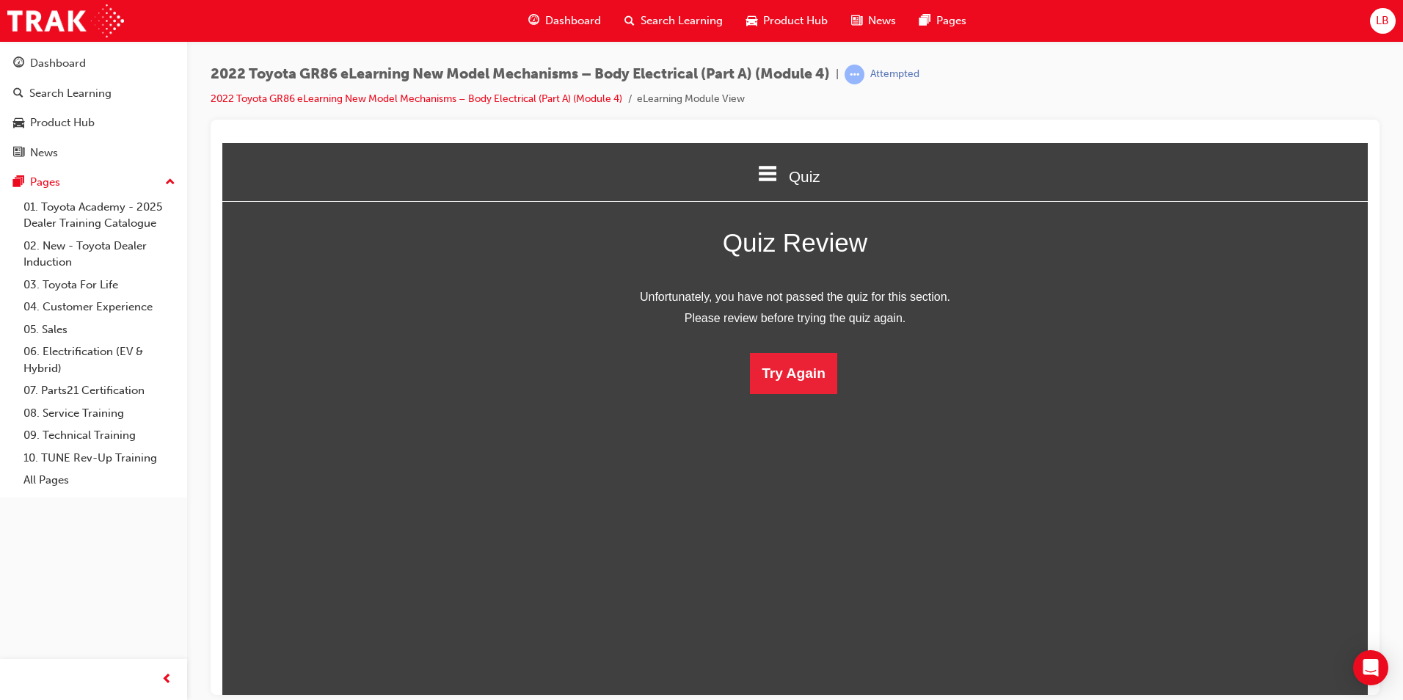
scroll to position [7, 7]
click at [813, 376] on button "Try Again" at bounding box center [793, 372] width 87 height 41
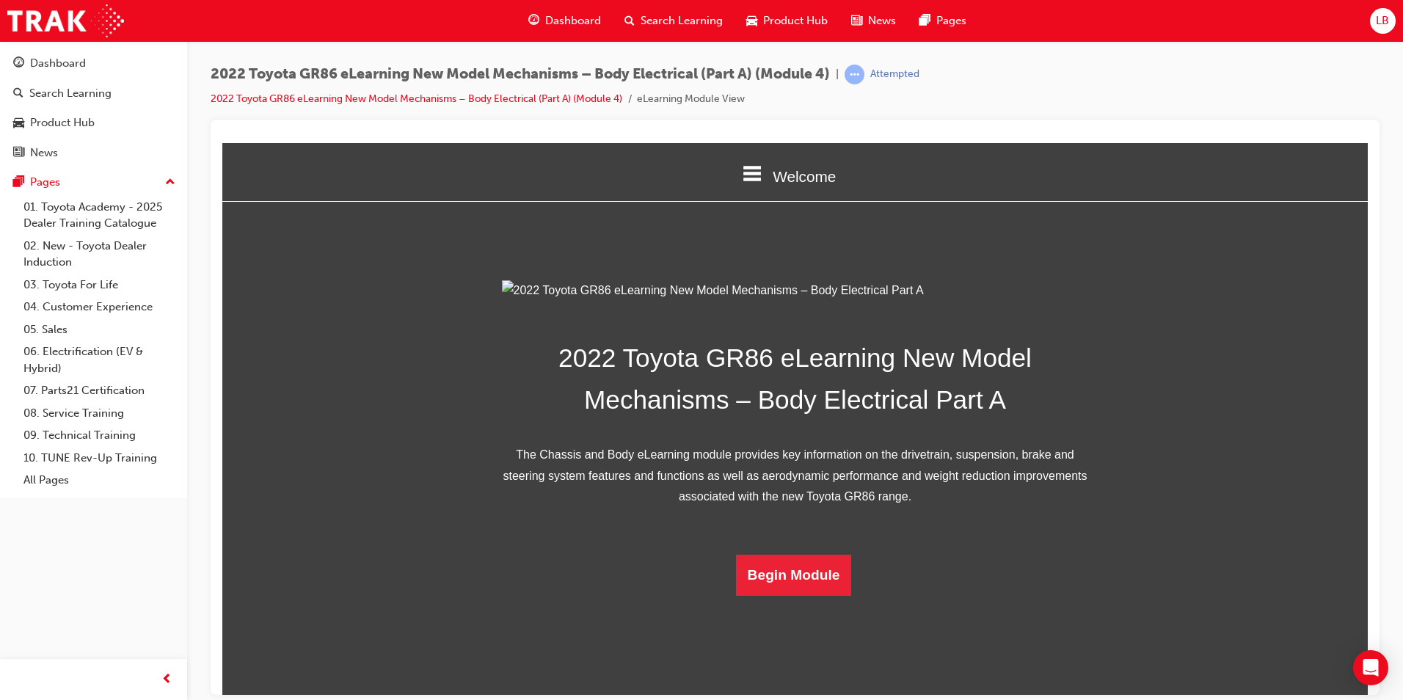
scroll to position [210, 0]
